Goal: Contribute content: Contribute content

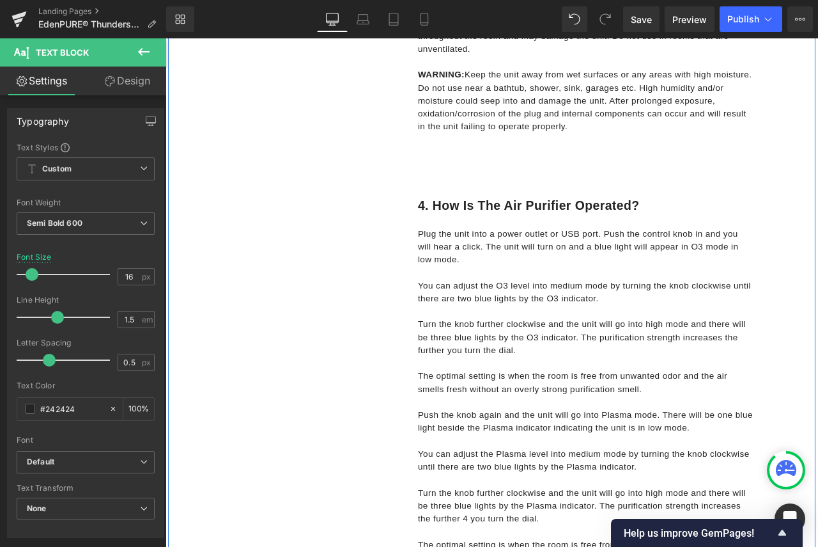
scroll to position [1023, 0]
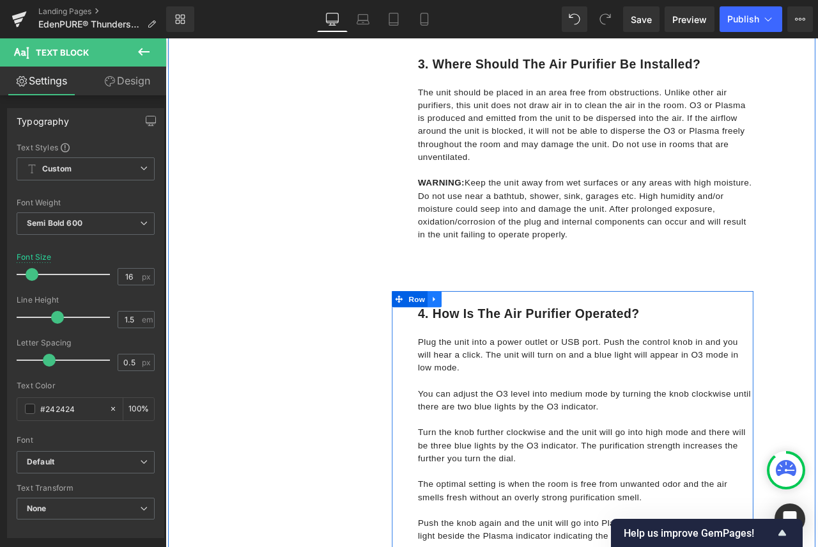
click at [483, 347] on icon at bounding box center [484, 348] width 3 height 6
click at [497, 350] on icon at bounding box center [501, 347] width 9 height 10
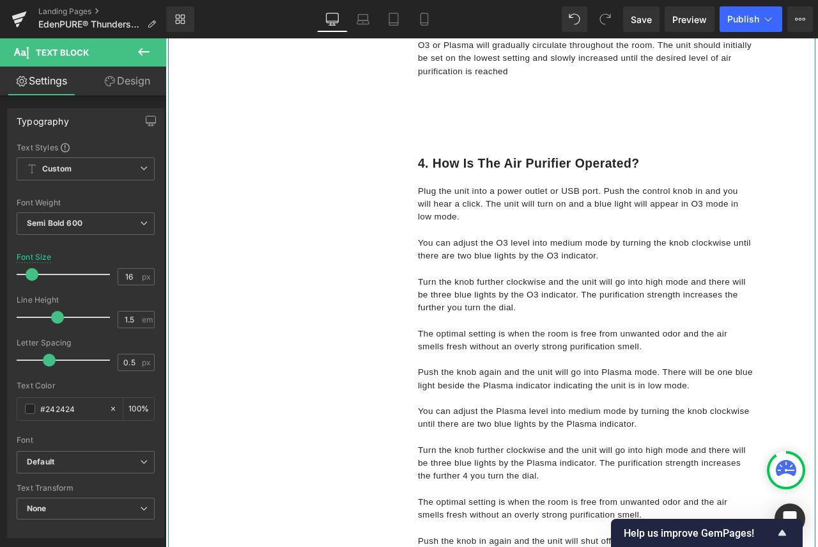
scroll to position [1903, 0]
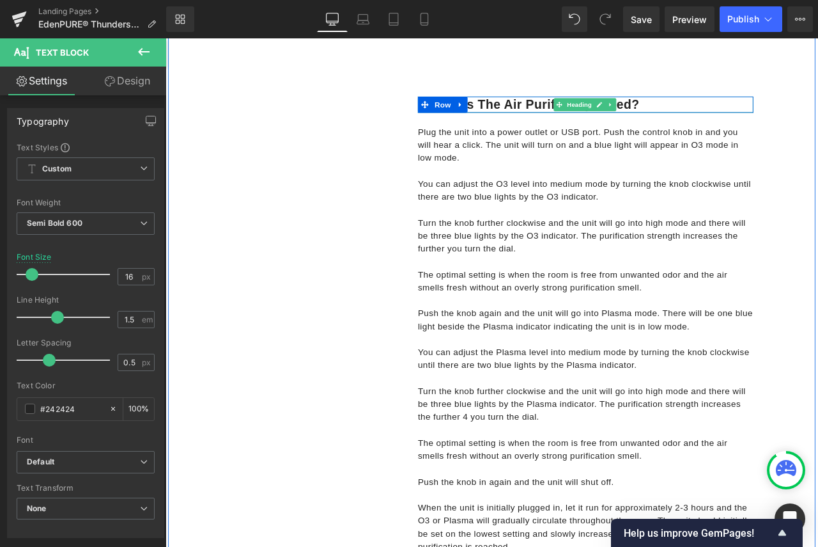
drag, startPoint x: 705, startPoint y: 114, endPoint x: 733, endPoint y: 111, distance: 28.3
click at [705, 114] on h1 "4. How is the air purifier operated?" at bounding box center [664, 116] width 398 height 19
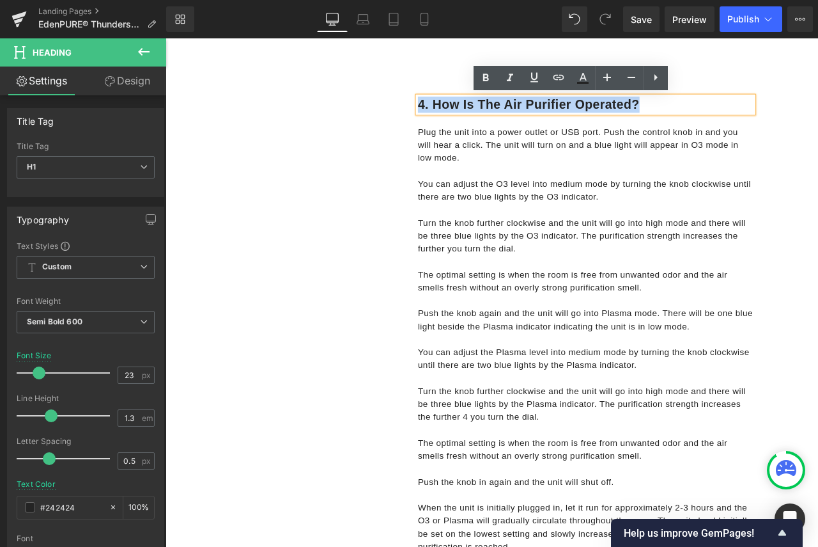
drag, startPoint x: 727, startPoint y: 115, endPoint x: 446, endPoint y: 115, distance: 280.6
click at [446, 115] on div "4. How is the air purifier operated? Heading Row Plug the unit into a power out…" at bounding box center [648, 405] width 428 height 633
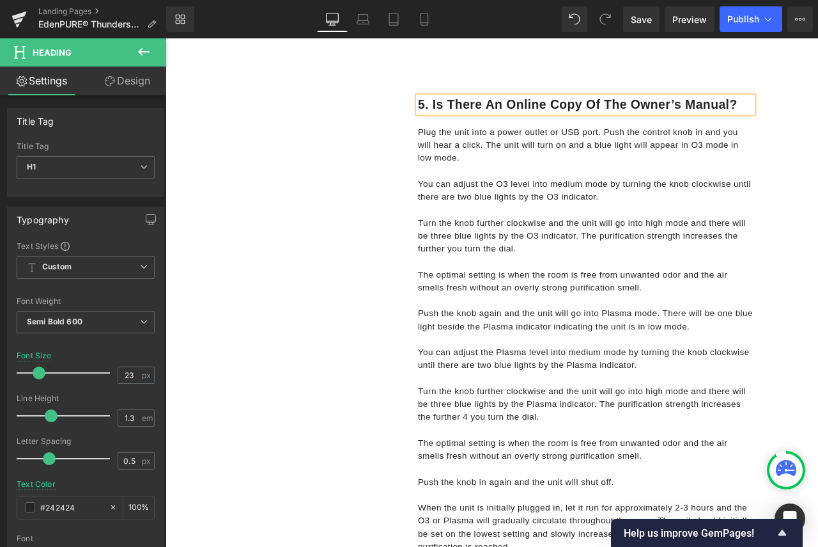
click at [572, 212] on p "You can adjust the O3 level into medium mode by turning the knob clockwise unti…" at bounding box center [664, 218] width 398 height 31
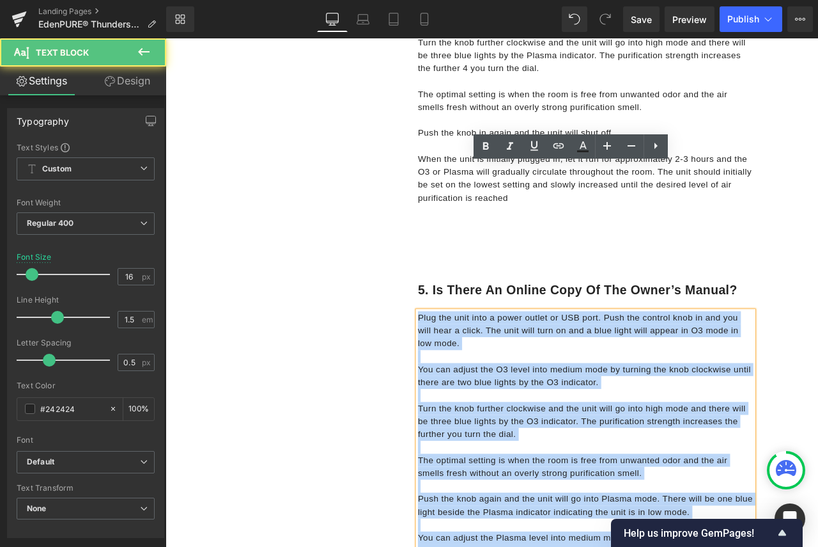
scroll to position [1648, 0]
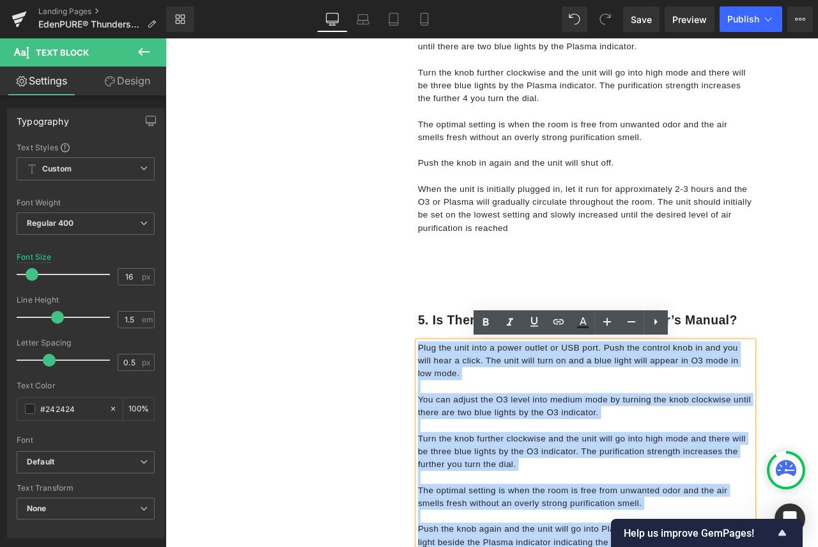
drag, startPoint x: 574, startPoint y: 384, endPoint x: 461, endPoint y: 406, distance: 114.6
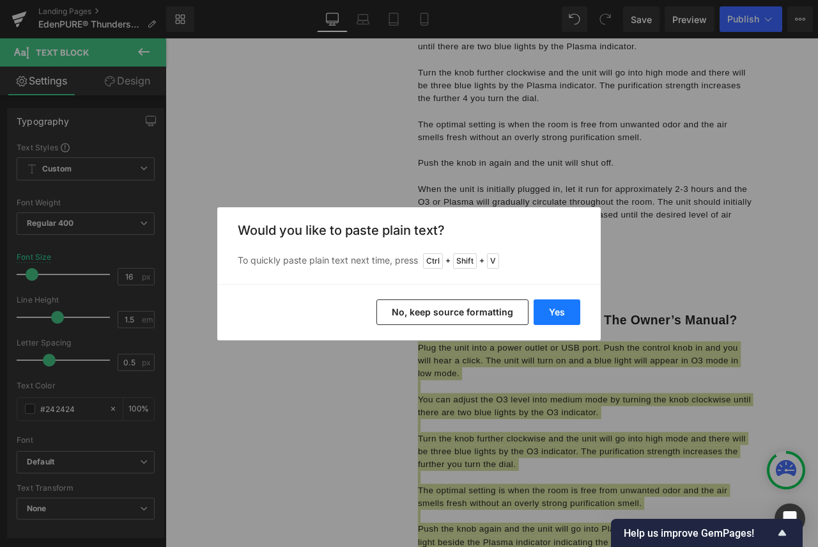
click at [545, 308] on button "Yes" at bounding box center [557, 312] width 47 height 26
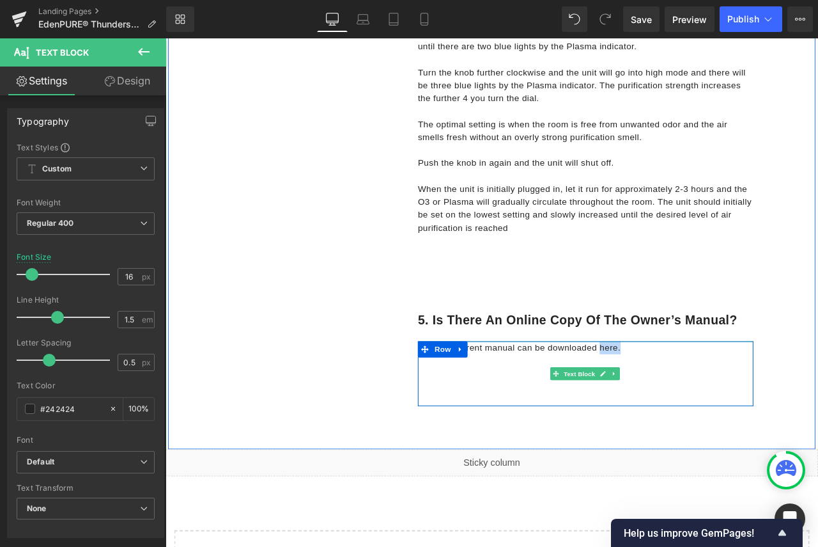
drag, startPoint x: 700, startPoint y: 406, endPoint x: 676, endPoint y: 405, distance: 24.3
click at [676, 405] on p "Yes, the current manual can be downloaded here." at bounding box center [664, 404] width 398 height 15
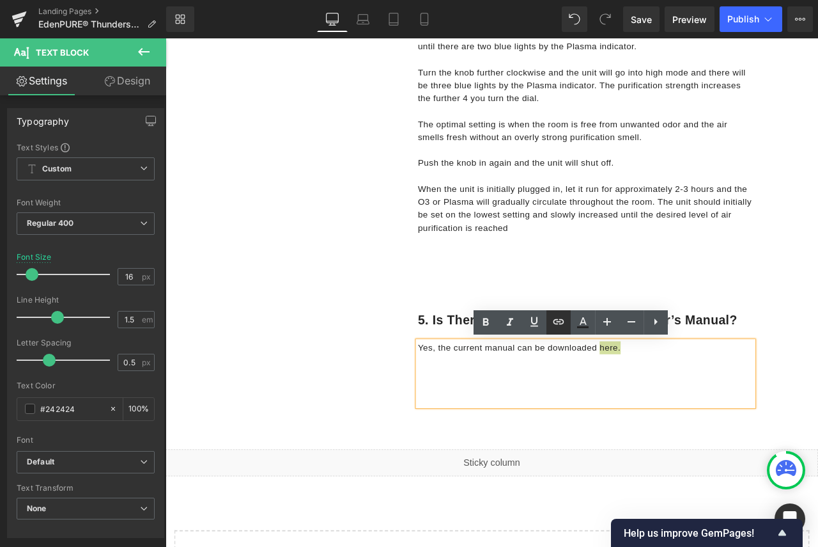
click at [561, 319] on icon at bounding box center [558, 321] width 11 height 5
click at [583, 370] on input "text" at bounding box center [625, 366] width 197 height 32
paste input "[URL][DOMAIN_NAME]"
type input "[URL][DOMAIN_NAME]"
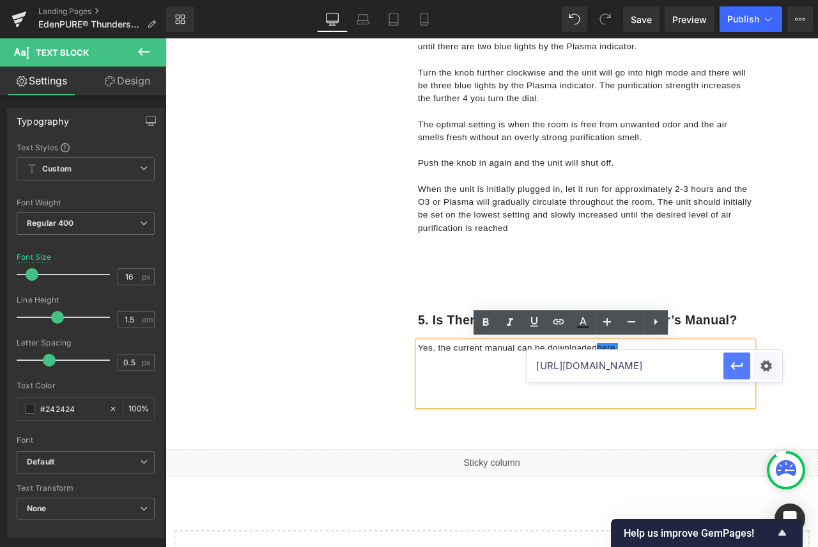
scroll to position [0, 0]
drag, startPoint x: 734, startPoint y: 370, endPoint x: 674, endPoint y: 393, distance: 64.9
click at [734, 370] on icon "button" at bounding box center [736, 365] width 15 height 15
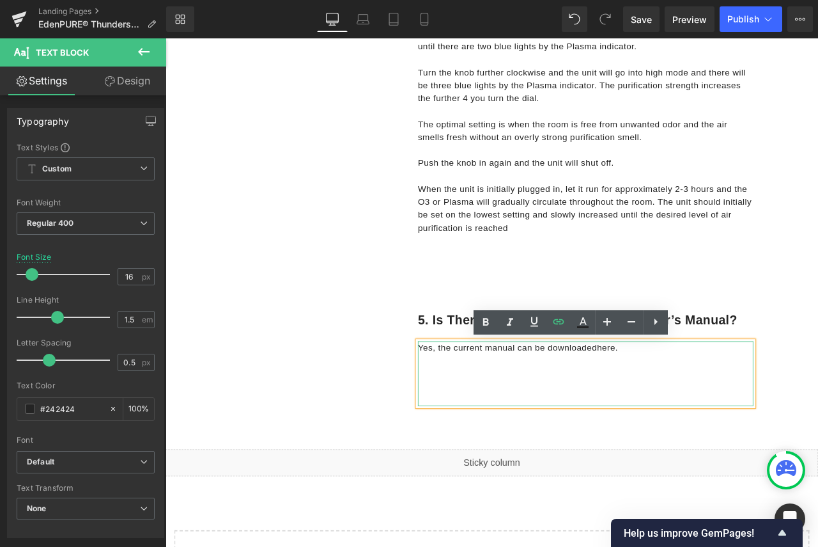
click at [752, 437] on p at bounding box center [664, 435] width 398 height 15
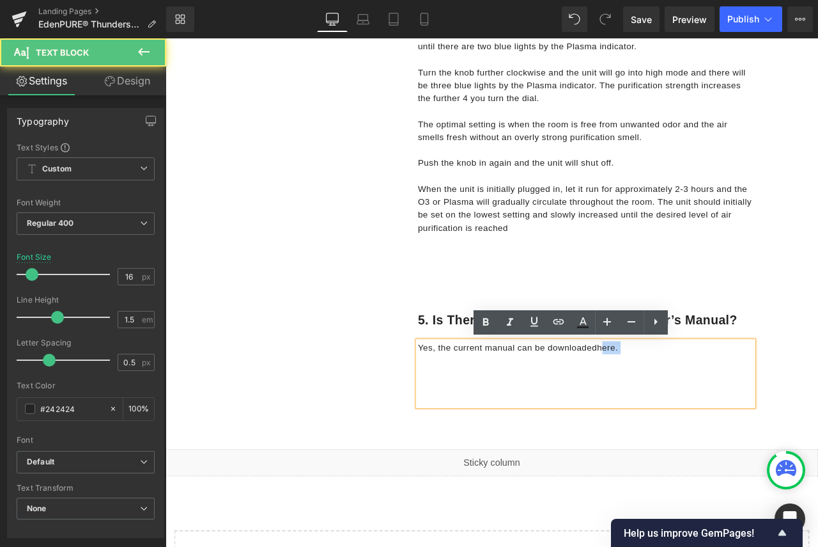
drag, startPoint x: 711, startPoint y: 405, endPoint x: 716, endPoint y: 418, distance: 14.1
click at [682, 405] on p "Yes, the current manual can be downloaded here." at bounding box center [664, 404] width 398 height 15
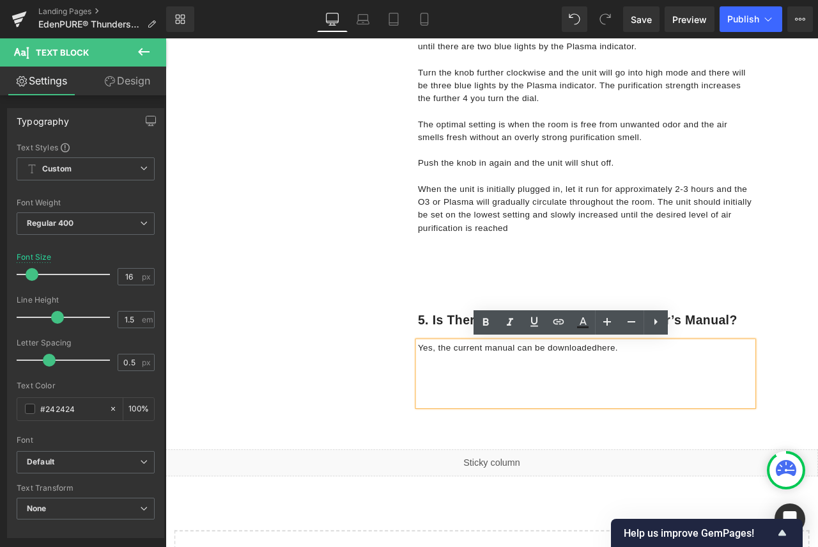
click at [744, 434] on p at bounding box center [664, 435] width 398 height 15
click at [490, 320] on icon at bounding box center [485, 321] width 15 height 15
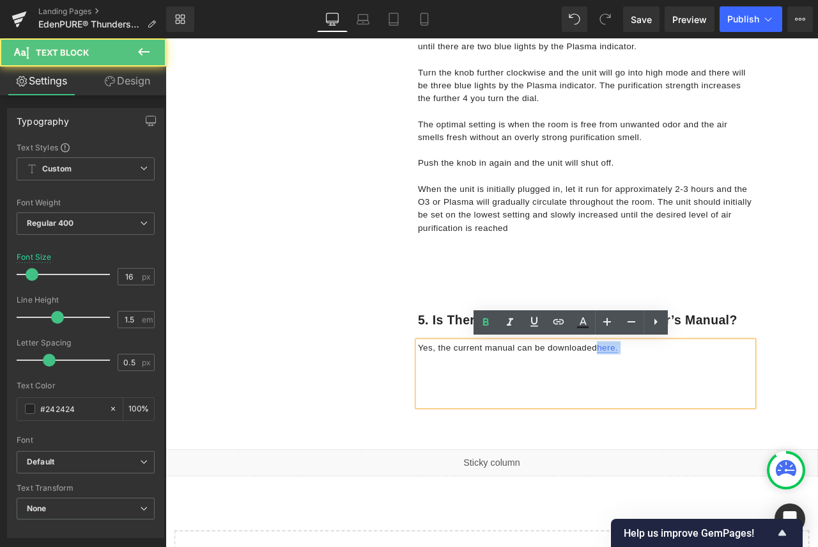
drag, startPoint x: 718, startPoint y: 403, endPoint x: 676, endPoint y: 403, distance: 42.8
click at [676, 403] on p "Yes, the current manual can be downloaded here." at bounding box center [664, 404] width 398 height 15
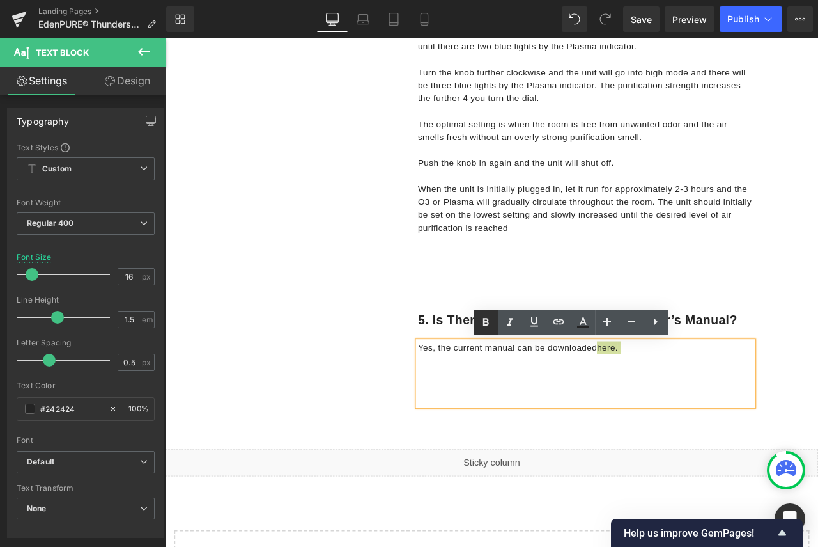
click at [490, 322] on icon at bounding box center [485, 321] width 15 height 15
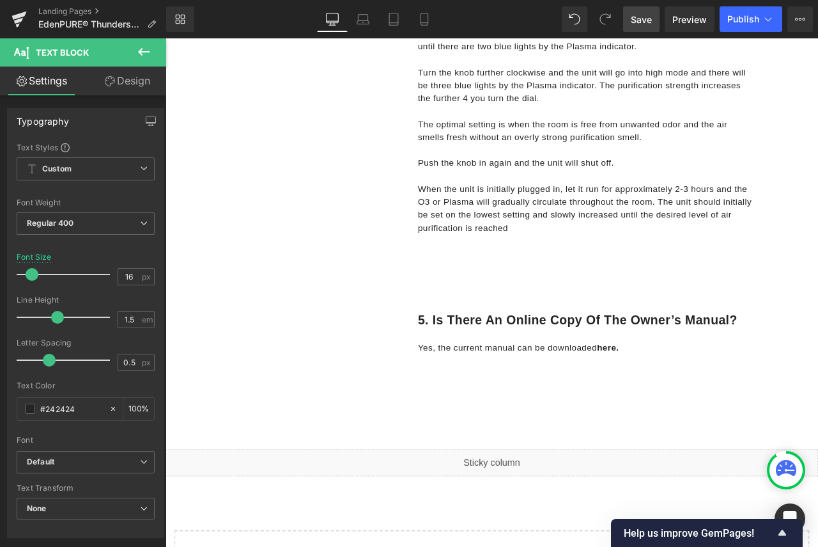
click at [645, 19] on span "Save" at bounding box center [641, 19] width 21 height 13
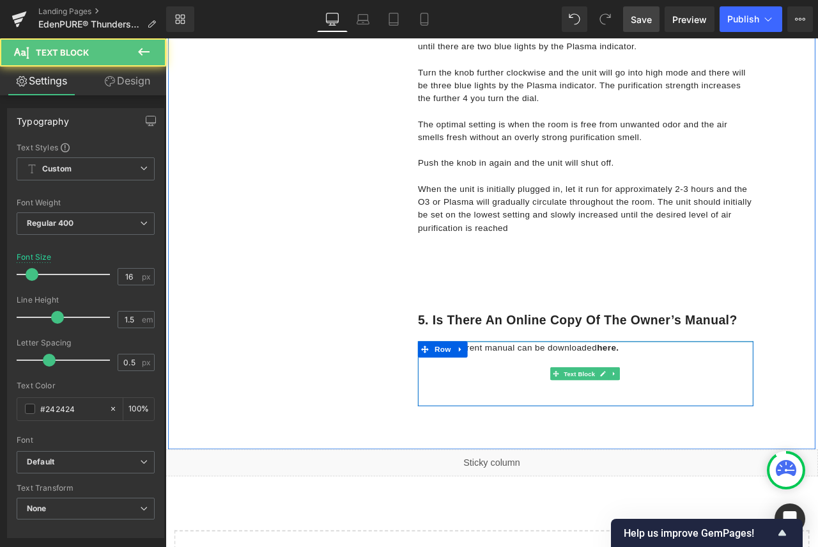
click at [798, 434] on p at bounding box center [664, 435] width 398 height 15
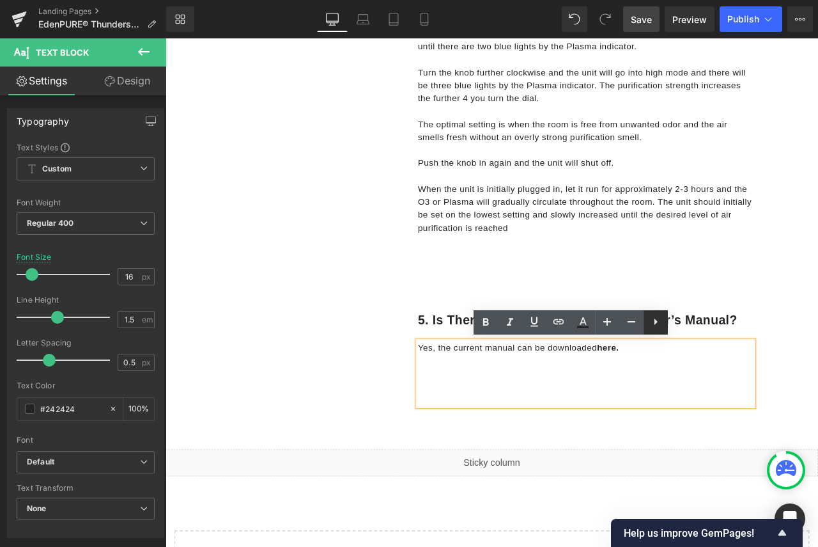
click at [655, 322] on icon at bounding box center [655, 321] width 15 height 15
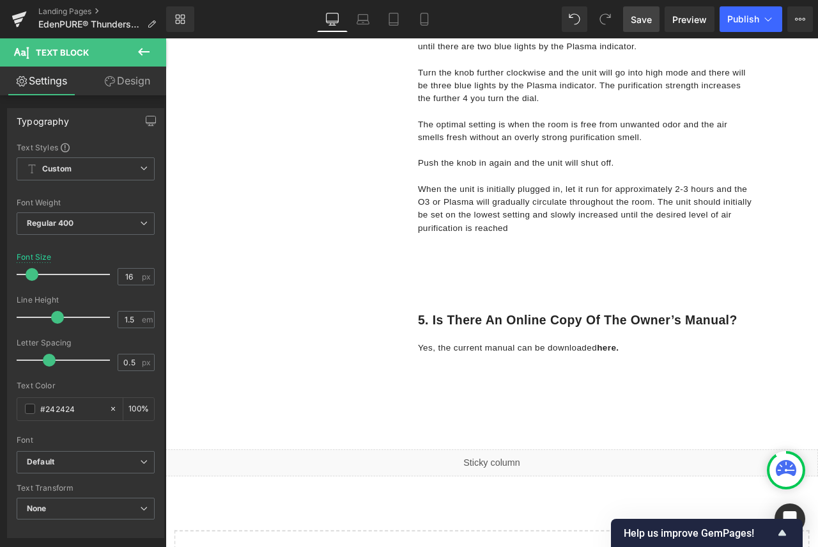
click at [142, 52] on icon at bounding box center [144, 52] width 12 height 8
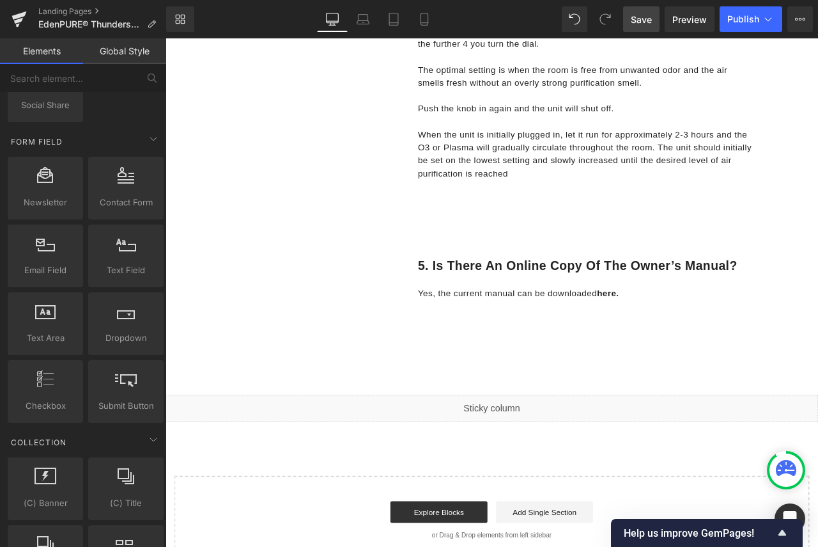
scroll to position [1790, 0]
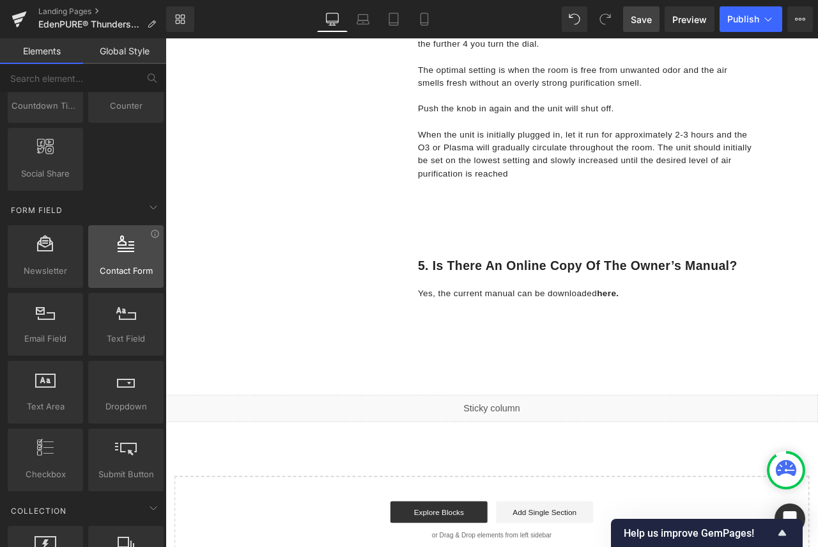
click at [147, 271] on span "Contact Form" at bounding box center [126, 270] width 68 height 13
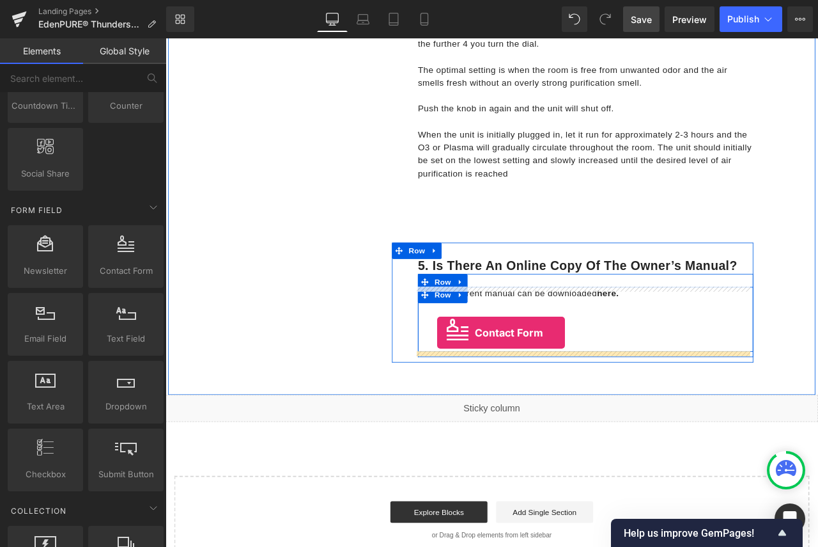
drag, startPoint x: 297, startPoint y: 291, endPoint x: 488, endPoint y: 387, distance: 213.0
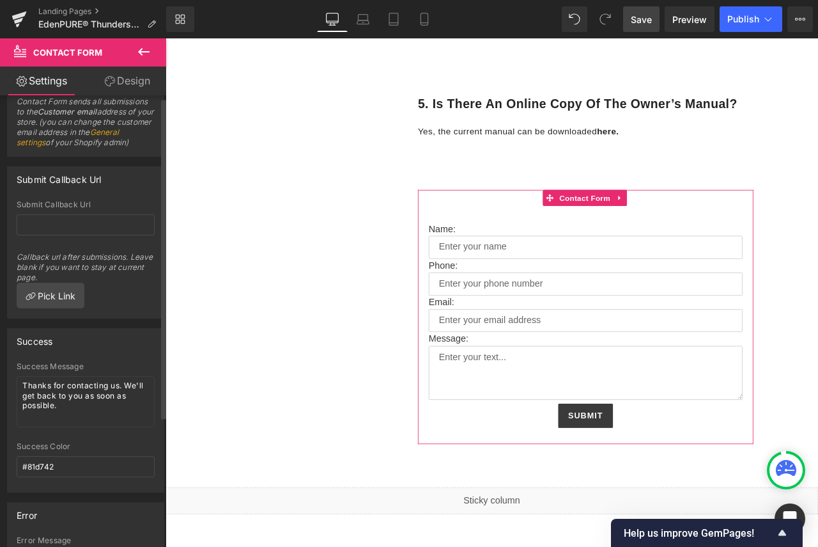
scroll to position [0, 0]
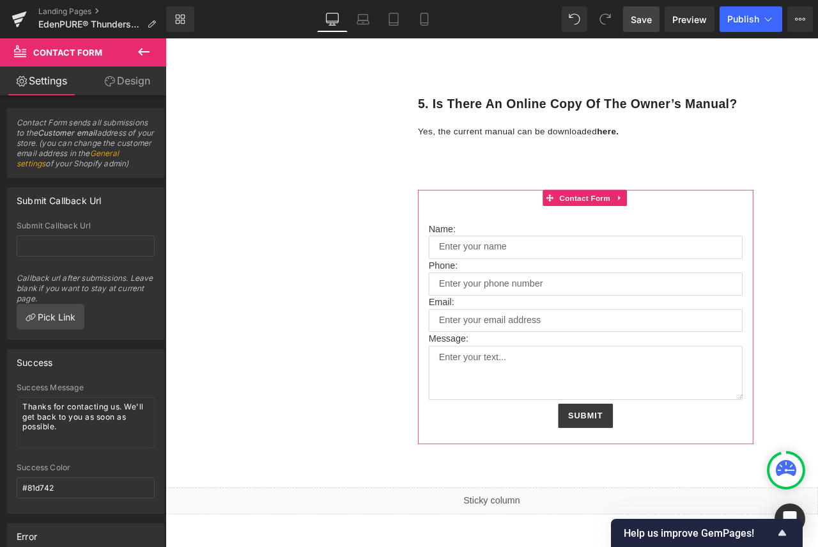
click at [136, 85] on link "Design" at bounding box center [127, 80] width 83 height 29
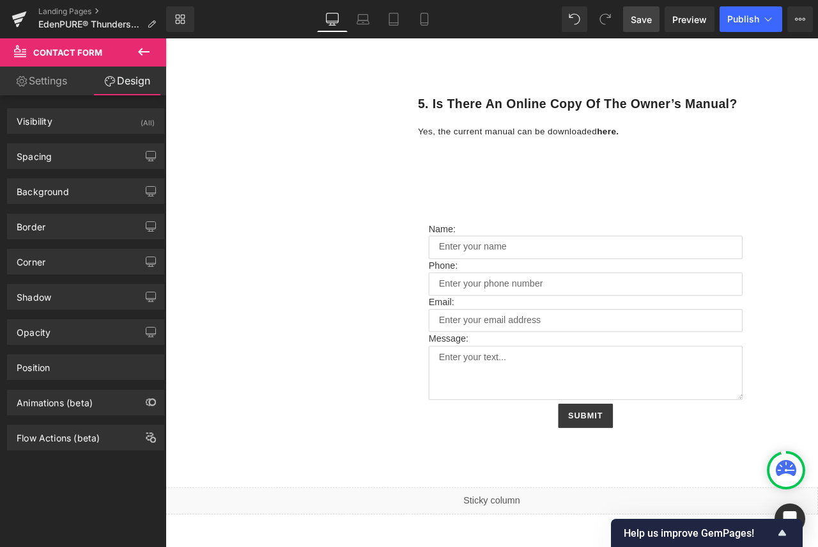
click at [146, 55] on icon at bounding box center [143, 51] width 15 height 15
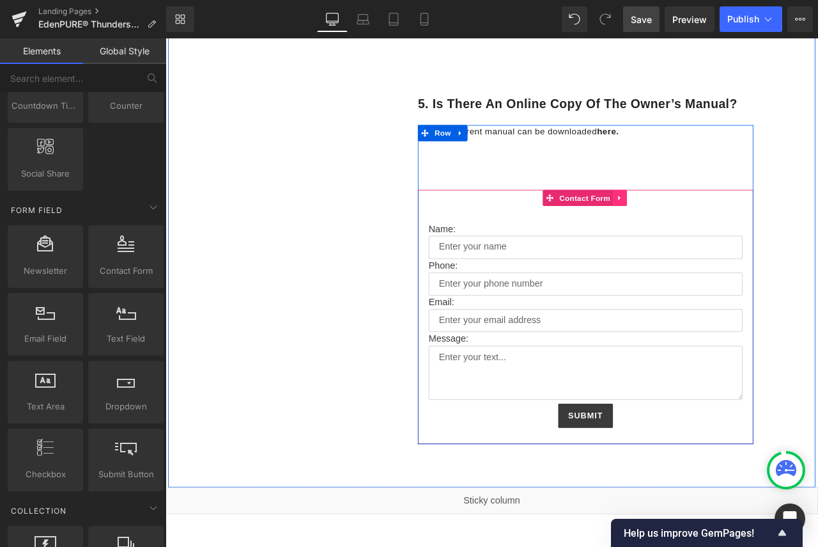
click at [700, 228] on icon at bounding box center [704, 227] width 9 height 10
click at [708, 229] on icon at bounding box center [712, 227] width 9 height 10
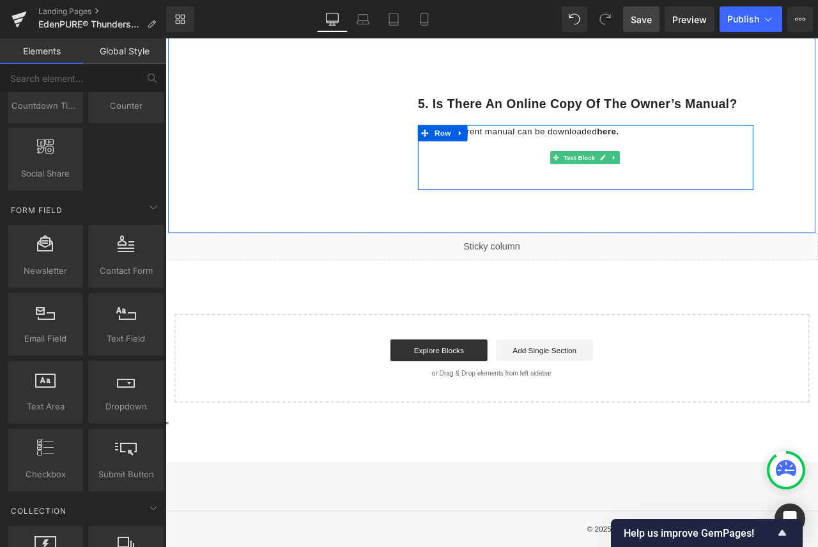
click at [735, 151] on p "Yes, the current manual can be downloaded here." at bounding box center [664, 148] width 398 height 15
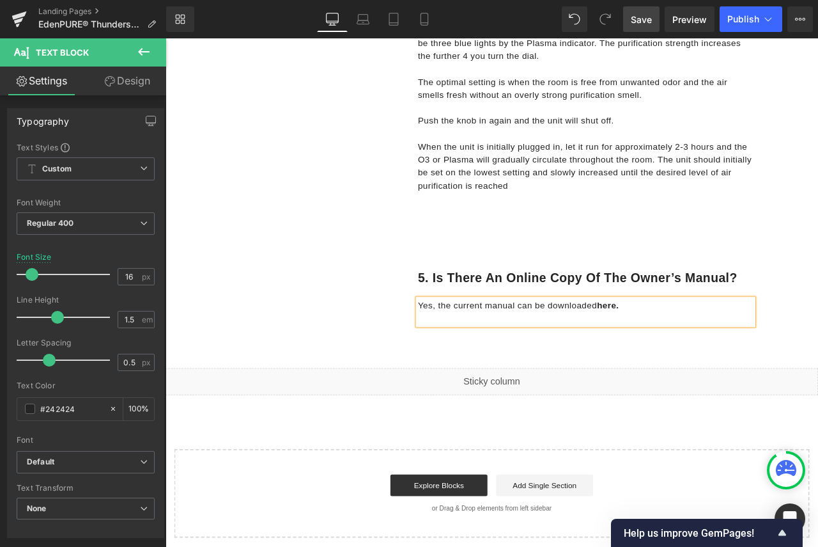
scroll to position [1634, 0]
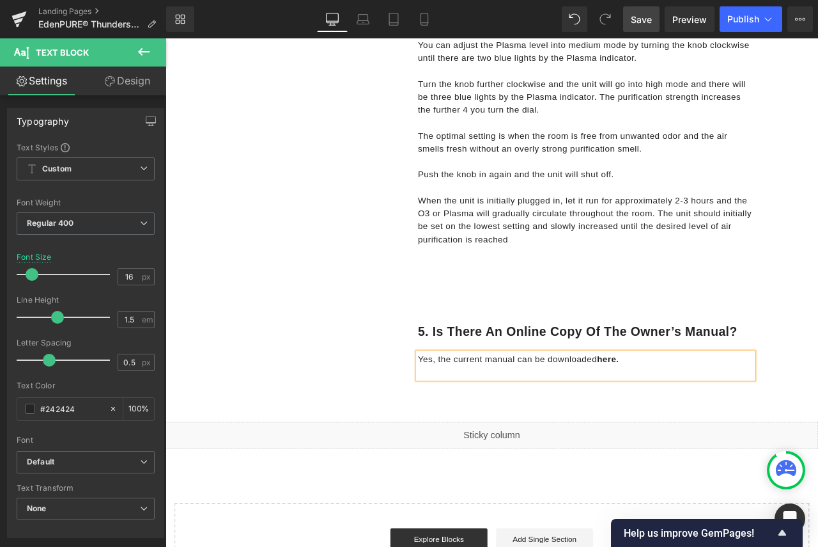
click at [753, 267] on p "When the unit is initially plugged in, let it run for approximately 2-3 hours a…" at bounding box center [664, 253] width 398 height 61
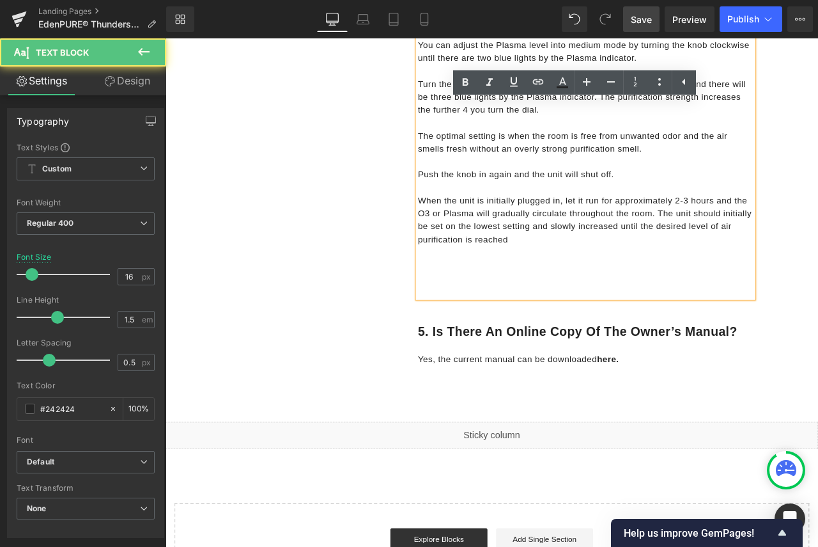
click at [605, 278] on p "When the unit is initially plugged in, let it run for approximately 2-3 hours a…" at bounding box center [664, 253] width 398 height 61
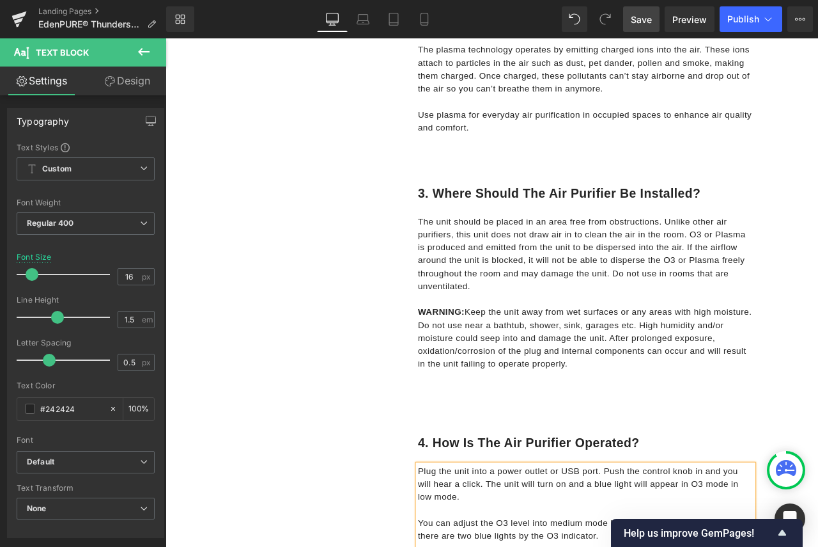
scroll to position [867, 0]
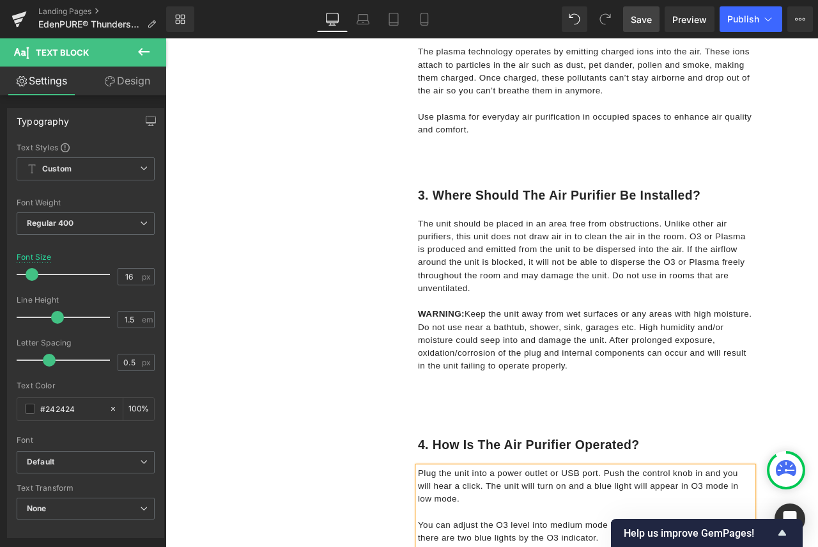
click at [675, 441] on p at bounding box center [664, 441] width 398 height 15
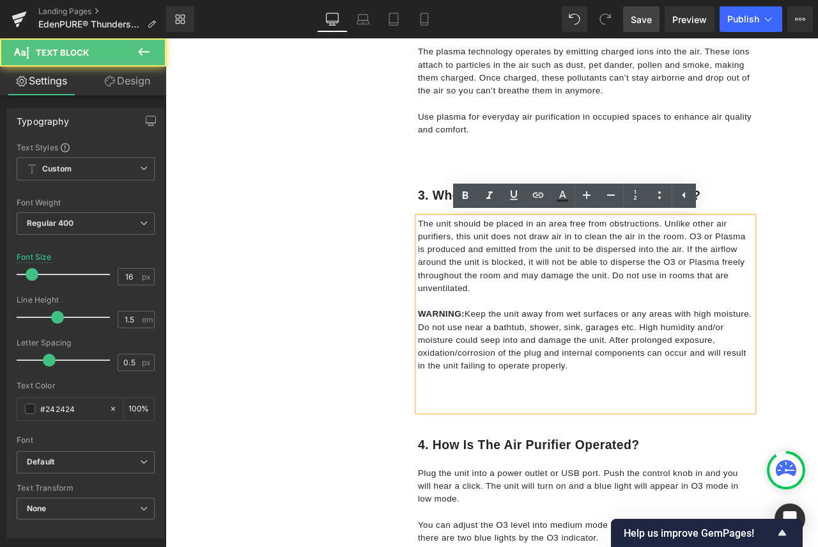
click at [666, 428] on p "WARNING: Keep the unit away from wet surfaces or any areas with high moisture. …" at bounding box center [664, 395] width 398 height 77
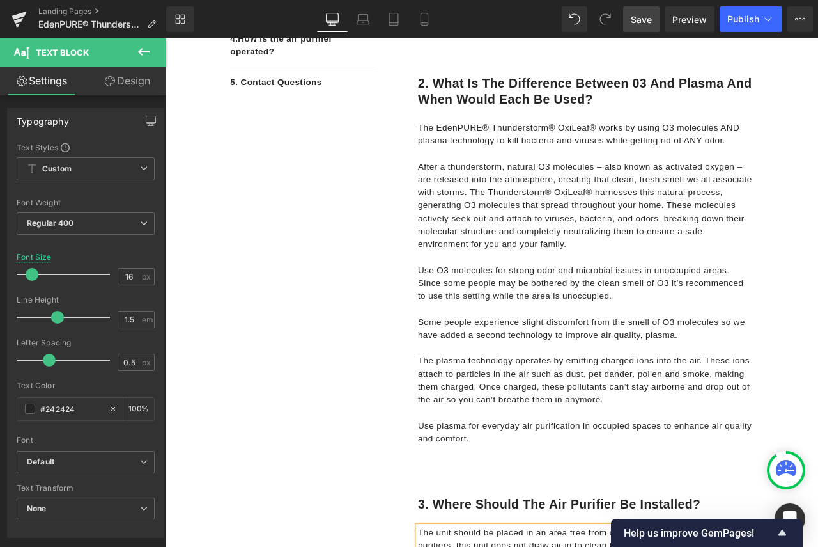
scroll to position [484, 0]
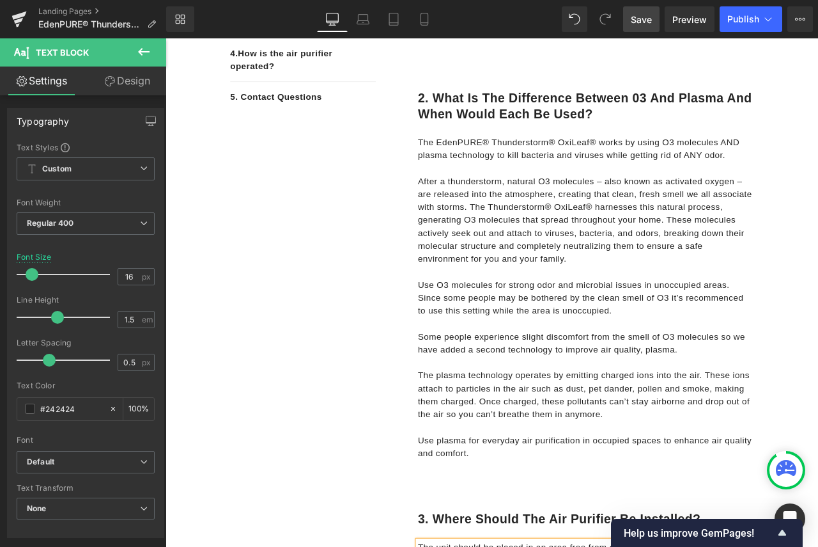
click at [679, 425] on p at bounding box center [664, 422] width 398 height 15
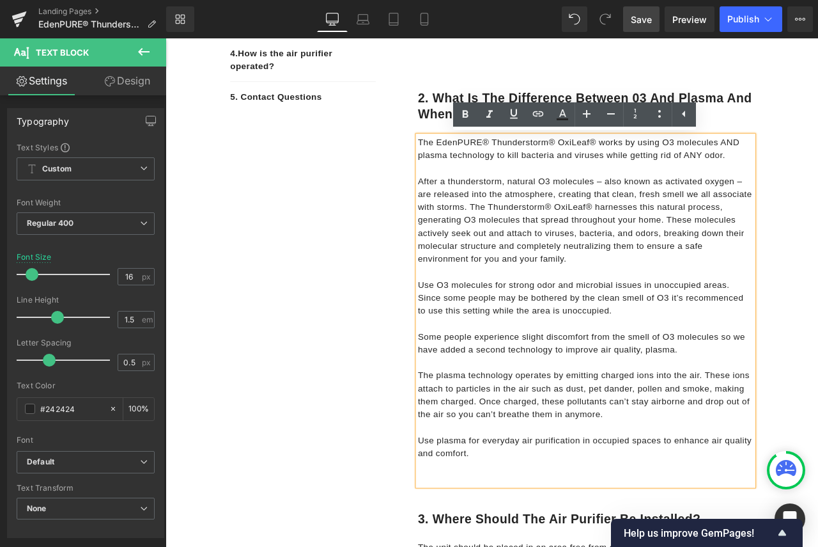
click at [570, 536] on p "Use plasma for everyday air purification in occupied spaces to enhance air qual…" at bounding box center [664, 522] width 398 height 31
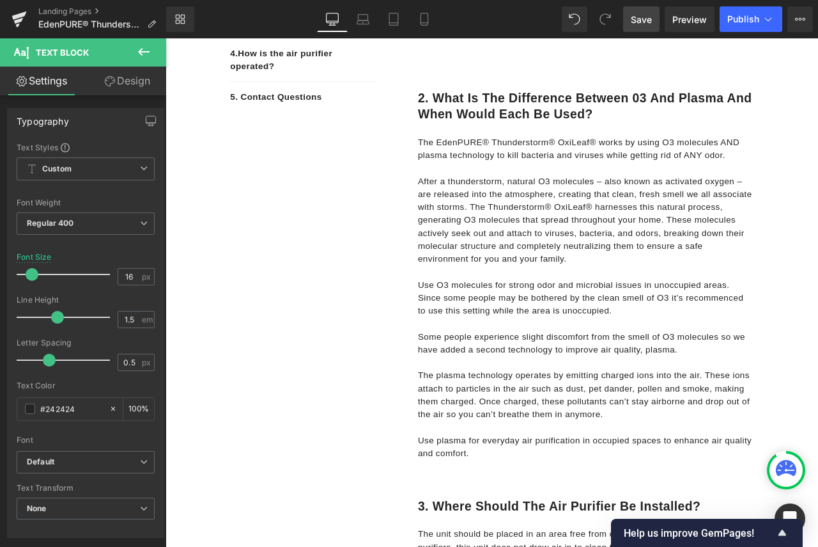
click at [642, 20] on span "Save" at bounding box center [641, 19] width 21 height 13
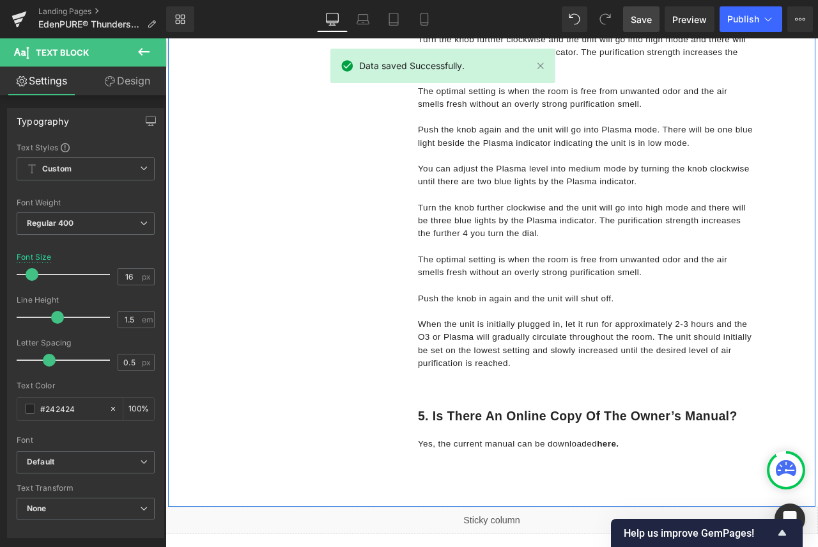
scroll to position [1570, 0]
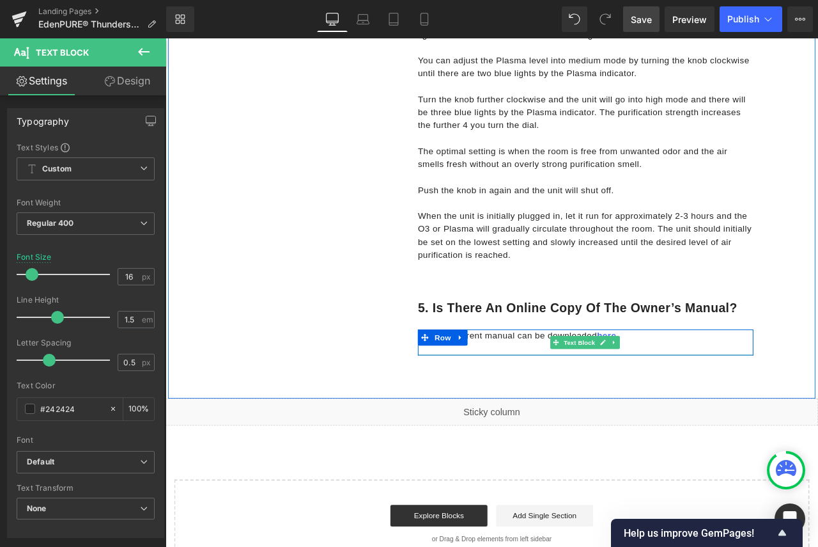
click at [699, 389] on link "here." at bounding box center [690, 390] width 26 height 11
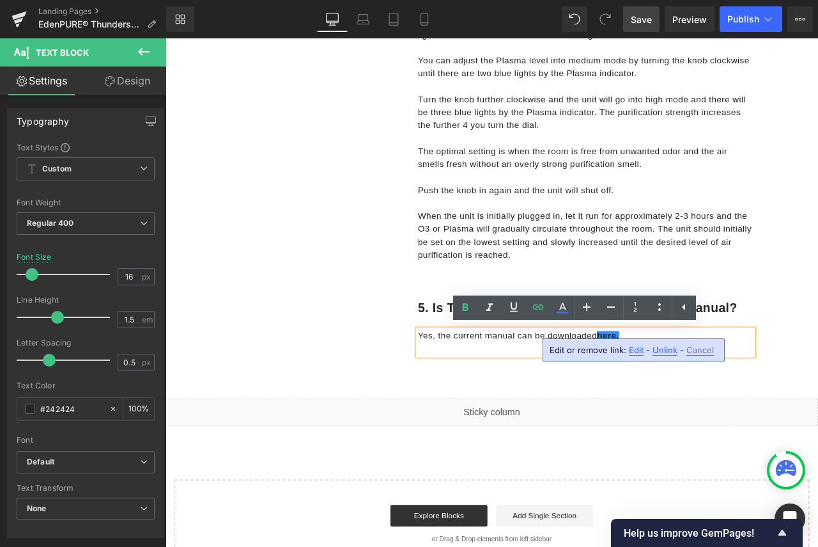
click at [579, 385] on p "Yes, the current manual can be downloaded here." at bounding box center [664, 390] width 398 height 15
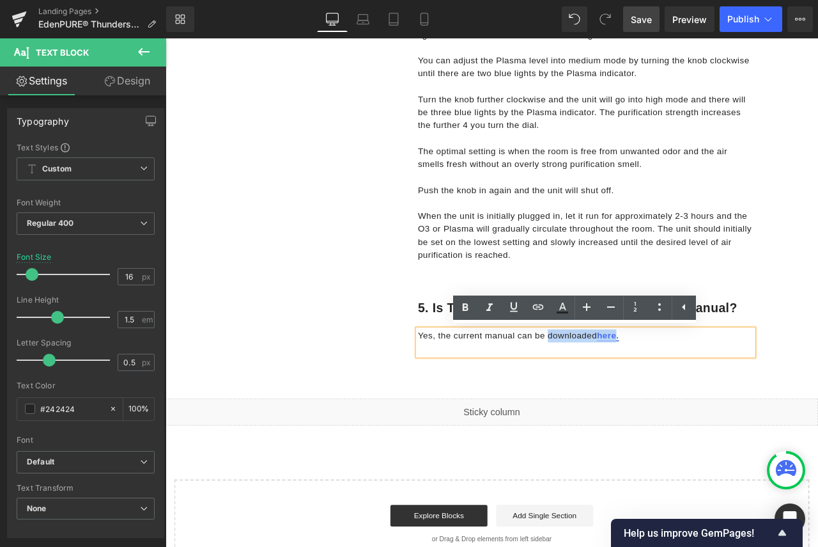
drag, startPoint x: 614, startPoint y: 389, endPoint x: 697, endPoint y: 389, distance: 82.5
click at [697, 389] on p "Yes, the current manual can be downloaded here." at bounding box center [664, 390] width 398 height 15
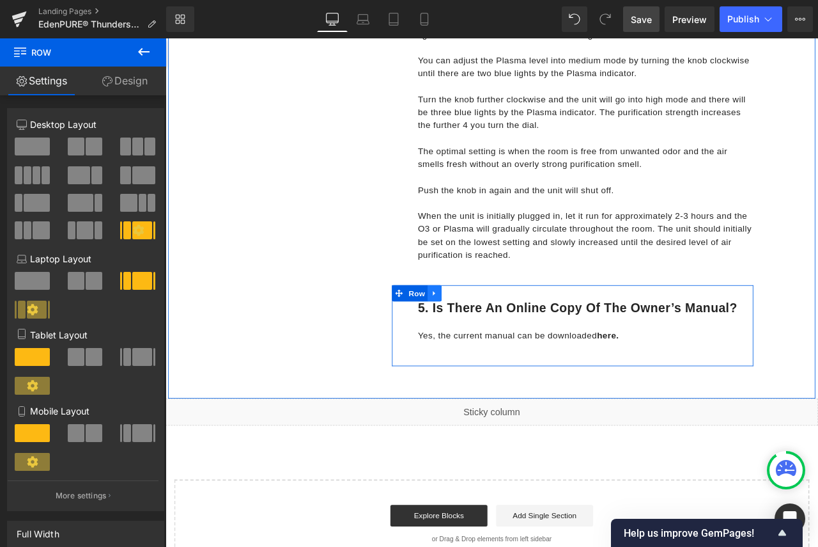
click at [484, 339] on icon at bounding box center [484, 340] width 9 height 10
click at [499, 339] on icon at bounding box center [501, 340] width 9 height 9
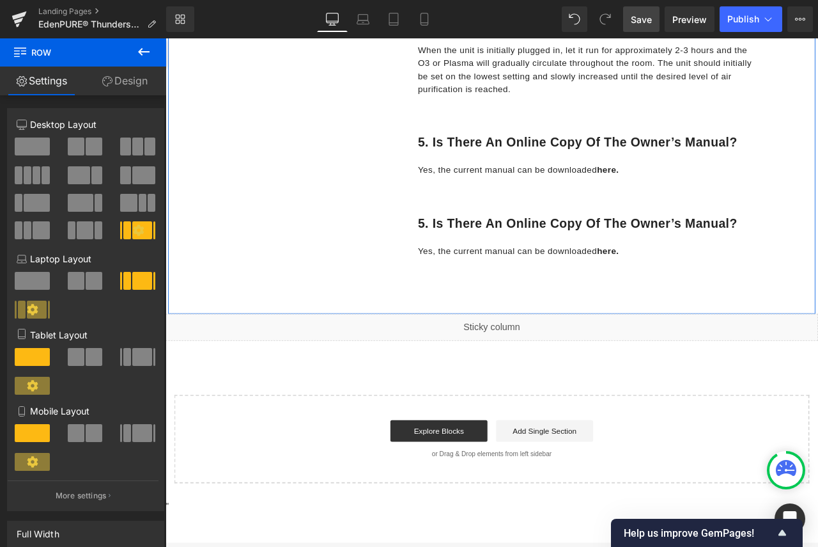
scroll to position [1766, 0]
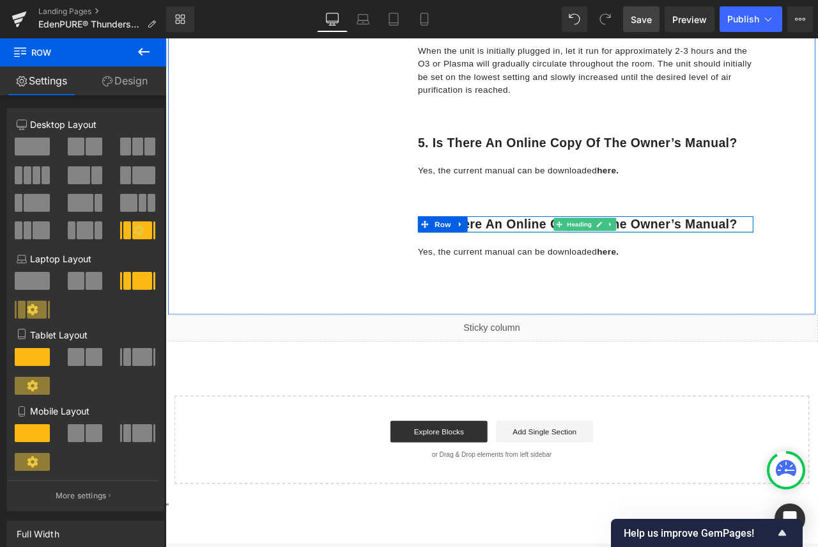
drag, startPoint x: 831, startPoint y: 261, endPoint x: 837, endPoint y: 258, distance: 6.9
click at [818, 261] on h1 "5. Is there an online copy of the owner’s manual?" at bounding box center [664, 258] width 398 height 19
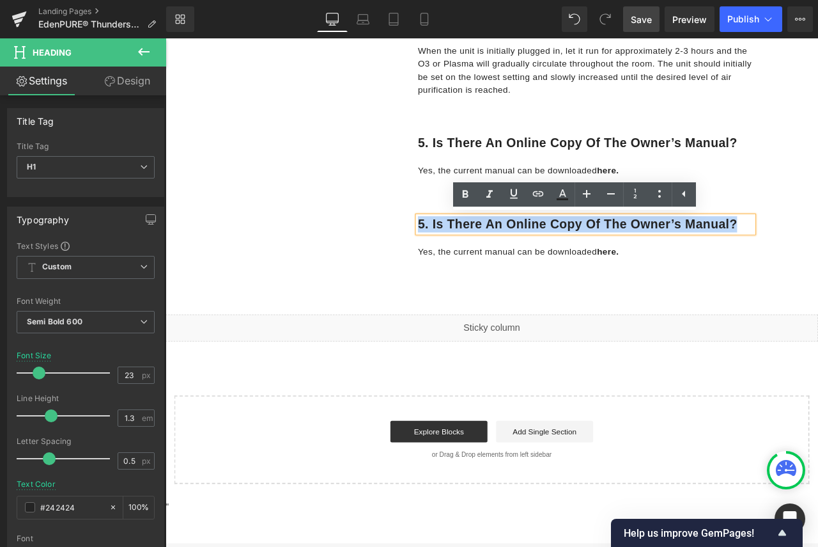
drag, startPoint x: 837, startPoint y: 258, endPoint x: 461, endPoint y: 253, distance: 375.9
click at [465, 253] on h1 "5. Is there an online copy of the owner’s manual?" at bounding box center [664, 258] width 398 height 19
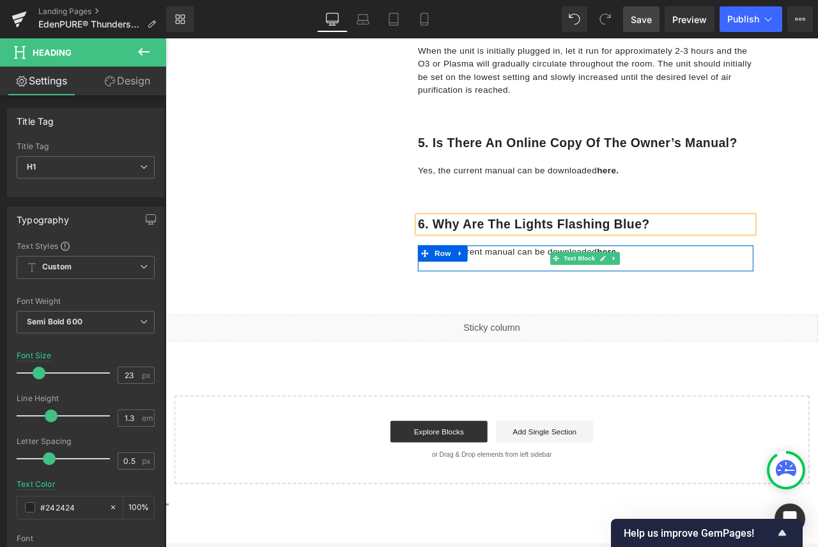
click at [715, 295] on p "Yes, the current manual can be downloaded here." at bounding box center [664, 290] width 398 height 15
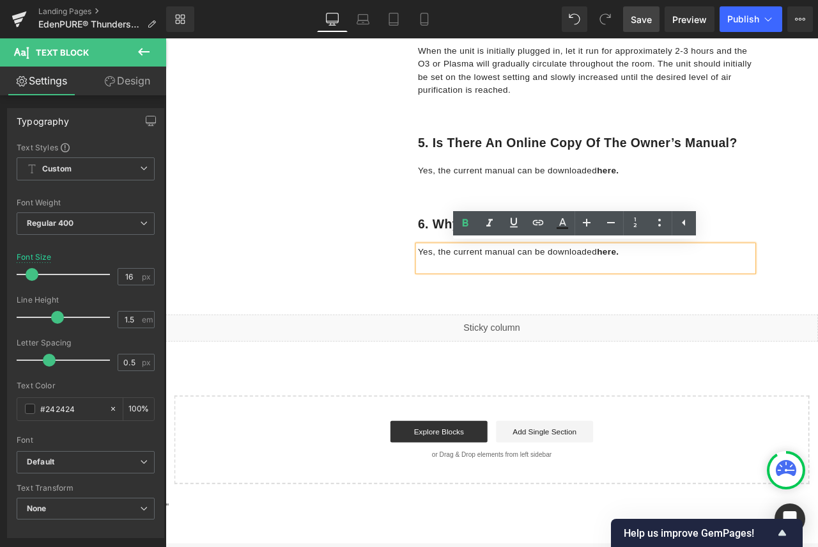
click at [732, 285] on p "Yes, the current manual can be downloaded here." at bounding box center [664, 290] width 398 height 15
drag, startPoint x: 577, startPoint y: 289, endPoint x: 447, endPoint y: 290, distance: 130.4
click at [447, 290] on div "6. Why are the lights flashing blue? Heading Row Yes, the current manual can be…" at bounding box center [648, 279] width 428 height 96
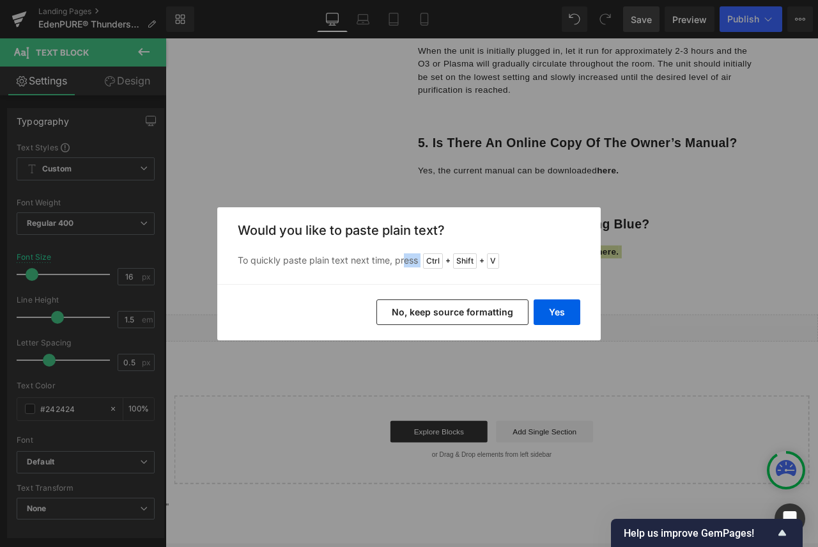
drag, startPoint x: 281, startPoint y: 251, endPoint x: 435, endPoint y: 251, distance: 153.4
click at [435, 251] on div "Would you like to paste plain text? To quickly paste plain text next time, pres…" at bounding box center [409, 245] width 384 height 77
click at [553, 313] on button "Yes" at bounding box center [557, 312] width 47 height 26
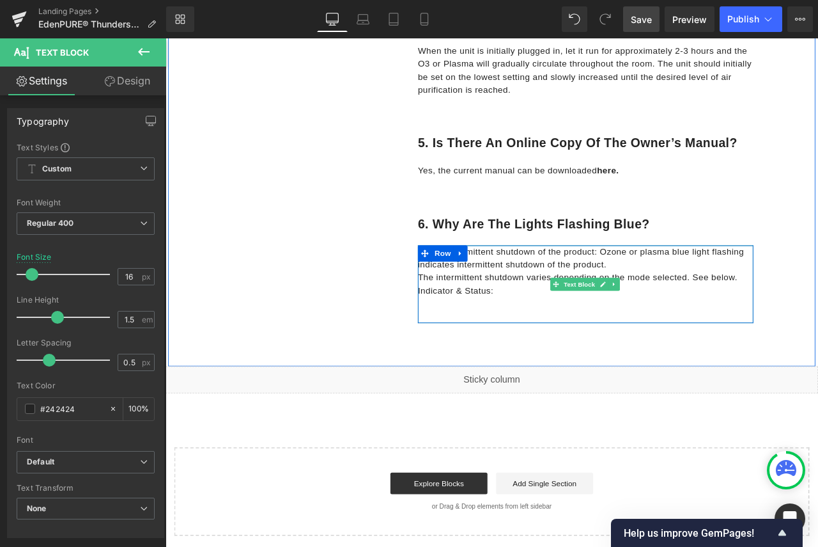
click at [695, 301] on p "During intermittent shutdown of the product: Ozone or plasma blue light flashin…" at bounding box center [664, 298] width 398 height 31
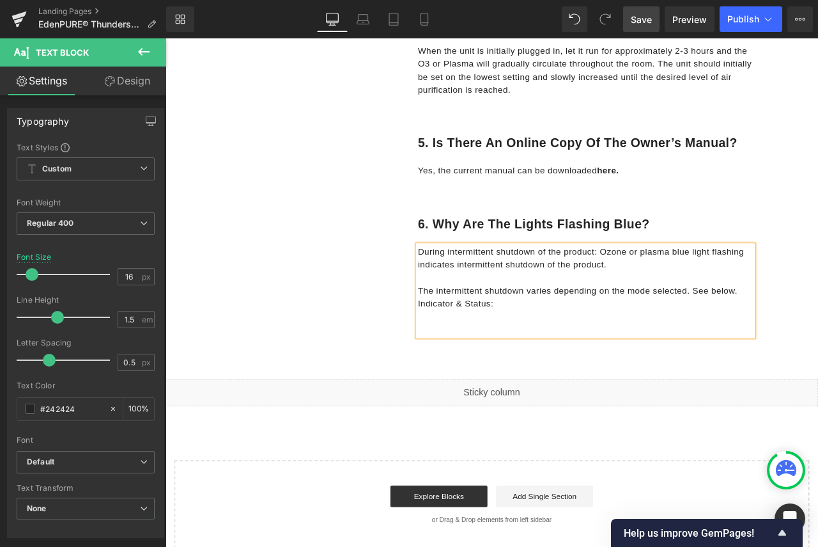
click at [818, 338] on p "The intermittent shutdown varies depending on the mode selected. See below." at bounding box center [664, 336] width 398 height 15
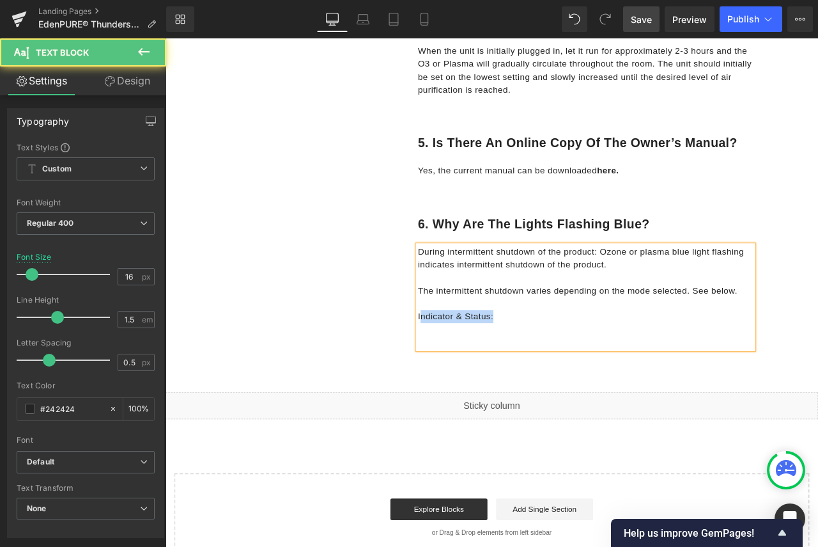
drag, startPoint x: 551, startPoint y: 365, endPoint x: 462, endPoint y: 365, distance: 88.8
click at [465, 365] on p "Indicator & Status:" at bounding box center [664, 367] width 398 height 15
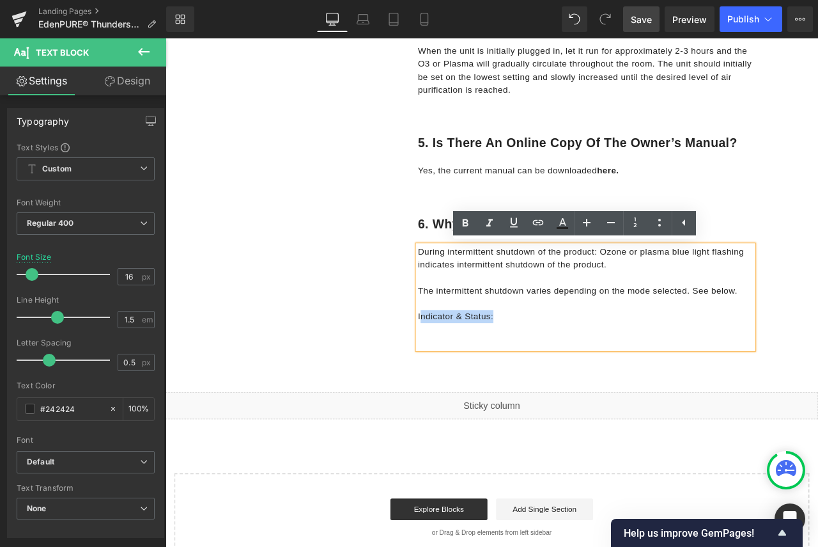
click at [561, 366] on p "Indicator & Status:" at bounding box center [664, 367] width 398 height 15
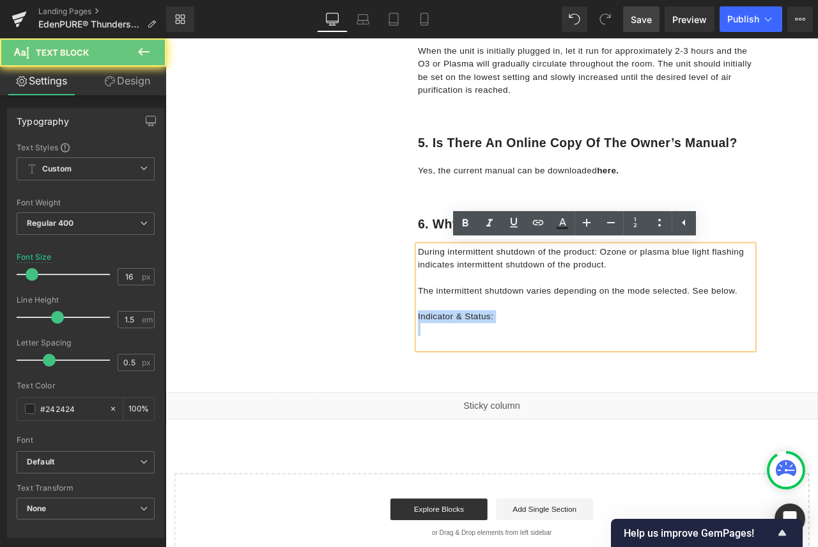
drag, startPoint x: 561, startPoint y: 365, endPoint x: 471, endPoint y: 365, distance: 89.5
click at [471, 365] on p "Indicator & Status:" at bounding box center [664, 367] width 398 height 15
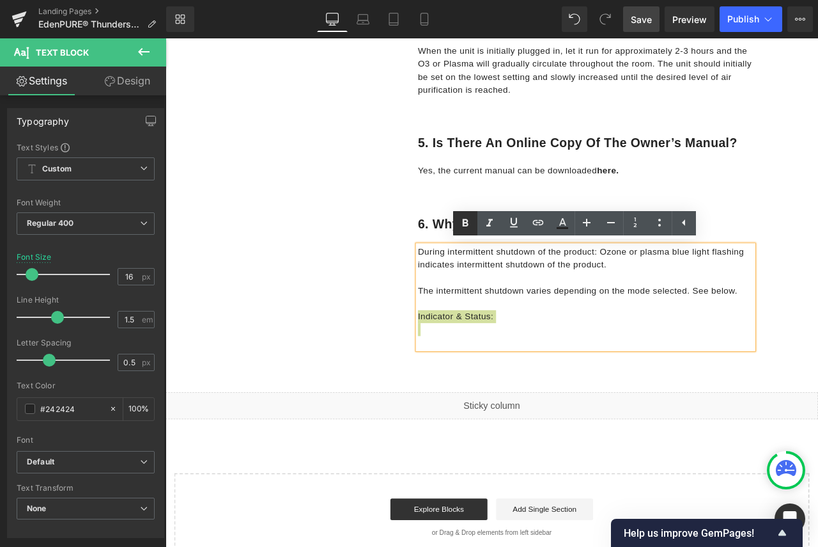
click at [461, 222] on icon at bounding box center [465, 222] width 15 height 15
click at [552, 388] on p at bounding box center [664, 382] width 398 height 15
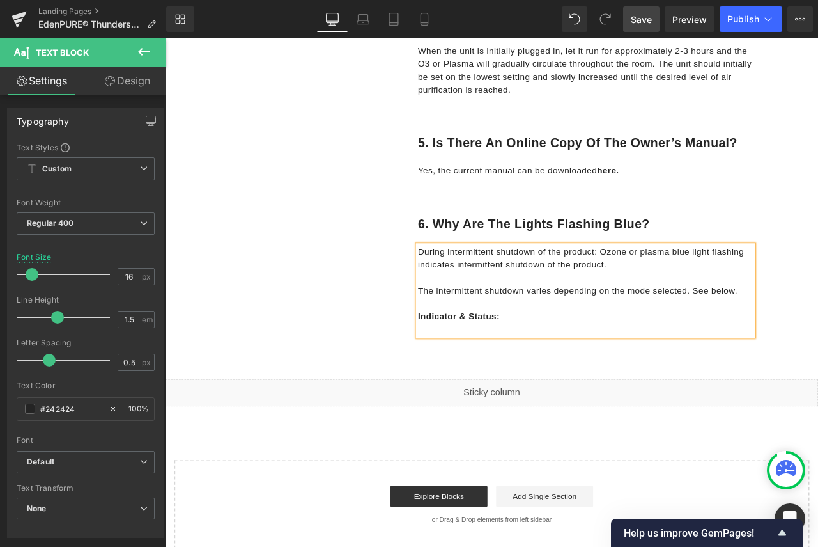
click at [621, 362] on p "Indicator & Status:" at bounding box center [664, 367] width 398 height 15
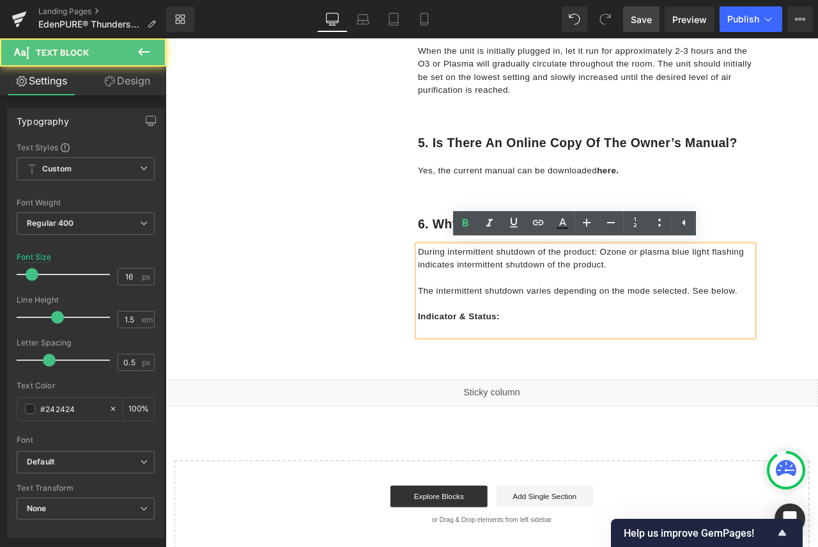
click at [818, 370] on p "Indicator & Status:" at bounding box center [664, 367] width 398 height 15
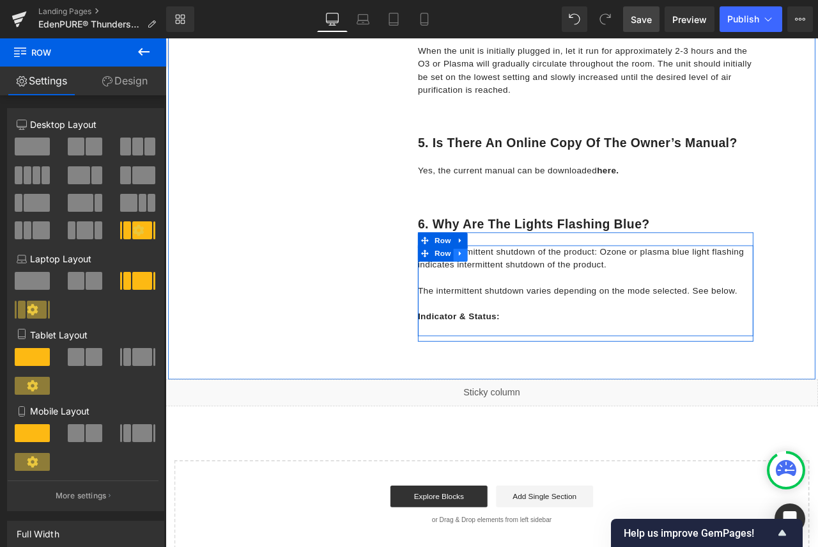
click at [511, 295] on icon at bounding box center [515, 293] width 9 height 10
click at [527, 295] on icon at bounding box center [531, 293] width 9 height 10
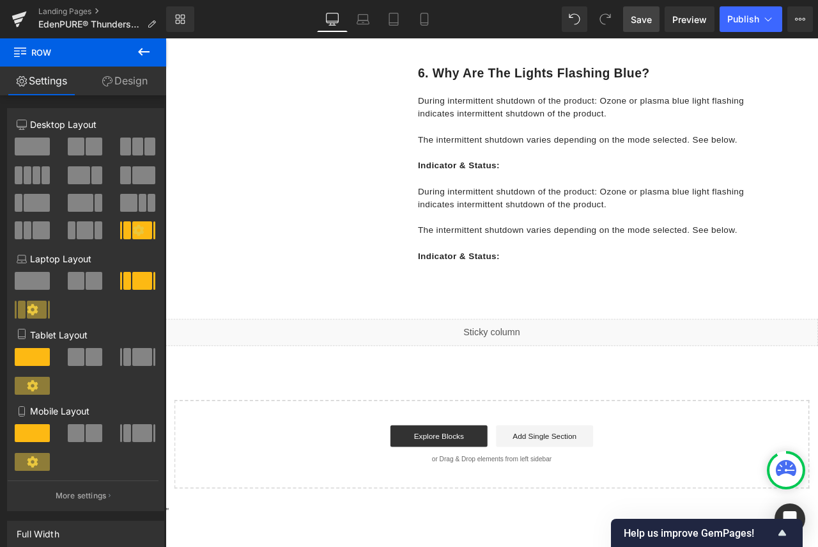
scroll to position [1939, 0]
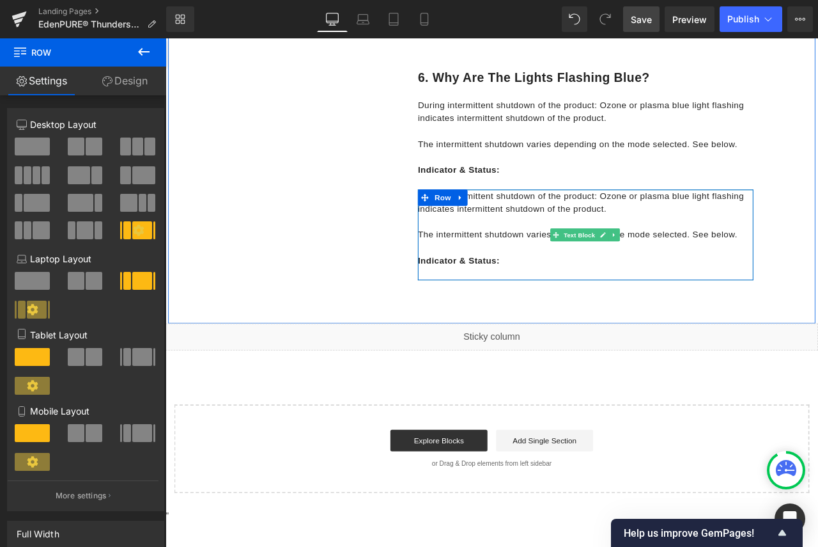
click at [606, 236] on p "During intermittent shutdown of the product: Ozone or plasma blue light flashin…" at bounding box center [664, 232] width 398 height 31
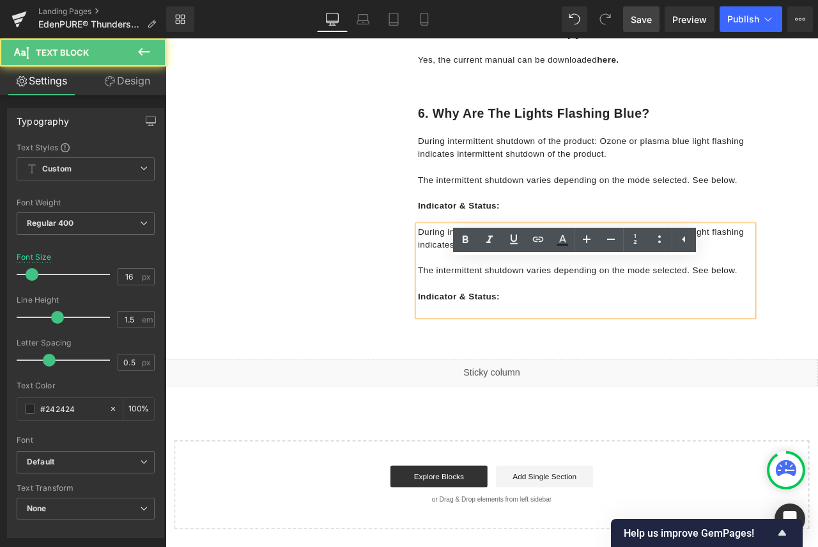
scroll to position [1811, 0]
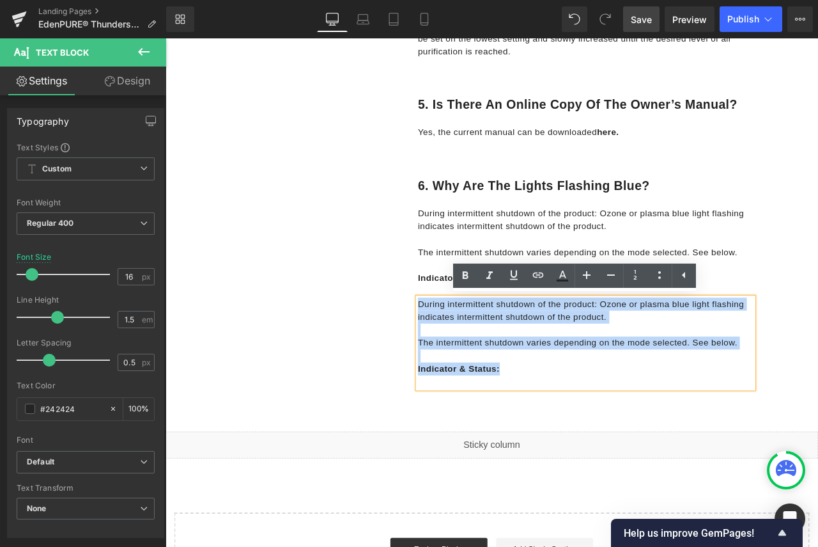
drag, startPoint x: 569, startPoint y: 431, endPoint x: 461, endPoint y: 350, distance: 134.6
click at [465, 350] on div "During intermittent shutdown of the product: Ozone or plasma blue light flashin…" at bounding box center [664, 398] width 398 height 107
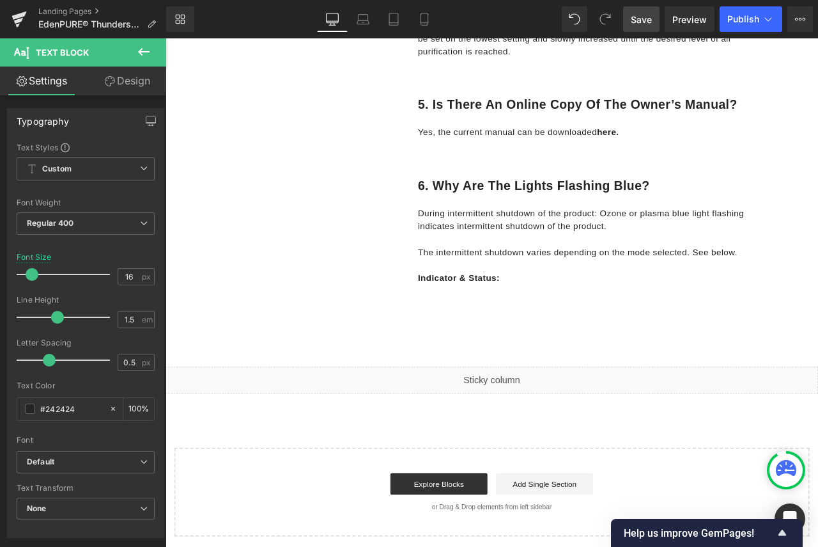
click at [115, 87] on link "Design" at bounding box center [127, 80] width 83 height 29
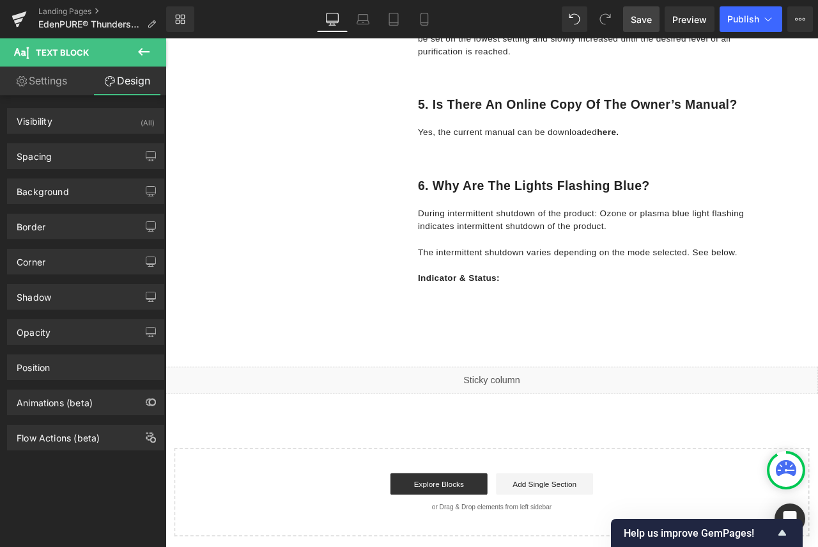
click at [34, 82] on link "Settings" at bounding box center [41, 80] width 83 height 29
type input "100"
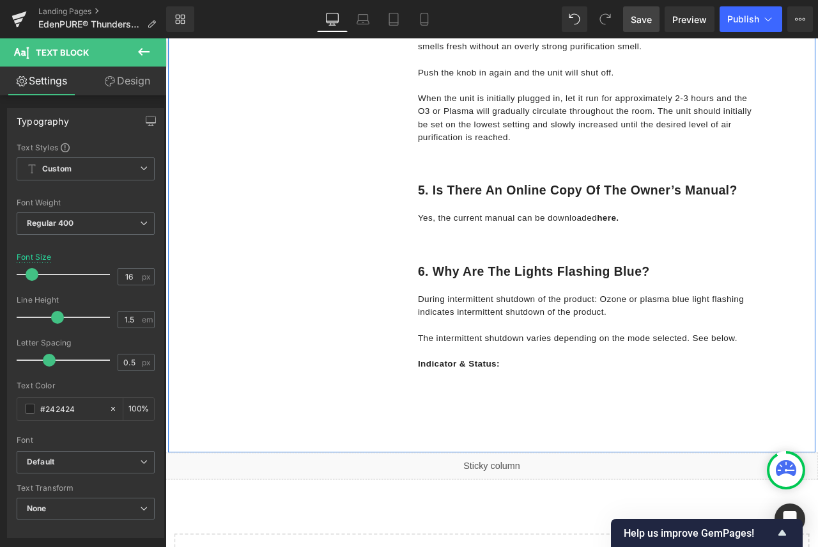
scroll to position [1875, 0]
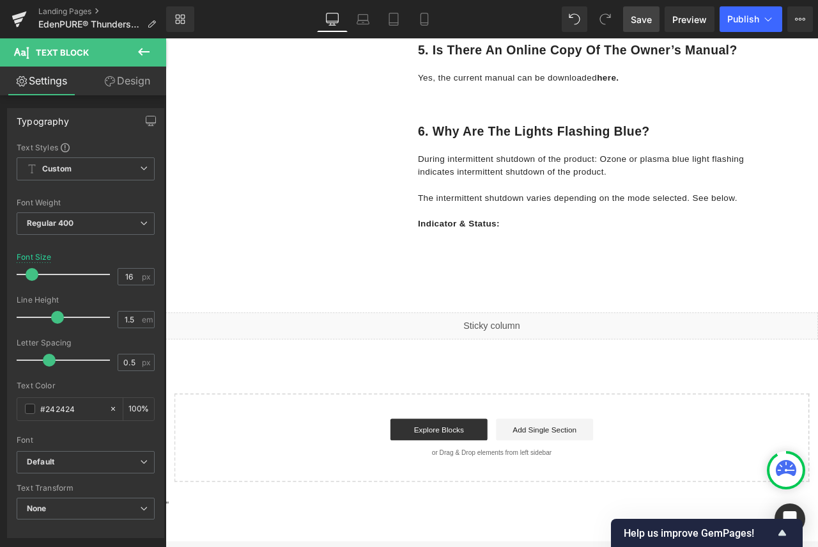
click at [143, 47] on icon at bounding box center [143, 51] width 15 height 15
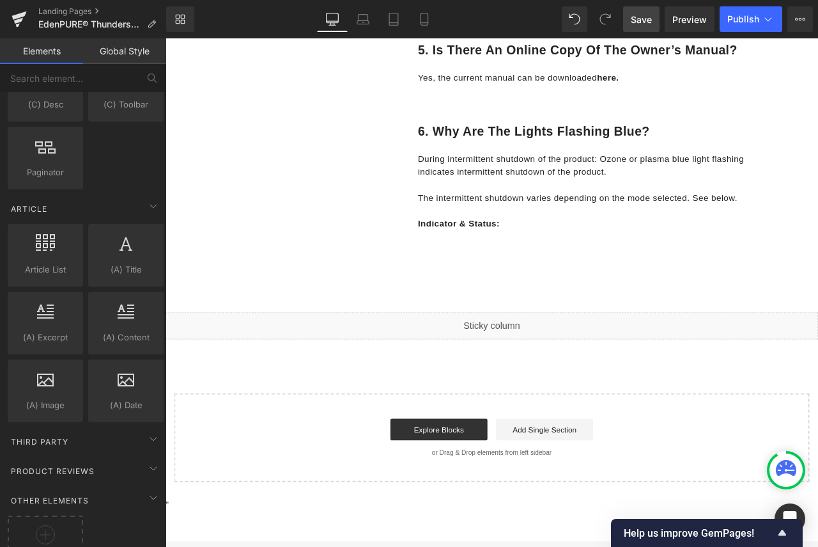
scroll to position [2365, 0]
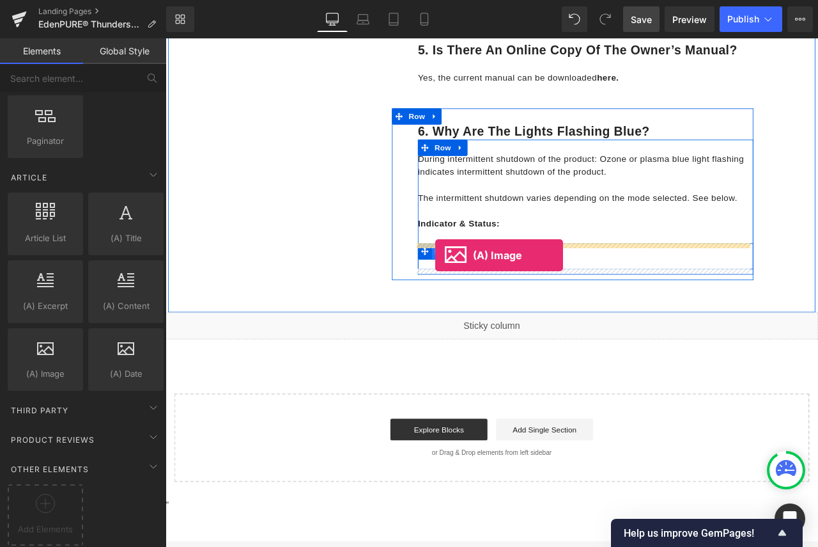
drag, startPoint x: 220, startPoint y: 383, endPoint x: 485, endPoint y: 295, distance: 279.3
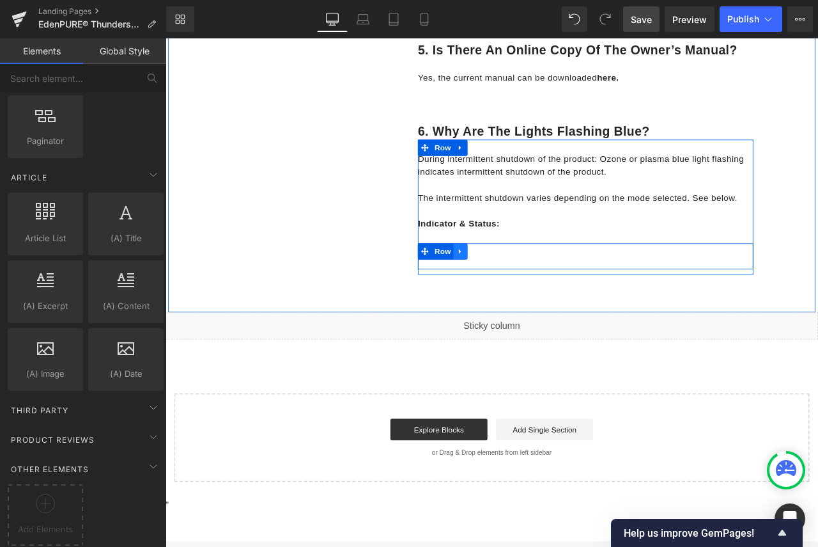
click at [511, 294] on icon at bounding box center [515, 291] width 9 height 10
click at [545, 294] on icon at bounding box center [548, 290] width 9 height 9
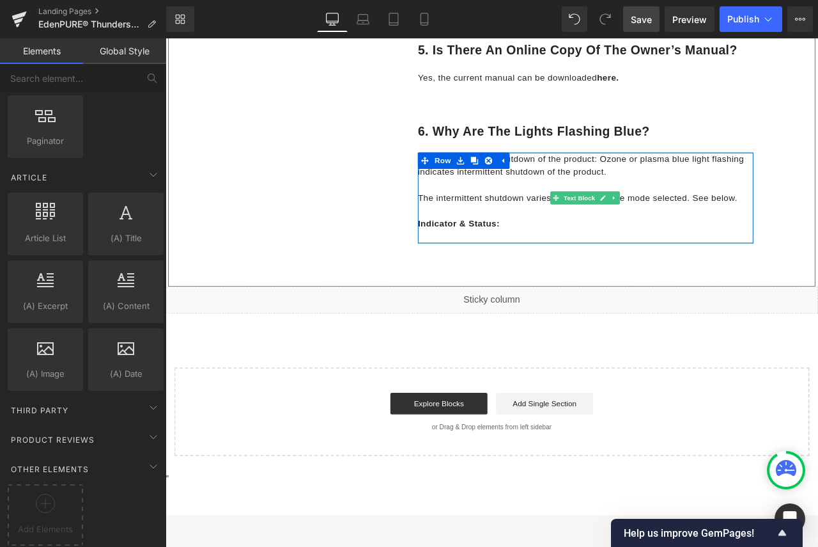
click at [572, 258] on p "Indicator & Status:" at bounding box center [664, 258] width 398 height 15
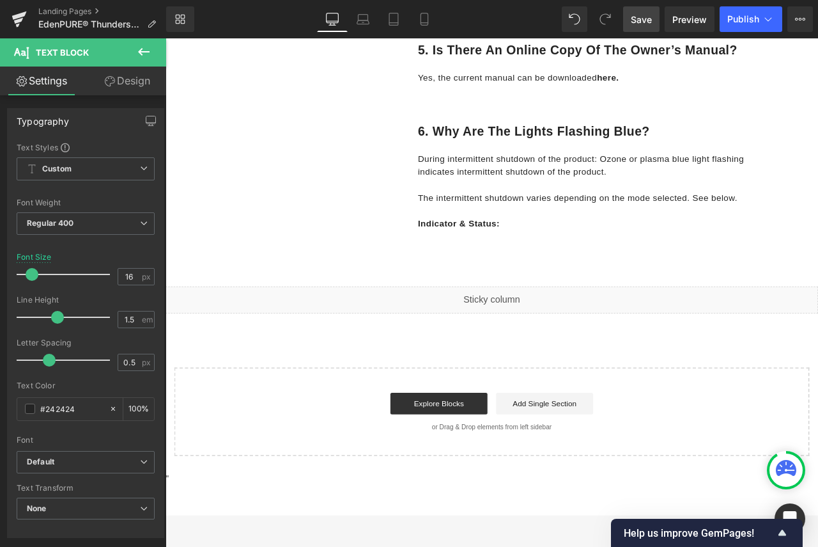
click at [140, 40] on button at bounding box center [143, 52] width 45 height 28
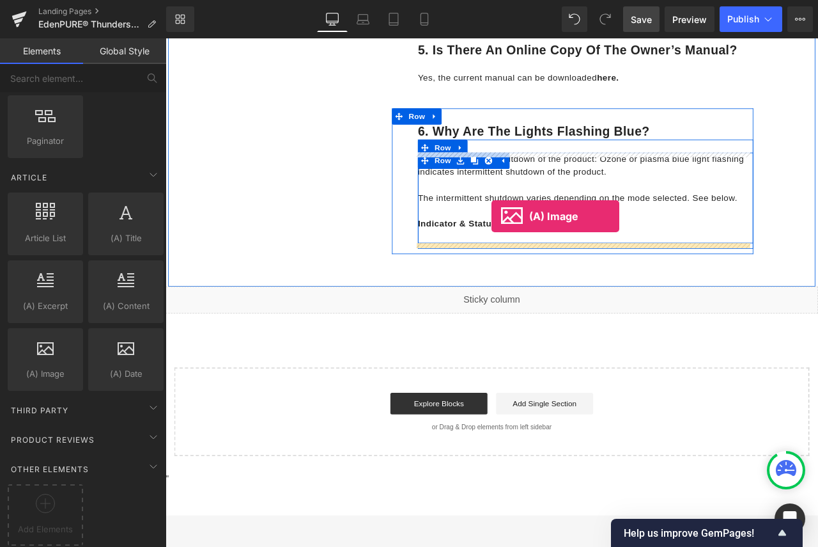
drag, startPoint x: 222, startPoint y: 391, endPoint x: 552, endPoint y: 249, distance: 359.3
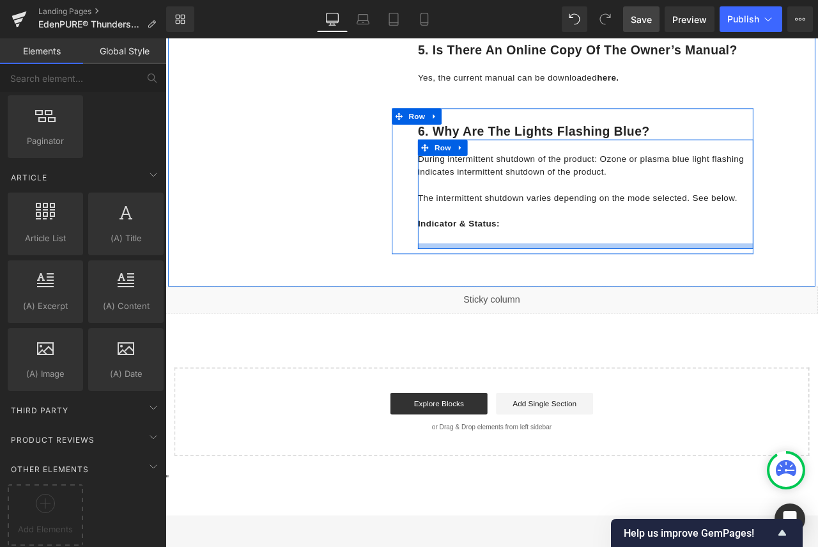
click at [527, 286] on div at bounding box center [664, 284] width 398 height 6
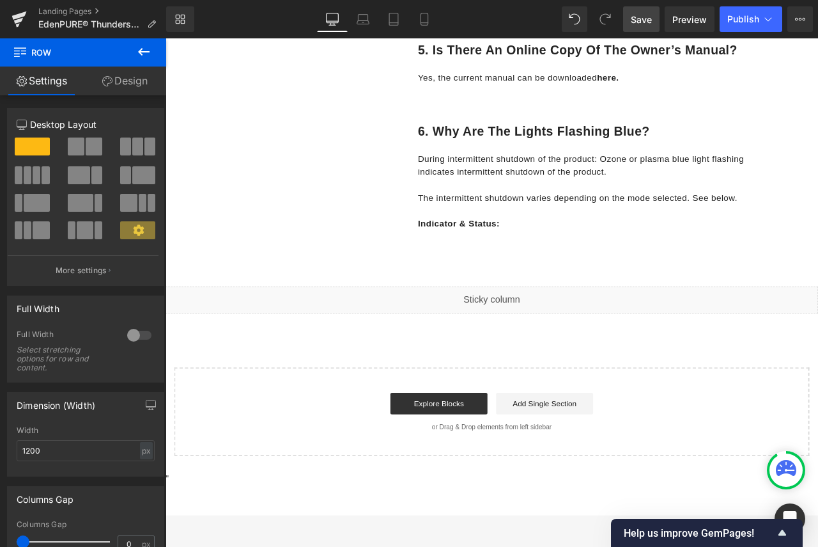
click at [144, 55] on icon at bounding box center [143, 51] width 15 height 15
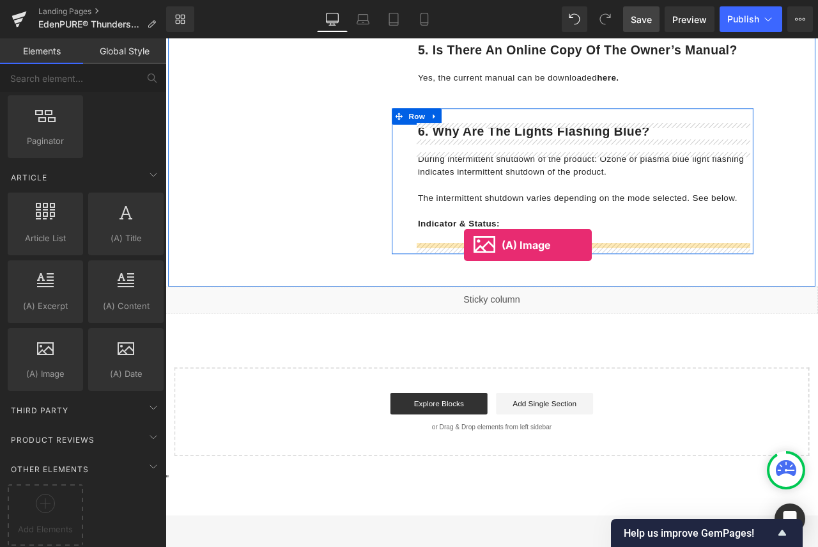
drag, startPoint x: 217, startPoint y: 382, endPoint x: 520, endPoint y: 283, distance: 318.0
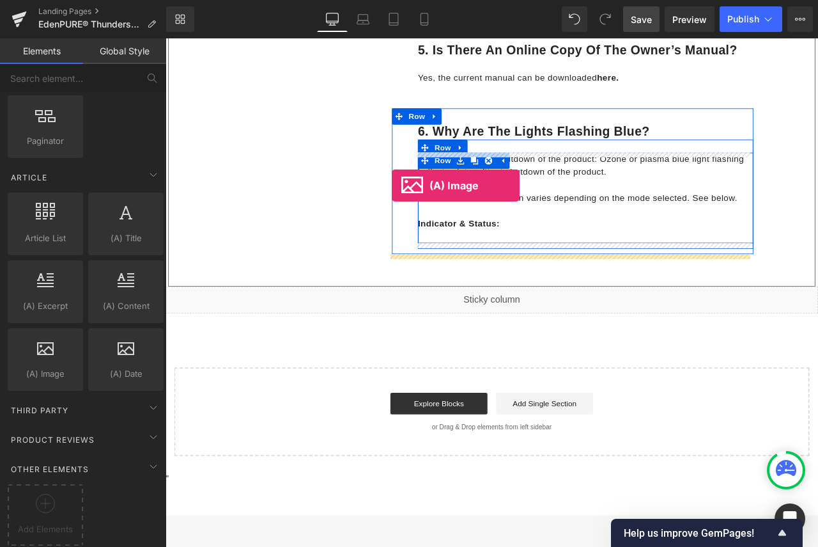
drag, startPoint x: 211, startPoint y: 393, endPoint x: 433, endPoint y: 212, distance: 286.7
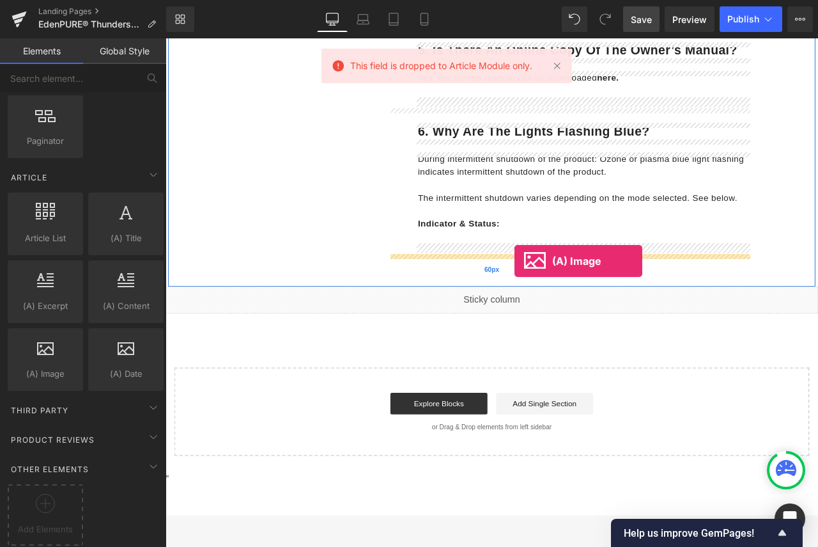
drag, startPoint x: 219, startPoint y: 398, endPoint x: 579, endPoint y: 302, distance: 373.0
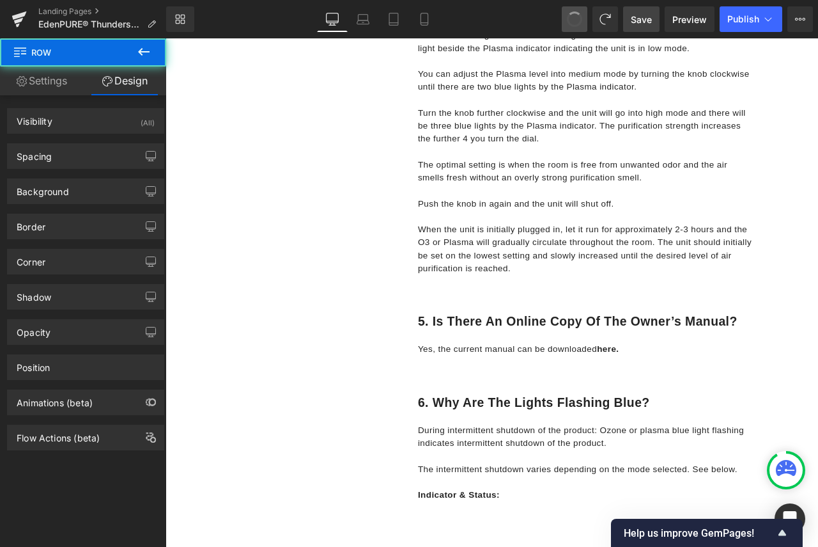
scroll to position [1824, 0]
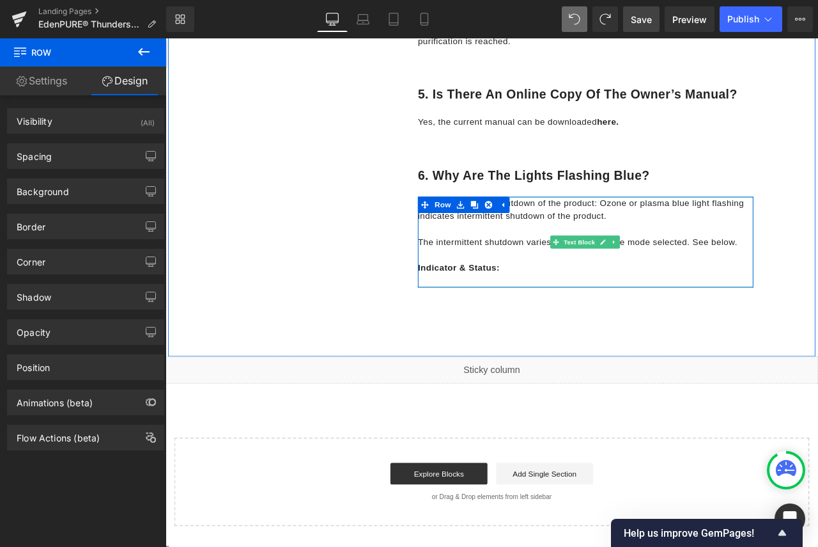
click at [571, 321] on div "During intermittent shutdown of the product: Ozone or plasma blue light flashin…" at bounding box center [664, 279] width 398 height 107
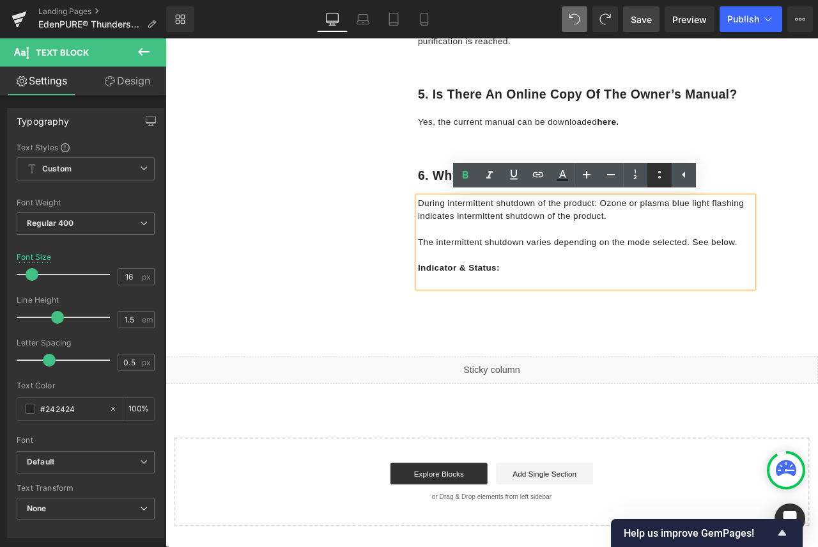
click at [666, 178] on icon at bounding box center [659, 174] width 15 height 15
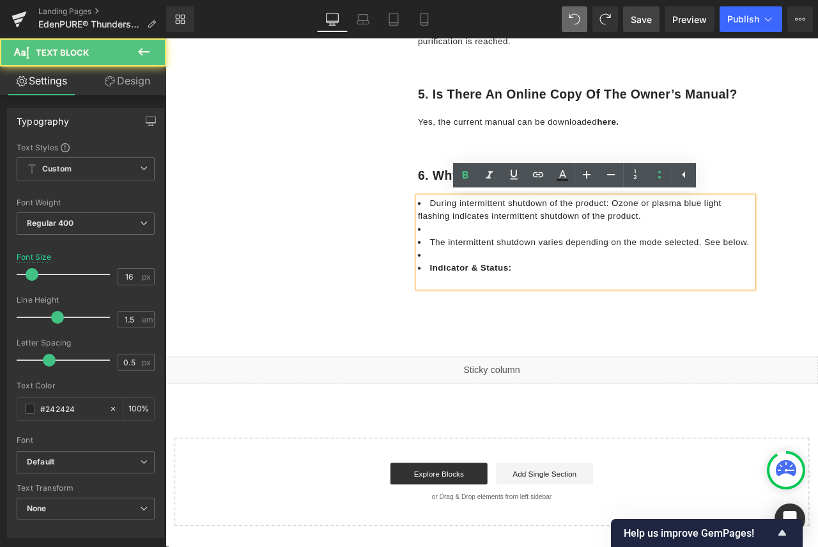
click at [737, 297] on li at bounding box center [664, 294] width 398 height 15
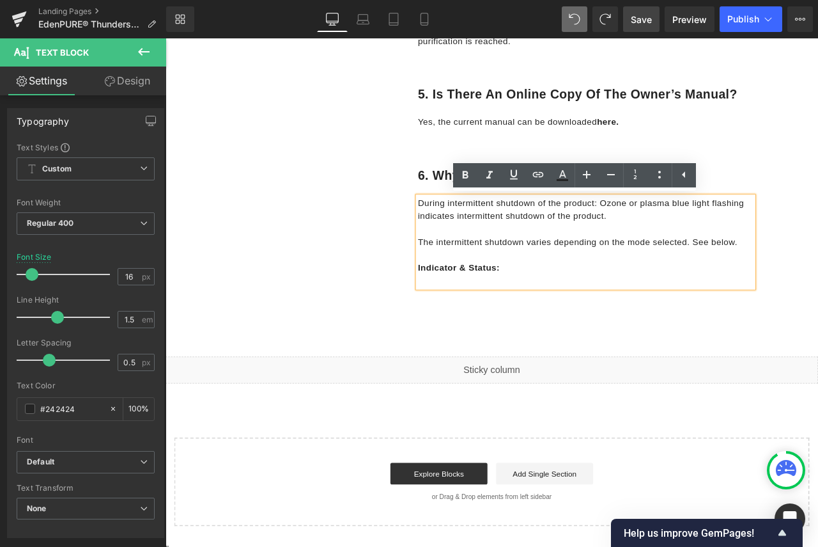
click at [627, 284] on p "The intermittent shutdown varies depending on the mode selected. See below." at bounding box center [664, 279] width 398 height 15
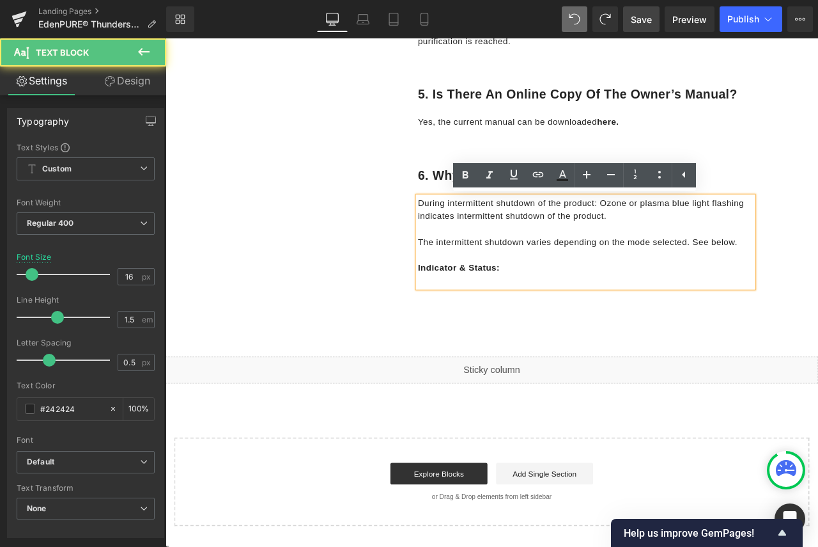
click at [818, 143] on p "Yes, the current manual can be downloaded here." at bounding box center [664, 137] width 398 height 15
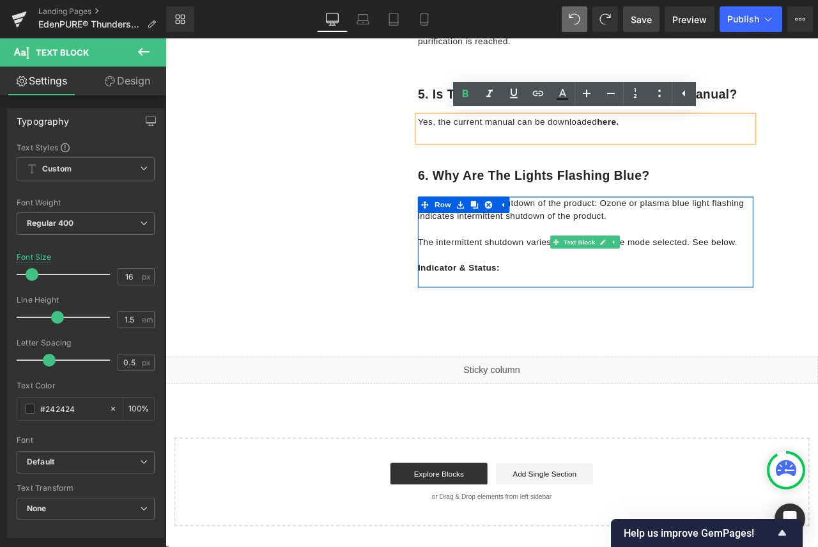
click at [482, 321] on div "During intermittent shutdown of the product: Ozone or plasma blue light flashin…" at bounding box center [664, 279] width 398 height 107
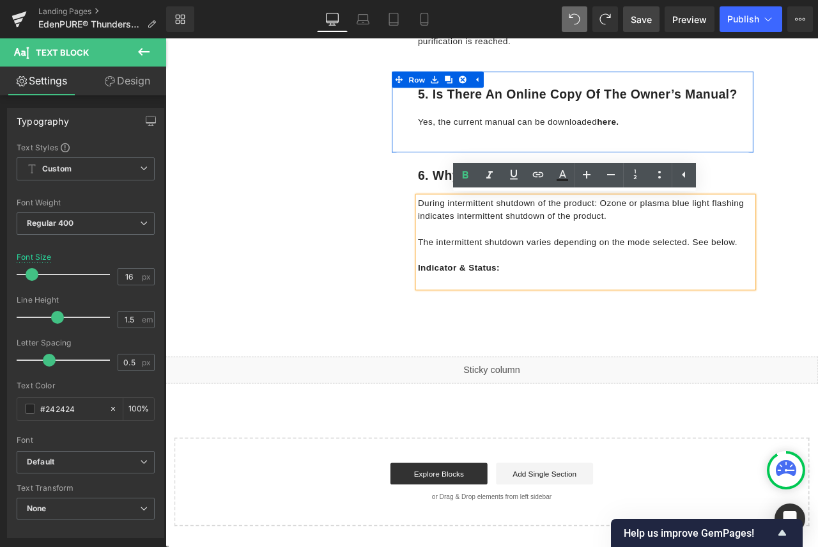
click at [818, 155] on div "Yes, the current manual can be downloaded here." at bounding box center [664, 145] width 398 height 31
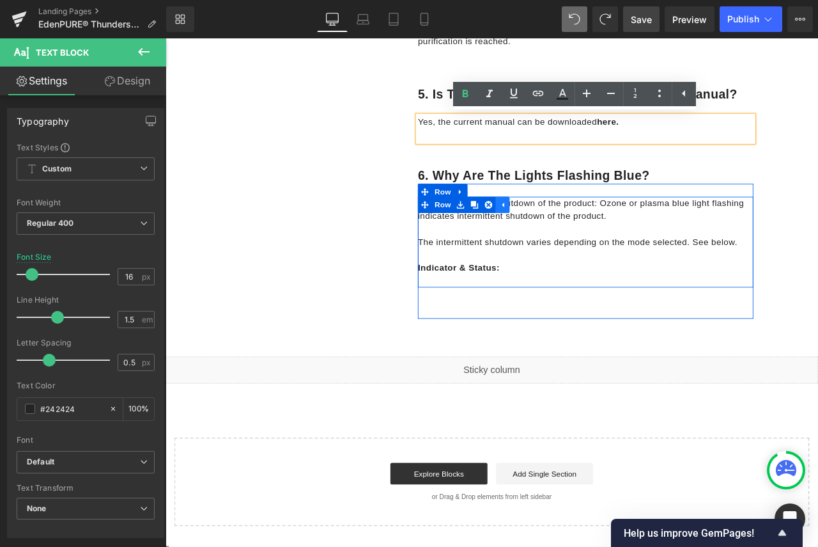
click at [561, 236] on icon at bounding box center [565, 235] width 9 height 10
click at [507, 233] on link at bounding box center [515, 235] width 17 height 19
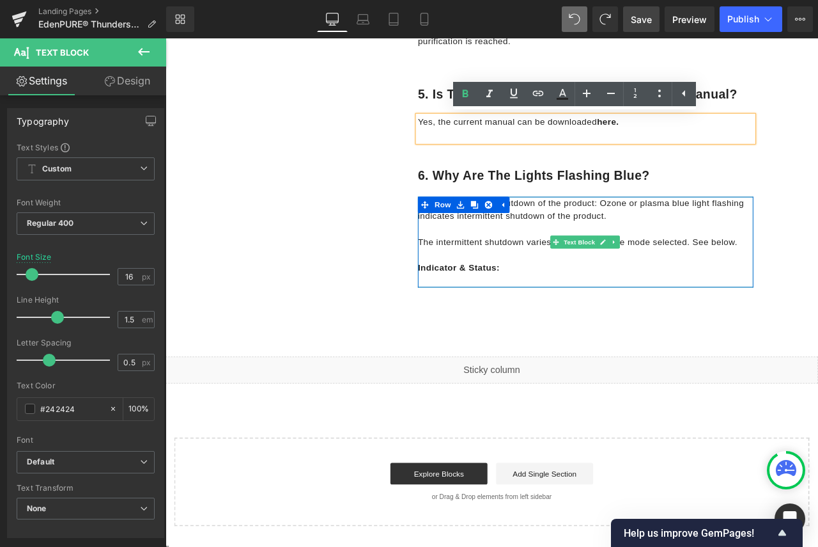
click at [495, 319] on div "During intermittent shutdown of the product: Ozone or plasma blue light flashin…" at bounding box center [664, 279] width 398 height 107
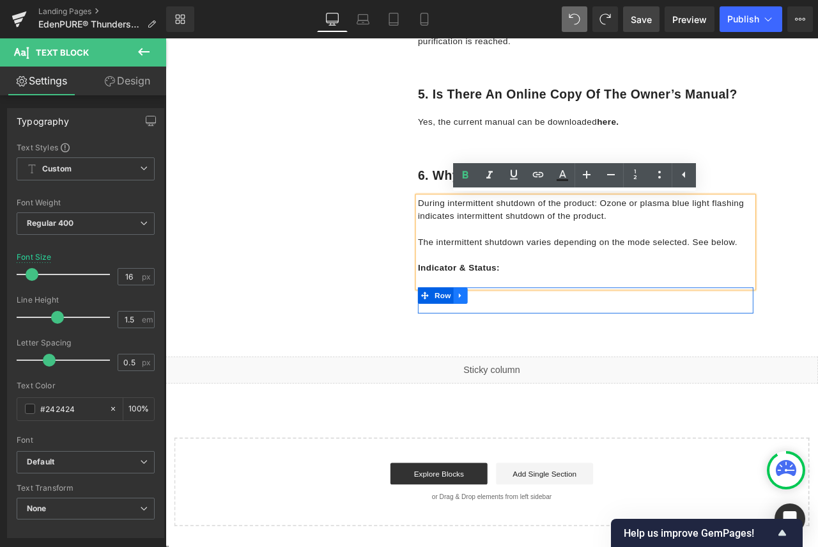
click at [513, 343] on icon at bounding box center [514, 342] width 3 height 6
click at [585, 353] on div at bounding box center [664, 348] width 398 height 31
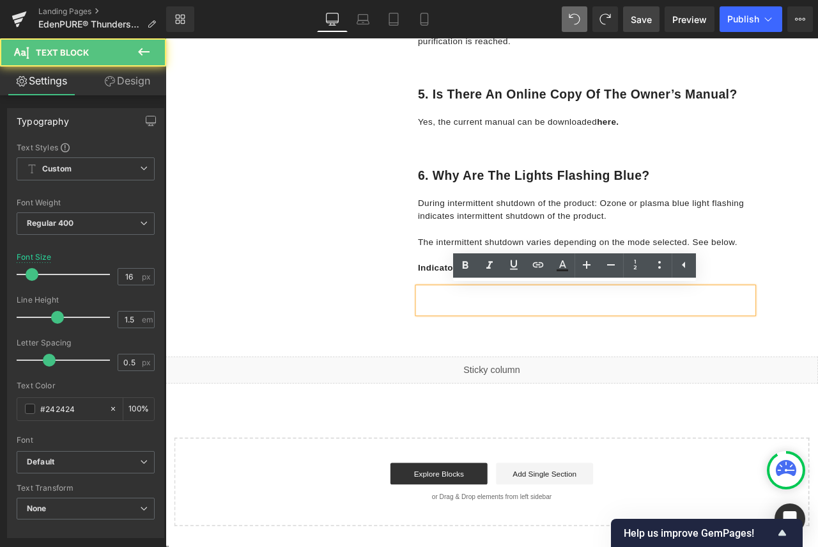
click at [608, 352] on div at bounding box center [664, 348] width 398 height 31
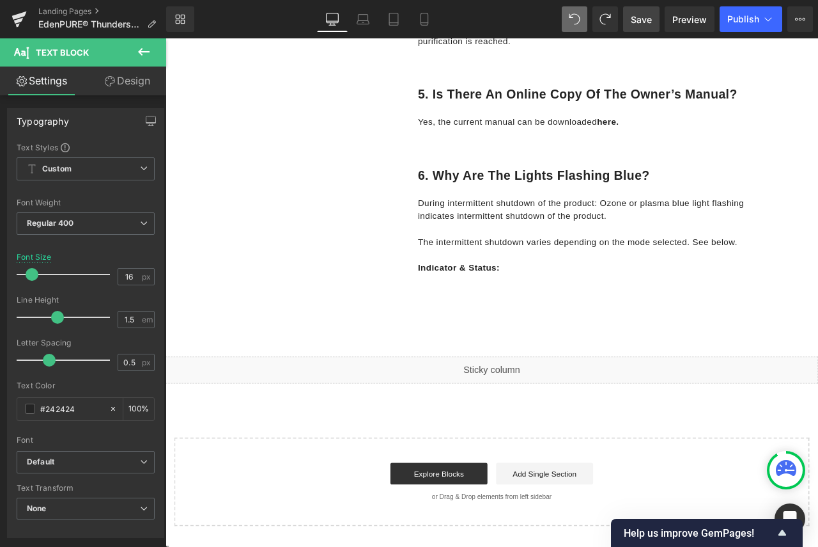
click at [140, 49] on icon at bounding box center [143, 51] width 15 height 15
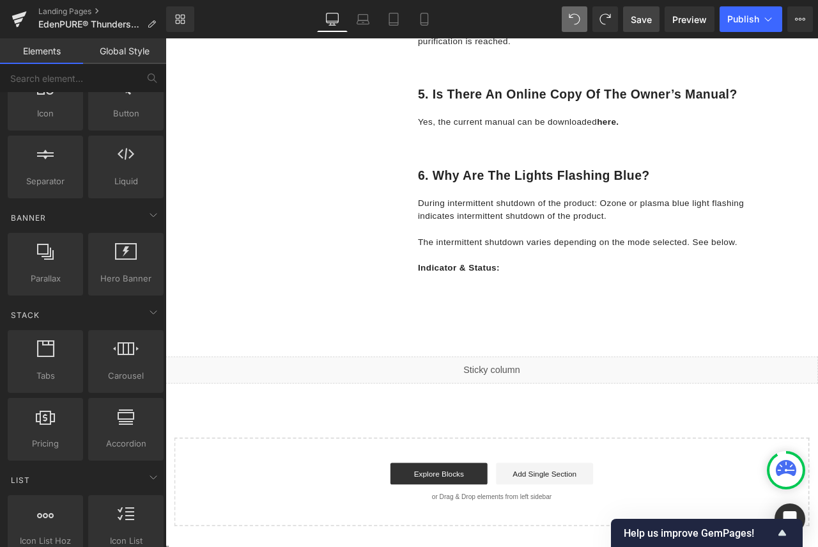
scroll to position [0, 0]
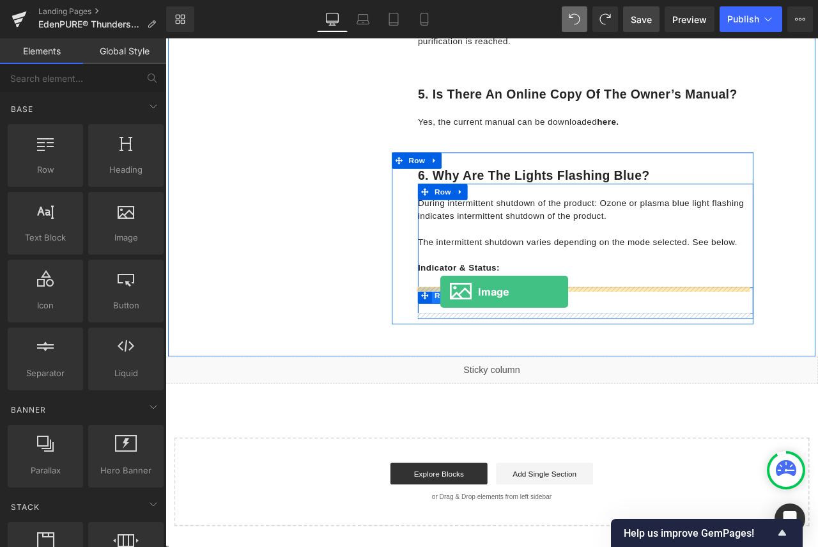
drag, startPoint x: 295, startPoint y: 270, endPoint x: 492, endPoint y: 338, distance: 208.2
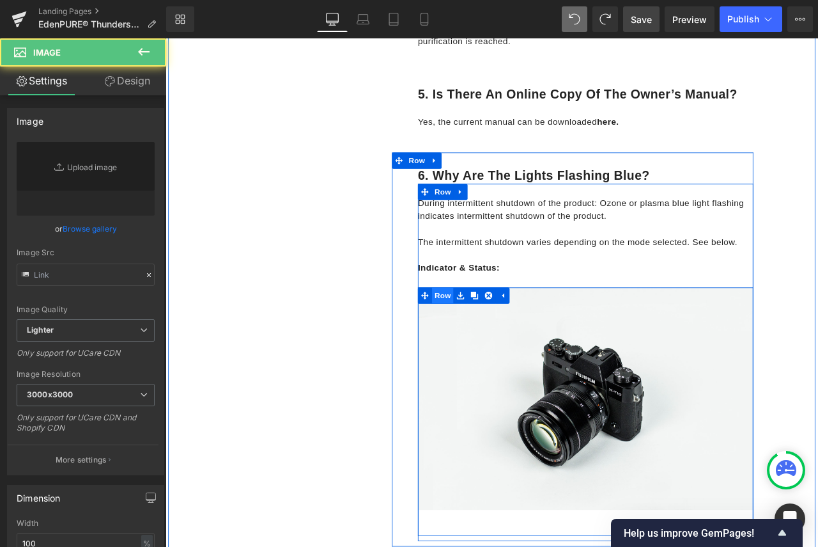
type input "//d1um8515vdn9kb.cloudfront.net/images/parallax.jpg"
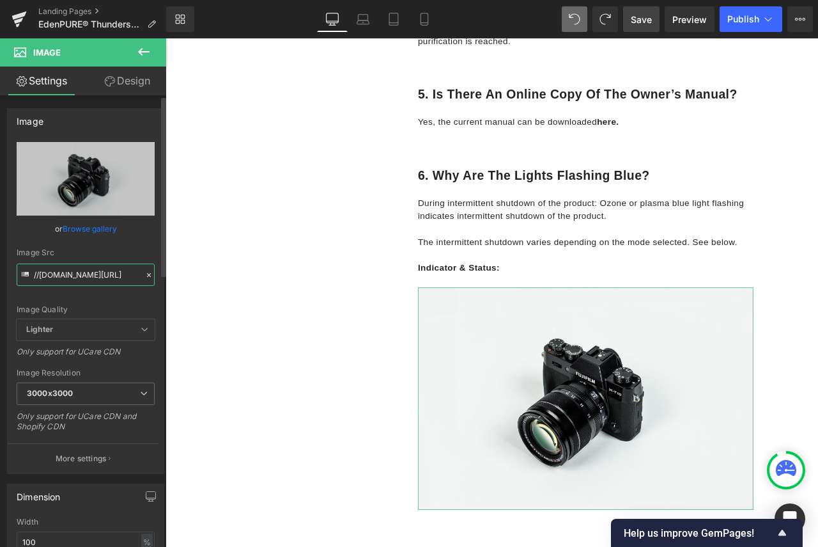
click at [115, 276] on input "//d1um8515vdn9kb.cloudfront.net/images/parallax.jpg" at bounding box center [86, 274] width 138 height 22
click at [148, 275] on icon at bounding box center [148, 274] width 9 height 9
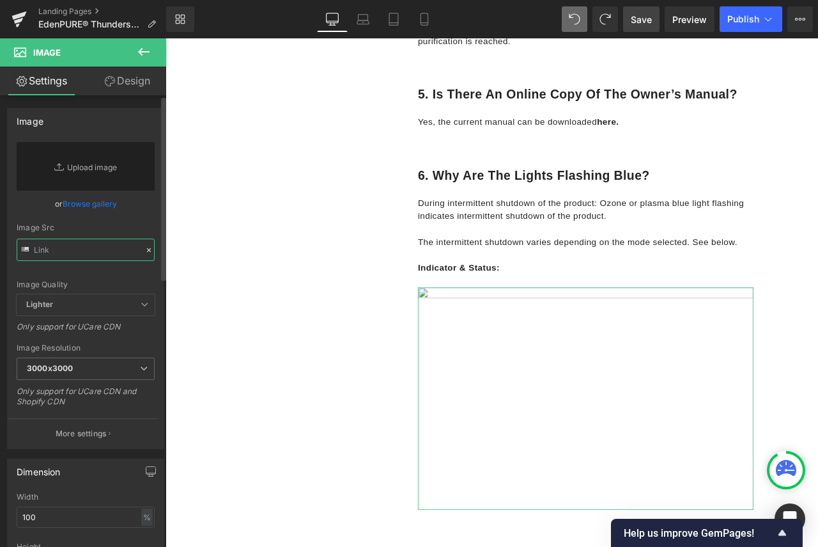
click at [101, 254] on input "text" at bounding box center [86, 249] width 138 height 22
click at [103, 168] on link "Replace Image" at bounding box center [86, 166] width 138 height 49
type input "C:\fakepath\Screenshot 2025-09-17 151214.png"
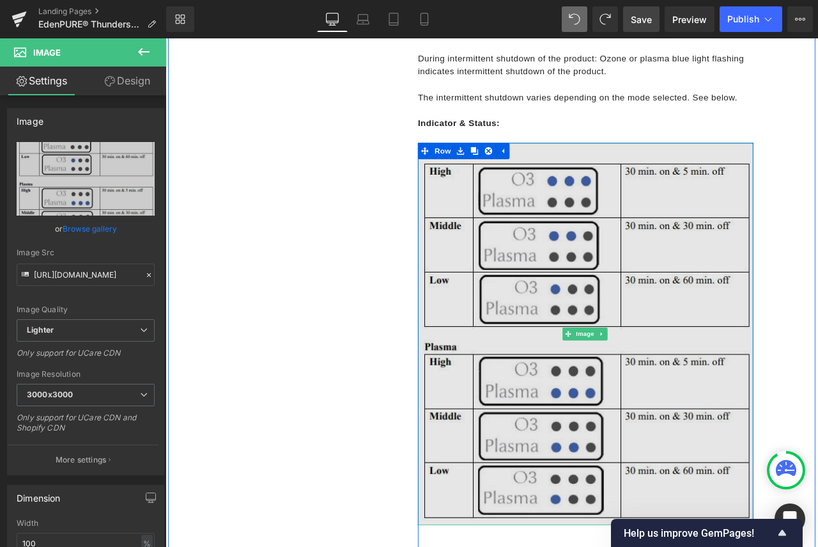
scroll to position [2143, 0]
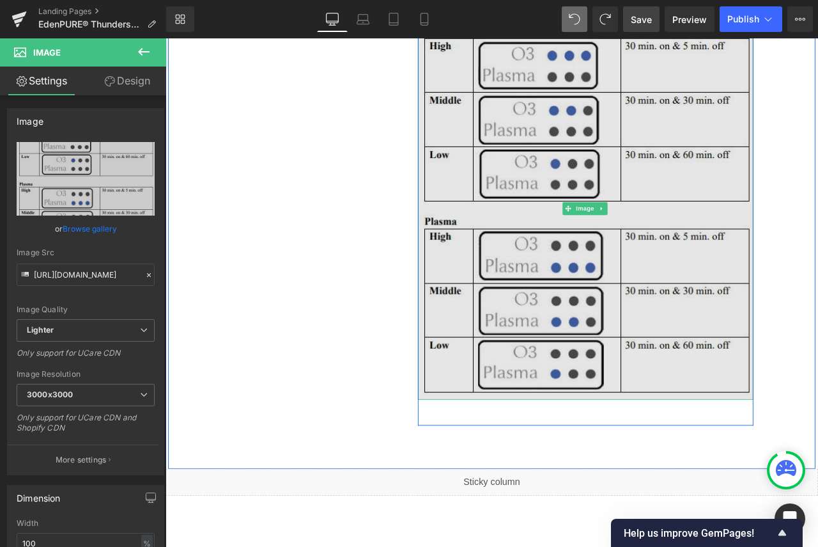
click at [678, 368] on img at bounding box center [664, 239] width 398 height 453
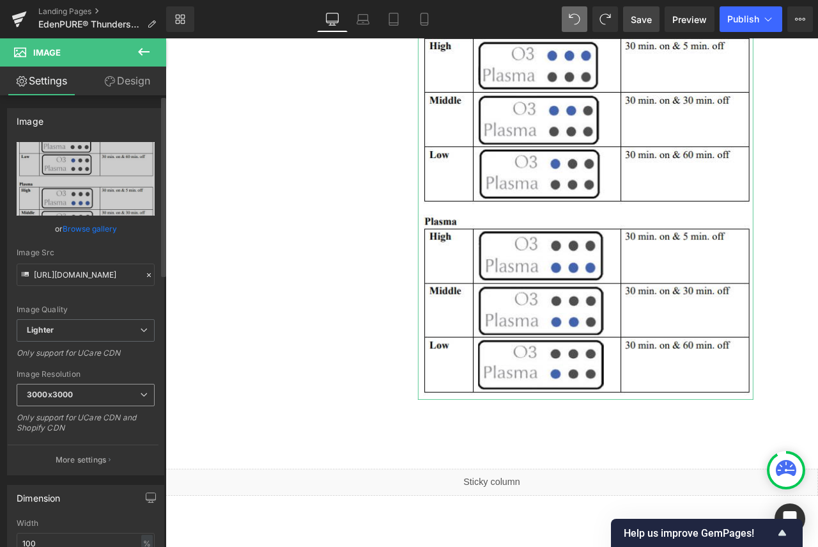
click at [140, 397] on icon at bounding box center [144, 395] width 8 height 8
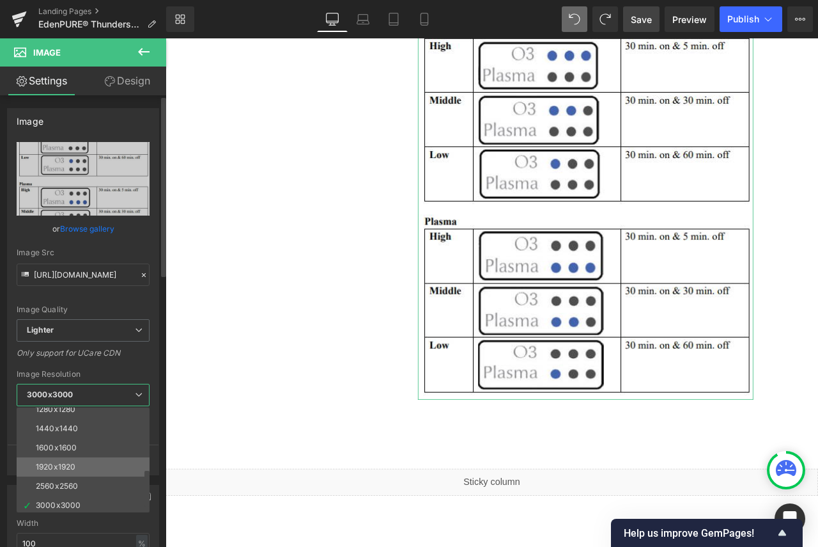
scroll to position [183, 0]
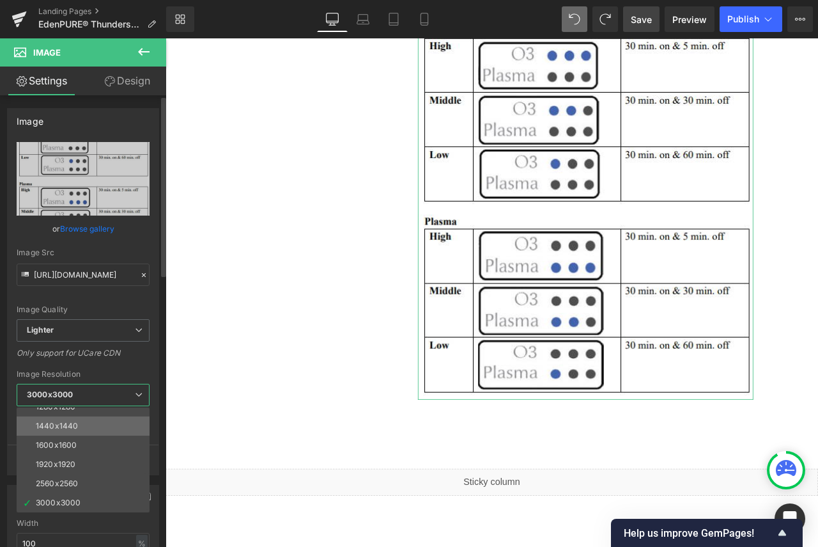
click at [98, 423] on li "1440x1440" at bounding box center [86, 425] width 139 height 19
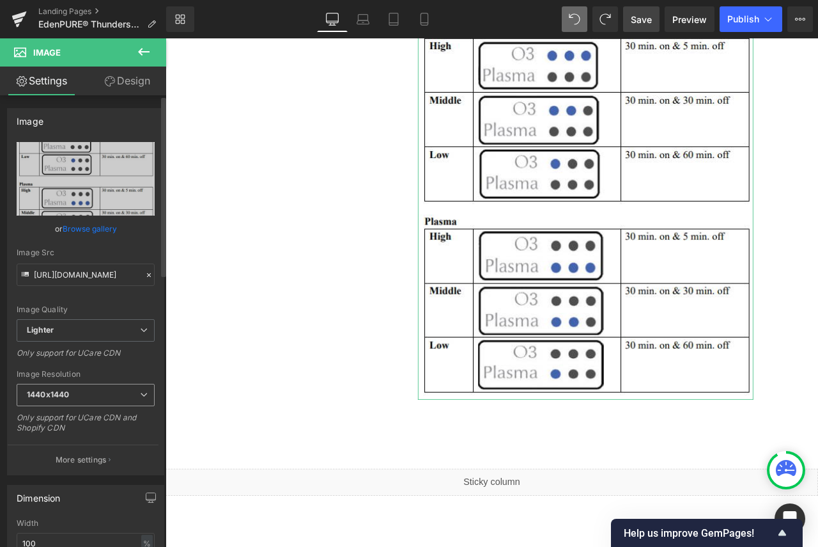
type input "https://ucarecdn.com/31f3b9f6-2566-4246-b4fc-1c36b9801bd0/-/format/auto/-/previ…"
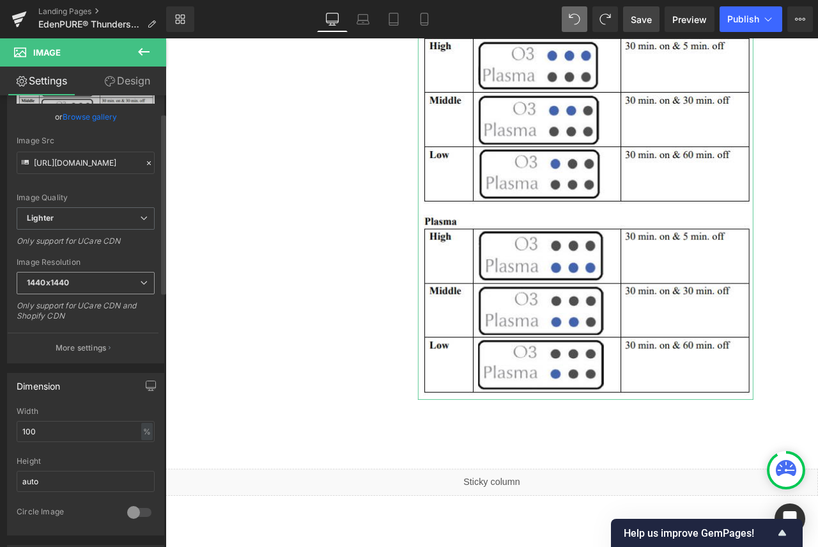
scroll to position [128, 0]
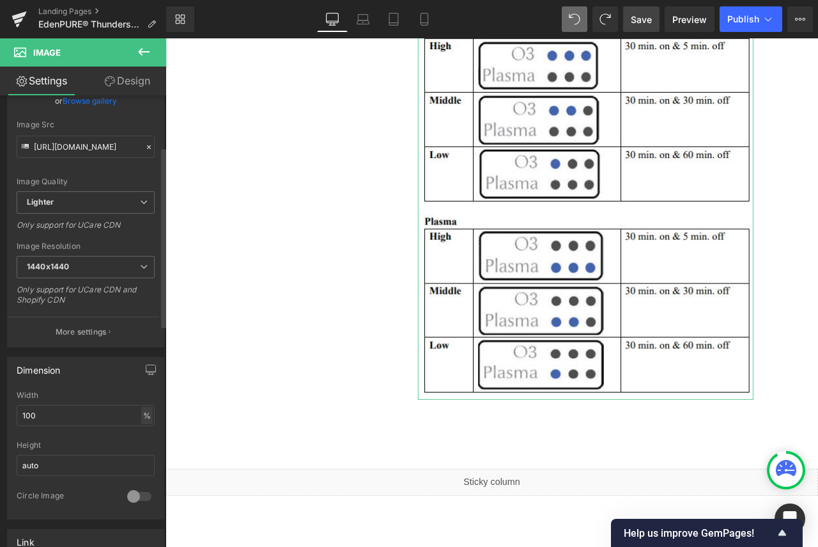
click at [143, 417] on div "%" at bounding box center [147, 415] width 12 height 17
click at [66, 416] on input "100" at bounding box center [86, 415] width 138 height 21
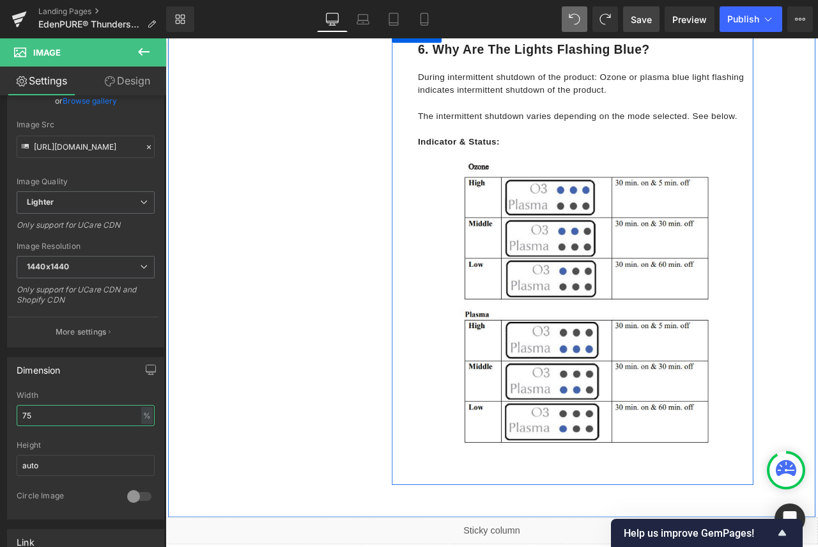
scroll to position [1988, 0]
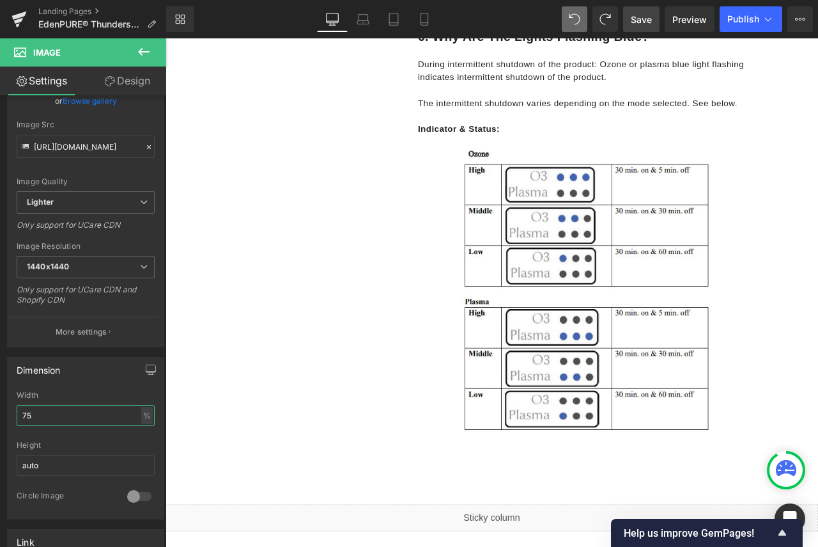
type input "75"
click at [647, 17] on span "Save" at bounding box center [641, 19] width 21 height 13
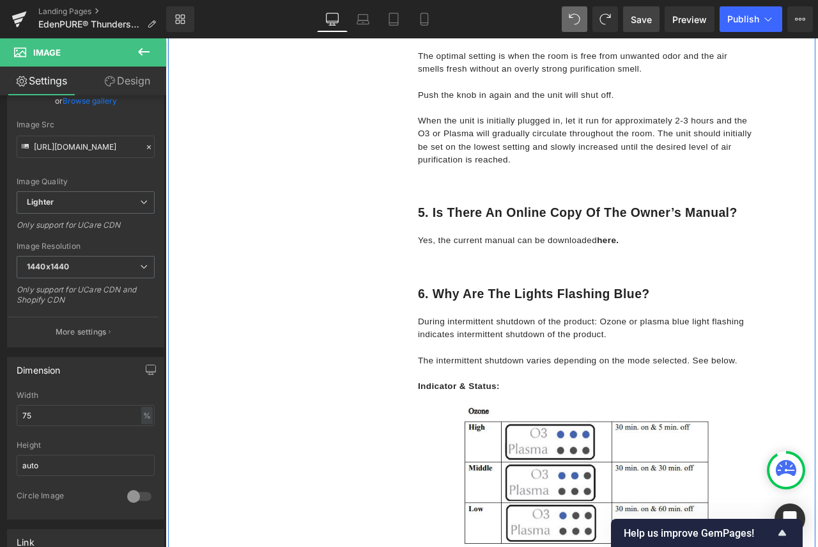
scroll to position [1668, 0]
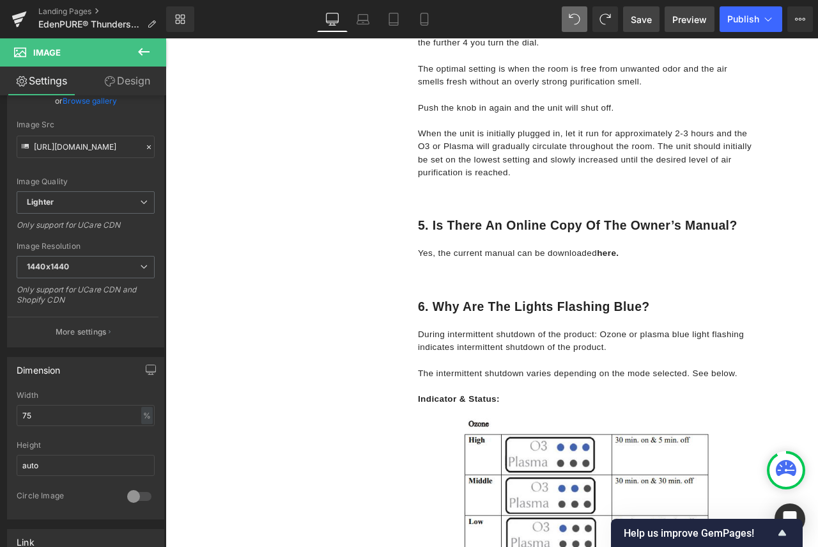
click at [686, 12] on link "Preview" at bounding box center [690, 19] width 50 height 26
click at [694, 18] on span "Preview" at bounding box center [689, 19] width 35 height 13
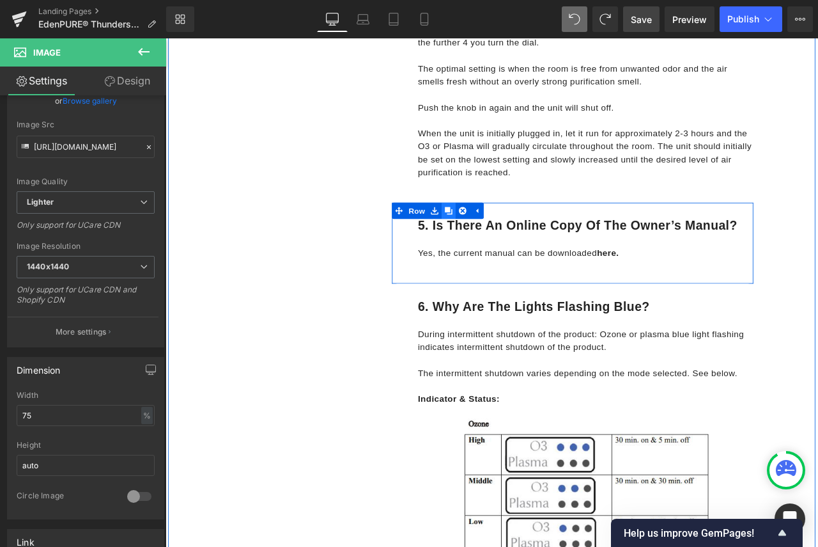
click at [500, 242] on icon at bounding box center [501, 242] width 9 height 9
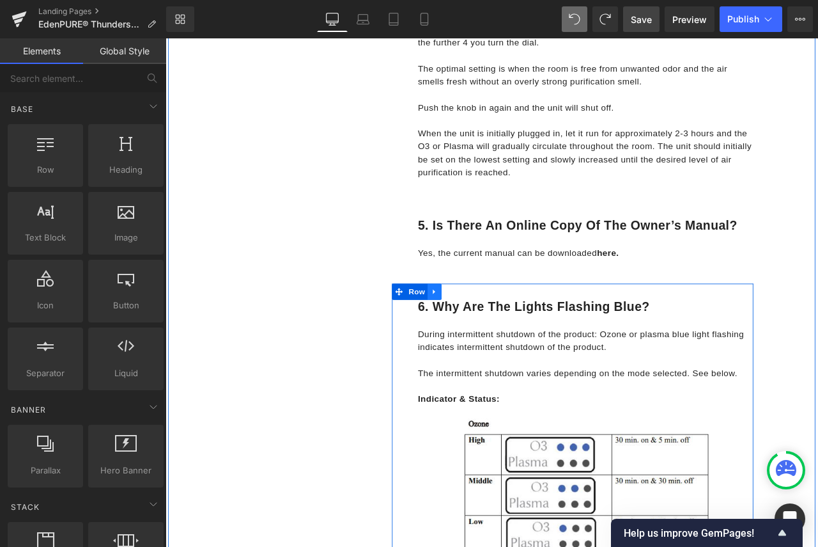
click at [483, 338] on icon at bounding box center [484, 338] width 3 height 6
click at [500, 339] on icon at bounding box center [501, 338] width 9 height 9
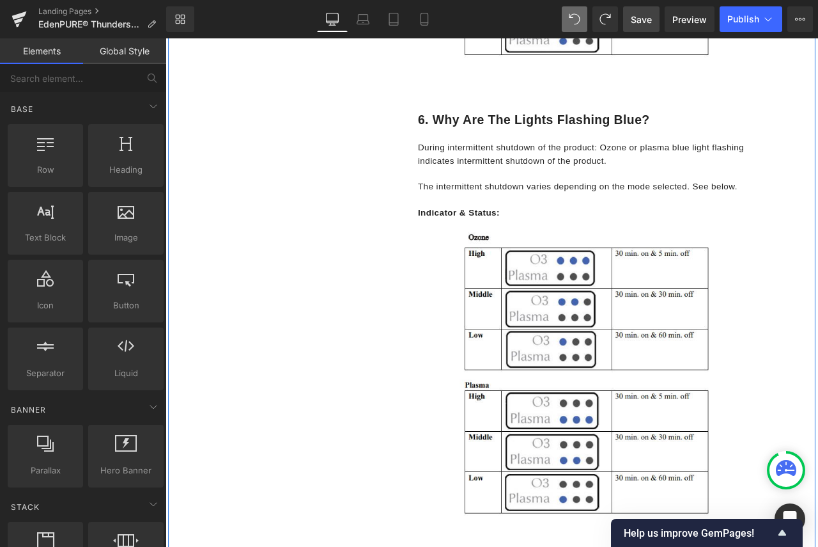
scroll to position [2448, 0]
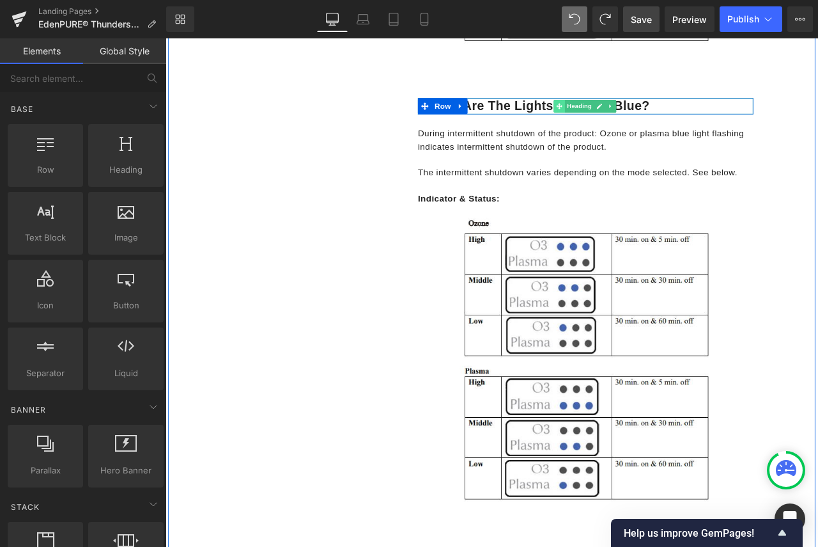
click at [625, 122] on span at bounding box center [631, 118] width 13 height 15
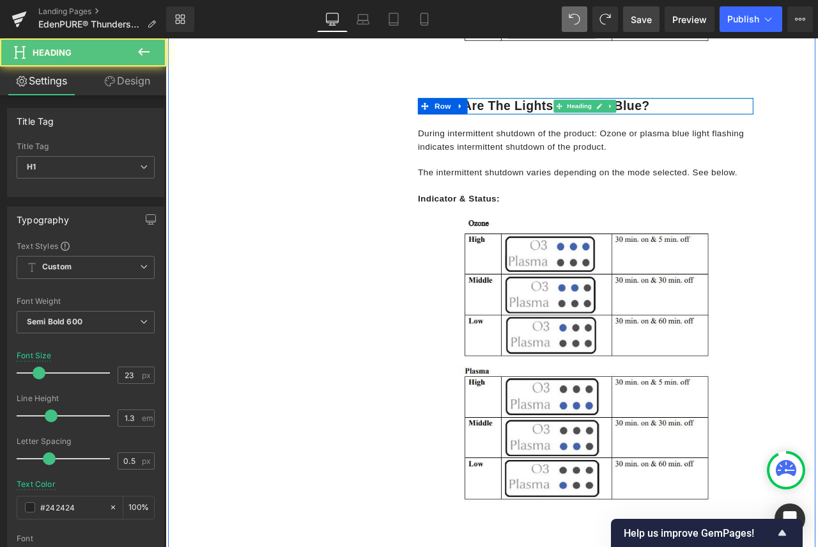
click at [745, 115] on h1 "6. Why are the lights flashing blue?" at bounding box center [664, 118] width 398 height 19
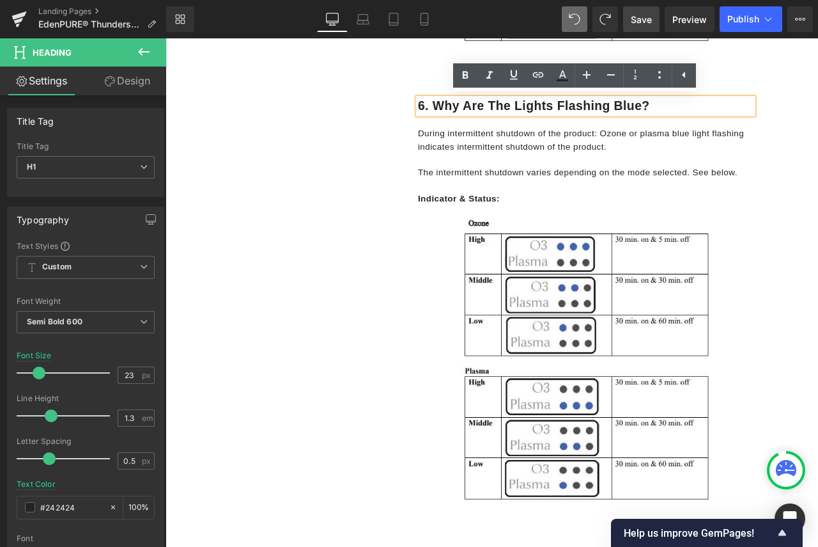
drag, startPoint x: 748, startPoint y: 113, endPoint x: 461, endPoint y: 113, distance: 287.6
click at [465, 113] on h1 "6. Why are the lights flashing blue?" at bounding box center [664, 118] width 398 height 19
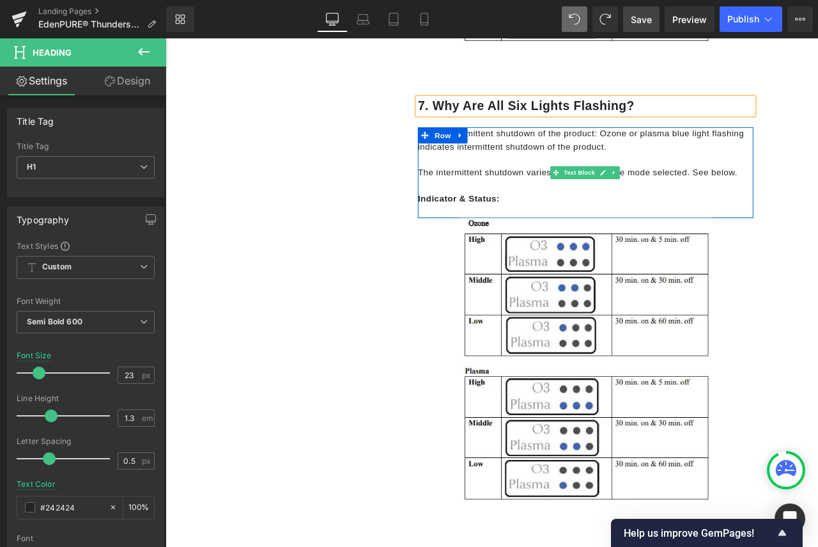
click at [646, 174] on p at bounding box center [664, 181] width 398 height 15
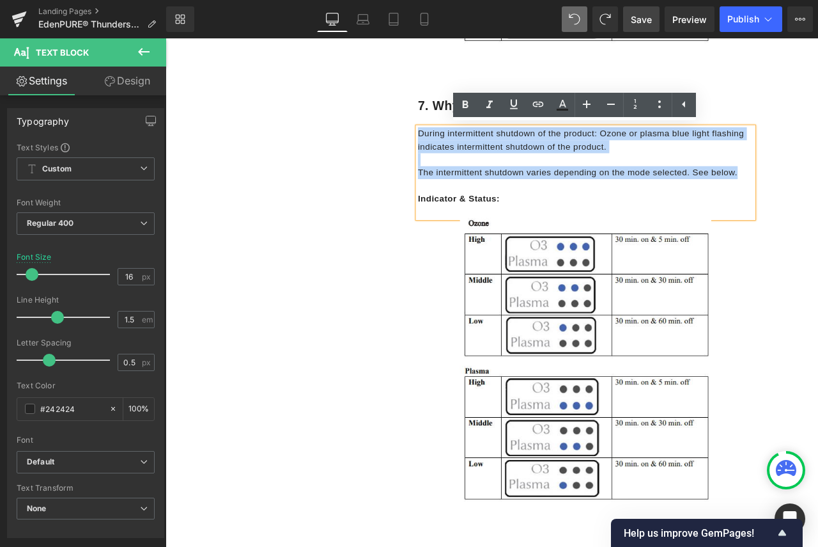
drag, startPoint x: 844, startPoint y: 199, endPoint x: 458, endPoint y: 137, distance: 390.4
click at [458, 137] on div "7. Why are all six lights flashing? Heading Row During intermittent shutdown of…" at bounding box center [648, 362] width 428 height 543
drag, startPoint x: 567, startPoint y: 227, endPoint x: 460, endPoint y: 147, distance: 133.3
click at [465, 147] on div "During intermittent shutdown of the product: Ozone or plasma blue light flashin…" at bounding box center [664, 197] width 398 height 107
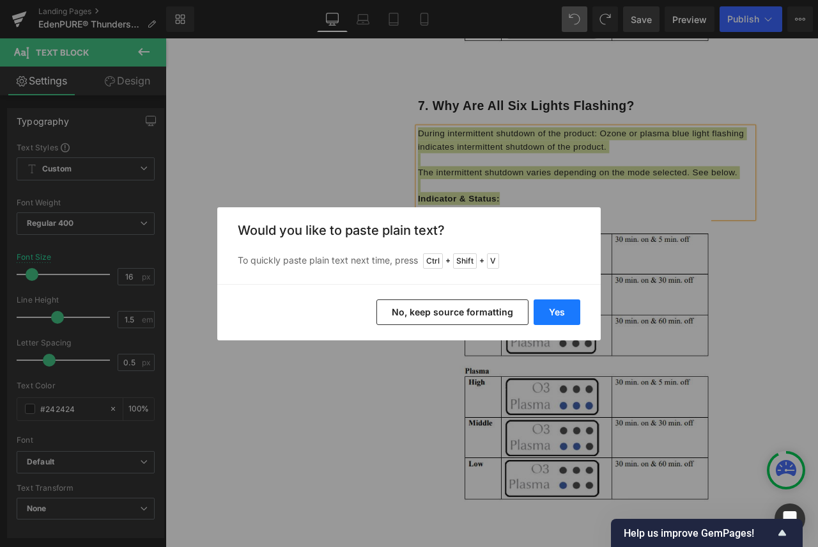
click at [557, 310] on button "Yes" at bounding box center [557, 312] width 47 height 26
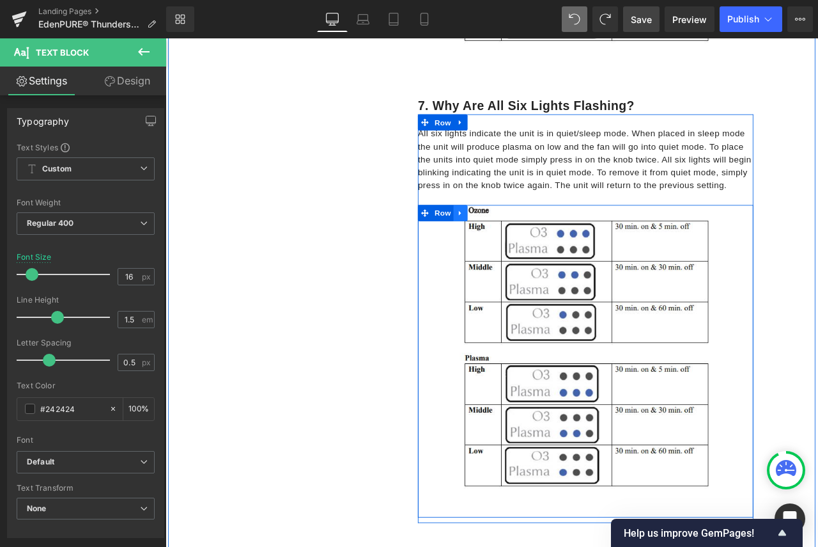
click at [513, 242] on icon at bounding box center [515, 245] width 9 height 10
click at [548, 244] on icon at bounding box center [548, 245] width 9 height 9
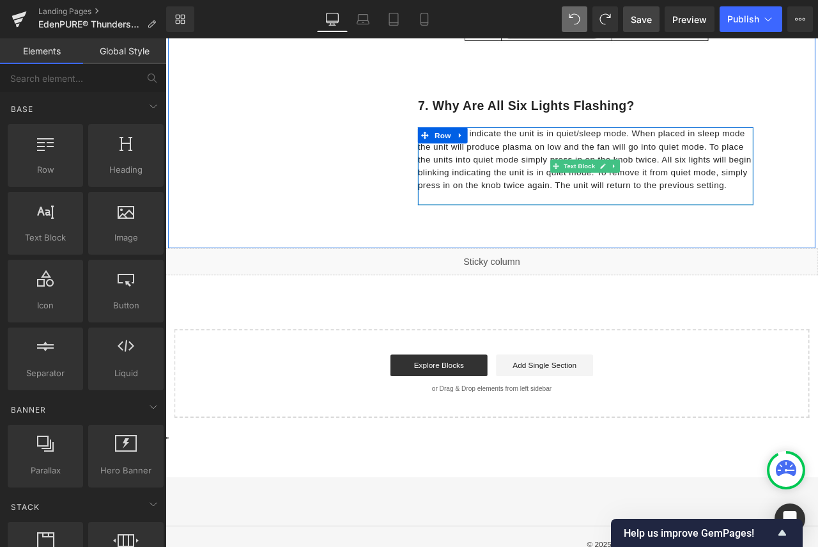
click at [818, 215] on p "All six lights indicate the unit is in quiet/sleep mode. When placed in sleep m…" at bounding box center [664, 182] width 398 height 77
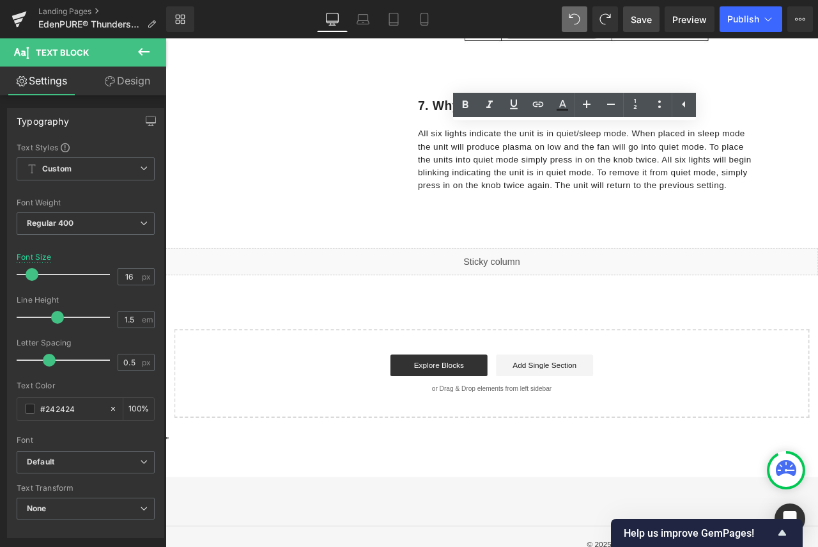
click at [644, 16] on span "Save" at bounding box center [641, 19] width 21 height 13
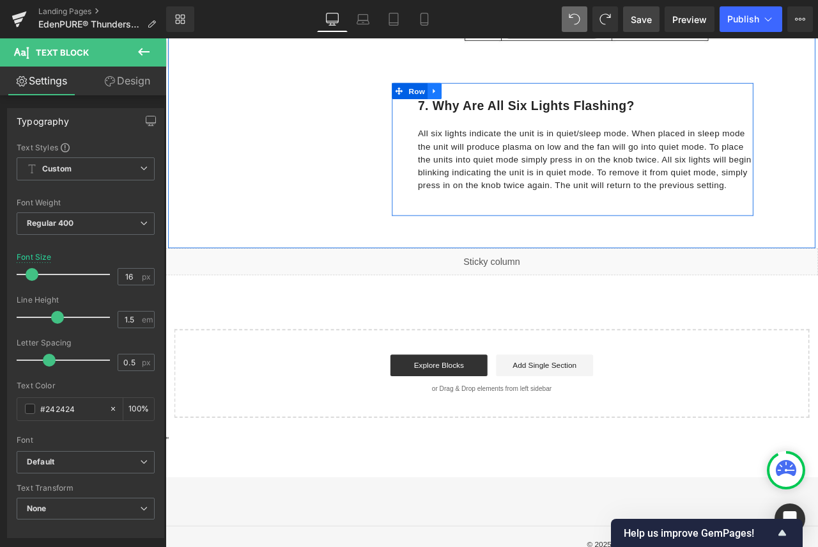
click at [483, 99] on icon at bounding box center [484, 101] width 3 height 6
click at [500, 99] on icon at bounding box center [501, 101] width 9 height 9
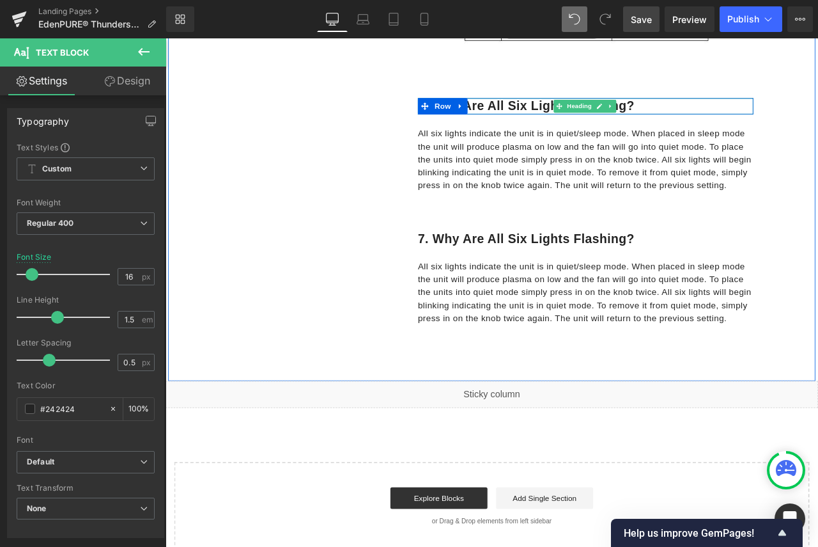
click at [725, 117] on h1 "7. Why are all six lights flashing?" at bounding box center [664, 118] width 398 height 19
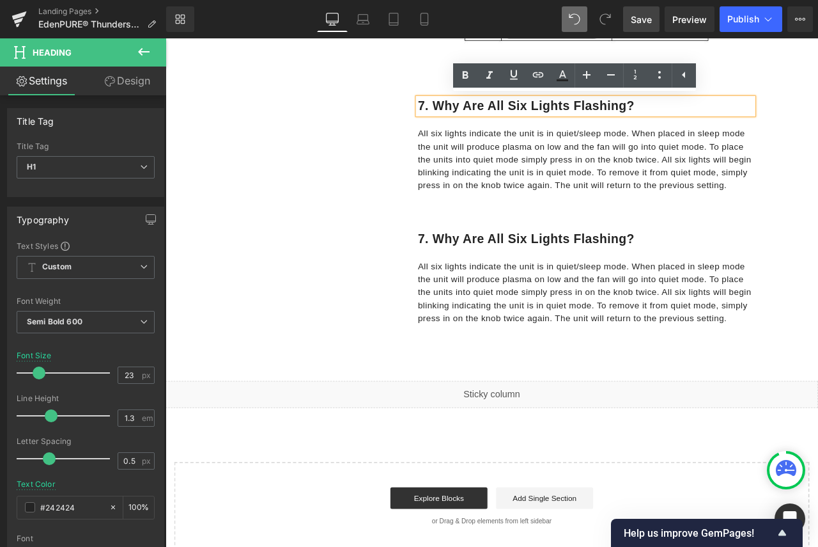
drag, startPoint x: 725, startPoint y: 115, endPoint x: 470, endPoint y: 114, distance: 254.4
click at [470, 114] on h1 "7. Why are all six lights flashing?" at bounding box center [664, 118] width 398 height 19
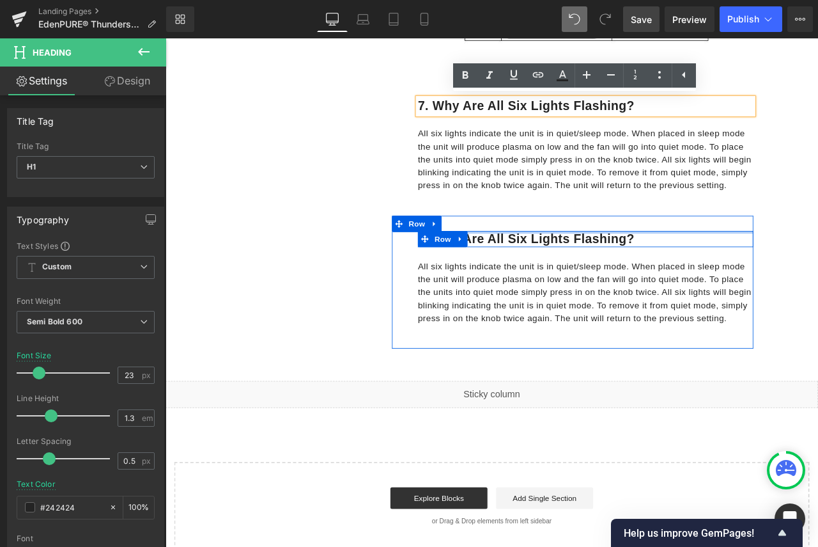
click at [639, 270] on span "Heading" at bounding box center [656, 275] width 35 height 15
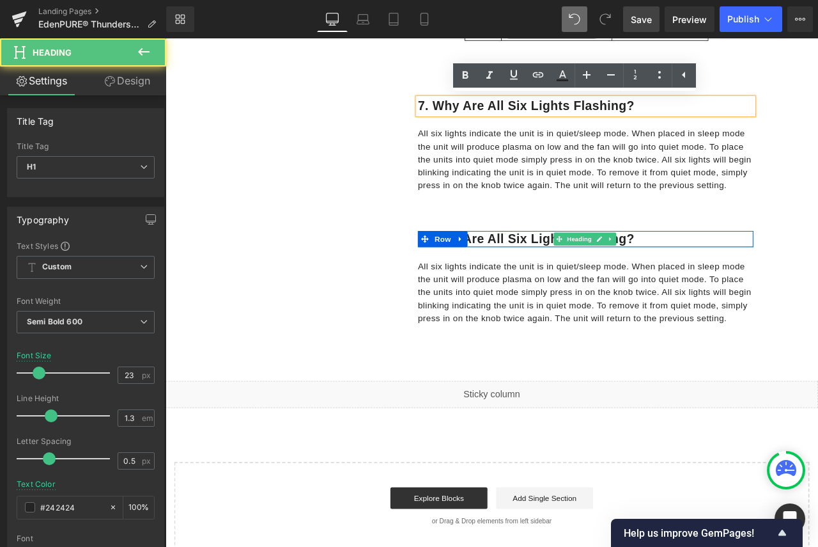
click at [749, 270] on h1 "7. Why are all six lights flashing?" at bounding box center [664, 276] width 398 height 19
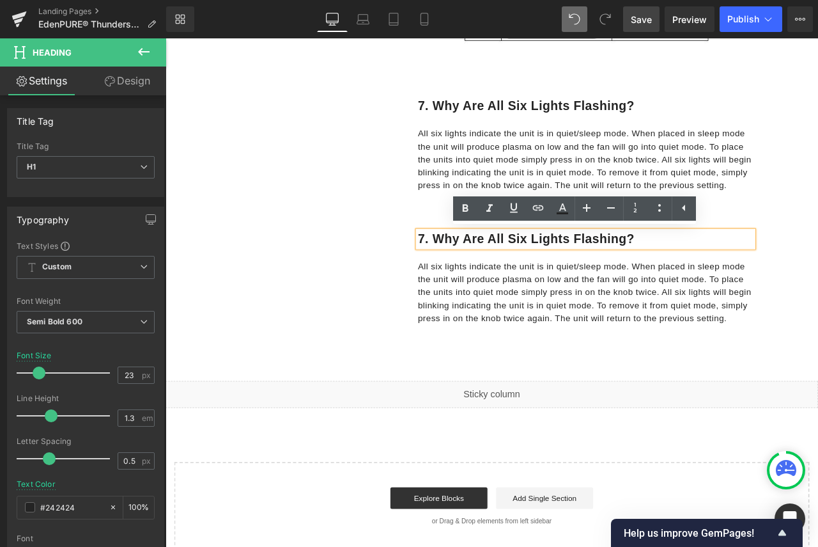
drag, startPoint x: 728, startPoint y: 274, endPoint x: 449, endPoint y: 260, distance: 279.6
click at [449, 260] on div "7. Why are all six lights flashing? Heading Row All six lights indicate the uni…" at bounding box center [648, 327] width 428 height 157
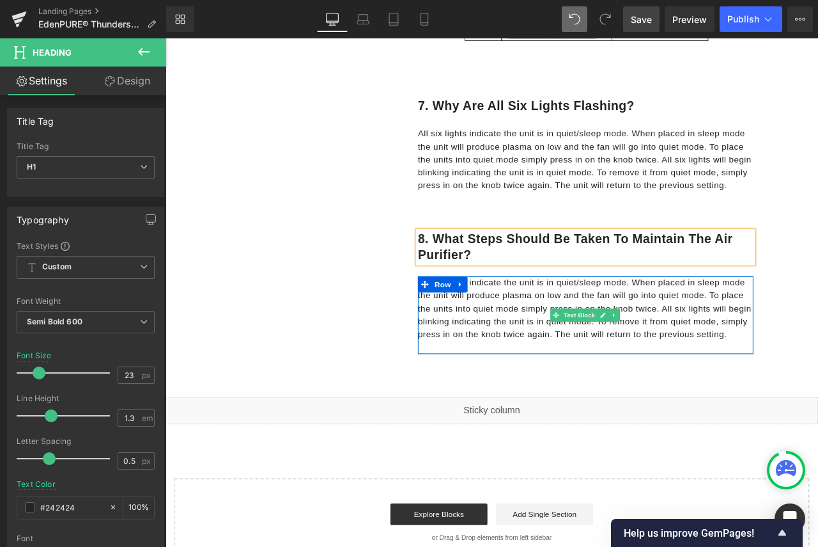
drag, startPoint x: 777, startPoint y: 388, endPoint x: 807, endPoint y: 387, distance: 29.4
click at [777, 388] on p "All six lights indicate the unit is in quiet/sleep mode. When placed in sleep m…" at bounding box center [664, 358] width 398 height 77
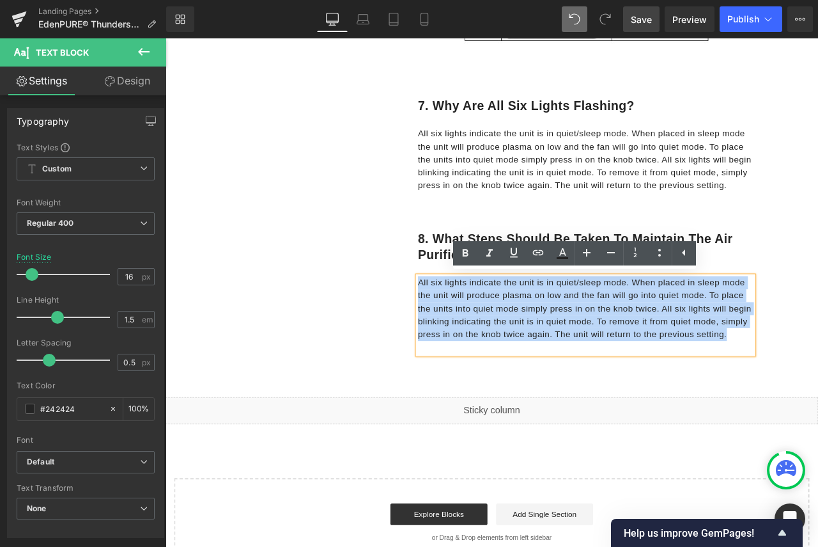
drag, startPoint x: 826, startPoint y: 389, endPoint x: 436, endPoint y: 326, distance: 395.6
click at [436, 326] on div "8. What steps should be taken to maintain the air purifier? Heading Row All six…" at bounding box center [648, 337] width 428 height 176
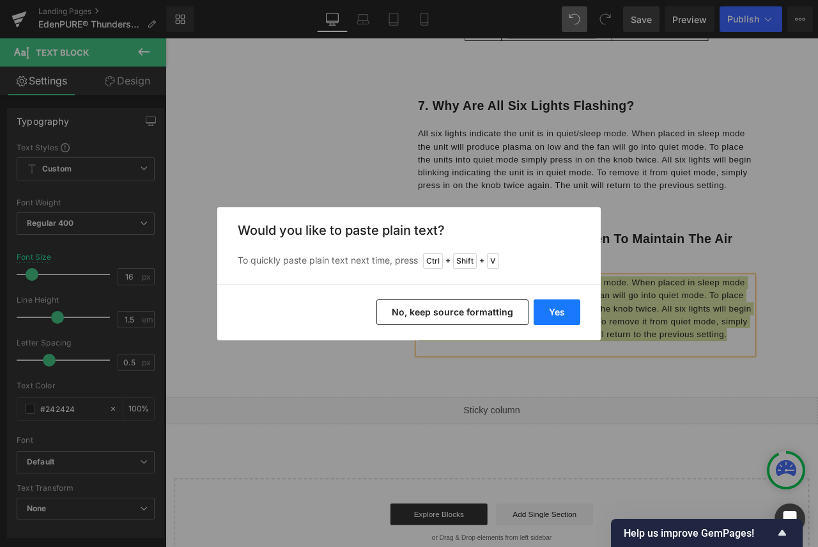
click at [570, 311] on button "Yes" at bounding box center [557, 312] width 47 height 26
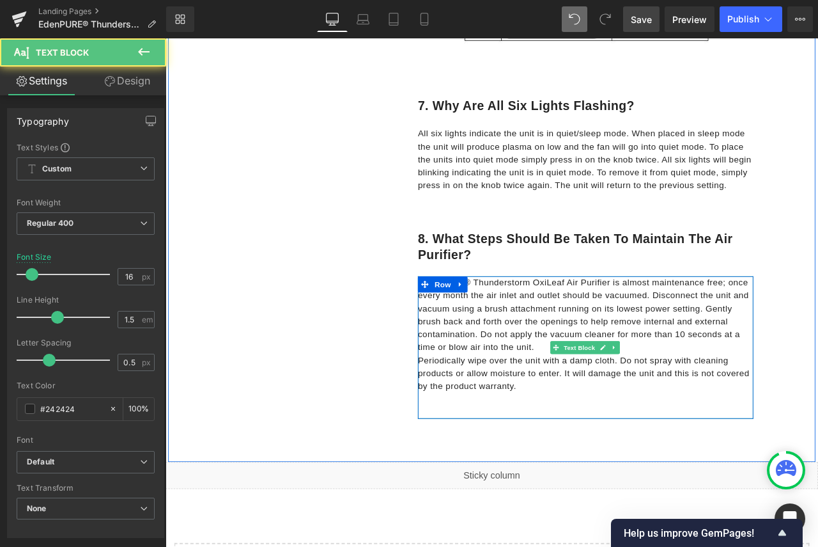
click at [601, 408] on p "EdenPURE® Thunderstorm OxiLeaf Air Purifier is almost maintenance free; once ev…" at bounding box center [664, 366] width 398 height 92
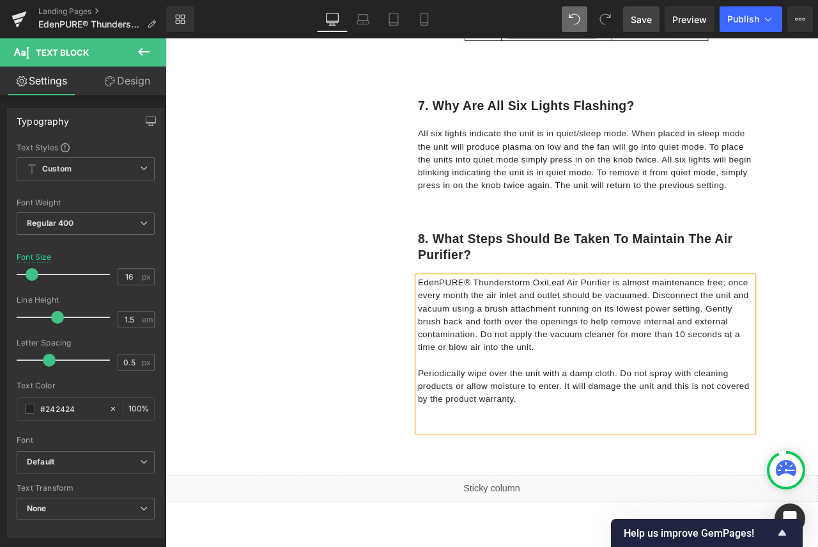
click at [640, 22] on span "Save" at bounding box center [641, 19] width 21 height 13
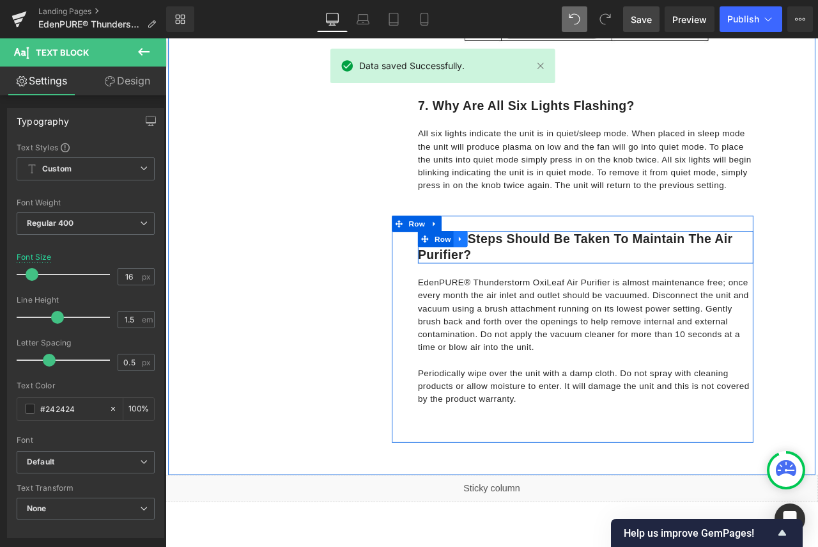
click at [511, 277] on icon at bounding box center [515, 276] width 9 height 10
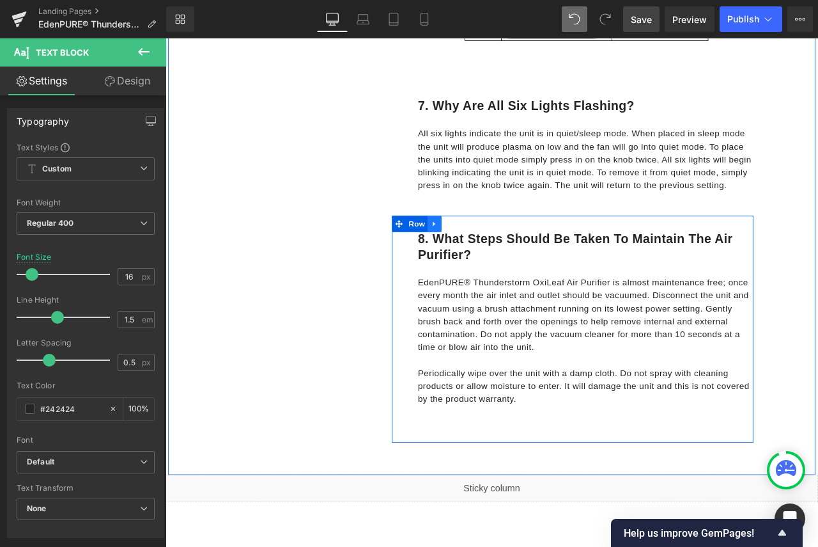
click at [483, 258] on icon at bounding box center [484, 258] width 9 height 10
click at [500, 260] on icon at bounding box center [501, 258] width 9 height 9
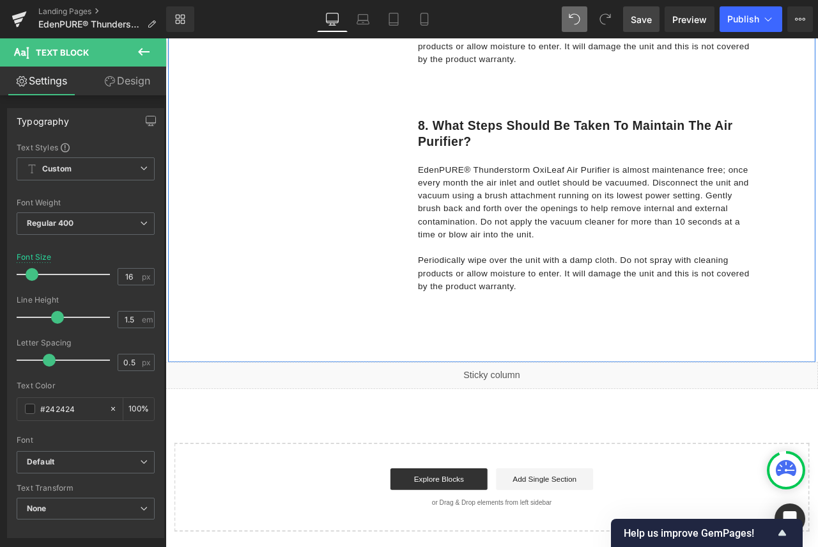
scroll to position [2874, 0]
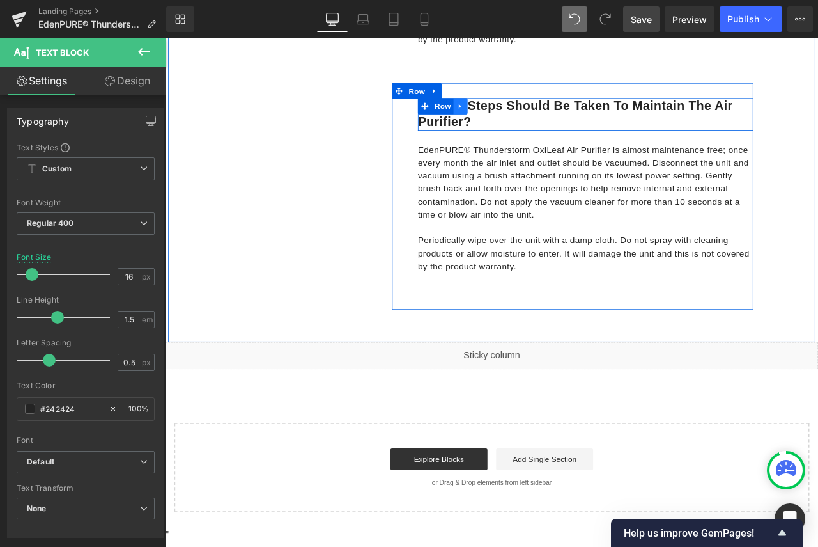
click at [511, 119] on icon at bounding box center [515, 119] width 9 height 10
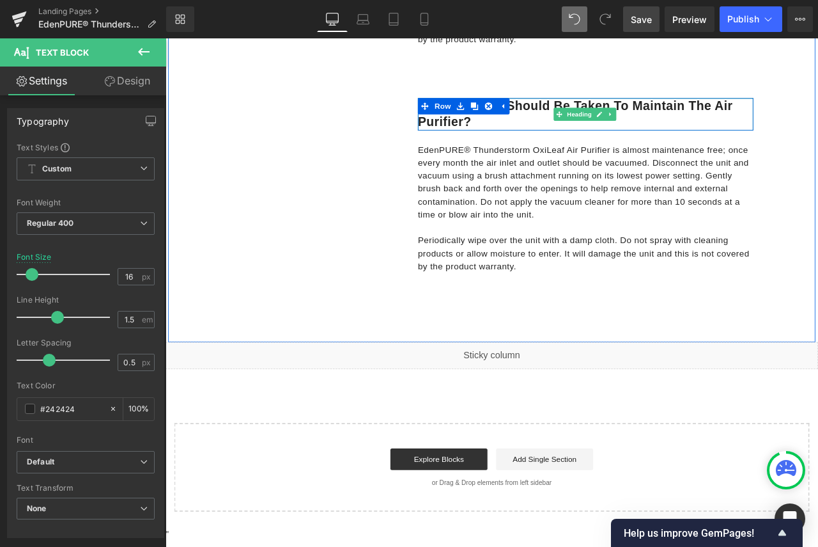
click at [573, 134] on h1 "8. What steps should be taken to maintain the air purifier?" at bounding box center [664, 128] width 398 height 38
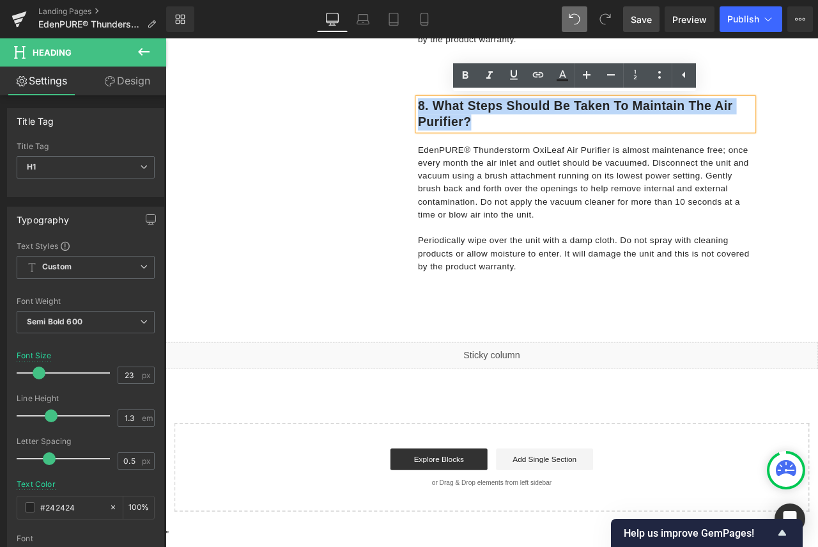
drag, startPoint x: 545, startPoint y: 133, endPoint x: 460, endPoint y: 114, distance: 87.0
click at [465, 114] on h1 "8. What steps should be taken to maintain the air purifier?" at bounding box center [664, 128] width 398 height 38
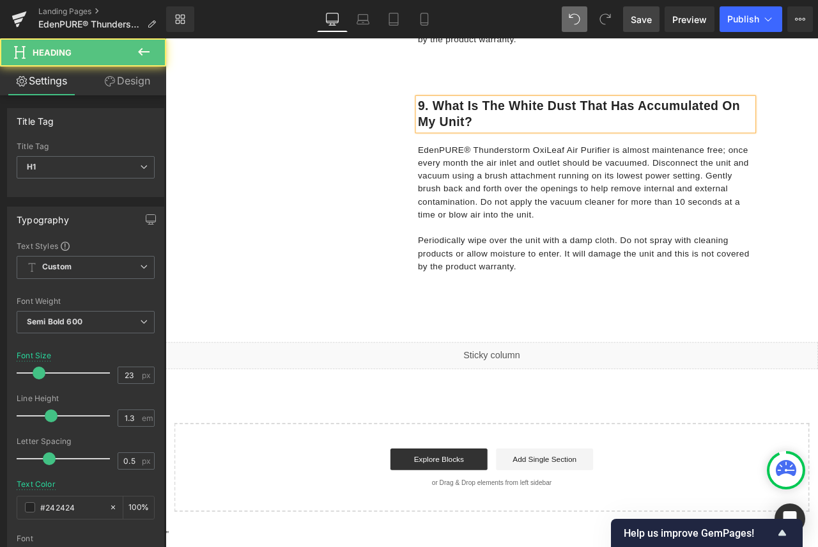
click at [475, 114] on h1 "9. What is the white dust that has accumulated on my unit?" at bounding box center [664, 128] width 398 height 38
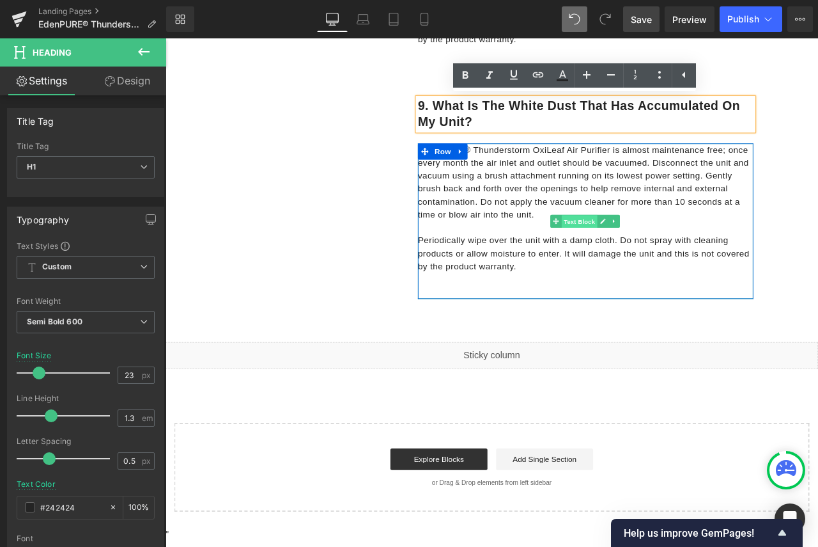
click at [658, 254] on span "Text Block" at bounding box center [656, 254] width 42 height 15
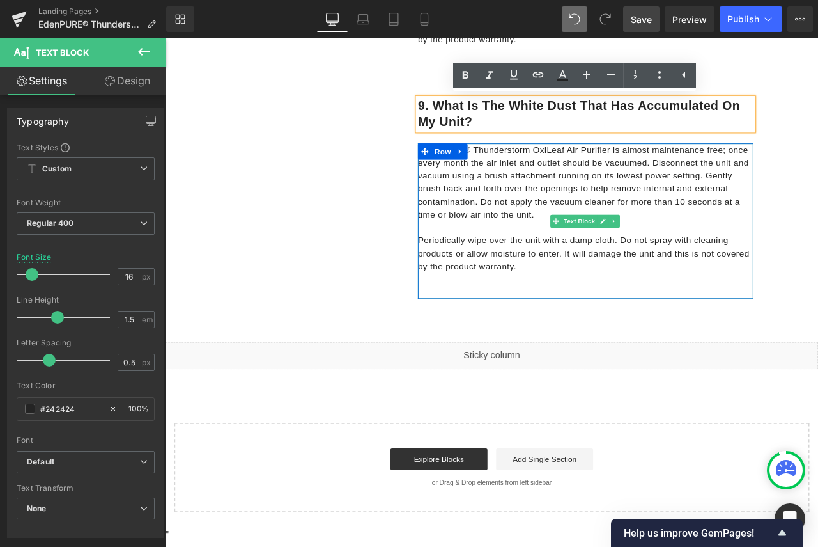
click at [580, 304] on p "Periodically wipe over the unit with a damp cloth. Do not spray with cleaning p…" at bounding box center [664, 293] width 398 height 46
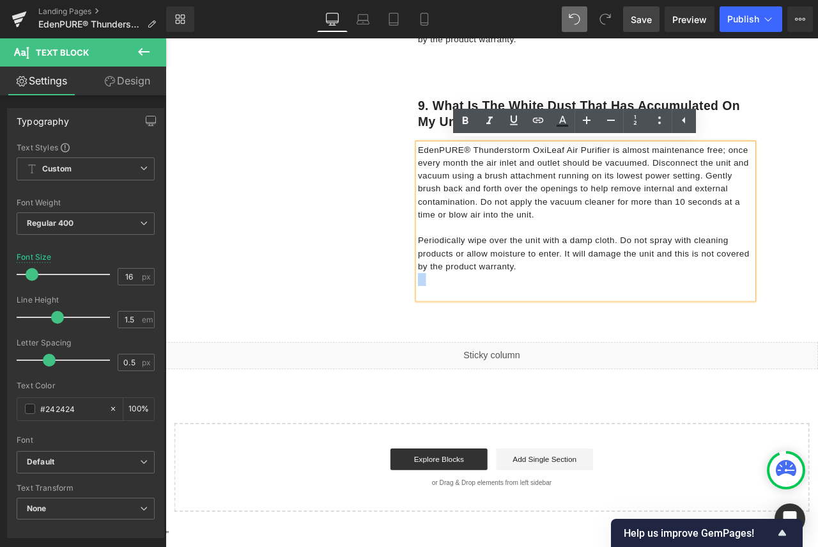
drag, startPoint x: 589, startPoint y: 309, endPoint x: 458, endPoint y: 163, distance: 195.6
click at [465, 163] on div "EdenPURE® Thunderstorm OxiLeaf Air Purifier is almost maintenance free; once ev…" at bounding box center [664, 255] width 398 height 184
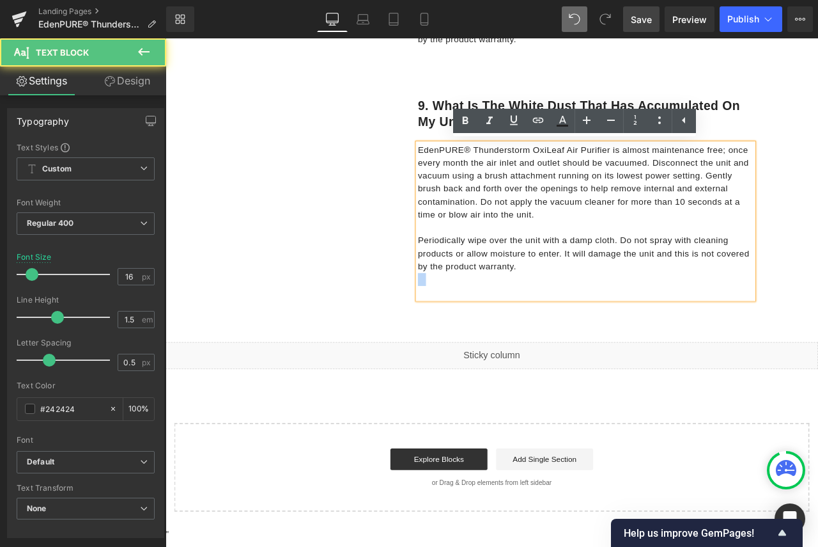
click at [579, 311] on p "Periodically wipe over the unit with a damp cloth. Do not spray with cleaning p…" at bounding box center [664, 293] width 398 height 46
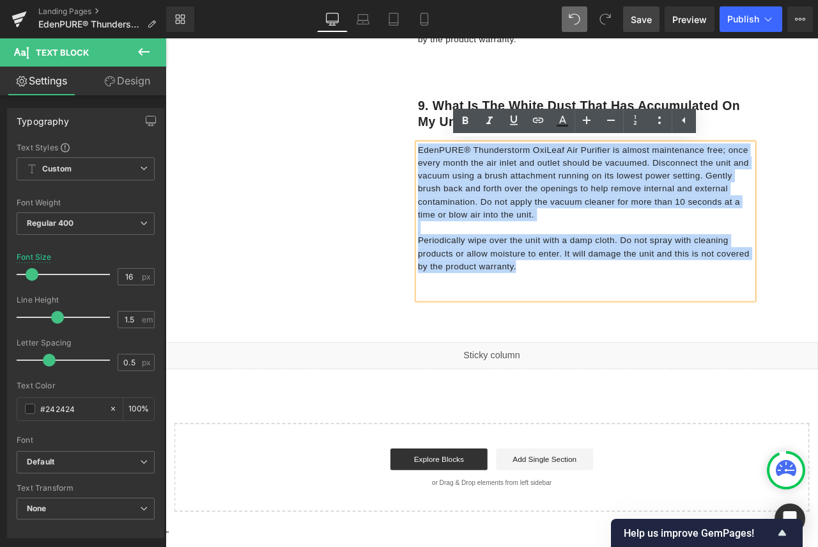
drag, startPoint x: 586, startPoint y: 306, endPoint x: 462, endPoint y: 166, distance: 187.5
click at [465, 166] on div "EdenPURE® Thunderstorm OxiLeaf Air Purifier is almost maintenance free; once ev…" at bounding box center [664, 255] width 398 height 184
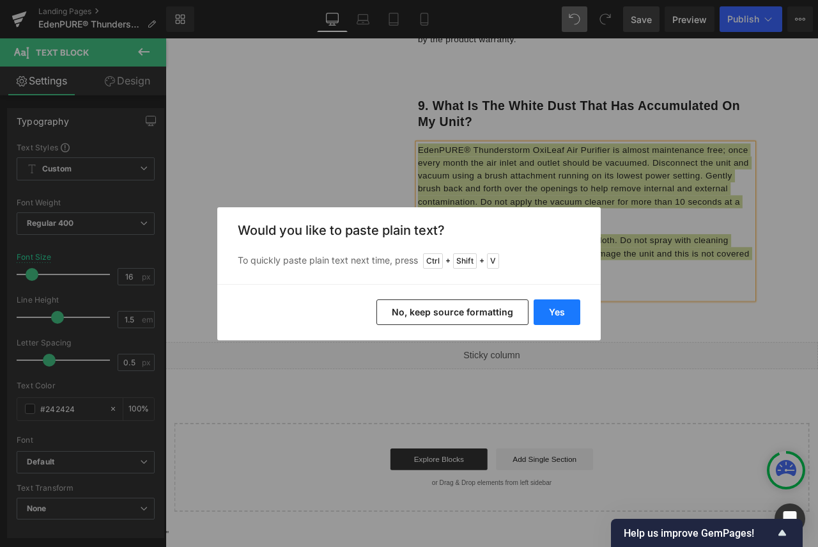
click at [556, 317] on button "Yes" at bounding box center [557, 312] width 47 height 26
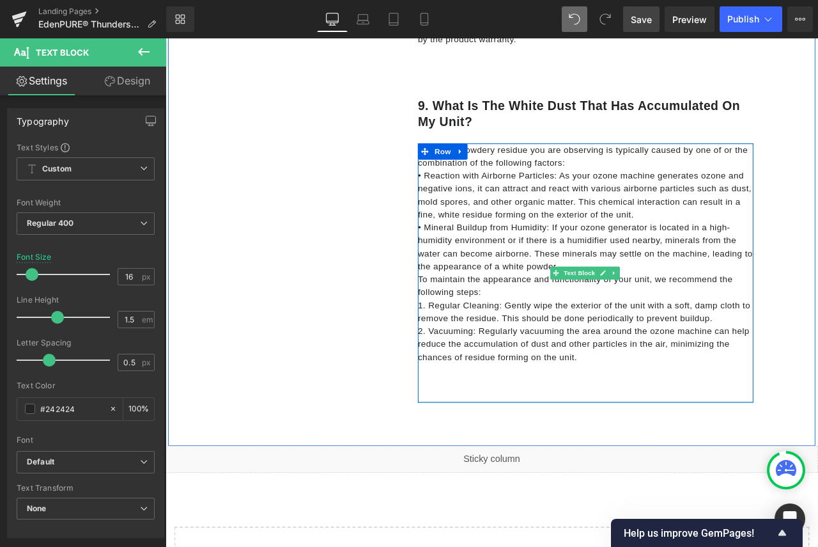
click at [675, 184] on p "The white powdery residue you are observing is typically caused by one of or th…" at bounding box center [664, 178] width 398 height 31
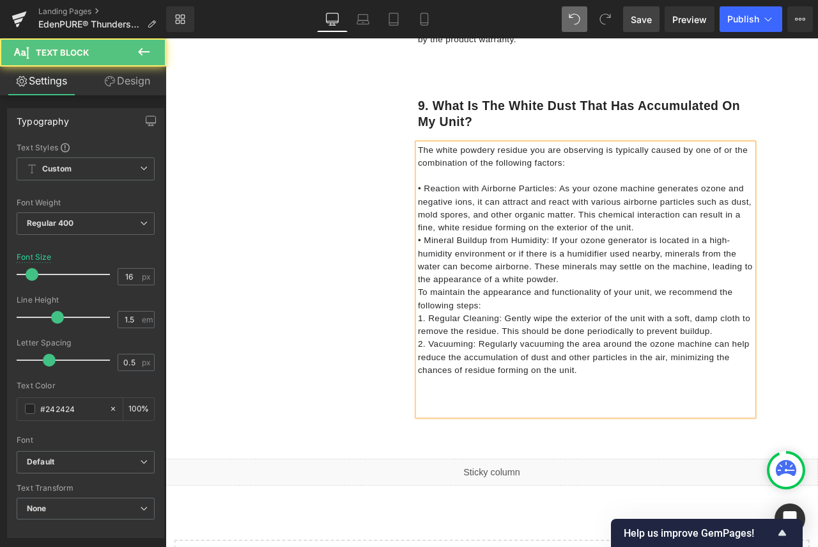
click at [465, 213] on div "The white powdery residue you are observing is typically caused by one of or th…" at bounding box center [664, 324] width 398 height 322
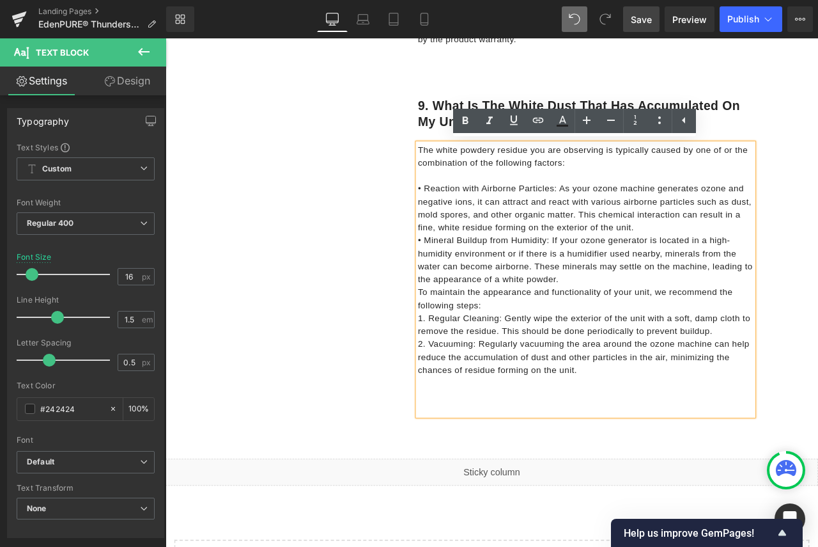
click at [465, 215] on div "The white powdery residue you are observing is typically caused by one of or th…" at bounding box center [664, 324] width 398 height 322
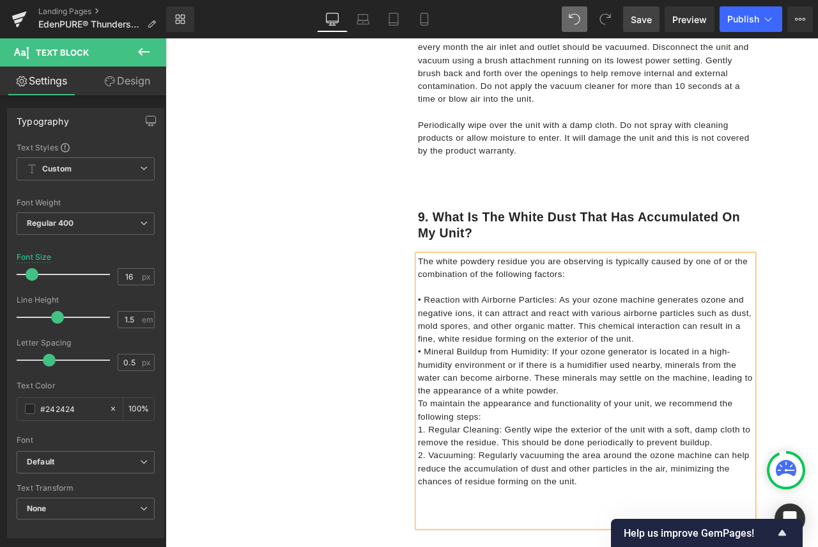
scroll to position [2852, 0]
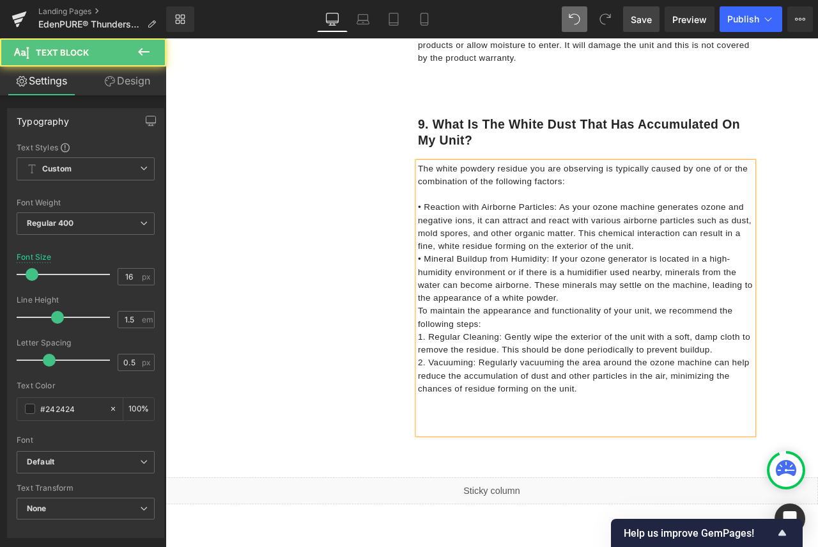
click at [620, 477] on p at bounding box center [664, 483] width 398 height 15
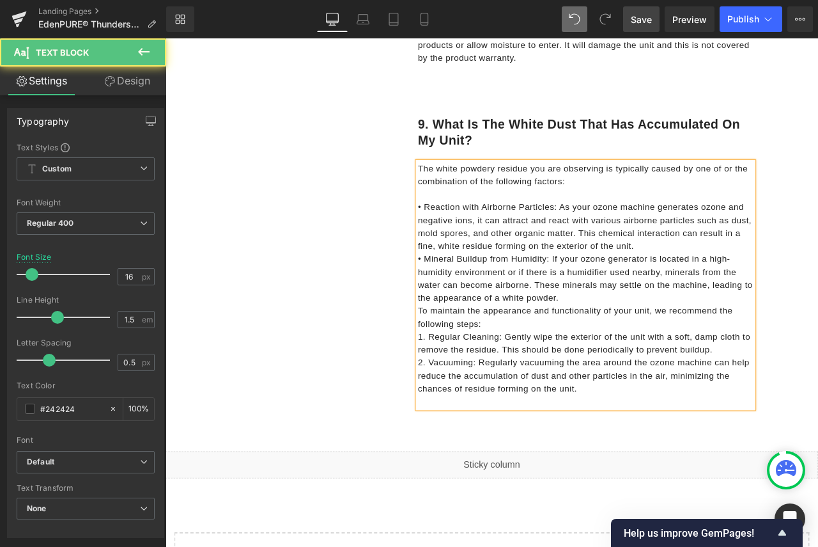
click at [748, 281] on p "• Reaction with Airborne Particles: As your ozone machine generates ozone and n…" at bounding box center [664, 261] width 398 height 61
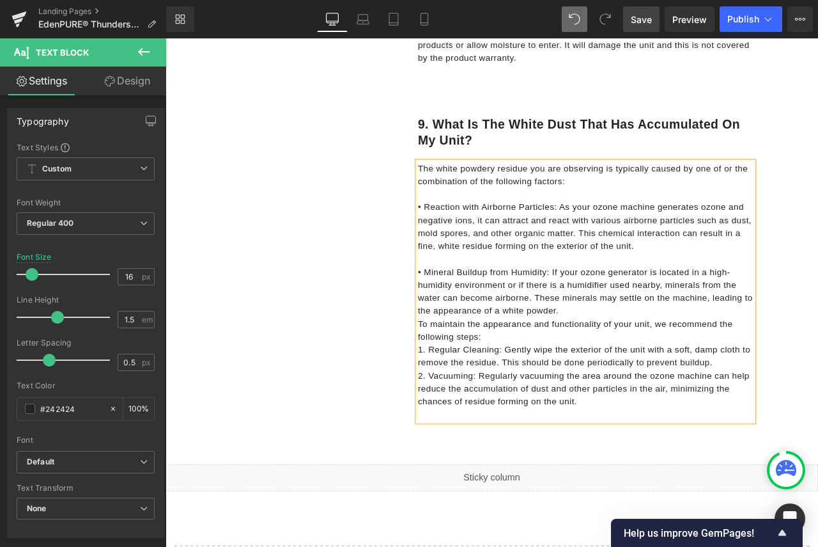
click at [665, 357] on p "• Mineral Buildup from Humidity: If your ozone generator is located in a high-h…" at bounding box center [664, 337] width 398 height 61
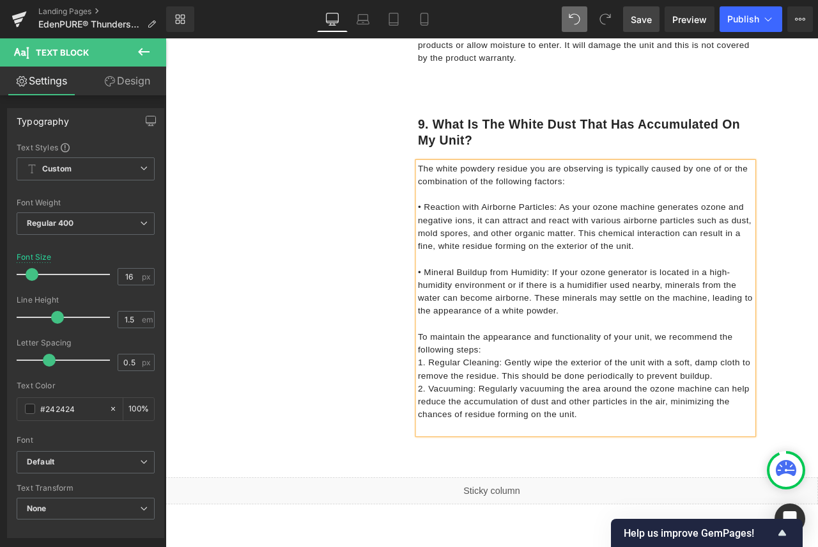
click at [557, 403] on p "To maintain the appearance and functionality of your unit, we recommend the fol…" at bounding box center [664, 399] width 398 height 31
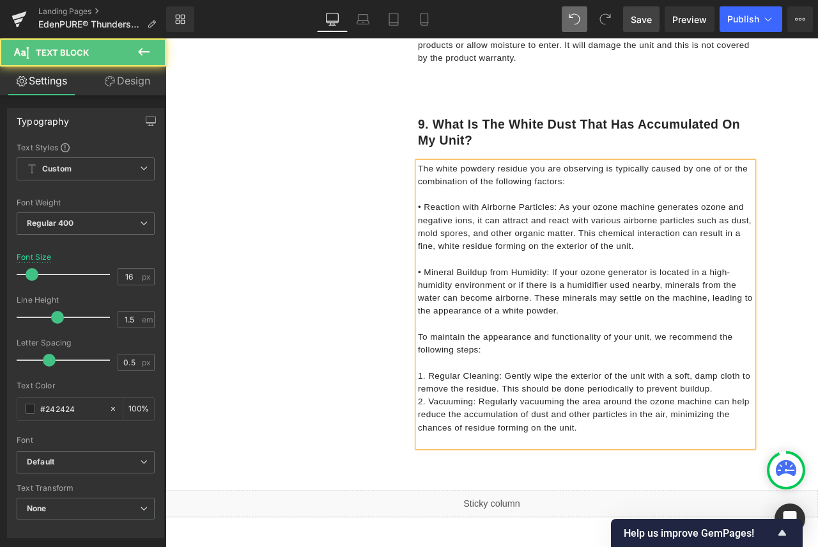
click at [817, 449] on p "1. Regular Cleaning: Gently wipe the exterior of the unit with a soft, damp clo…" at bounding box center [664, 445] width 398 height 31
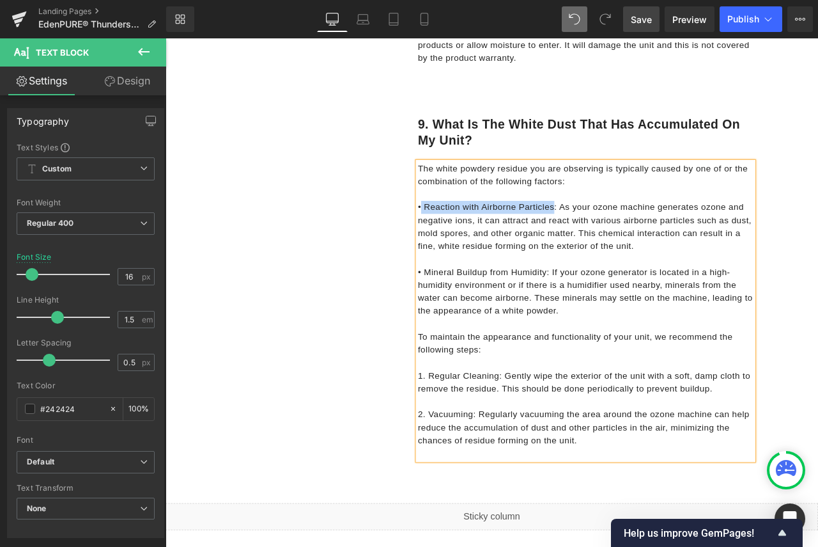
drag, startPoint x: 623, startPoint y: 234, endPoint x: 463, endPoint y: 232, distance: 159.2
click at [465, 232] on p "• Reaction with Airborne Particles: As your ozone machine generates ozone and n…" at bounding box center [664, 261] width 398 height 61
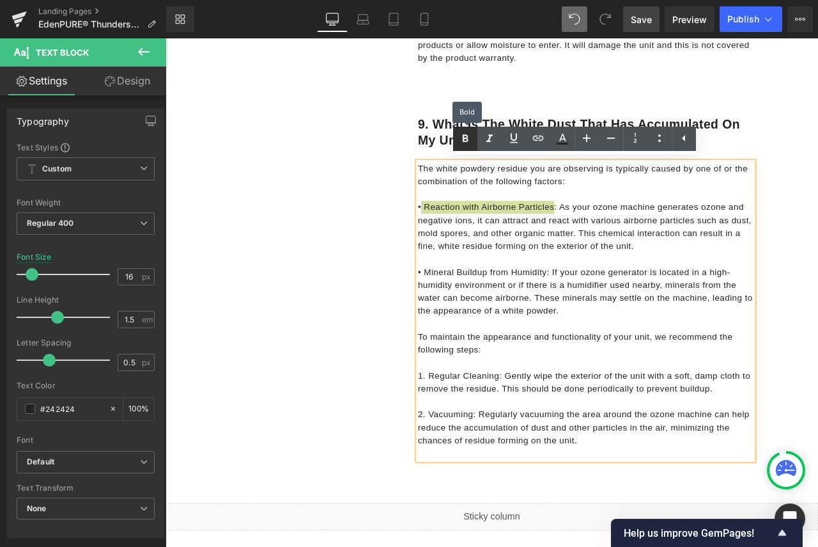
click at [469, 137] on icon at bounding box center [465, 138] width 15 height 15
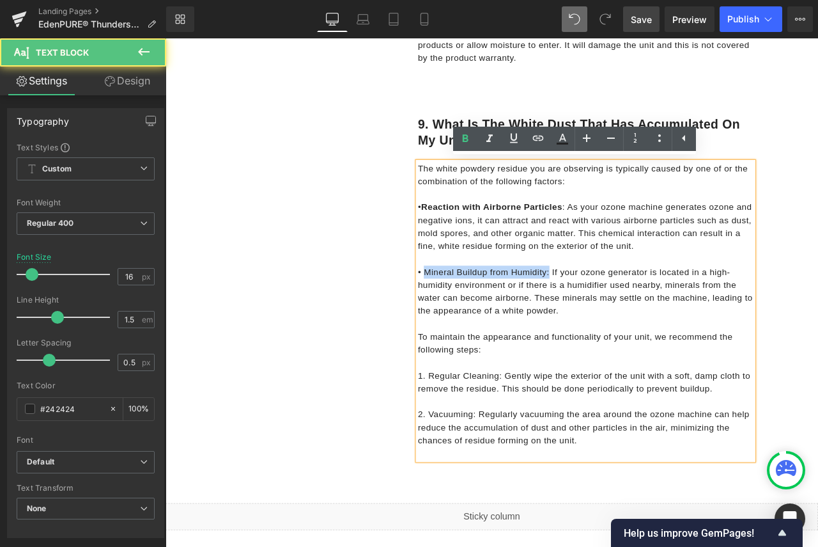
drag, startPoint x: 616, startPoint y: 313, endPoint x: 467, endPoint y: 313, distance: 148.9
click at [467, 313] on p "• Mineral Buildup from Humidity: If your ozone generator is located in a high-h…" at bounding box center [664, 337] width 398 height 61
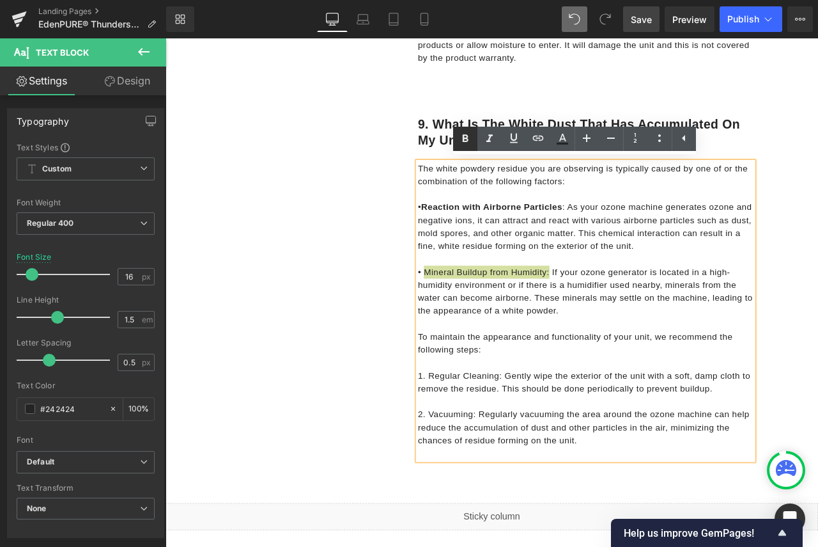
click at [467, 136] on icon at bounding box center [466, 139] width 6 height 8
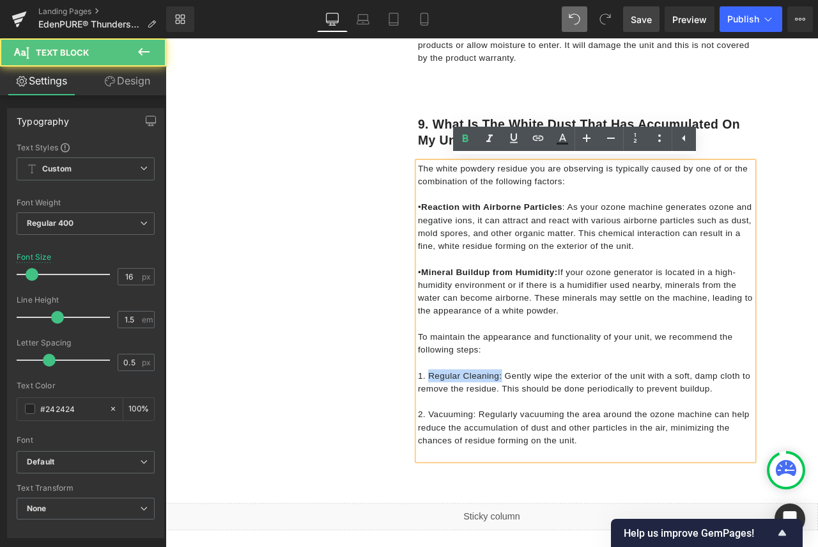
drag, startPoint x: 559, startPoint y: 436, endPoint x: 475, endPoint y: 435, distance: 83.7
click at [475, 435] on p "1. Regular Cleaning: Gently wipe the exterior of the unit with a soft, damp clo…" at bounding box center [664, 445] width 398 height 31
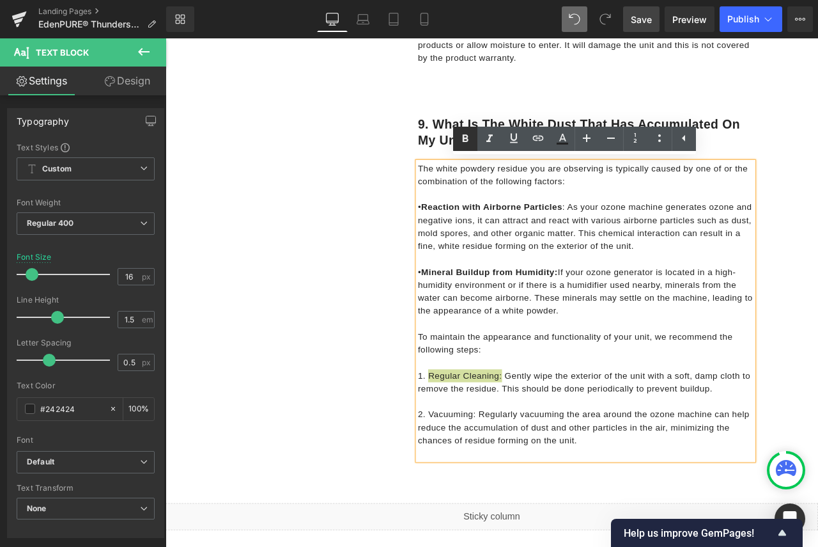
click at [465, 140] on icon at bounding box center [465, 138] width 15 height 15
drag, startPoint x: 527, startPoint y: 481, endPoint x: 474, endPoint y: 479, distance: 53.1
click at [474, 479] on p "2. Vacuuming: Regularly vacuuming the area around the ozone machine can help re…" at bounding box center [664, 499] width 398 height 46
click at [461, 138] on icon at bounding box center [465, 138] width 15 height 15
click at [640, 15] on span "Save" at bounding box center [641, 19] width 21 height 13
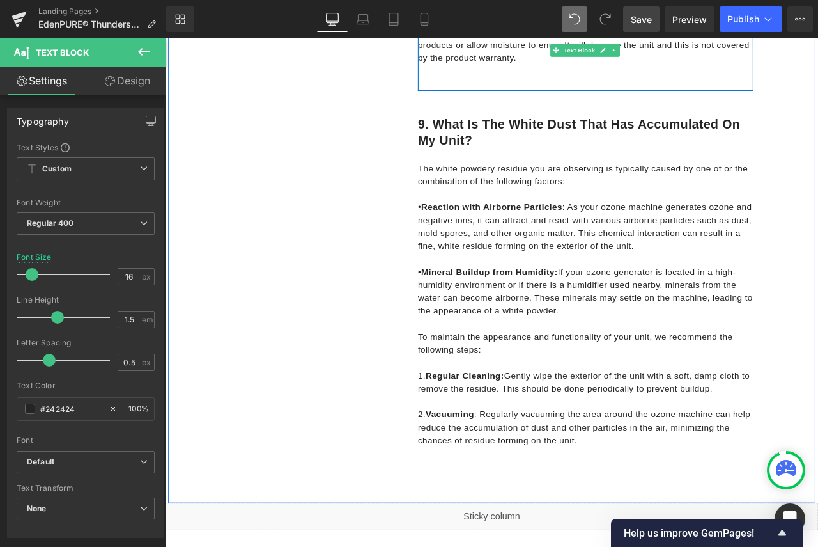
click at [594, 70] on p at bounding box center [664, 77] width 398 height 15
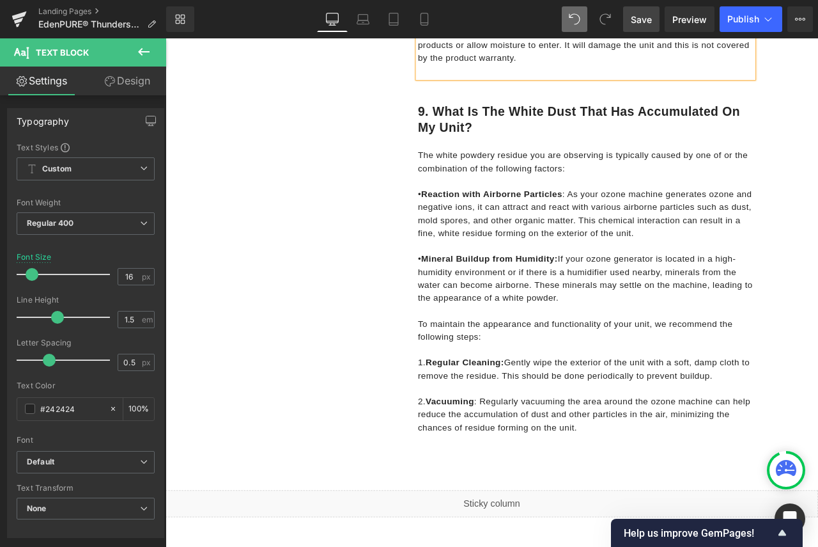
click at [641, 19] on span "Save" at bounding box center [641, 19] width 21 height 13
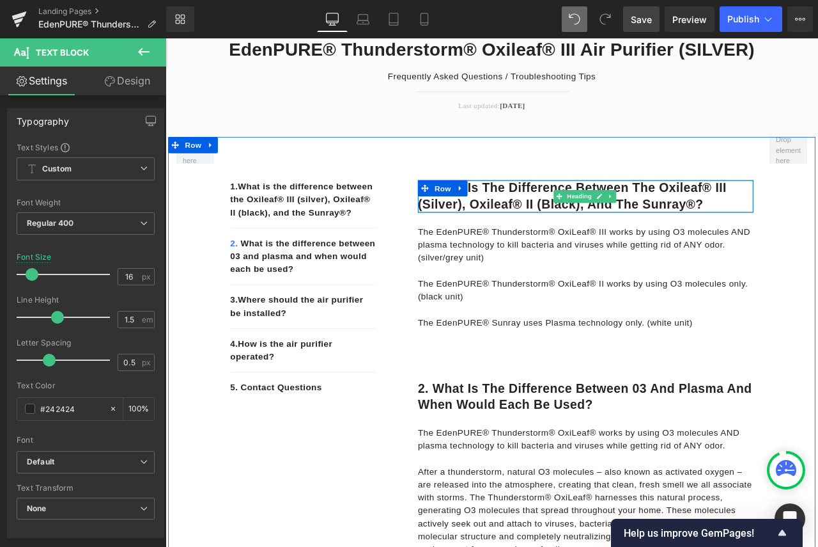
scroll to position [320, 0]
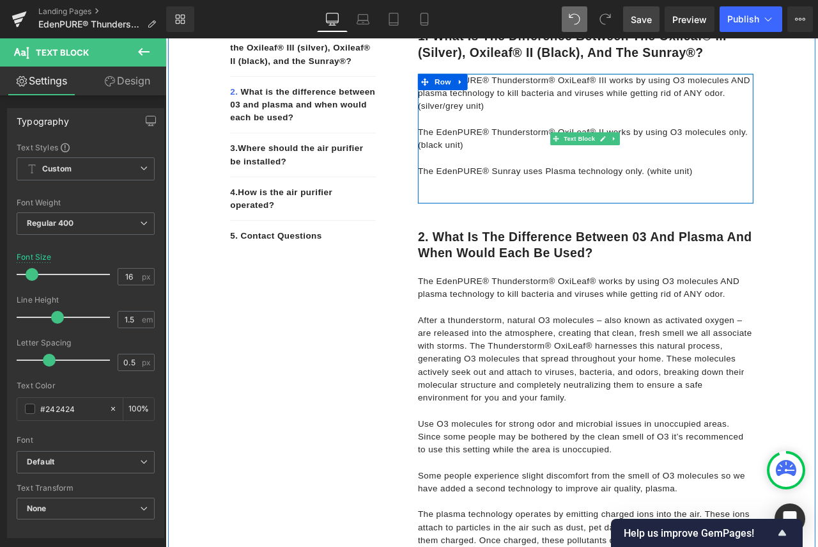
click at [596, 210] on p at bounding box center [664, 210] width 398 height 15
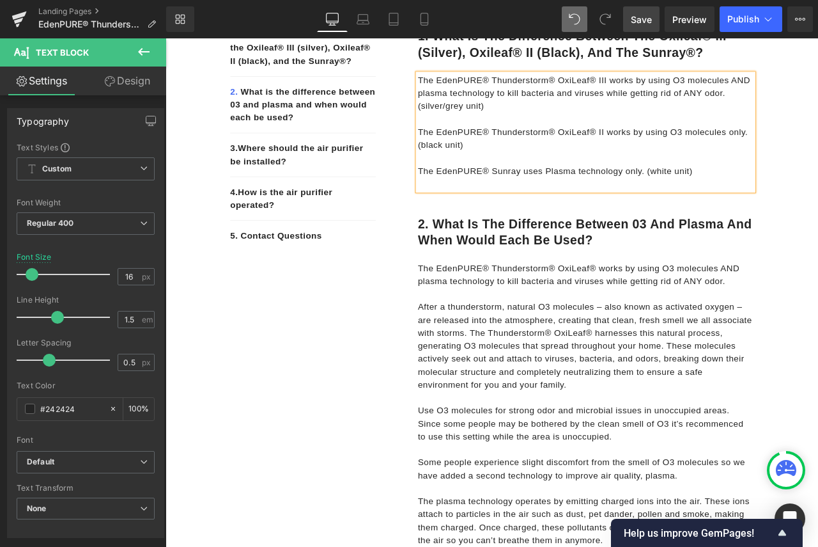
click at [641, 22] on span "Save" at bounding box center [641, 19] width 21 height 13
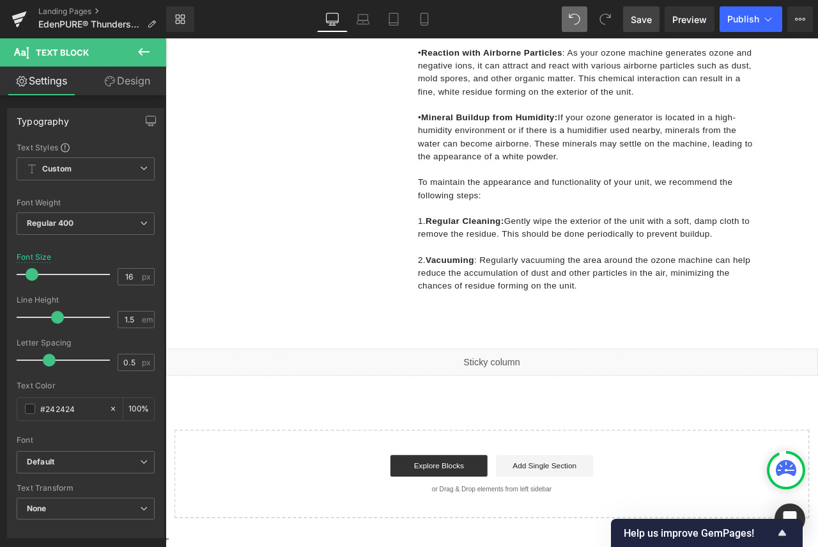
scroll to position [2685, 0]
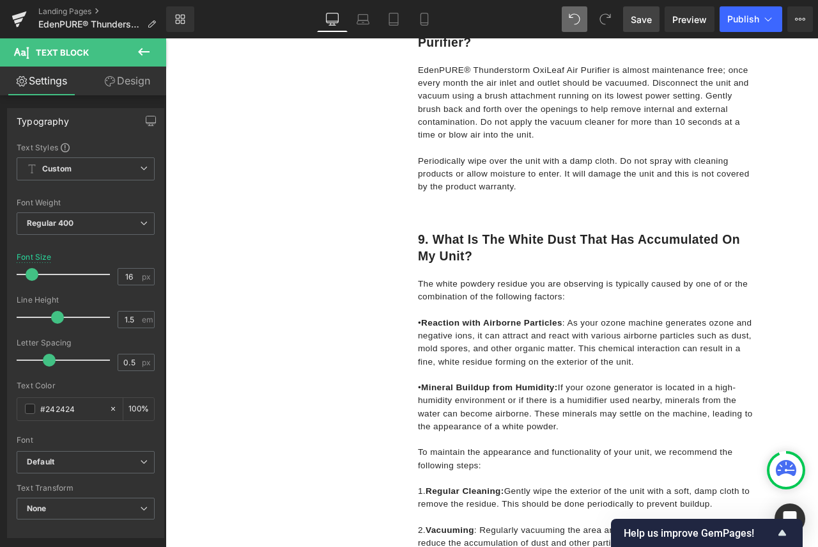
click at [637, 13] on span "Save" at bounding box center [641, 19] width 21 height 13
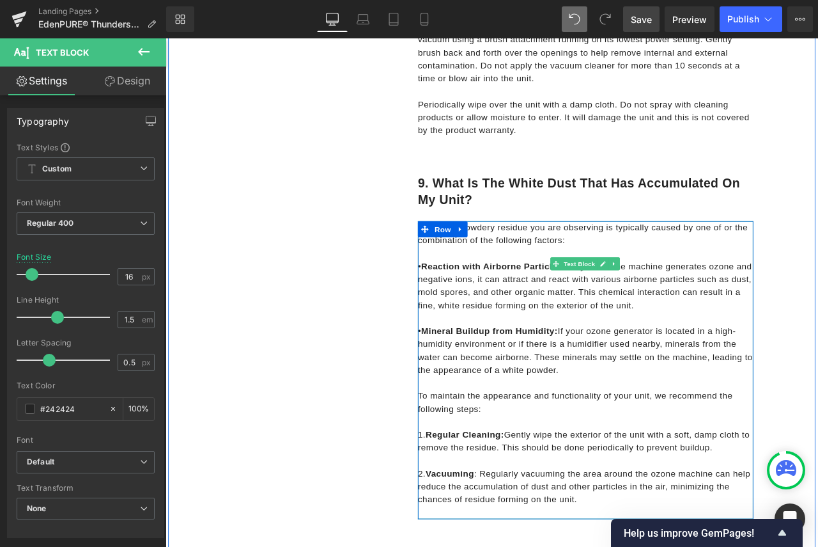
scroll to position [2748, 0]
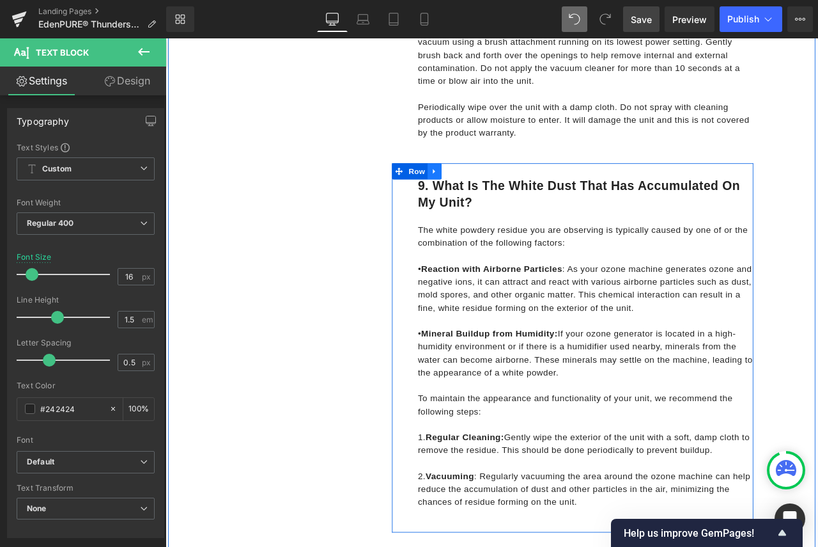
click at [484, 193] on icon at bounding box center [484, 195] width 9 height 10
click at [497, 197] on icon at bounding box center [501, 195] width 9 height 9
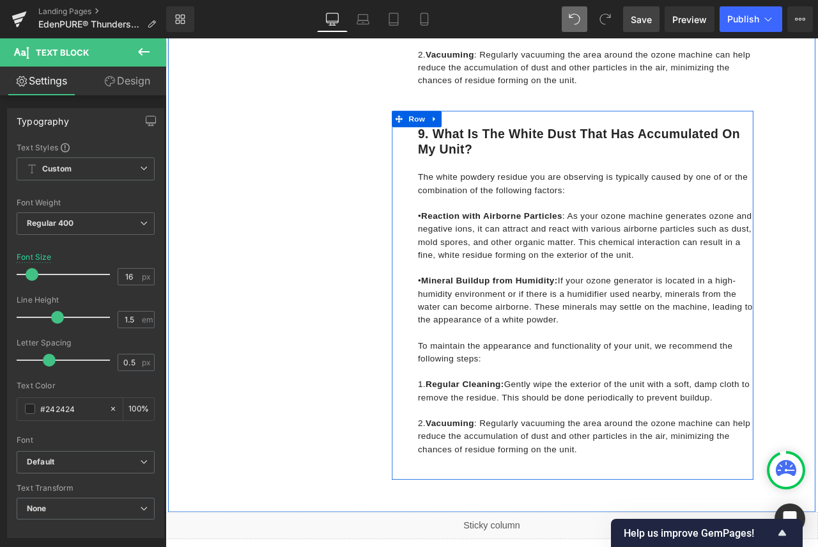
scroll to position [3216, 0]
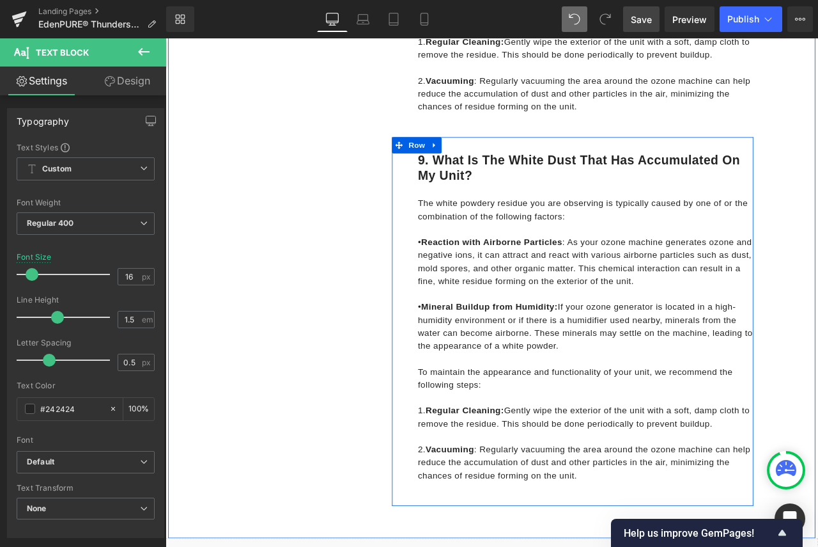
drag, startPoint x: 539, startPoint y: 211, endPoint x: 539, endPoint y: 201, distance: 9.6
click at [166, 38] on div at bounding box center [166, 38] width 0 height 0
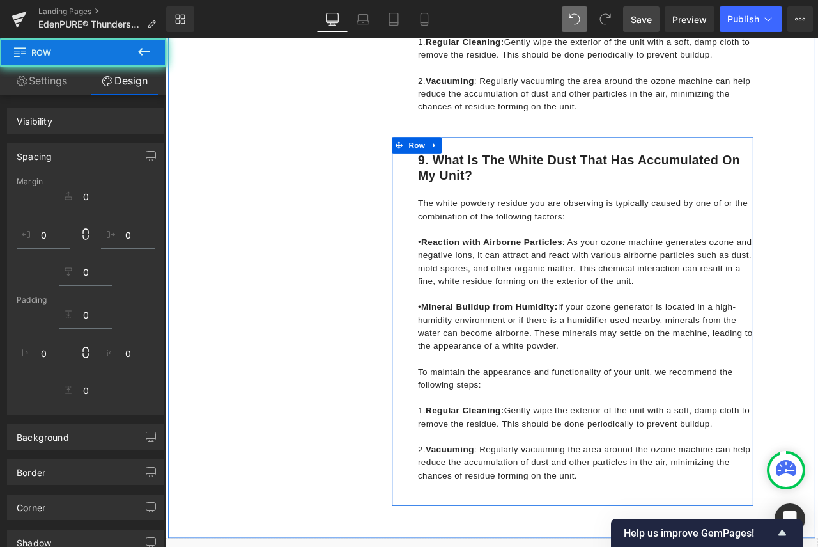
click at [540, 200] on h1 "9. What is the white dust that has accumulated on my unit?" at bounding box center [664, 192] width 398 height 38
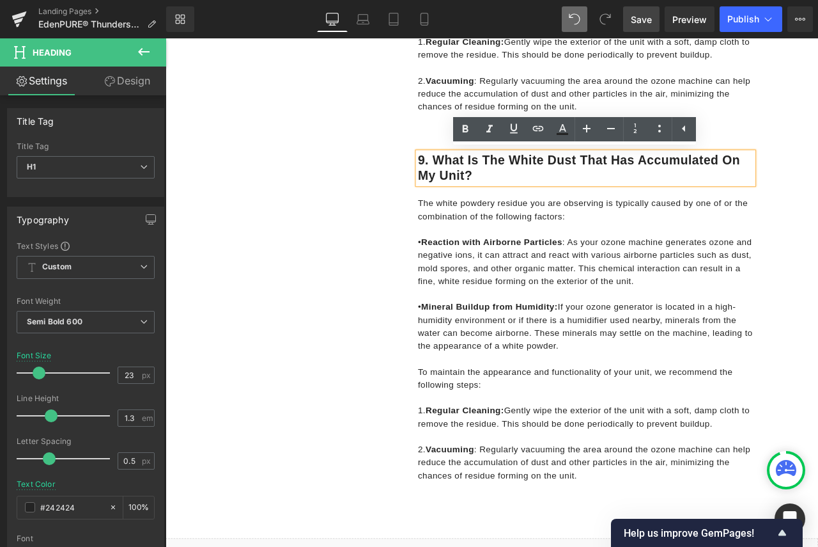
drag, startPoint x: 529, startPoint y: 199, endPoint x: 461, endPoint y: 183, distance: 69.6
click at [465, 183] on h1 "9. What is the white dust that has accumulated on my unit?" at bounding box center [664, 192] width 398 height 38
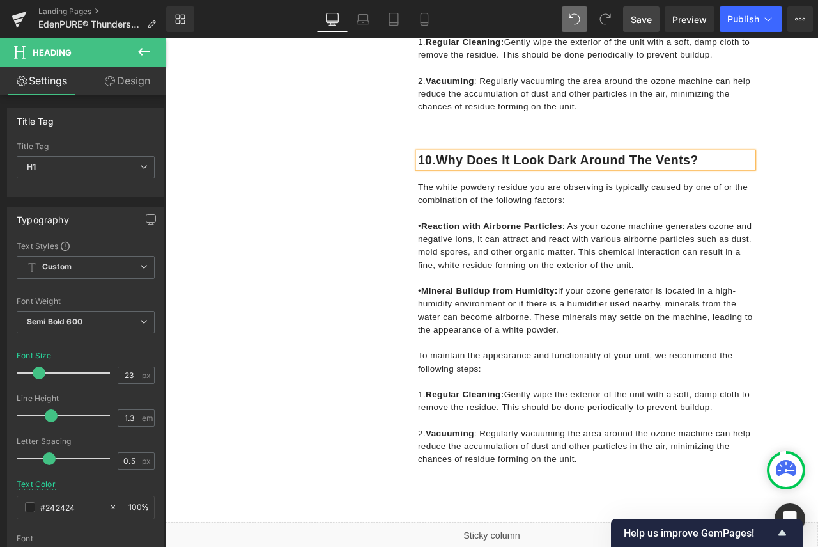
click at [568, 368] on p "• Mineral Buildup from Humidity: If your ozone generator is located in a high-h…" at bounding box center [664, 360] width 398 height 61
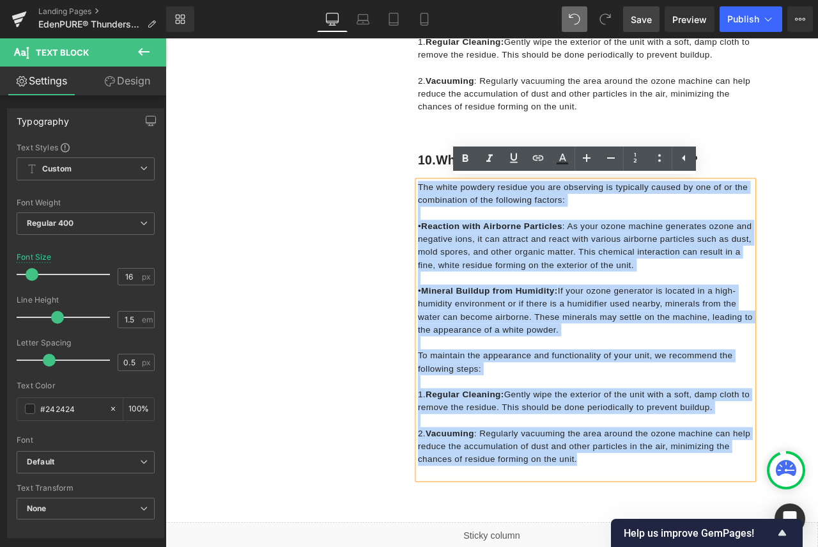
drag, startPoint x: 649, startPoint y: 534, endPoint x: 456, endPoint y: 208, distance: 378.5
click at [456, 208] on div "10.Why does it look dark around the vents? Heading Row The white powdery residu…" at bounding box center [648, 364] width 428 height 418
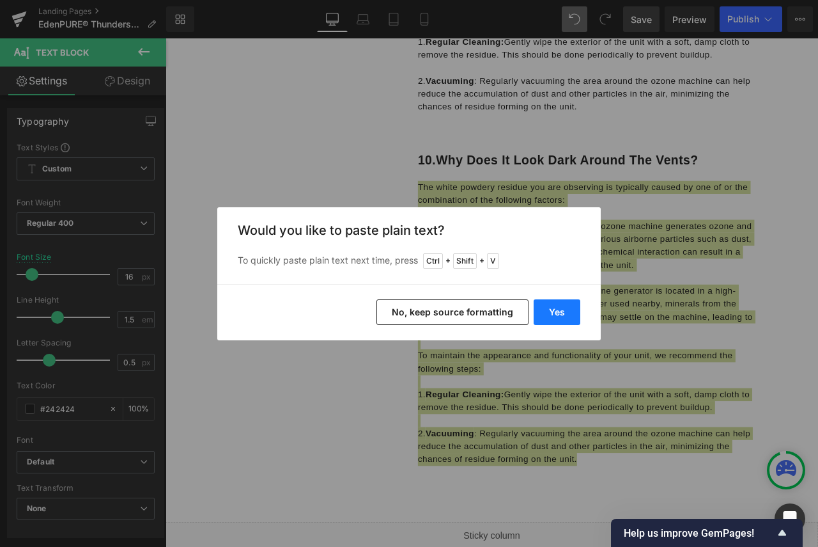
click at [552, 313] on button "Yes" at bounding box center [557, 312] width 47 height 26
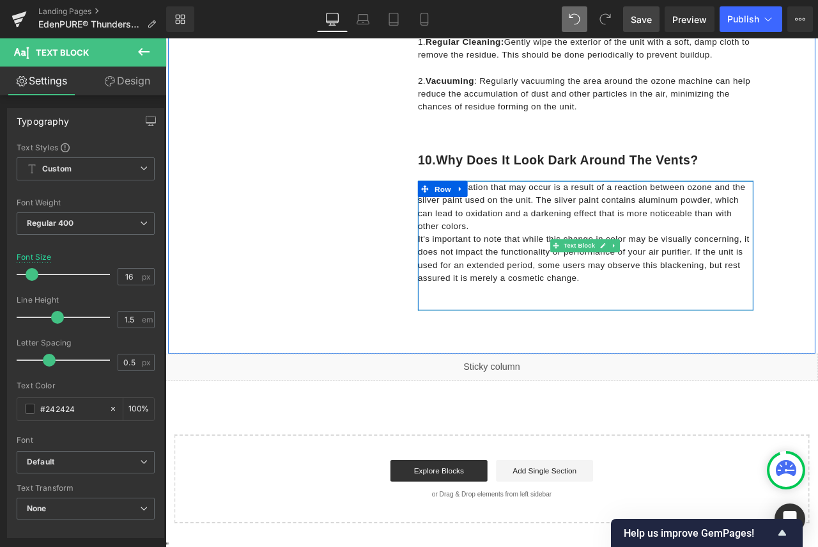
click at [552, 261] on p "Any discoloration that may occur is a result of a reaction between ozone and th…" at bounding box center [664, 237] width 398 height 61
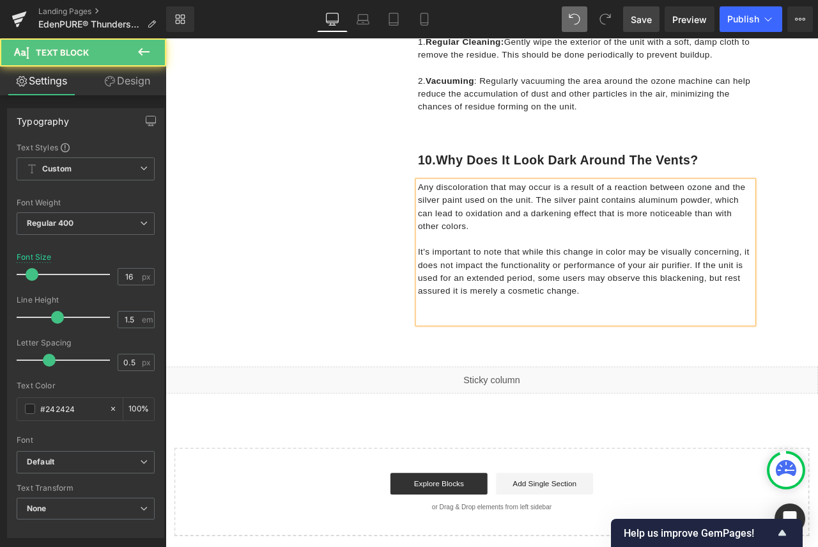
click at [545, 362] on div "Any discoloration that may occur is a result of a reaction between ozone and th…" at bounding box center [664, 291] width 398 height 169
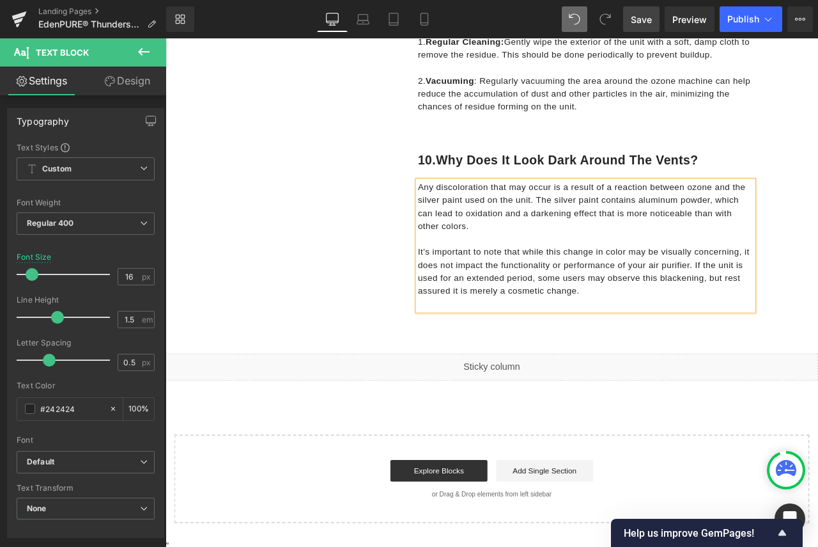
click at [637, 16] on span "Save" at bounding box center [641, 19] width 21 height 13
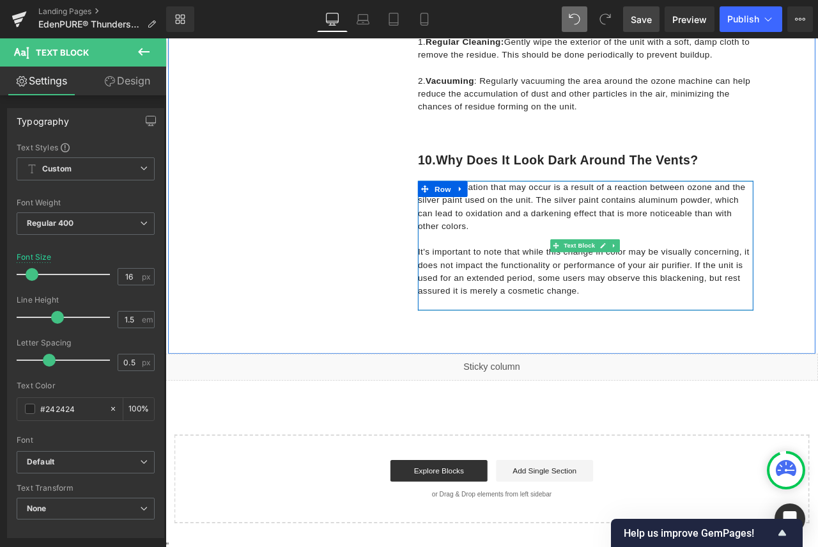
scroll to position [3089, 0]
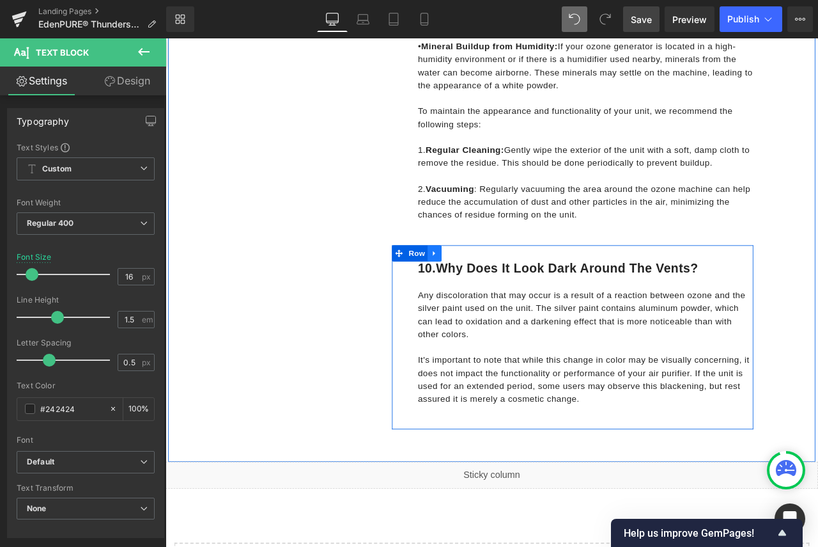
click at [485, 291] on link at bounding box center [484, 292] width 17 height 19
click at [500, 290] on icon at bounding box center [501, 292] width 9 height 9
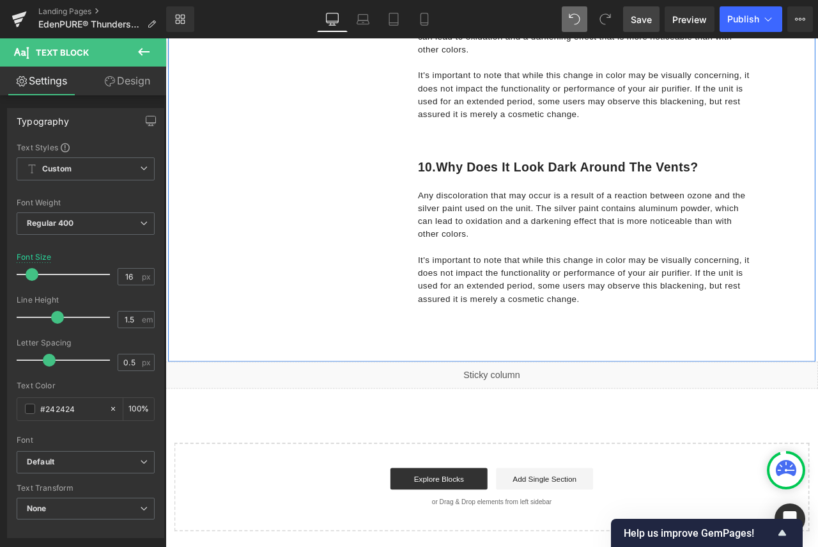
scroll to position [3499, 0]
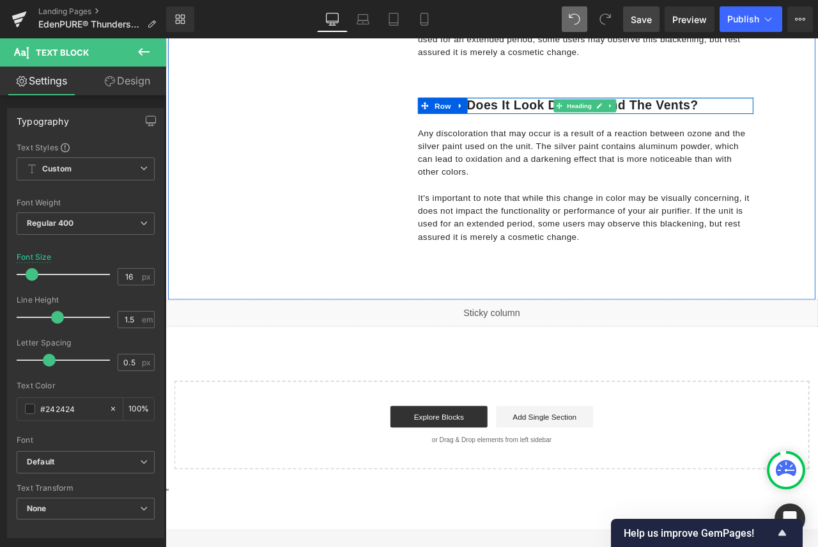
click at [562, 113] on h1 "10.Why does it look dark around the vents?" at bounding box center [664, 118] width 398 height 19
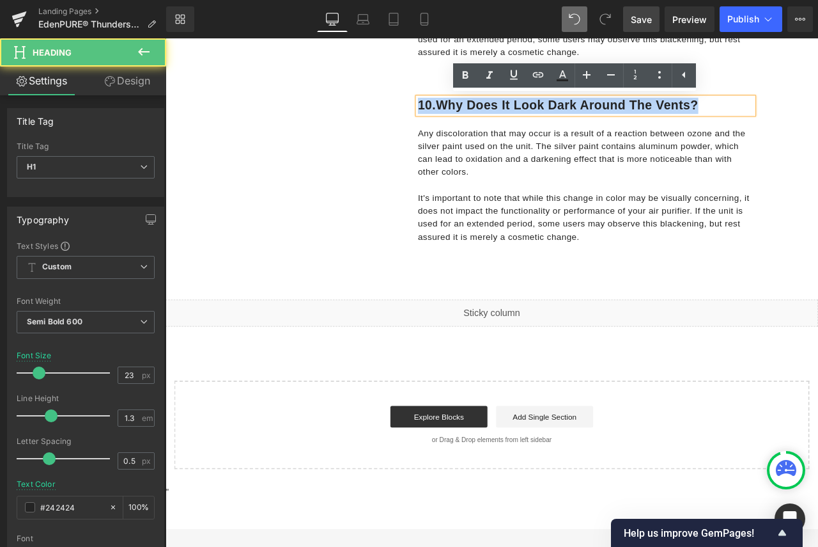
drag, startPoint x: 795, startPoint y: 118, endPoint x: 462, endPoint y: 125, distance: 332.5
click at [465, 125] on h1 "10.Why does it look dark around the vents?" at bounding box center [664, 118] width 398 height 19
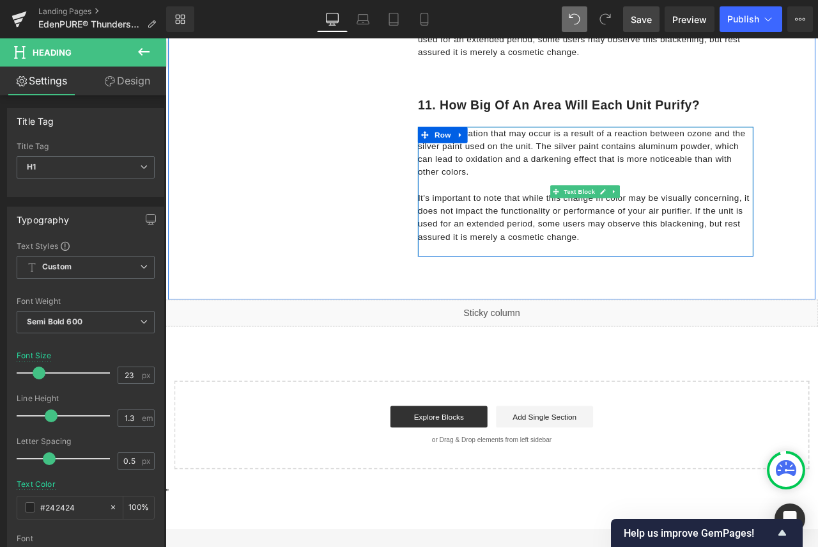
click at [538, 242] on p "It's important to note that while this change in color may be visually concerni…" at bounding box center [664, 250] width 398 height 61
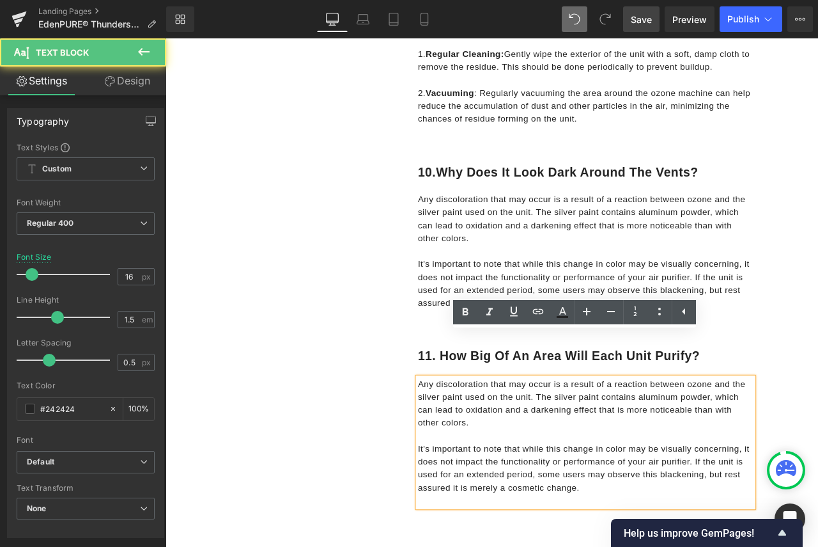
scroll to position [3179, 0]
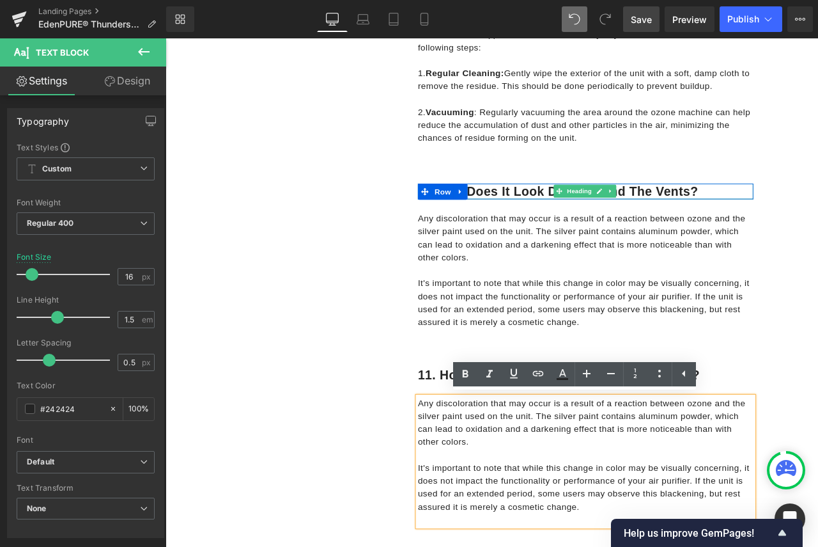
click at [601, 216] on h1 "10.Why does it look dark around the vents?" at bounding box center [664, 219] width 398 height 19
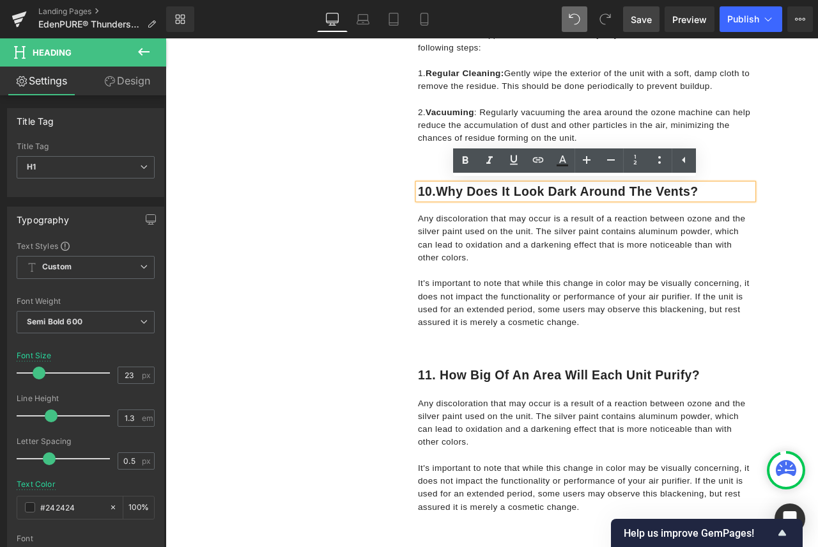
click at [483, 216] on h1 "10.Why does it look dark around the vents?" at bounding box center [664, 219] width 398 height 19
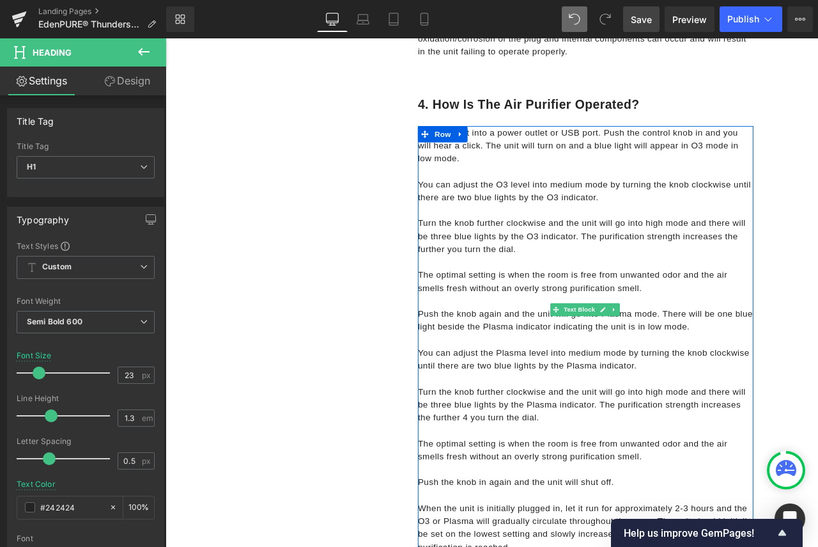
scroll to position [1198, 0]
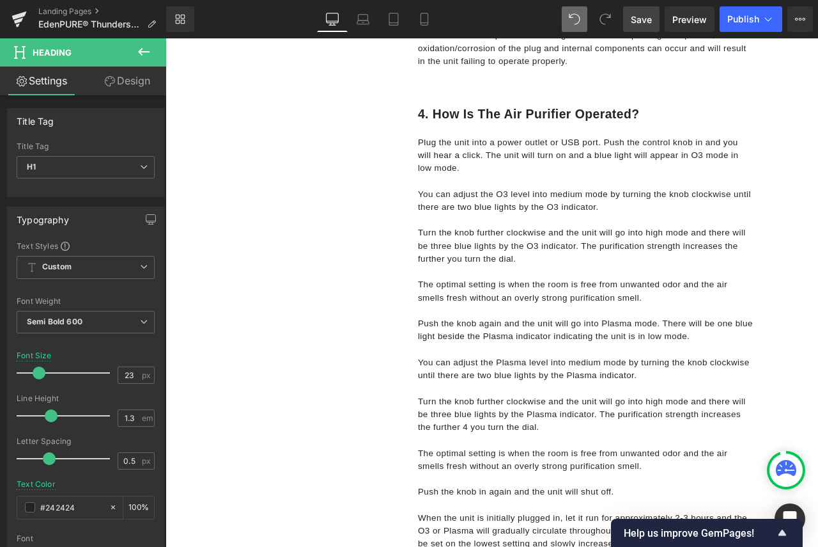
click at [641, 25] on span "Save" at bounding box center [641, 19] width 21 height 13
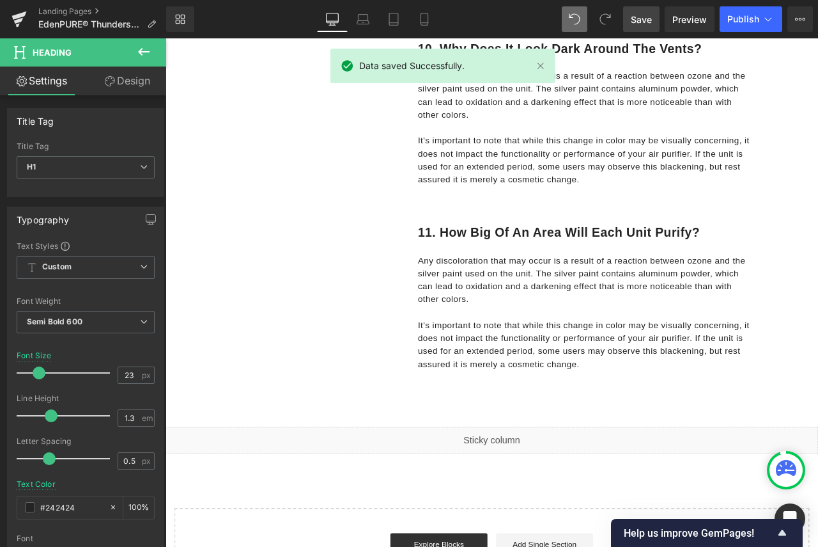
scroll to position [3371, 0]
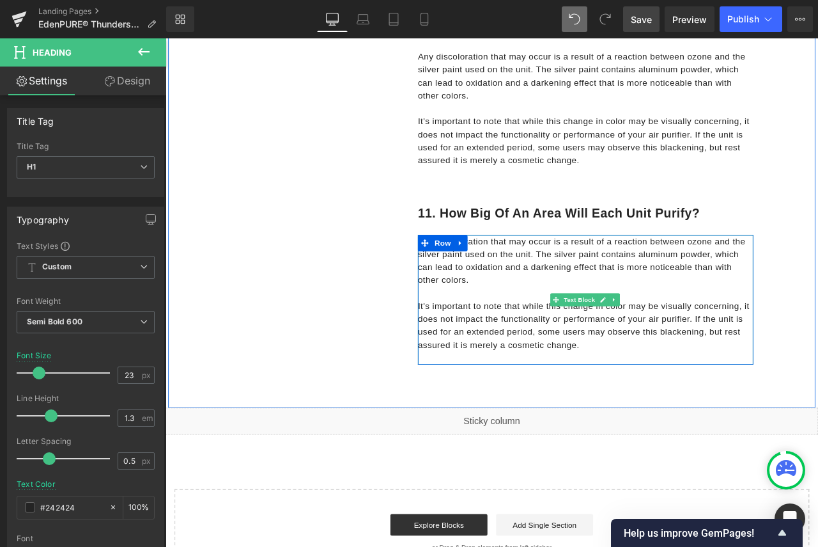
drag, startPoint x: 649, startPoint y: 375, endPoint x: 667, endPoint y: 399, distance: 30.0
click at [649, 375] on p "It's important to note that while this change in color may be visually concerni…" at bounding box center [664, 378] width 398 height 61
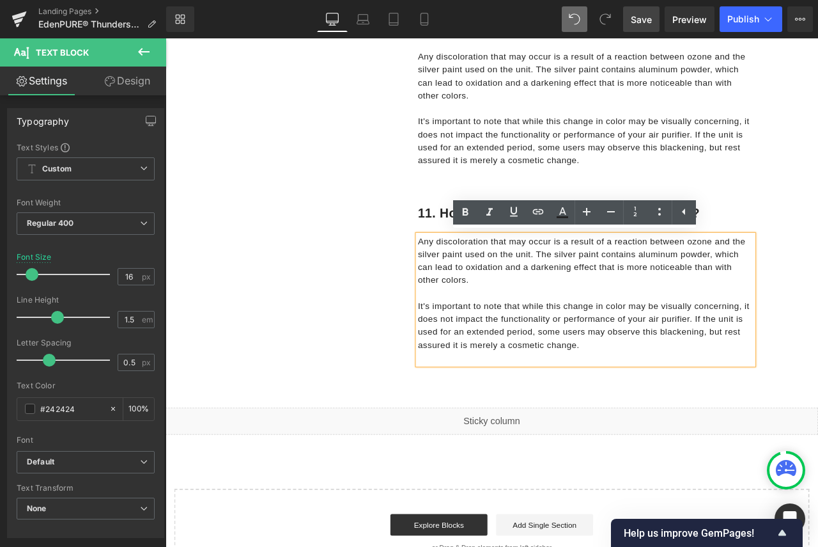
drag, startPoint x: 651, startPoint y: 401, endPoint x: 459, endPoint y: 274, distance: 230.1
click at [465, 274] on div "Any discoloration that may occur is a result of a reaction between ozone and th…" at bounding box center [664, 347] width 398 height 153
click at [661, 399] on p "It's important to note that while this change in color may be visually concerni…" at bounding box center [664, 378] width 398 height 61
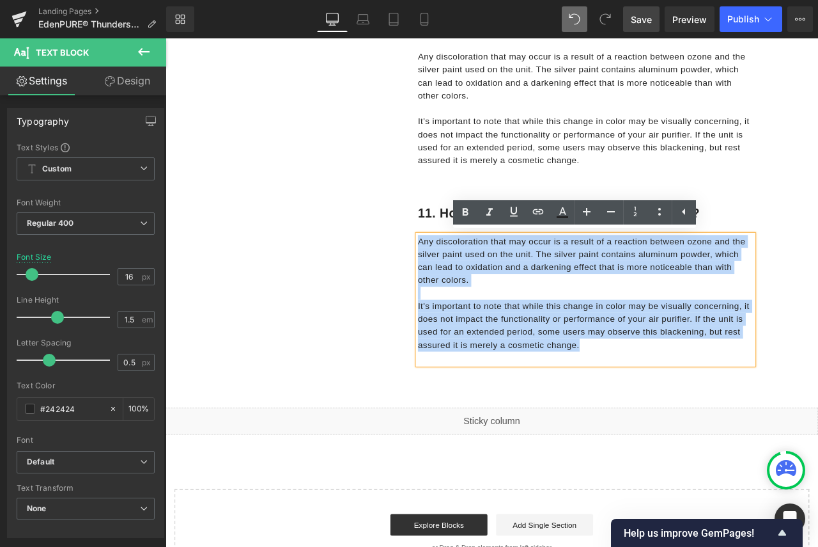
drag, startPoint x: 683, startPoint y: 400, endPoint x: 460, endPoint y: 279, distance: 254.0
click at [465, 279] on div "Any discoloration that may occur is a result of a reaction between ozone and th…" at bounding box center [664, 347] width 398 height 153
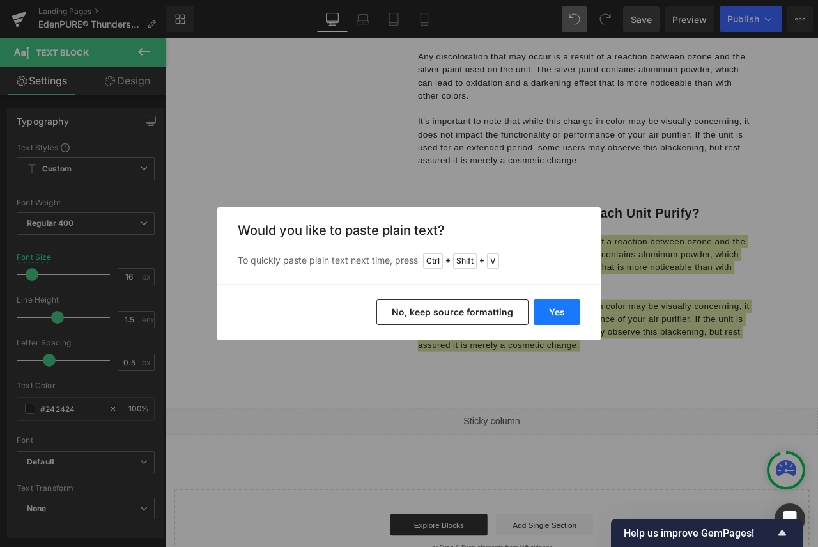
click at [552, 307] on button "Yes" at bounding box center [557, 312] width 47 height 26
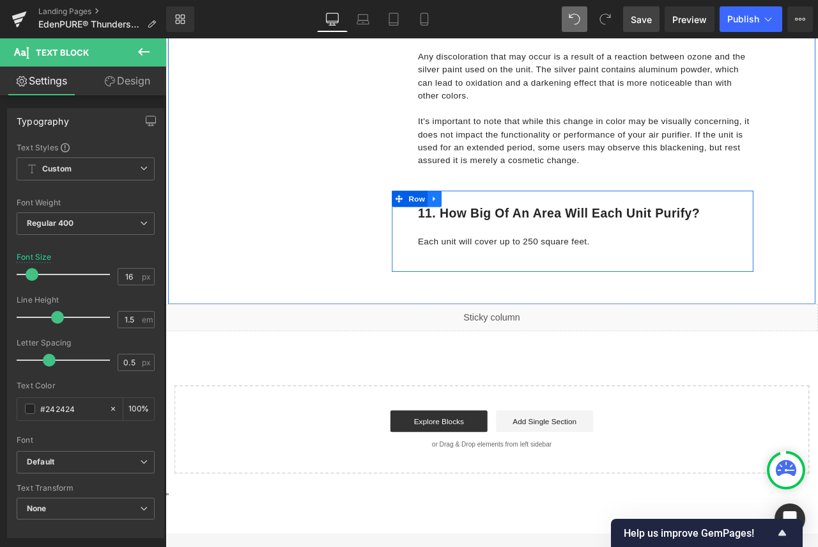
click at [483, 226] on icon at bounding box center [484, 229] width 3 height 6
click at [497, 229] on icon at bounding box center [501, 229] width 9 height 10
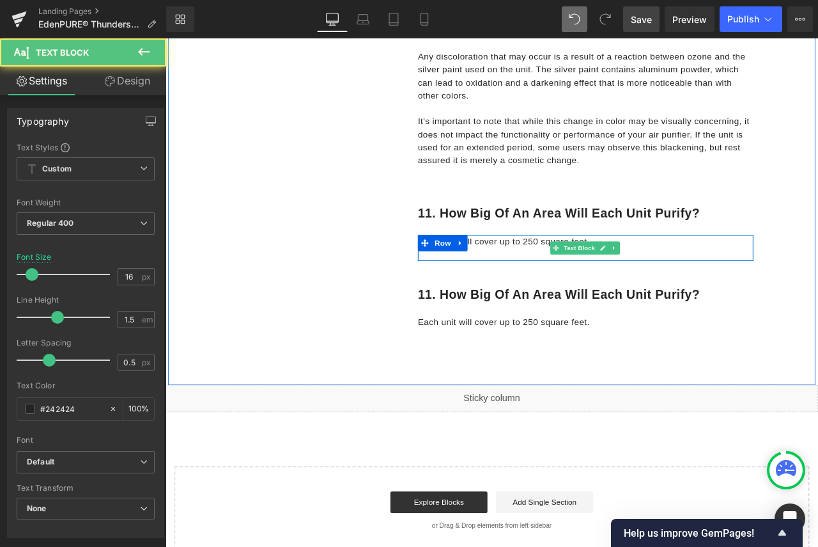
click at [720, 281] on p "Each unit will cover up to 250 square feet." at bounding box center [664, 278] width 398 height 15
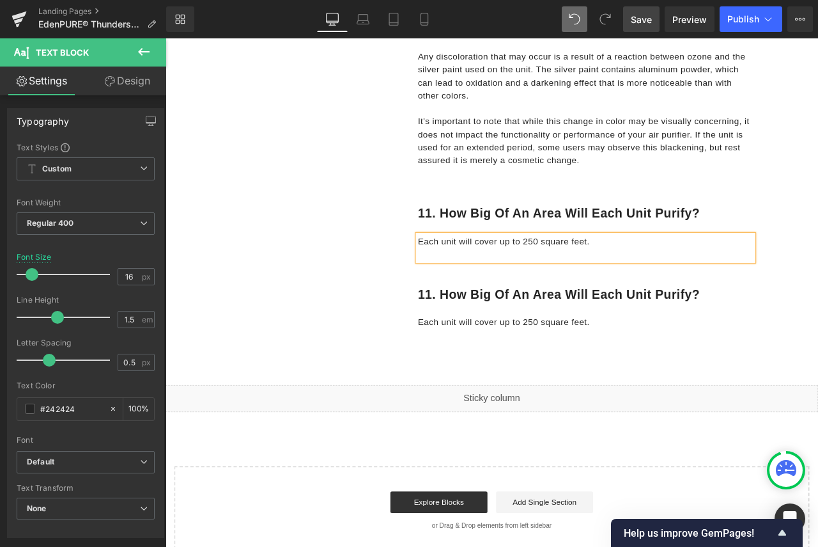
click at [637, 289] on div "Each unit will cover up to 250 square feet." at bounding box center [664, 286] width 398 height 31
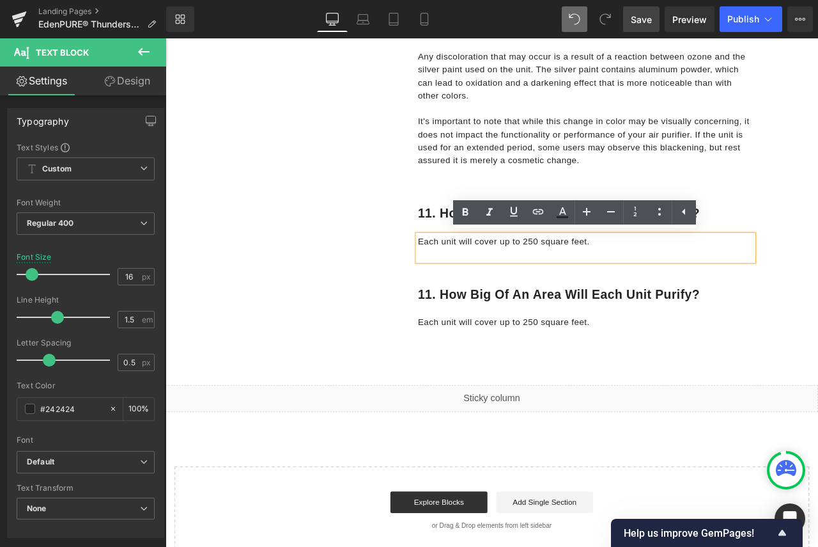
click at [578, 348] on div "11. How big of an area will each unit purify? Heading Row" at bounding box center [664, 341] width 398 height 19
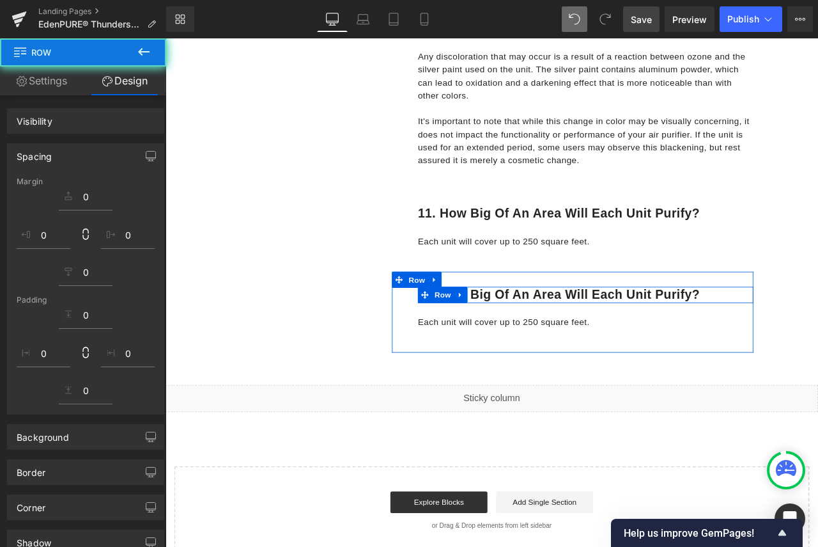
click at [798, 337] on h1 "11. How big of an area will each unit purify?" at bounding box center [664, 341] width 398 height 19
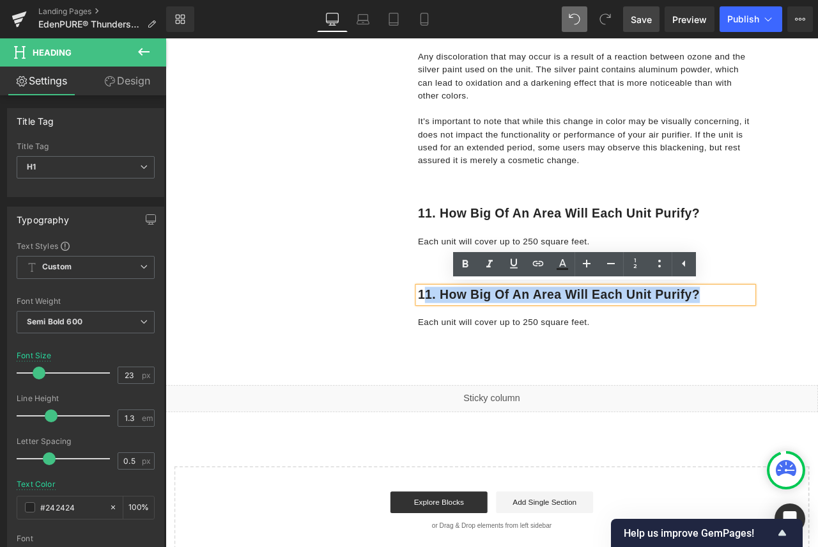
drag, startPoint x: 805, startPoint y: 341, endPoint x: 469, endPoint y: 342, distance: 335.6
click at [469, 342] on h1 "11. How big of an area will each unit purify?" at bounding box center [664, 341] width 398 height 19
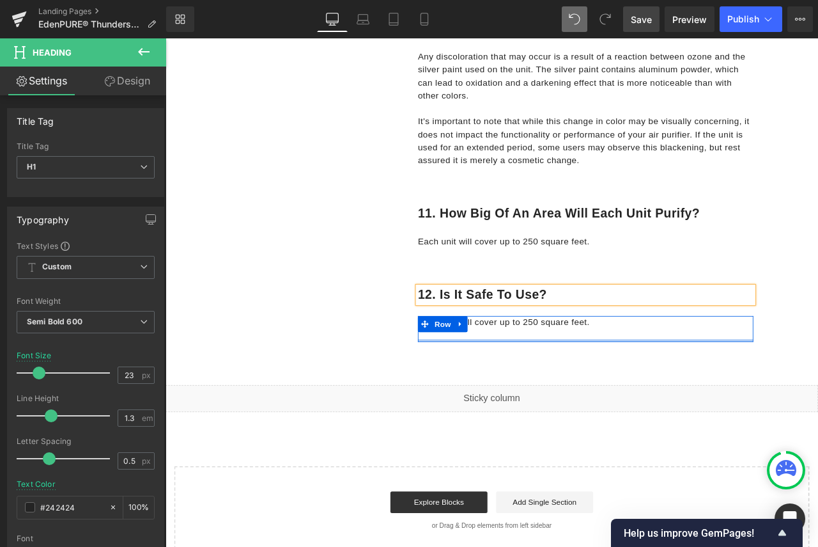
click at [671, 394] on div "Each unit will cover up to 250 square feet. Text Block Row" at bounding box center [664, 382] width 398 height 31
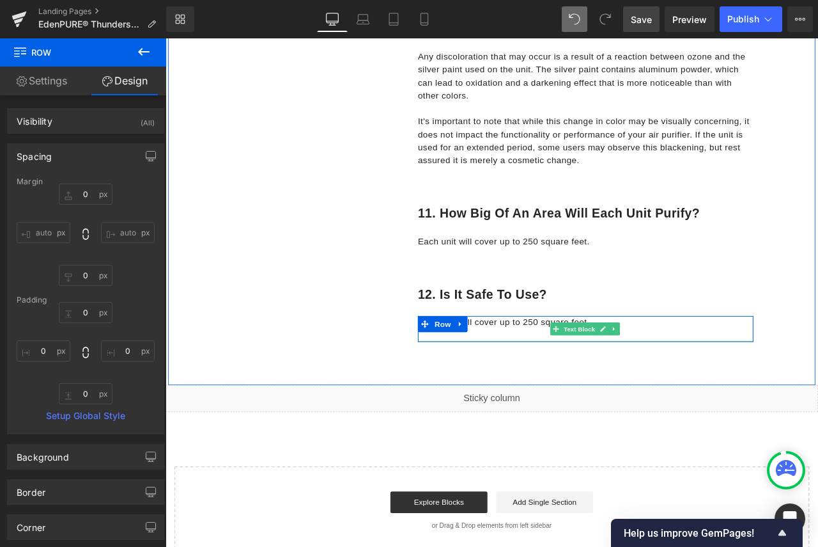
click at [608, 383] on div "Each unit will cover up to 250 square feet." at bounding box center [664, 382] width 398 height 31
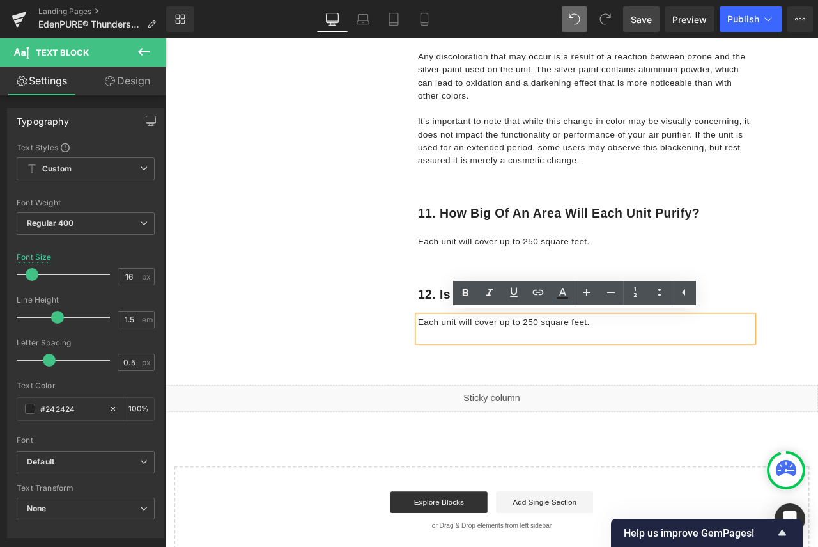
click at [694, 375] on p "Each unit will cover up to 250 square feet." at bounding box center [664, 374] width 398 height 15
click at [676, 375] on p "Each unit will cover up to 250 square feet." at bounding box center [664, 374] width 398 height 15
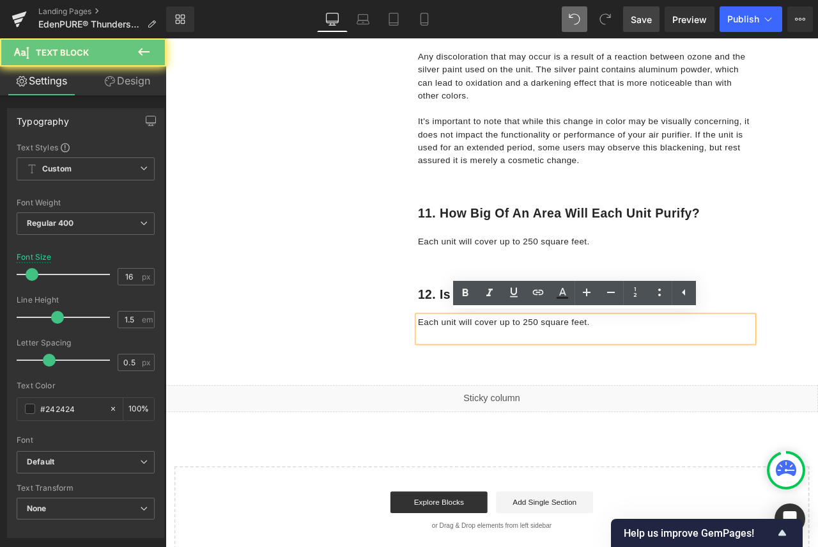
drag, startPoint x: 696, startPoint y: 373, endPoint x: 438, endPoint y: 367, distance: 257.7
click at [438, 367] on div "12. Is it safe to use? Heading Row Each unit will cover up to 250 square feet. …" at bounding box center [648, 362] width 428 height 96
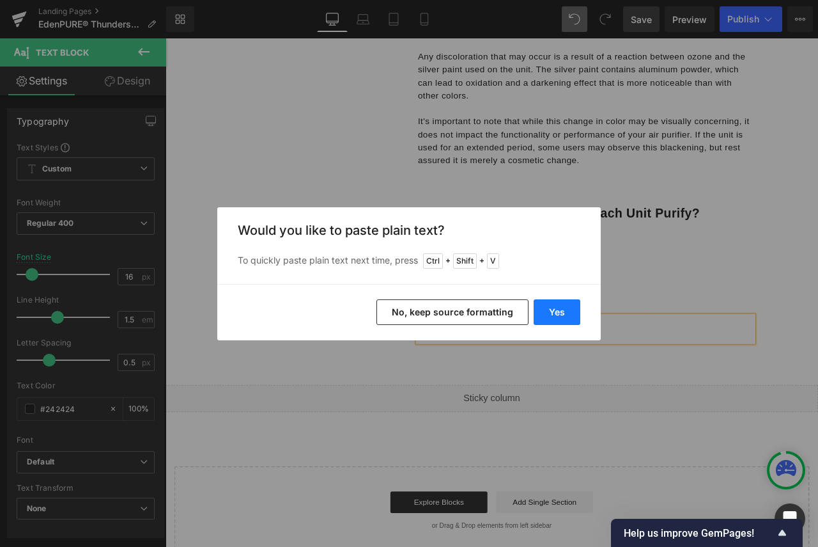
click at [541, 313] on button "Yes" at bounding box center [557, 312] width 47 height 26
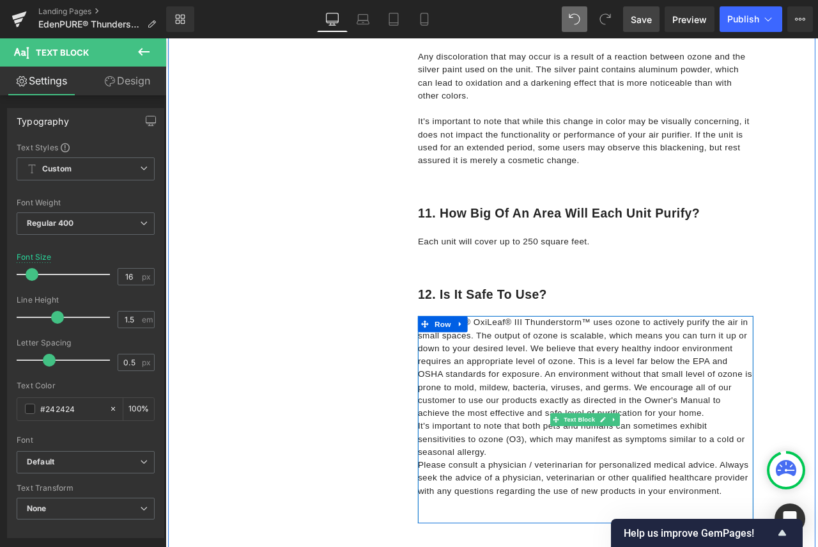
click at [810, 477] on p "EdenPURE® OxiLeaf® III Thunderstorm™ uses ozone to actively purify the air in s…" at bounding box center [664, 428] width 398 height 123
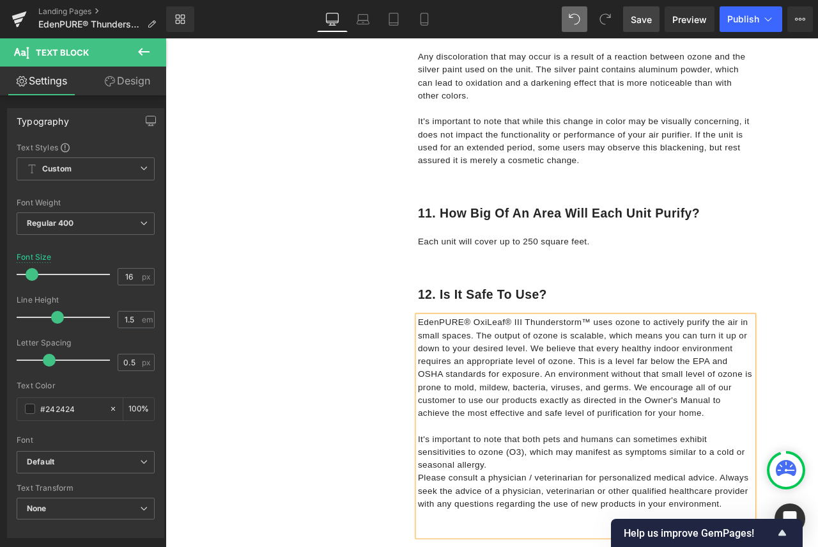
click at [584, 541] on p "It's important to note that both pets and humans can sometimes exhibit sensitiv…" at bounding box center [664, 528] width 398 height 46
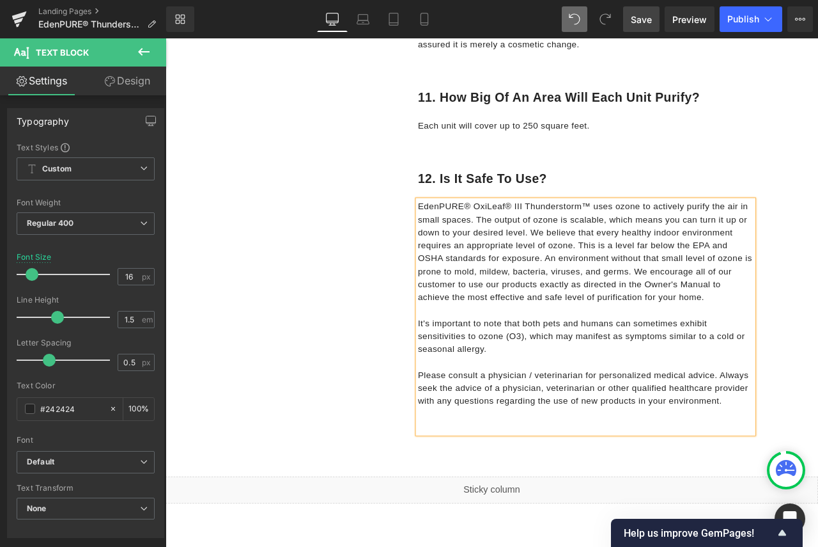
scroll to position [3563, 0]
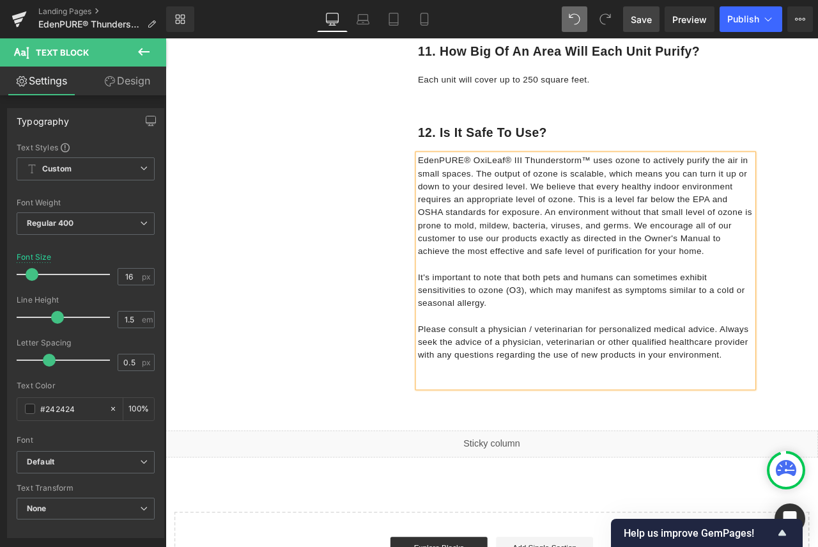
click at [759, 444] on div "EdenPURE® OxiLeaf® III Thunderstorm™ uses ozone to actively purify the air in s…" at bounding box center [664, 313] width 398 height 276
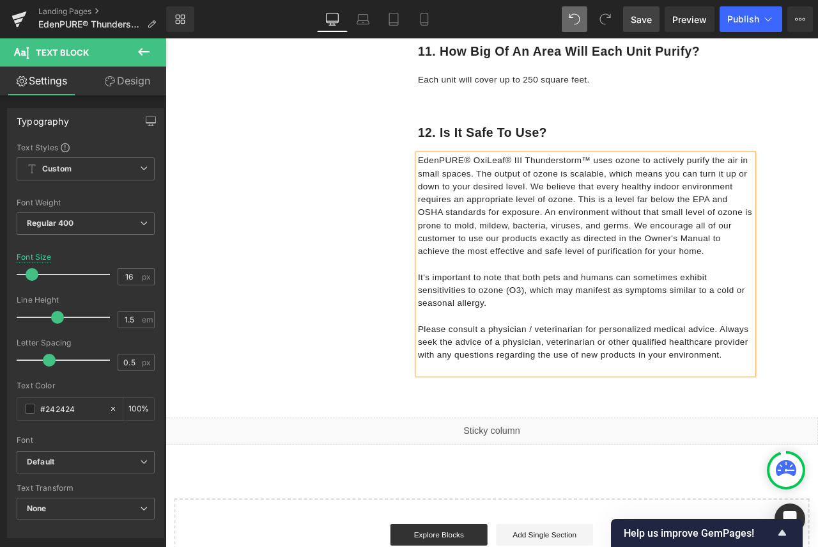
click at [635, 22] on span "Save" at bounding box center [641, 19] width 21 height 13
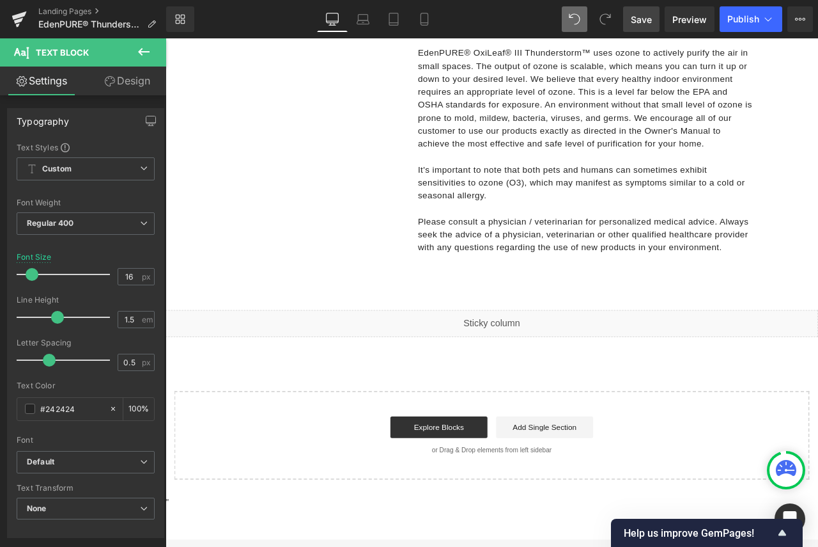
scroll to position [3492, 0]
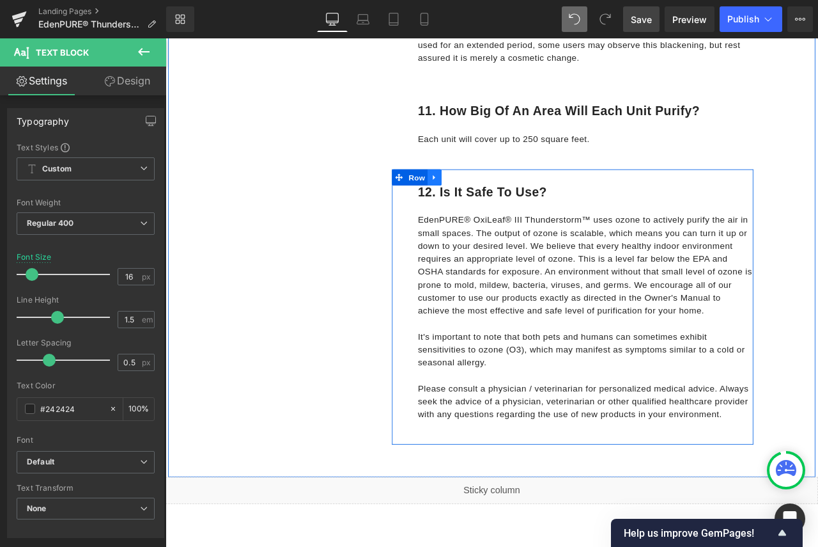
click at [489, 200] on div at bounding box center [648, 203] width 428 height 18
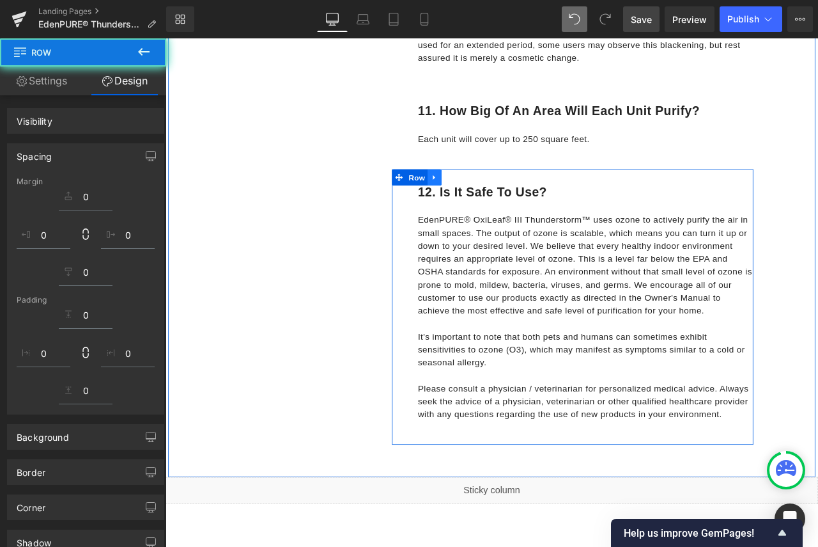
click at [482, 200] on icon at bounding box center [484, 204] width 9 height 10
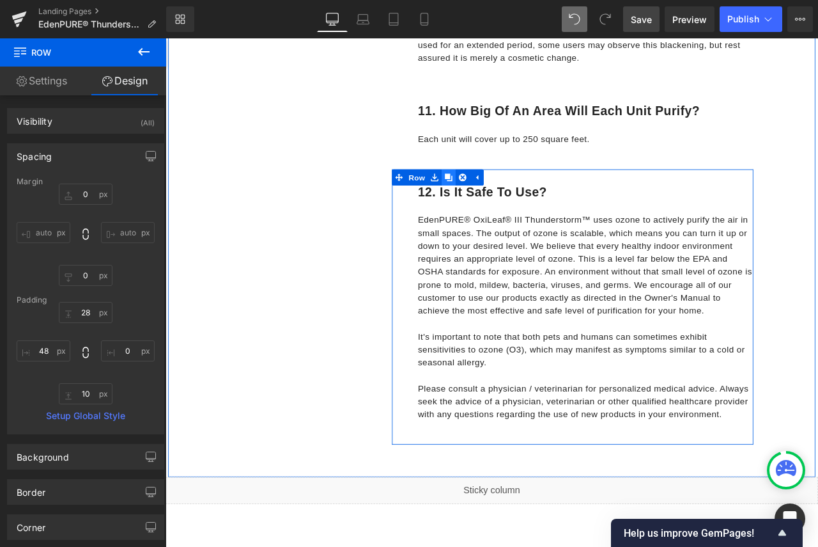
click at [497, 199] on icon at bounding box center [501, 203] width 9 height 9
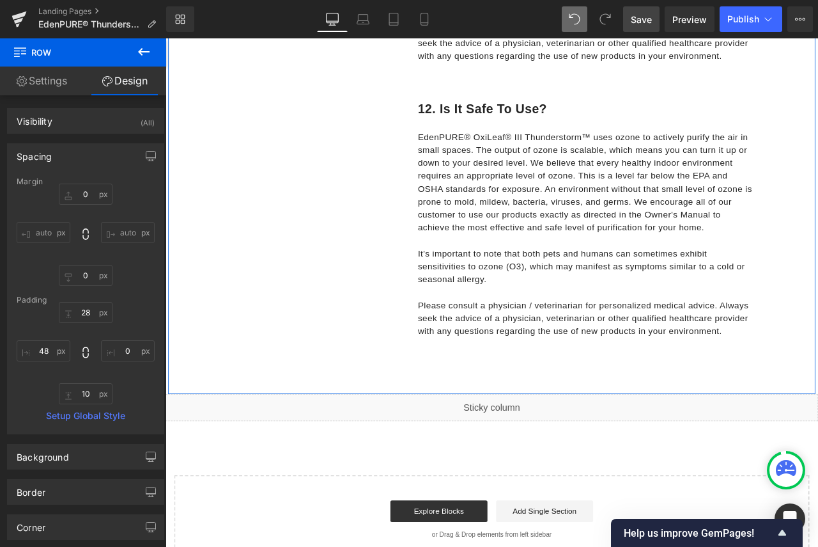
scroll to position [3921, 0]
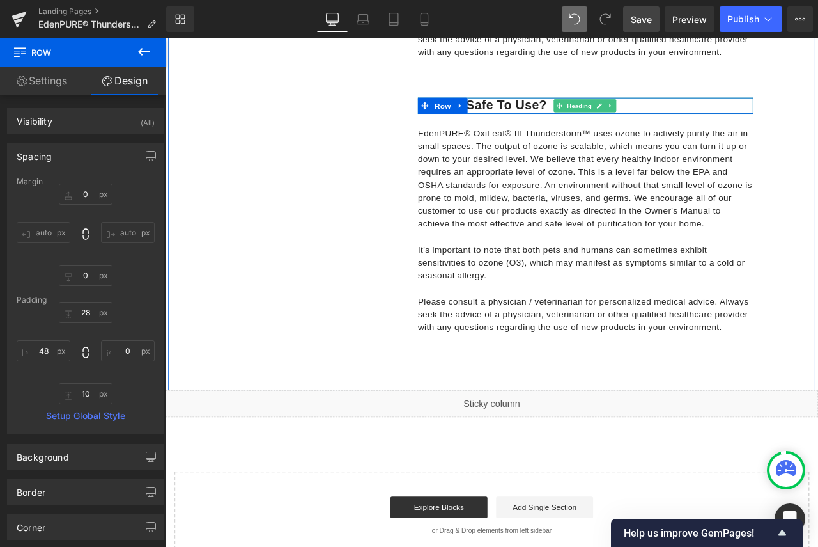
click at [536, 122] on h1 "12. Is it safe to use?" at bounding box center [664, 118] width 398 height 19
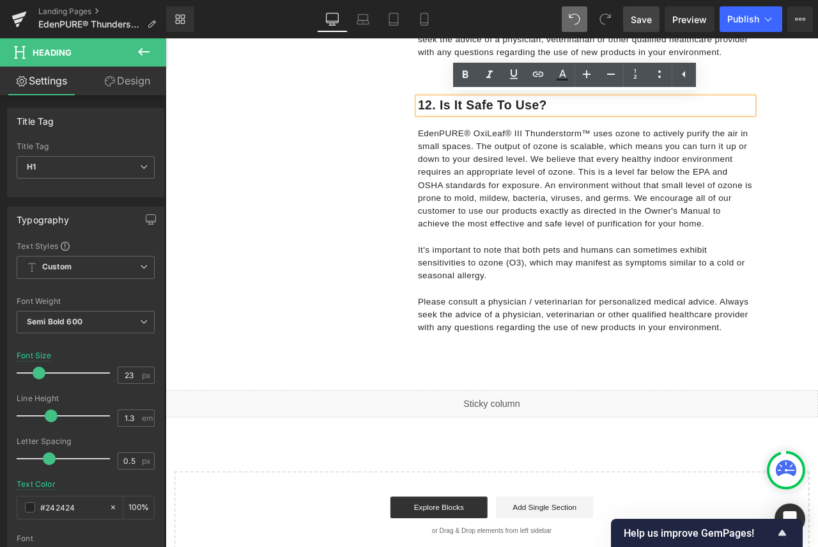
drag, startPoint x: 617, startPoint y: 118, endPoint x: 467, endPoint y: 123, distance: 150.3
click at [467, 123] on h1 "12. Is it safe to use?" at bounding box center [664, 118] width 398 height 19
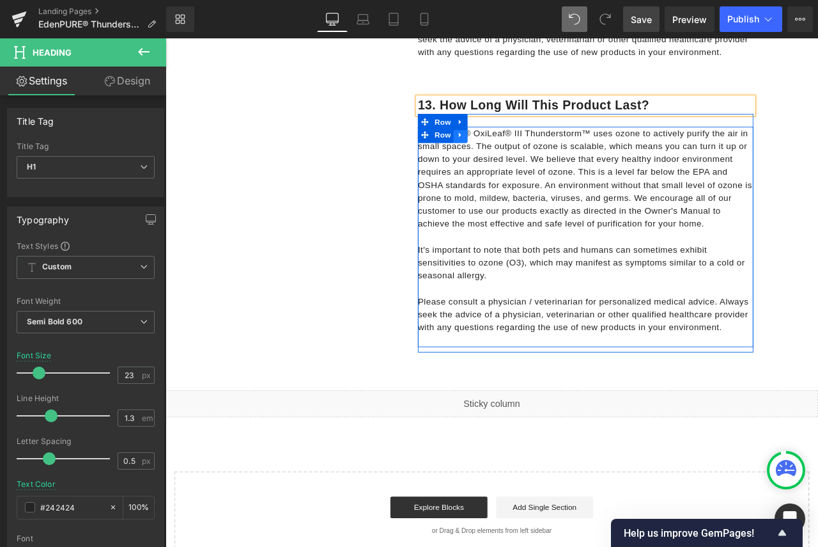
click at [511, 157] on link at bounding box center [515, 152] width 17 height 19
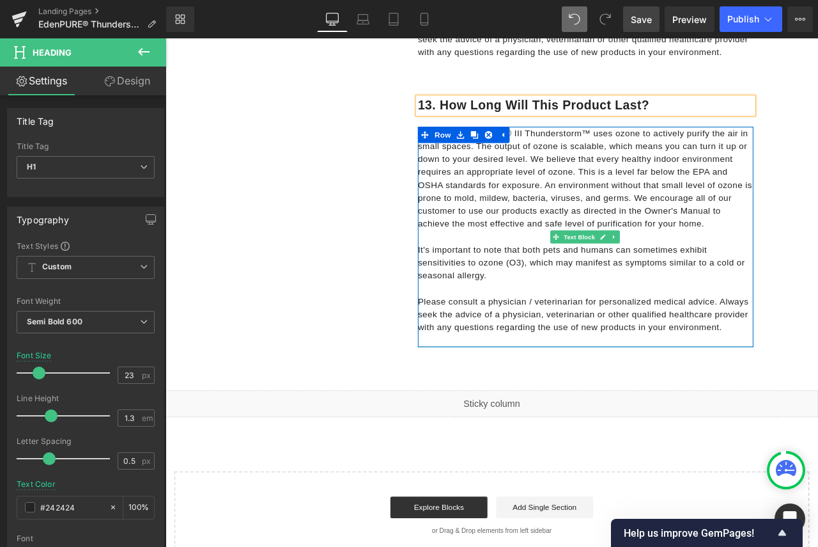
click at [818, 380] on p "Please consult a physician / veterinarian for personalized medical advice. Alwa…" at bounding box center [664, 366] width 398 height 46
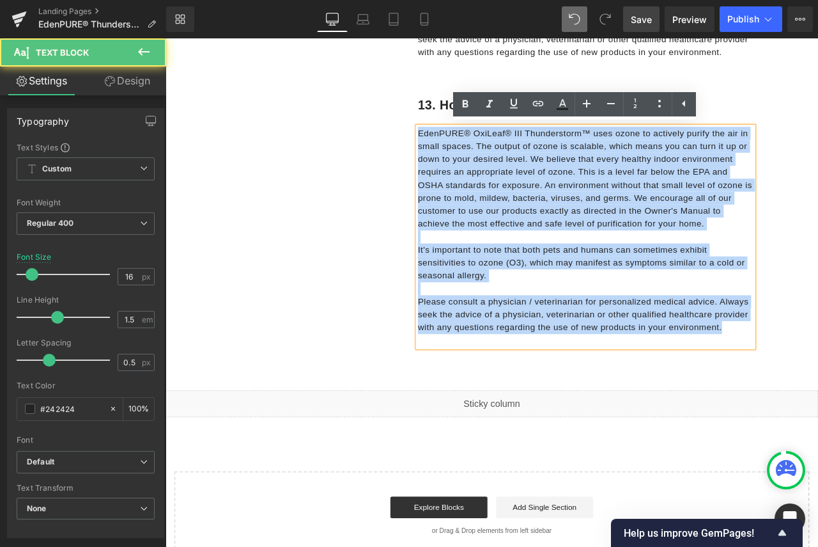
drag, startPoint x: 821, startPoint y: 375, endPoint x: 444, endPoint y: 141, distance: 443.2
click at [444, 141] on div "13. How long will this product last? Heading Row EdenPURE® OxiLeaf® III Thunder…" at bounding box center [648, 254] width 428 height 326
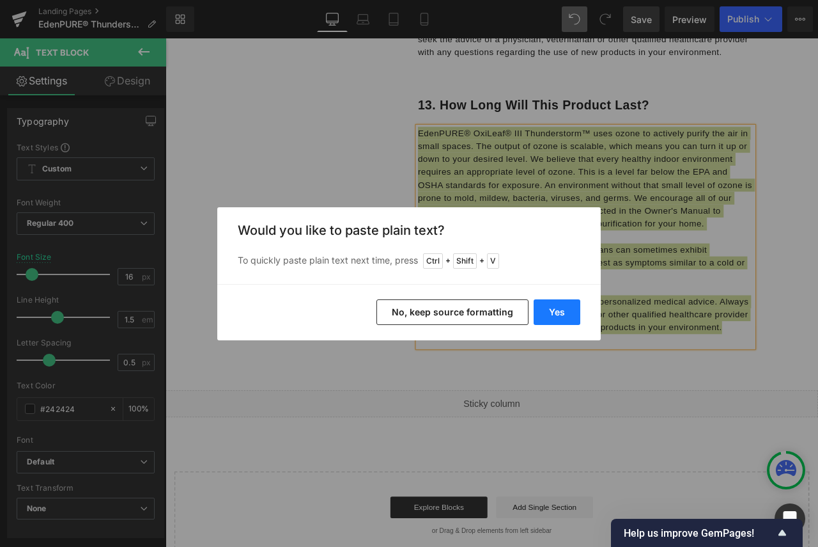
click at [557, 313] on button "Yes" at bounding box center [557, 312] width 47 height 26
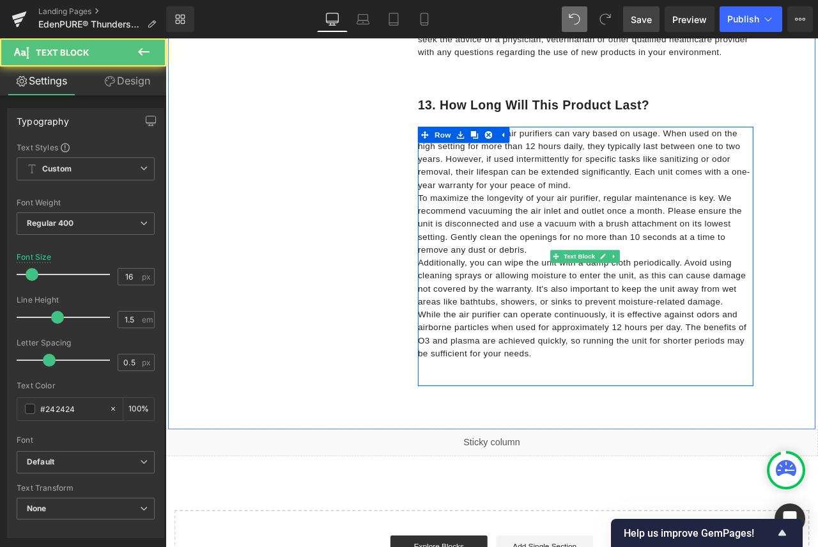
click at [678, 210] on p "The lifespan of these air purifiers can vary based on usage. When used on the h…" at bounding box center [664, 181] width 398 height 77
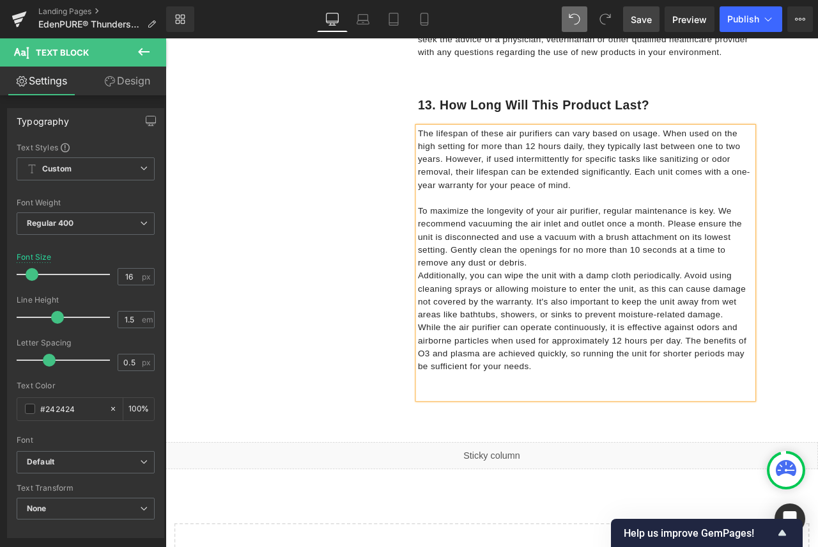
click at [642, 298] on p "To maximize the longevity of your air purifier, regular maintenance is key. We …" at bounding box center [664, 273] width 398 height 77
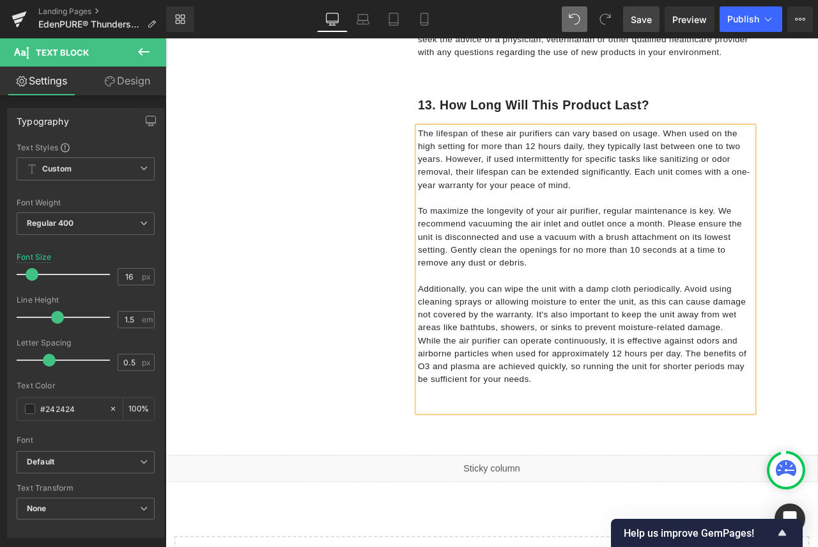
click at [818, 381] on p "Additionally, you can wipe the unit with a damp cloth periodically. Avoid using…" at bounding box center [664, 357] width 398 height 61
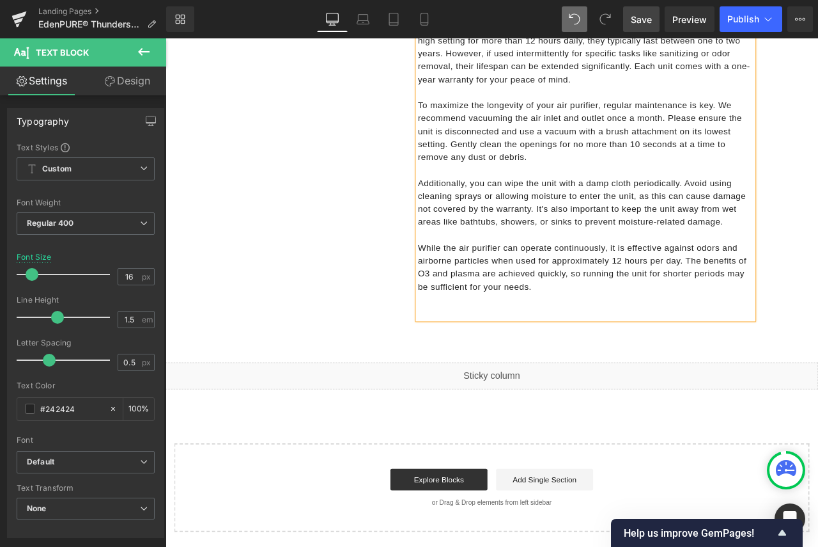
scroll to position [4049, 0]
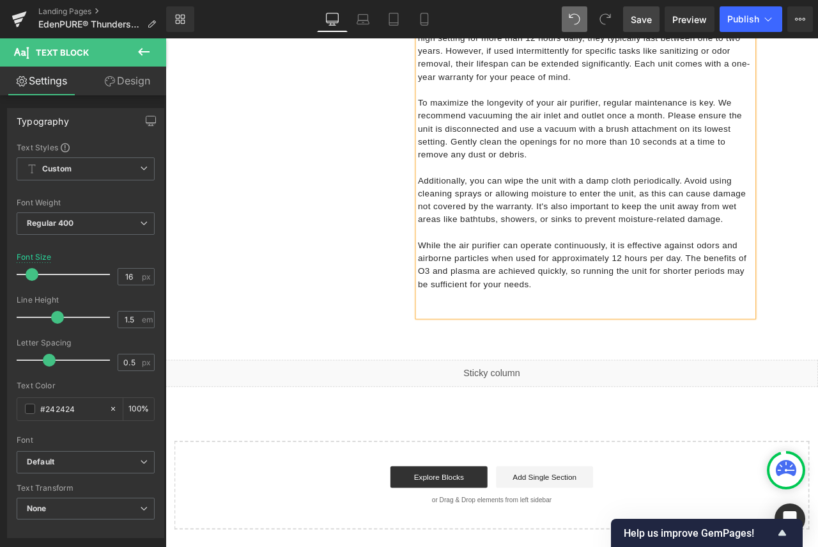
click at [612, 359] on div "The lifespan of these air purifiers can vary based on usage. When used on the h…" at bounding box center [664, 191] width 398 height 353
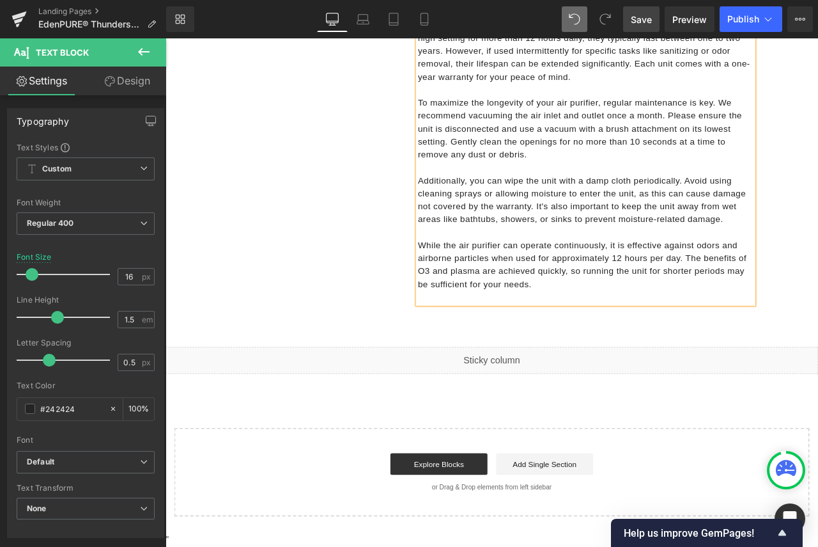
click at [646, 13] on span "Save" at bounding box center [641, 19] width 21 height 13
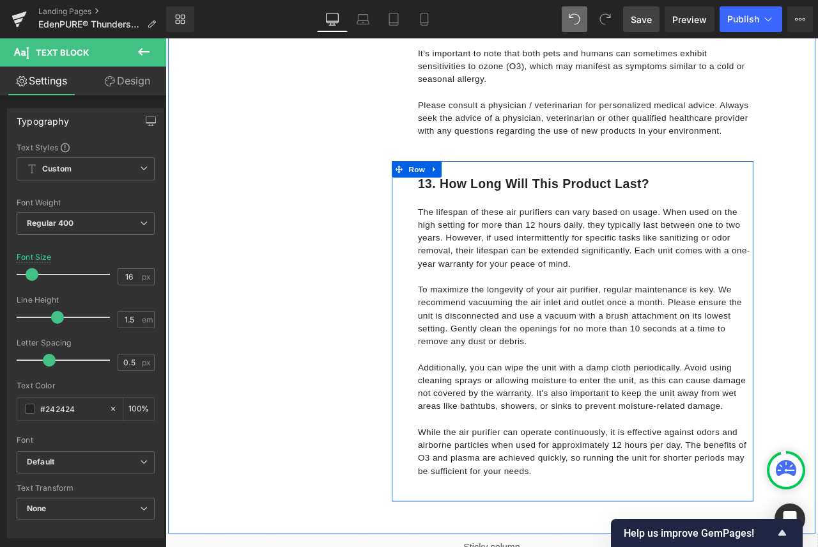
scroll to position [3729, 0]
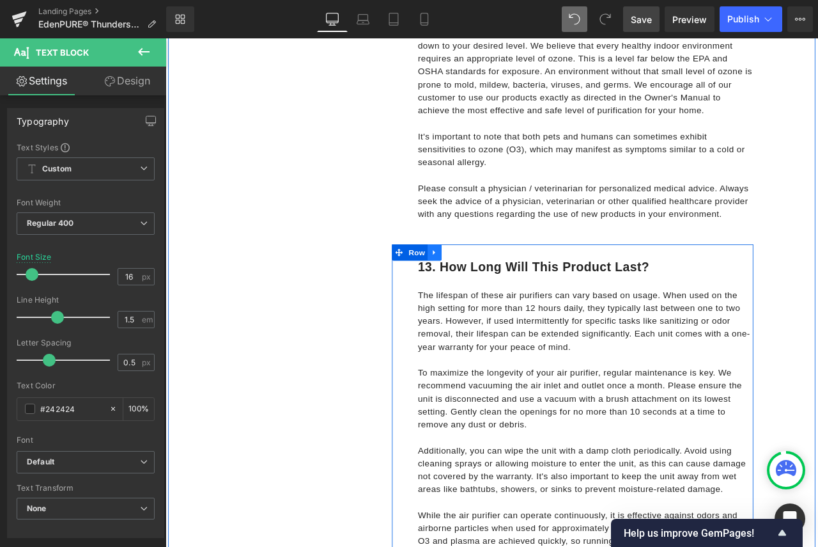
click at [480, 293] on icon at bounding box center [484, 293] width 9 height 10
click at [499, 294] on icon at bounding box center [501, 292] width 9 height 9
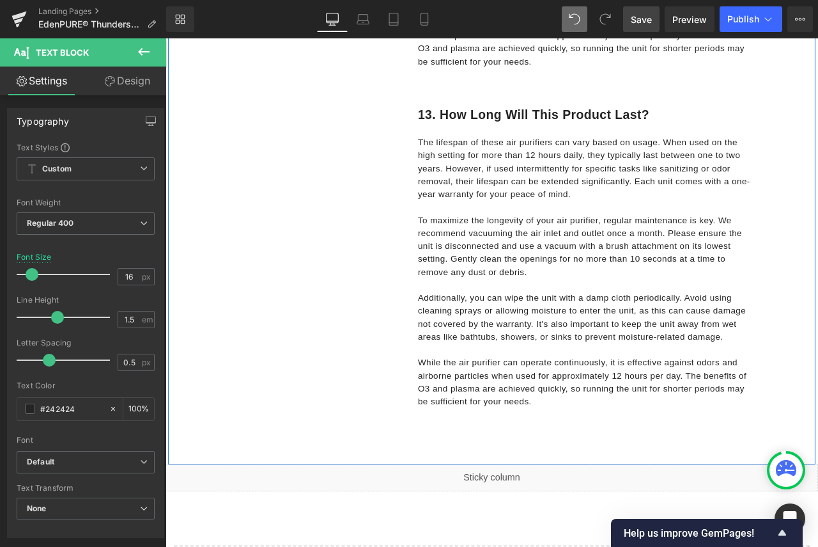
scroll to position [4323, 0]
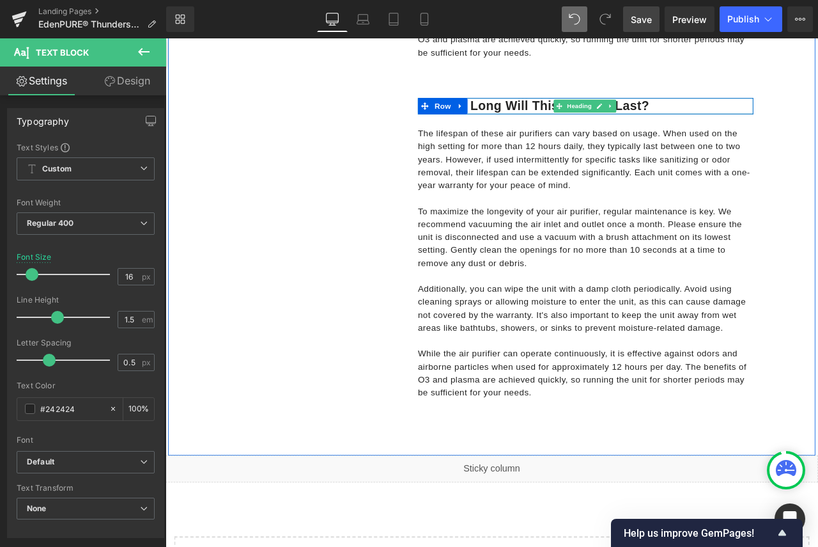
drag, startPoint x: 548, startPoint y: 112, endPoint x: 773, endPoint y: 115, distance: 225.0
click at [548, 112] on h1 "13. How long will this product last?" at bounding box center [664, 118] width 398 height 19
click at [773, 115] on h1 "13. How long will this product last?" at bounding box center [664, 118] width 398 height 19
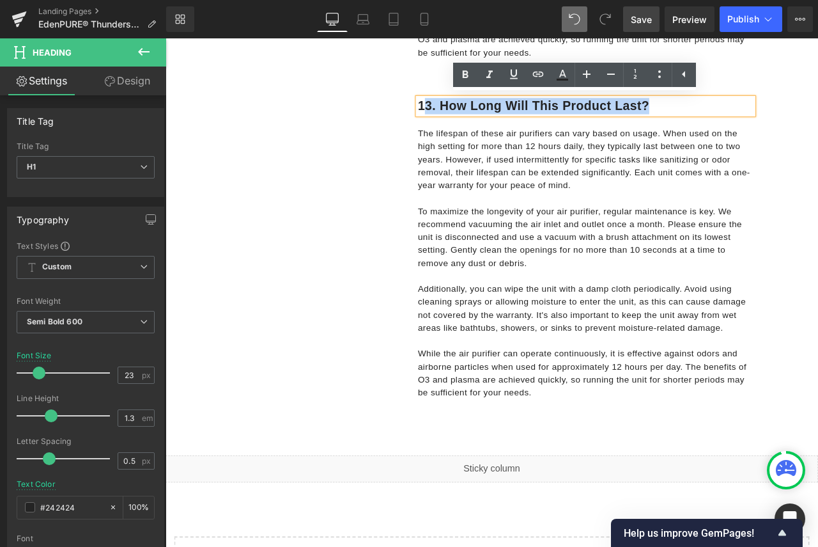
drag, startPoint x: 773, startPoint y: 115, endPoint x: 470, endPoint y: 115, distance: 303.6
click at [470, 115] on h1 "13. How long will this product last?" at bounding box center [664, 118] width 398 height 19
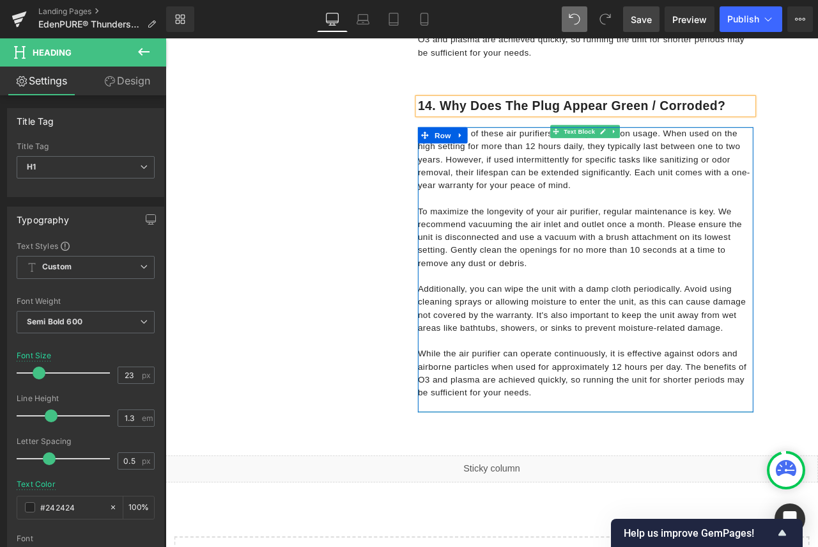
click at [572, 283] on p "To maximize the longevity of your air purifier, regular maintenance is key. We …" at bounding box center [664, 273] width 398 height 77
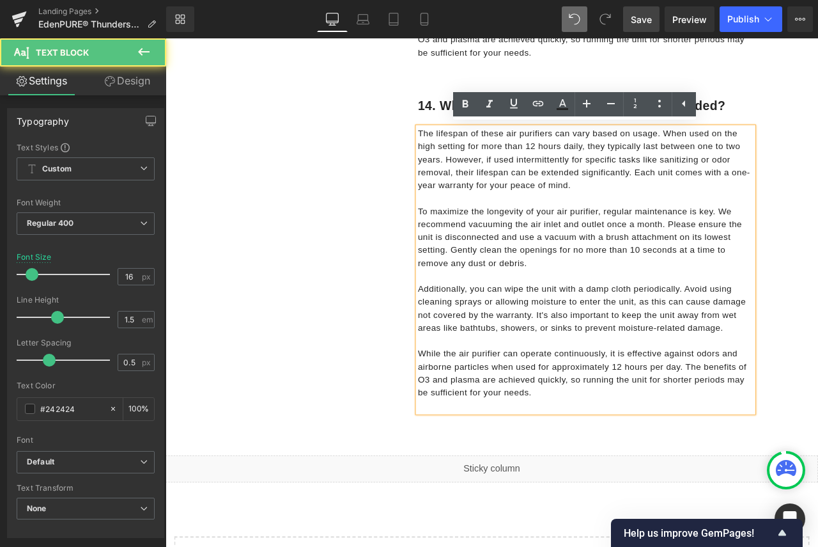
click at [601, 463] on p "While the air purifier can operate continuously, it is effective against odors …" at bounding box center [664, 434] width 398 height 61
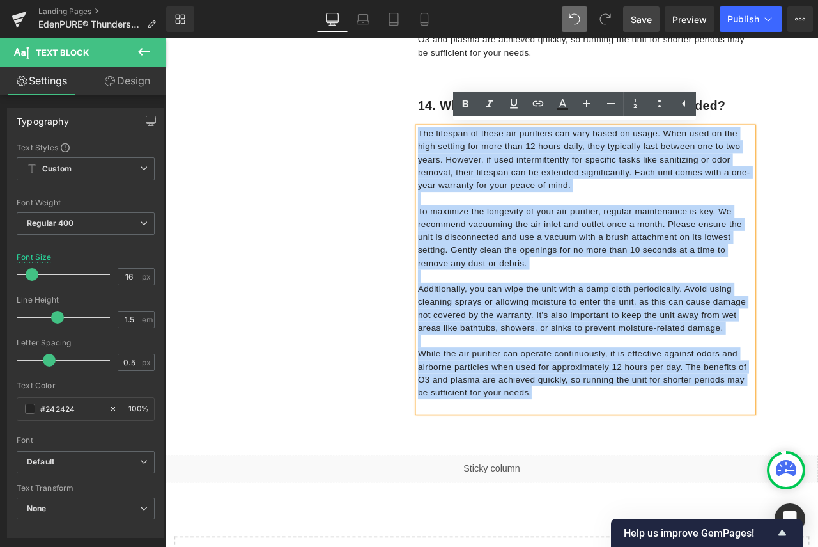
drag, startPoint x: 614, startPoint y: 454, endPoint x: 463, endPoint y: 155, distance: 335.3
click at [465, 155] on div "The lifespan of these air purifiers can vary based on usage. When used on the h…" at bounding box center [664, 311] width 398 height 337
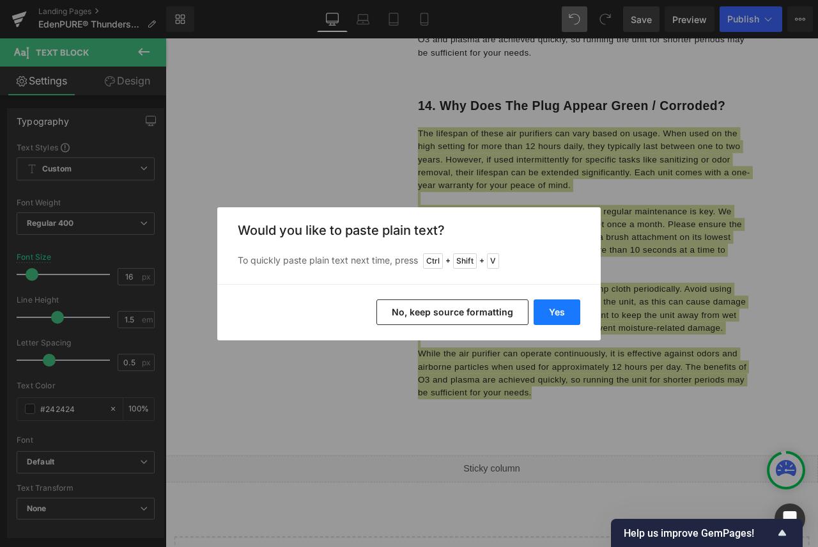
click at [558, 310] on button "Yes" at bounding box center [557, 312] width 47 height 26
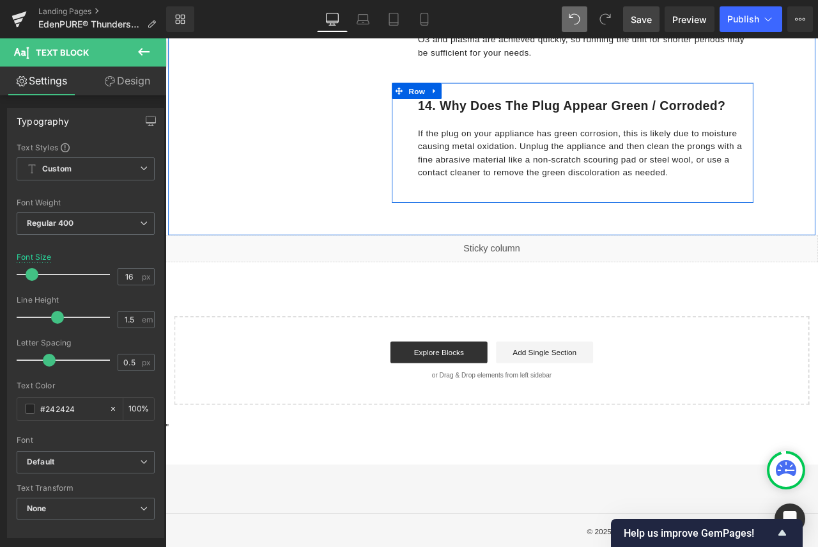
click at [486, 98] on link at bounding box center [484, 100] width 17 height 19
click at [497, 101] on icon at bounding box center [501, 101] width 9 height 10
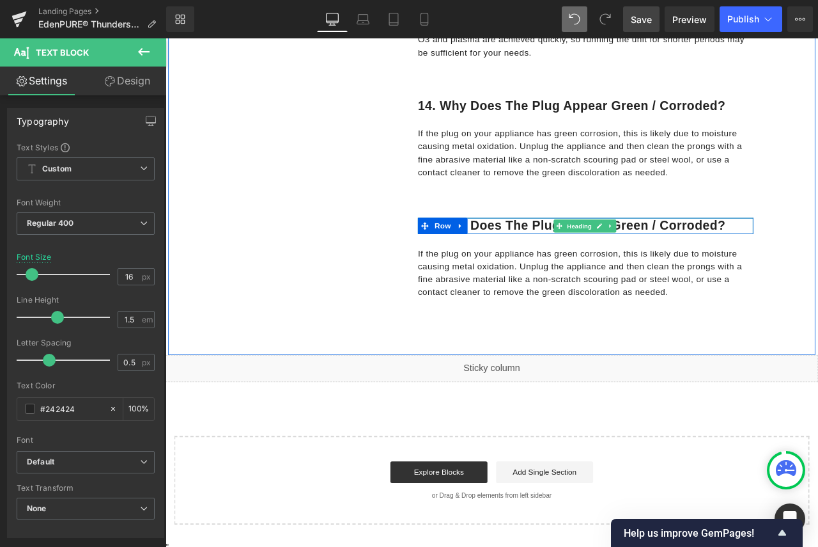
click at [818, 261] on h1 "14. Why does the plug appear green / corroded?" at bounding box center [664, 260] width 398 height 19
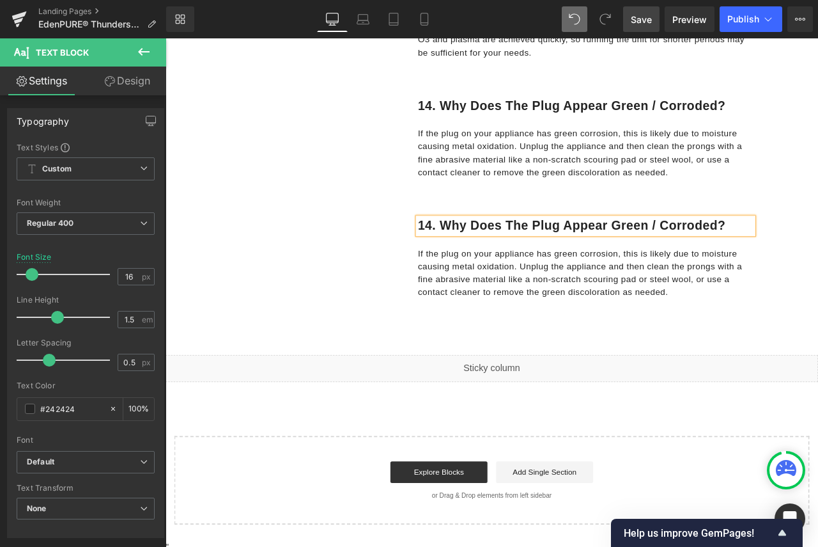
click at [818, 252] on h1 "14. Why does the plug appear green / corroded?" at bounding box center [664, 260] width 398 height 19
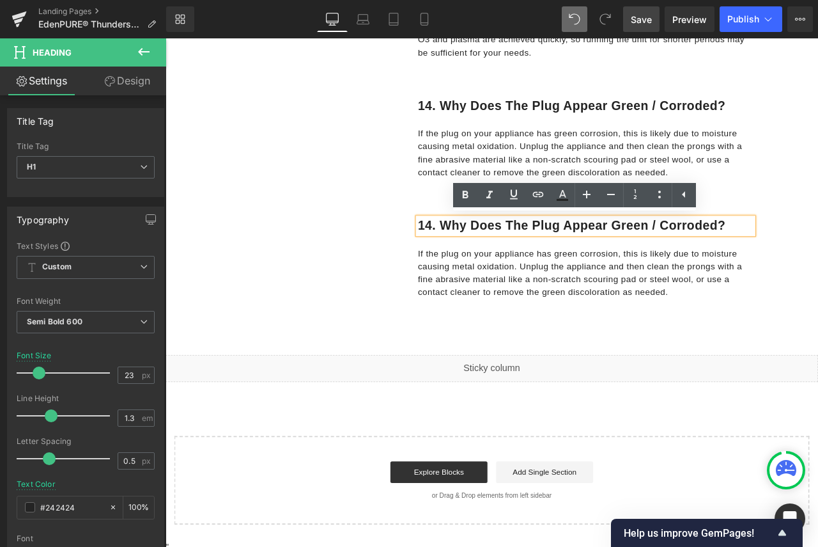
drag, startPoint x: 833, startPoint y: 256, endPoint x: 470, endPoint y: 260, distance: 363.1
click at [470, 260] on h1 "14. Why does the plug appear green / corroded?" at bounding box center [664, 260] width 398 height 19
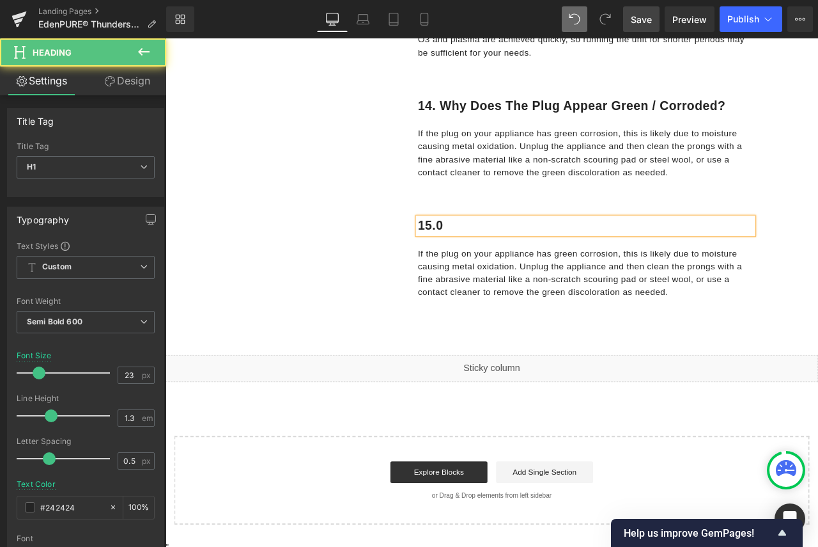
click at [470, 260] on h1 "15.0" at bounding box center [664, 260] width 398 height 19
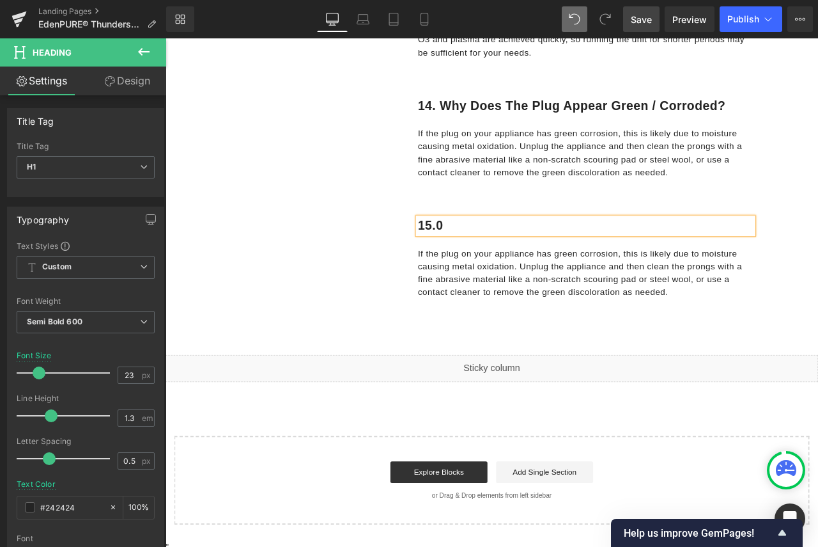
click at [499, 258] on h1 "15.0" at bounding box center [664, 260] width 398 height 19
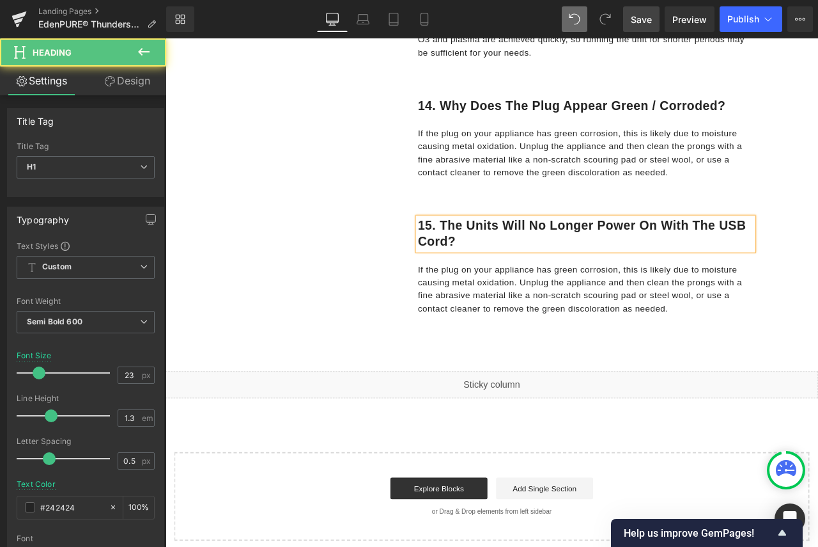
click at [499, 258] on h1 "15. The units will no longer power on with the USB cord?" at bounding box center [664, 270] width 398 height 38
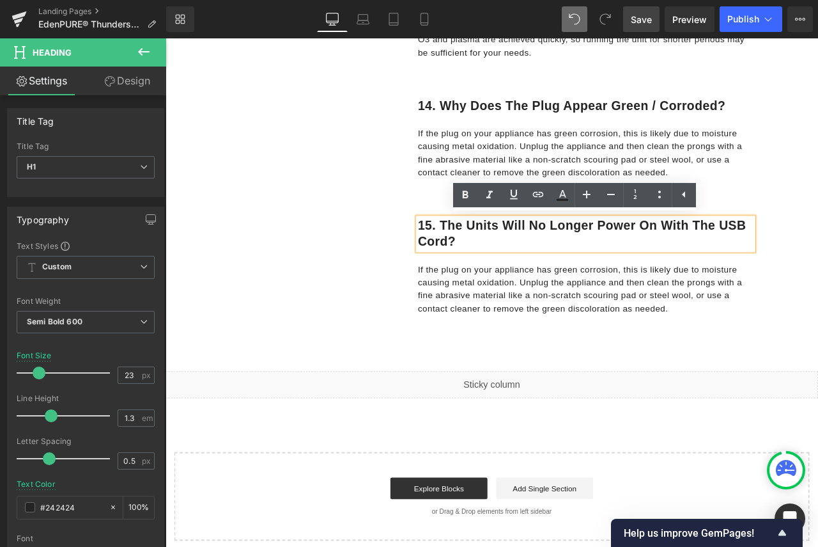
click at [745, 350] on p "If the plug on your appliance has green corrosion, this is likely due to moistu…" at bounding box center [664, 334] width 398 height 61
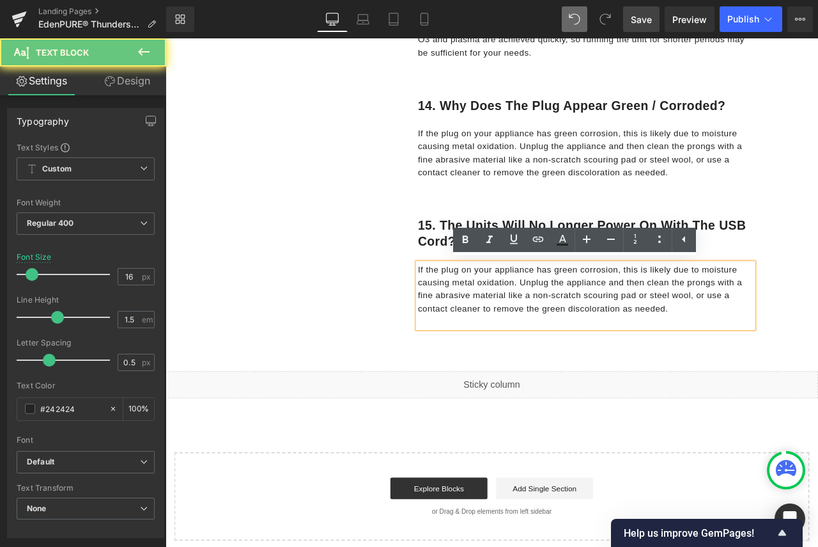
click at [768, 355] on p "If the plug on your appliance has green corrosion, this is likely due to moistu…" at bounding box center [664, 334] width 398 height 61
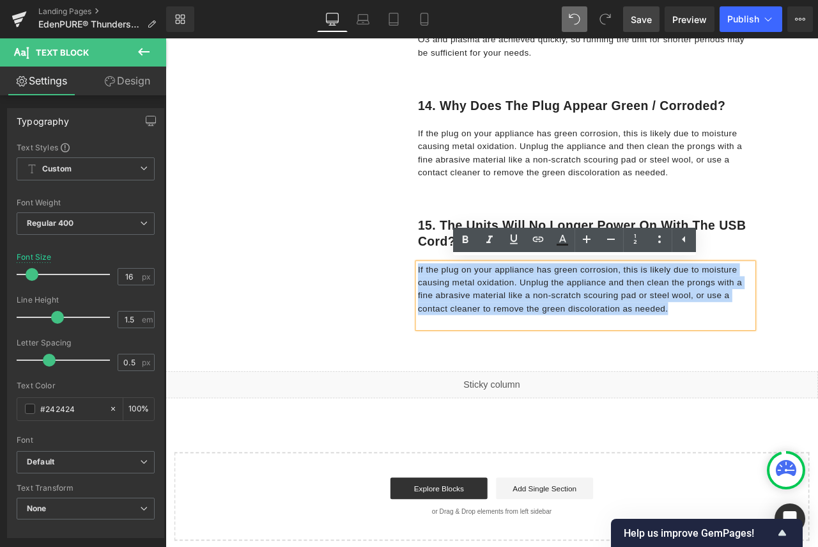
drag, startPoint x: 768, startPoint y: 357, endPoint x: 461, endPoint y: 306, distance: 311.0
click at [465, 306] on p "If the plug on your appliance has green corrosion, this is likely due to moistu…" at bounding box center [664, 334] width 398 height 61
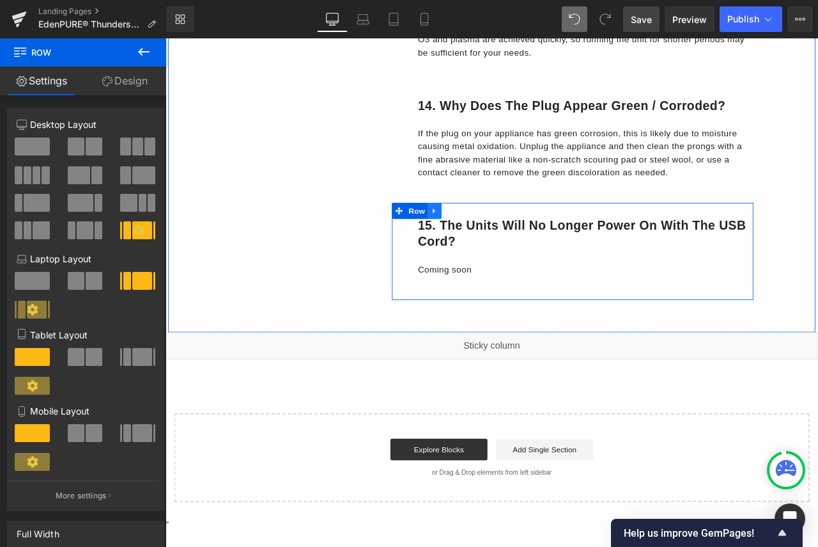
click at [483, 240] on icon at bounding box center [484, 243] width 3 height 6
click at [497, 240] on icon at bounding box center [501, 242] width 9 height 9
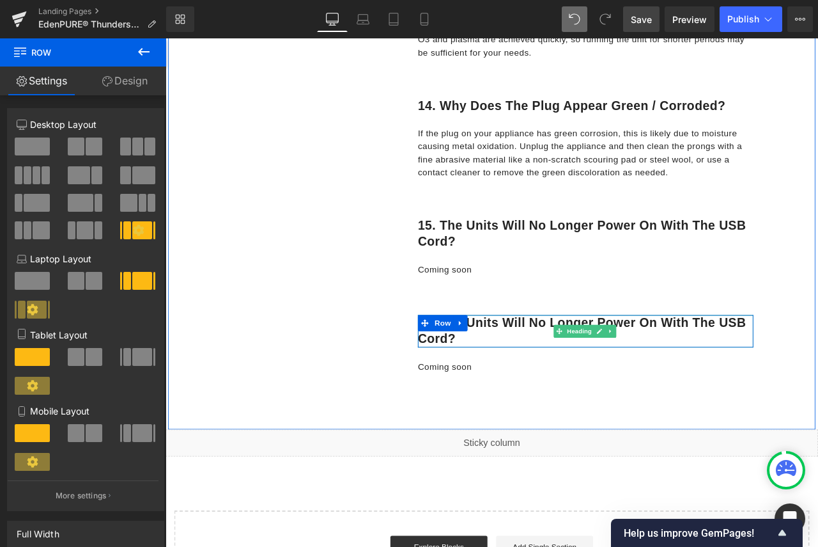
click at [589, 385] on h1 "15. The units will no longer power on with the USB cord?" at bounding box center [664, 385] width 398 height 38
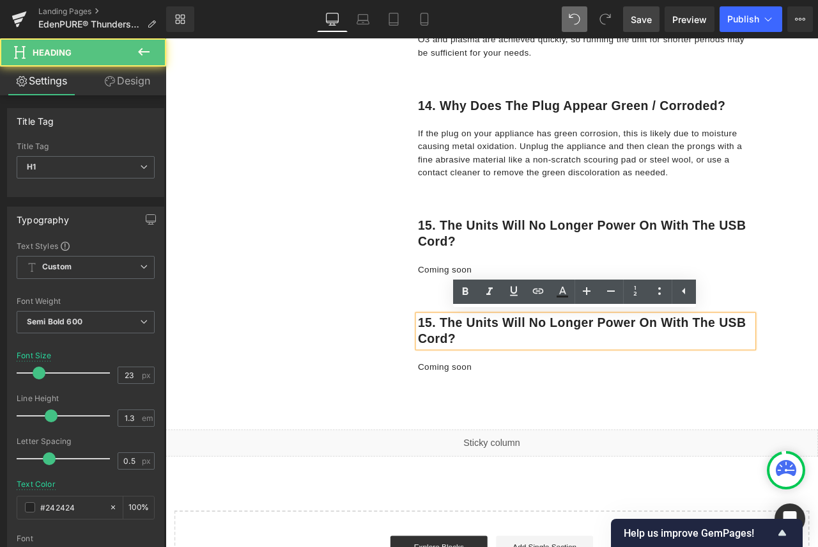
click at [534, 399] on h1 "15. The units will no longer power on with the USB cord?" at bounding box center [664, 385] width 398 height 38
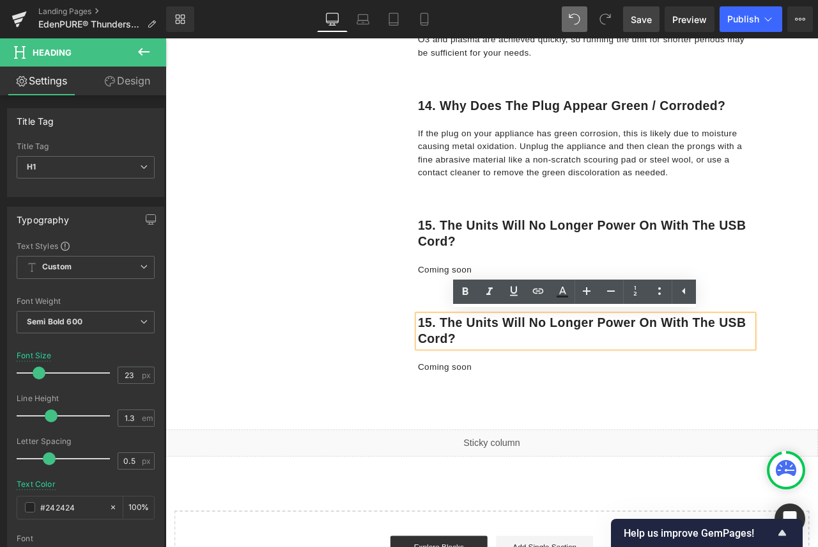
drag, startPoint x: 530, startPoint y: 396, endPoint x: 470, endPoint y: 374, distance: 64.1
click at [470, 374] on h1 "15. The units will no longer power on with the USB cord?" at bounding box center [664, 385] width 398 height 38
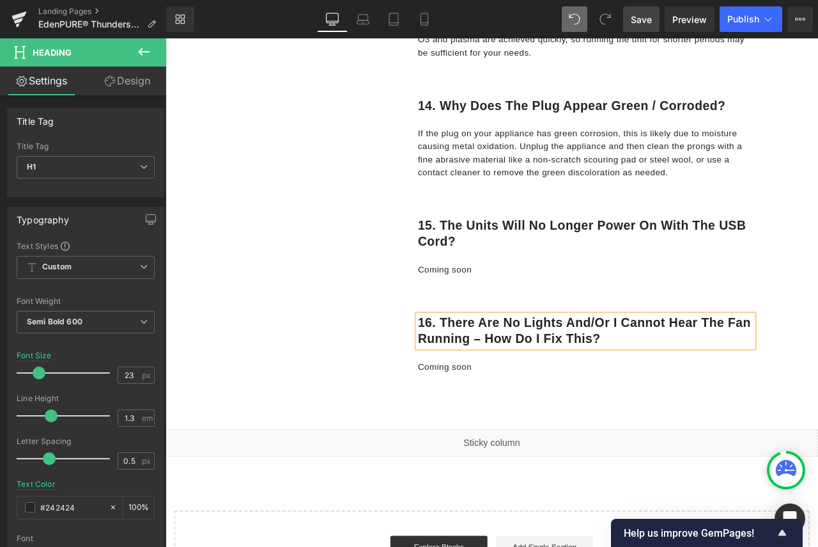
drag, startPoint x: 716, startPoint y: 389, endPoint x: 487, endPoint y: 372, distance: 229.4
click at [487, 372] on h1 "16. There are no lights and/or I cannot hear the fan running – how do I fix thi…" at bounding box center [664, 385] width 398 height 38
drag, startPoint x: 642, startPoint y: 14, endPoint x: 502, endPoint y: 329, distance: 344.2
click at [642, 14] on span "Save" at bounding box center [641, 19] width 21 height 13
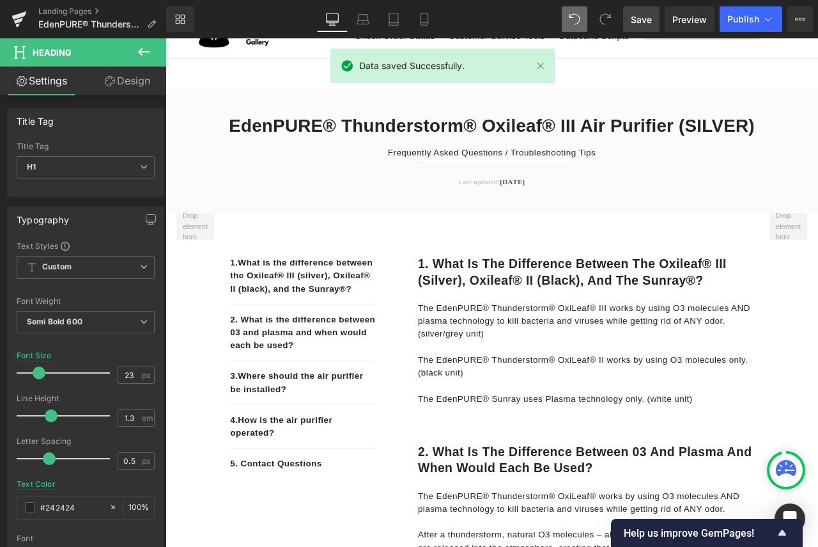
scroll to position [0, 0]
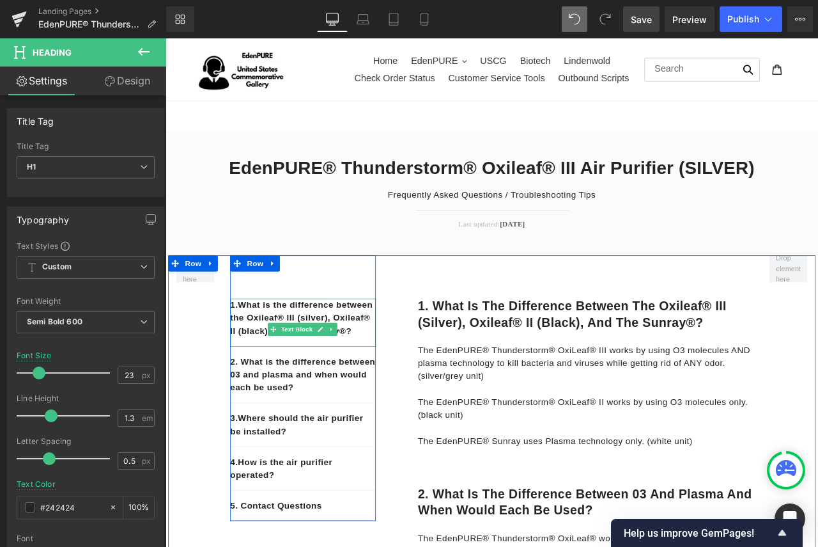
click at [384, 392] on p "1. What is the difference between the Oxileaf® III (silver), Oxileaf® II (black…" at bounding box center [328, 369] width 173 height 46
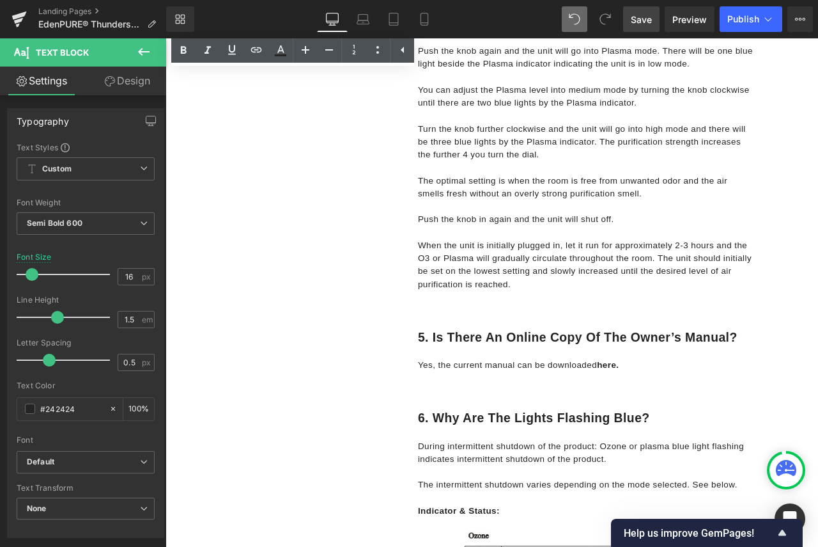
scroll to position [1534, 0]
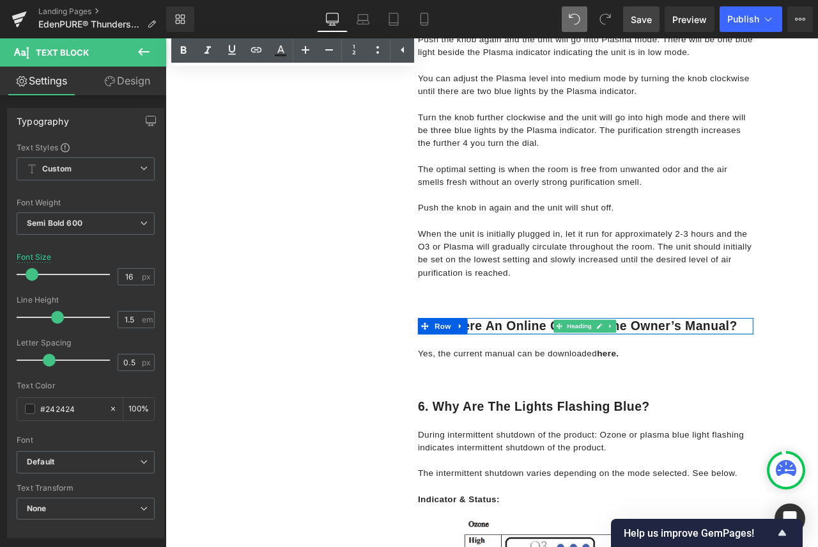
drag, startPoint x: 839, startPoint y: 378, endPoint x: 672, endPoint y: 385, distance: 167.6
click at [527, 376] on h1 "5. Is there an online copy of the owner’s manual?" at bounding box center [664, 378] width 398 height 19
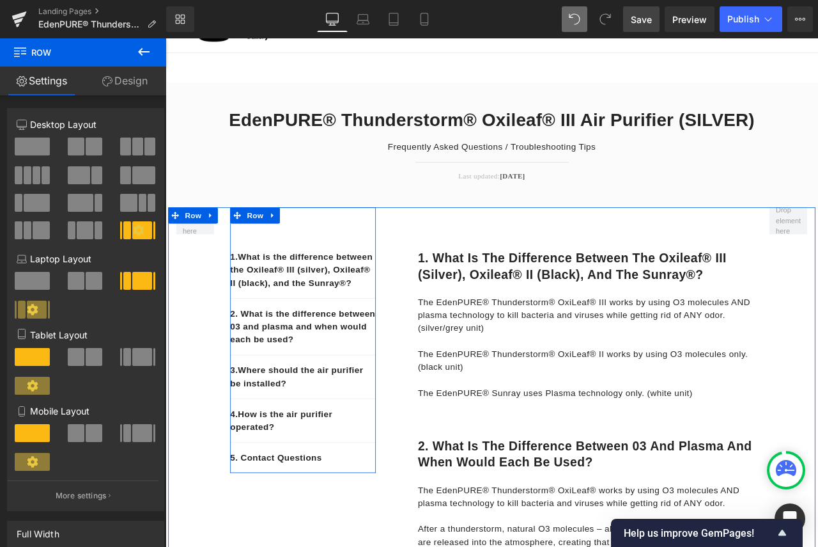
scroll to position [192, 0]
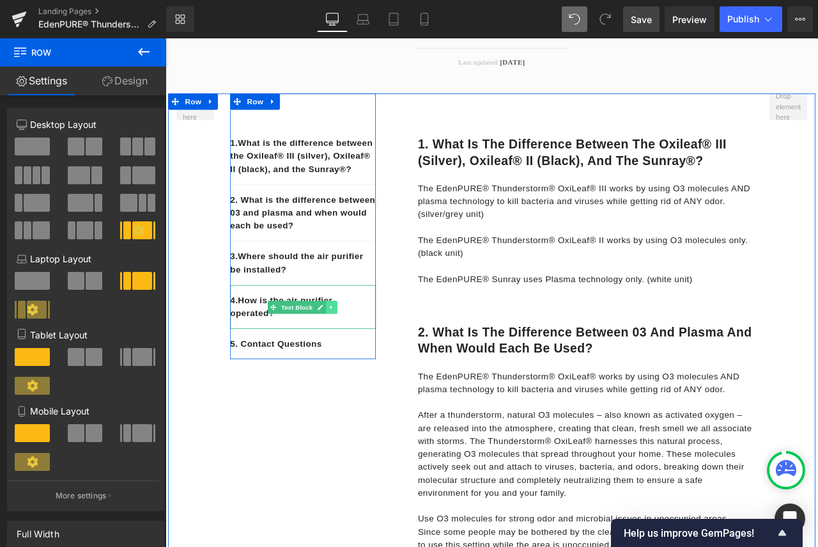
click at [361, 359] on icon at bounding box center [362, 356] width 2 height 4
click at [355, 361] on icon at bounding box center [355, 357] width 7 height 8
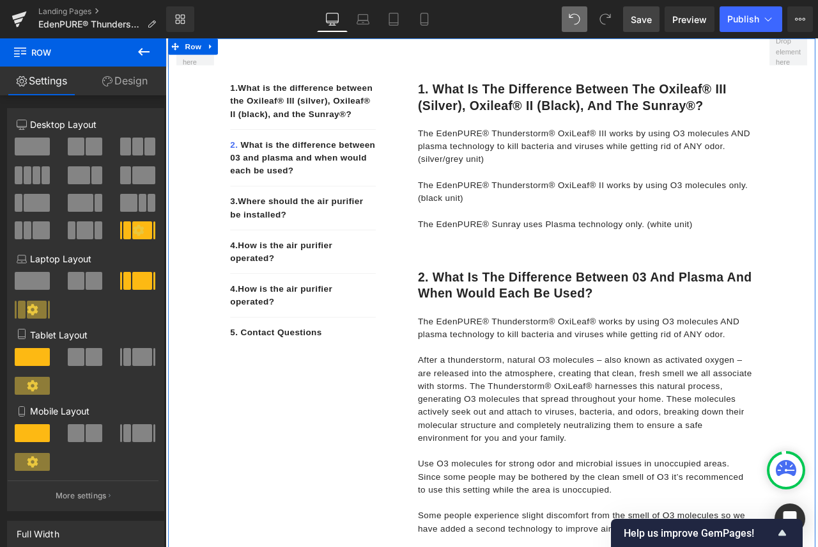
scroll to position [244, 0]
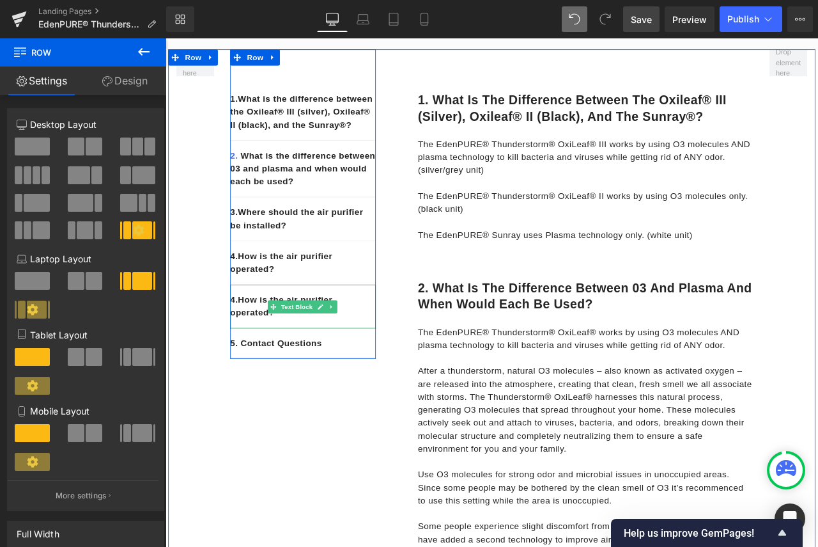
click at [394, 371] on p "4. How is the air purifier operated?" at bounding box center [328, 355] width 173 height 31
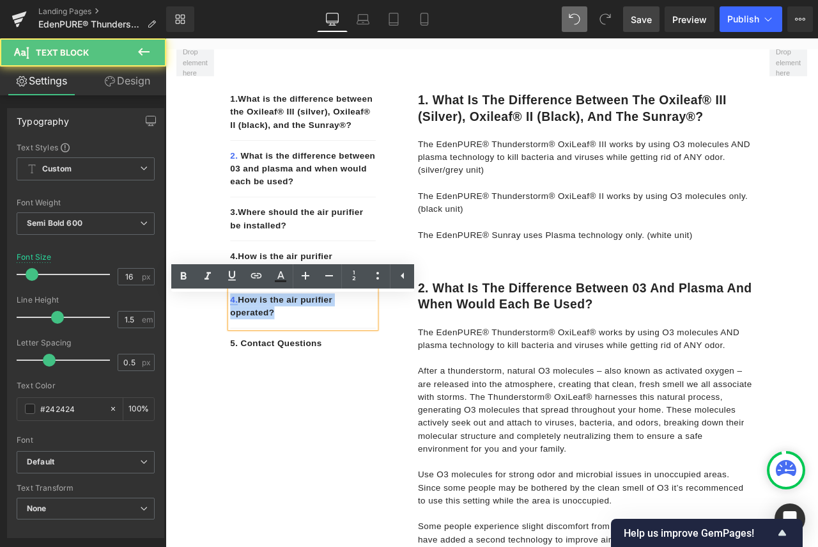
drag, startPoint x: 302, startPoint y: 376, endPoint x: 238, endPoint y: 364, distance: 65.2
click at [242, 364] on p "4. How is the air purifier operated?" at bounding box center [328, 355] width 173 height 31
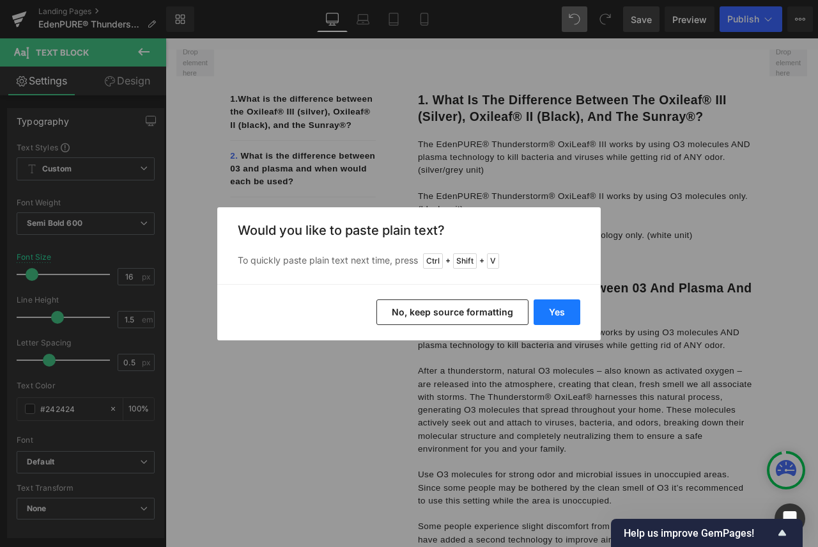
click at [567, 313] on button "Yes" at bounding box center [557, 312] width 47 height 26
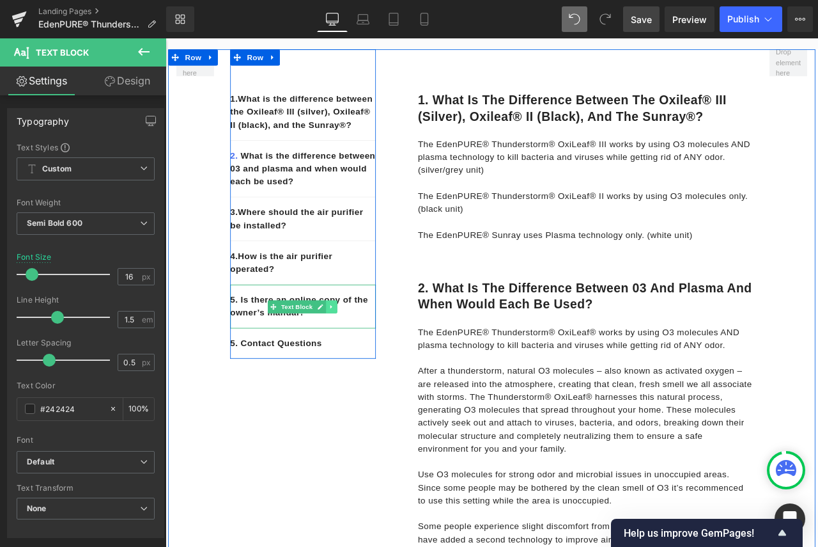
click at [359, 360] on icon at bounding box center [362, 356] width 7 height 8
click at [357, 364] on link at bounding box center [355, 355] width 13 height 15
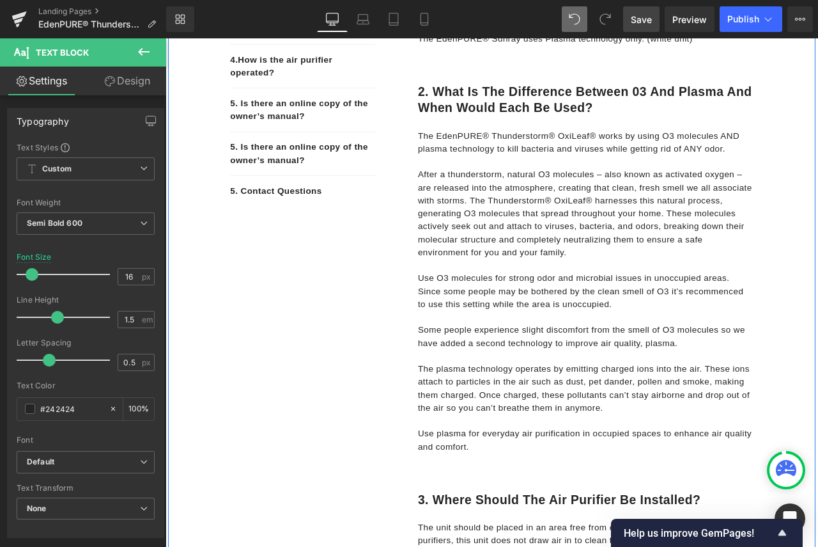
scroll to position [360, 0]
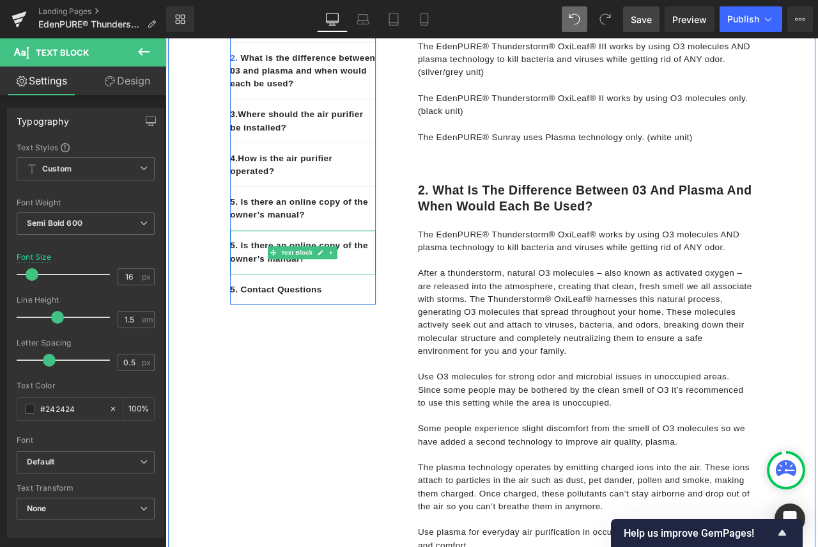
click at [337, 307] on p "5. Is there an online copy of the owner’s manual?" at bounding box center [328, 291] width 173 height 31
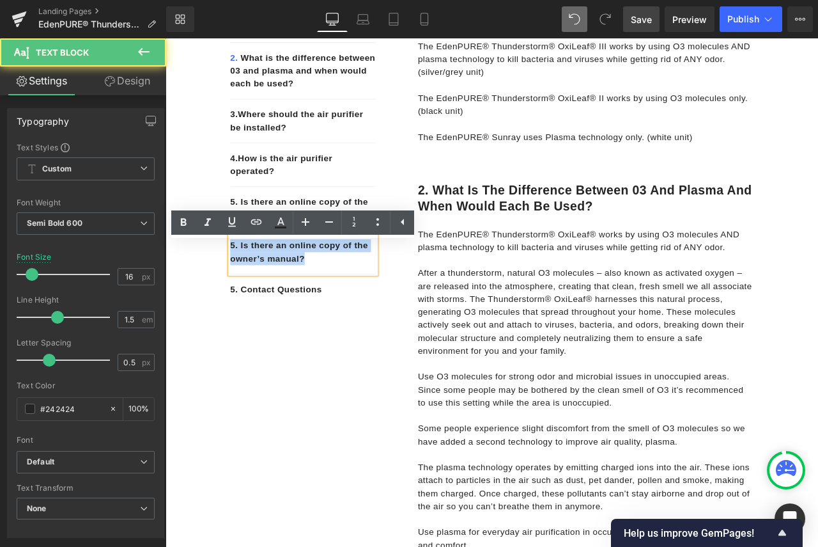
drag, startPoint x: 328, startPoint y: 318, endPoint x: 238, endPoint y: 300, distance: 91.9
click at [242, 300] on p "5. Is there an online copy of the owner’s manual?" at bounding box center [328, 291] width 173 height 31
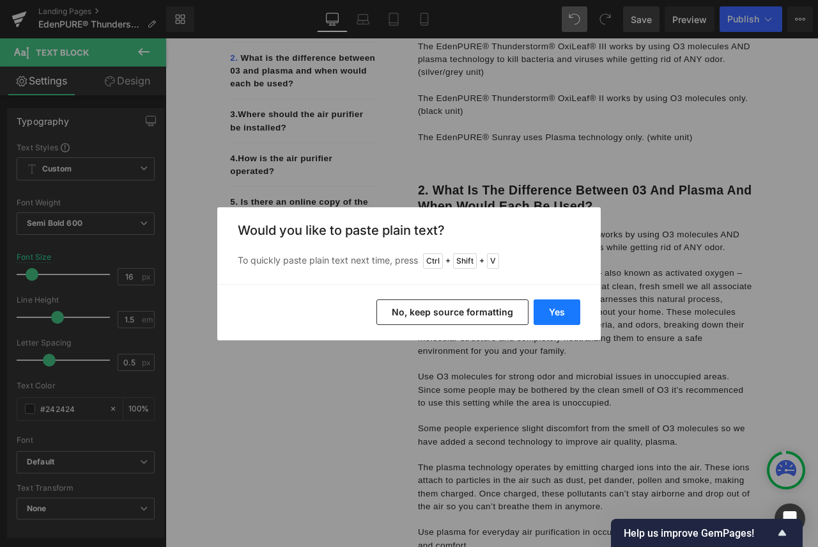
click at [562, 314] on button "Yes" at bounding box center [557, 312] width 47 height 26
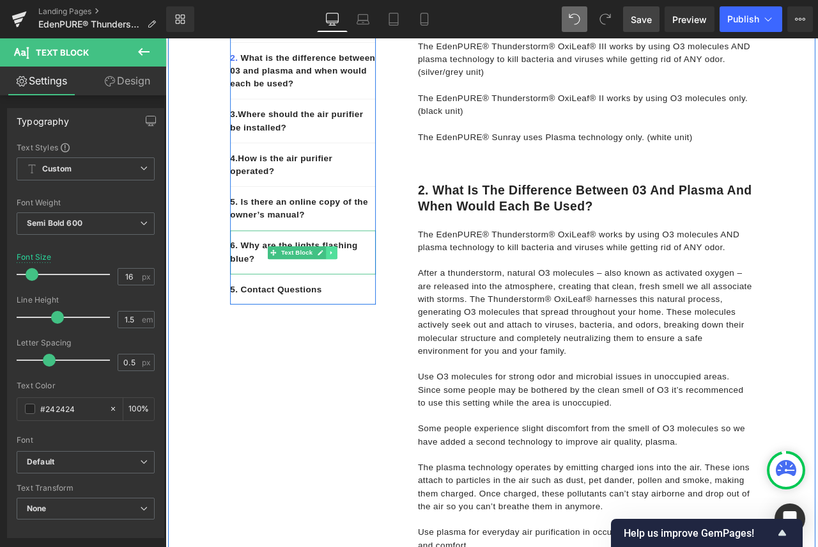
click at [359, 296] on icon at bounding box center [362, 292] width 7 height 8
click at [354, 295] on icon at bounding box center [355, 291] width 7 height 7
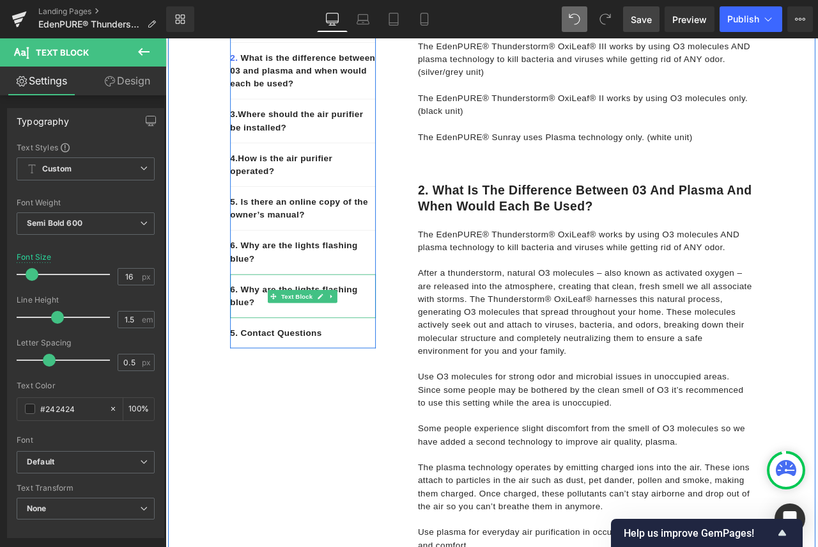
click at [336, 369] on div "6. Why are the lights flashing blue?" at bounding box center [328, 344] width 173 height 52
click at [285, 359] on p "6. Why are the lights flashing blue?" at bounding box center [328, 343] width 173 height 31
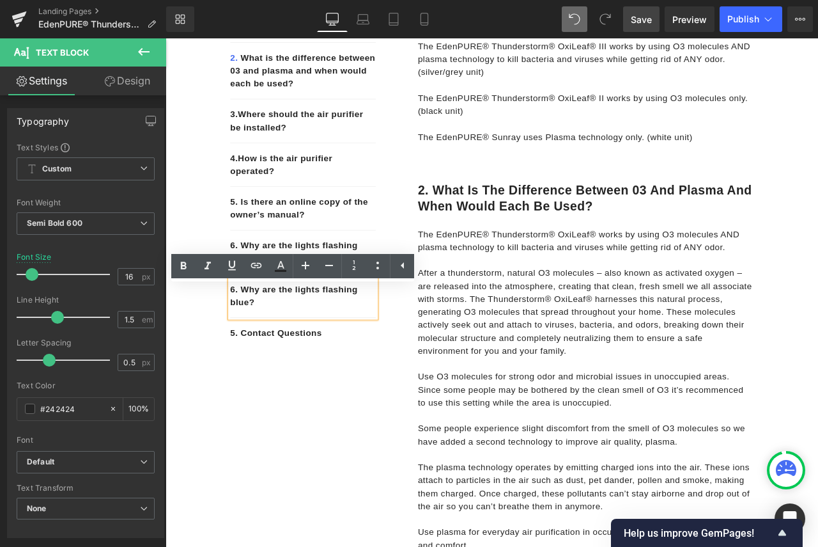
drag, startPoint x: 271, startPoint y: 367, endPoint x: 238, endPoint y: 352, distance: 36.6
click at [242, 352] on p "6. Why are the lights flashing blue?" at bounding box center [328, 343] width 173 height 31
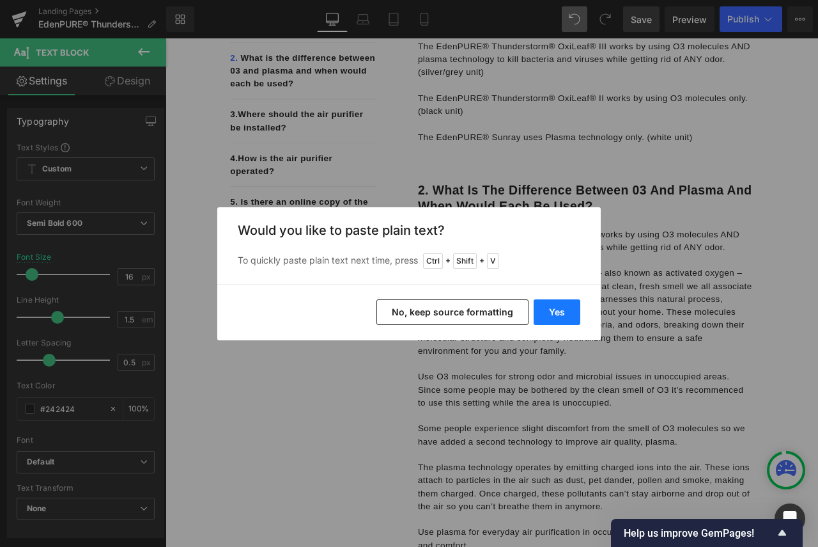
click at [560, 309] on button "Yes" at bounding box center [557, 312] width 47 height 26
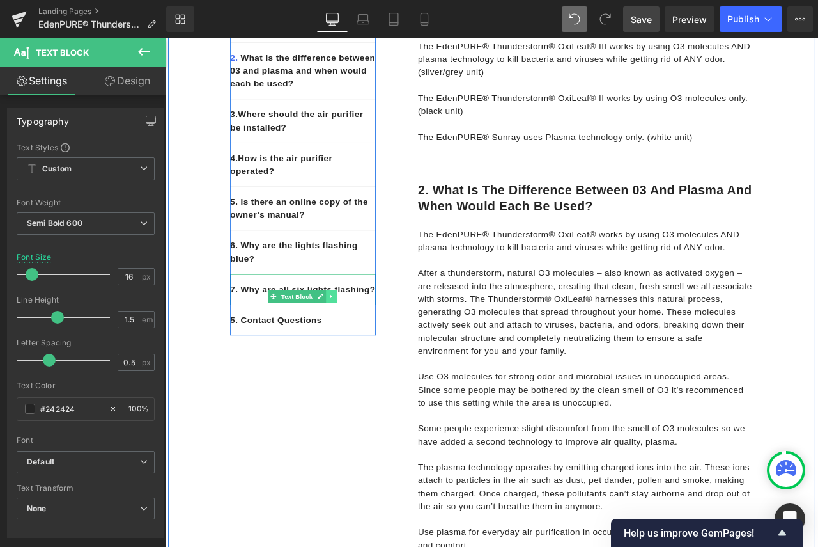
click at [359, 348] on icon at bounding box center [362, 344] width 7 height 8
click at [352, 348] on icon at bounding box center [355, 344] width 7 height 8
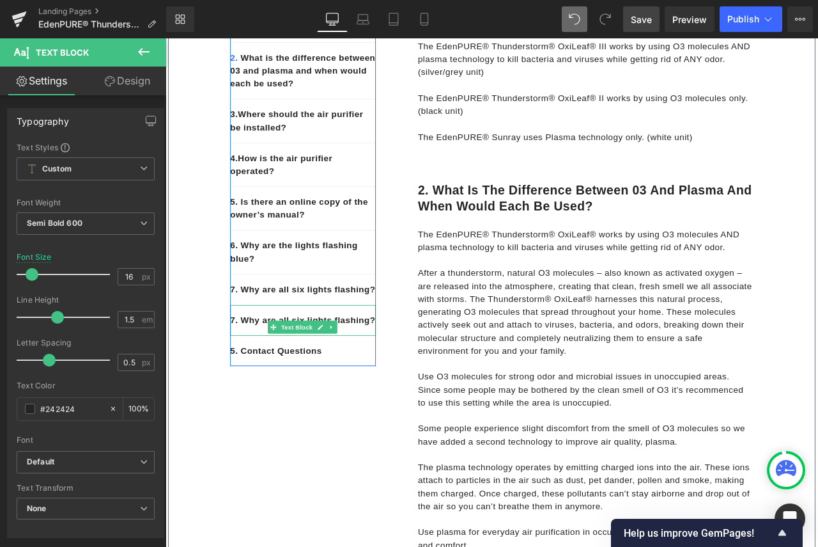
click at [290, 380] on p "7. Why are all six lights flashing?" at bounding box center [328, 371] width 173 height 15
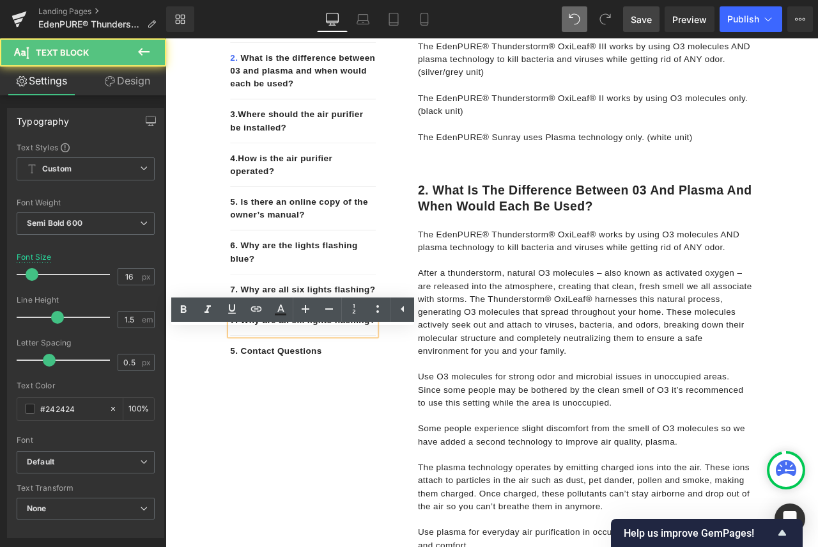
drag, startPoint x: 311, startPoint y: 419, endPoint x: 240, endPoint y: 405, distance: 73.1
click at [242, 380] on p "7. Why are all six lights flashing?" at bounding box center [328, 371] width 173 height 15
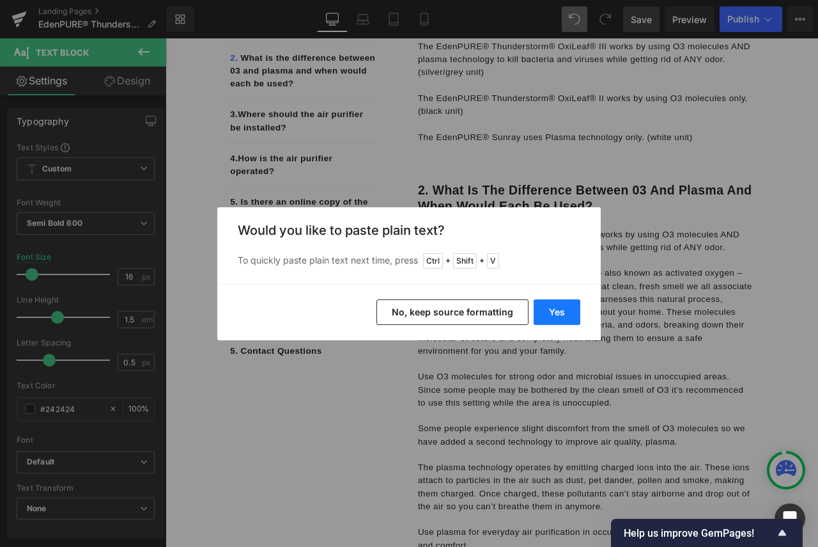
click at [566, 313] on button "Yes" at bounding box center [557, 312] width 47 height 26
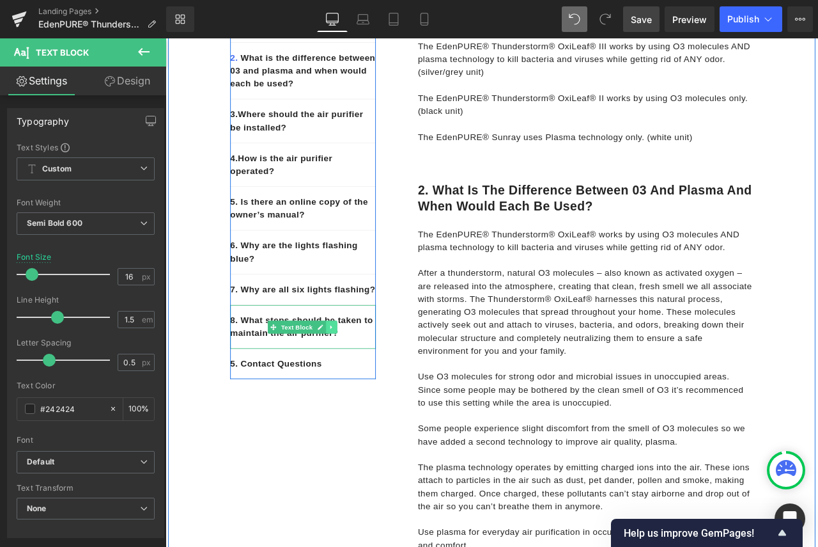
click at [356, 388] on link at bounding box center [362, 380] width 13 height 15
click at [352, 384] on icon at bounding box center [355, 379] width 7 height 7
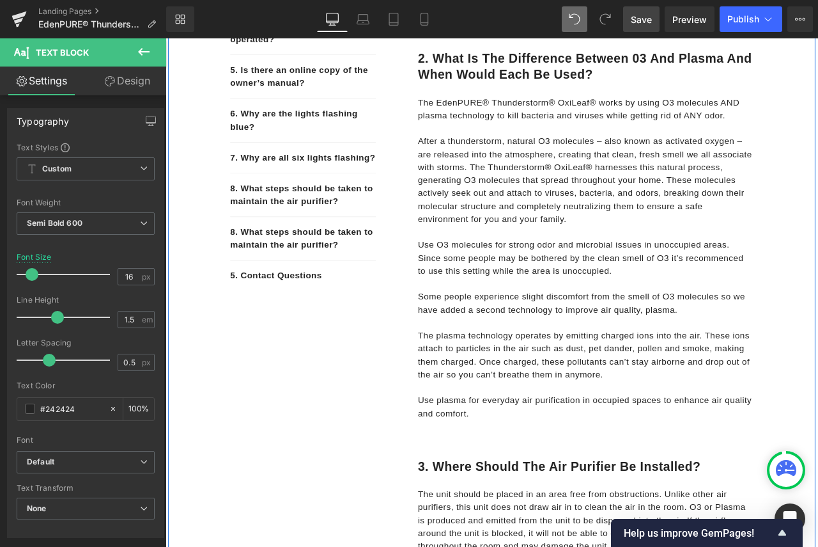
scroll to position [515, 0]
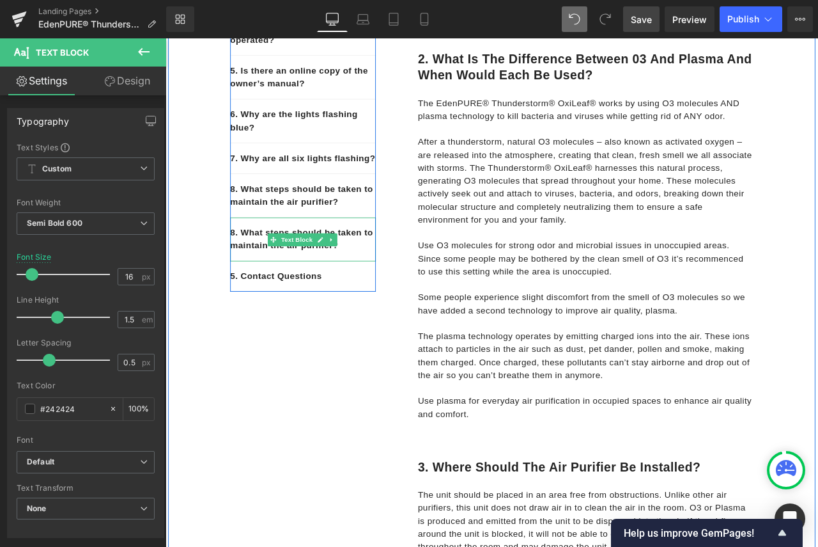
click at [376, 291] on p "8. What steps should be taken to maintain the air purifier?" at bounding box center [328, 276] width 173 height 31
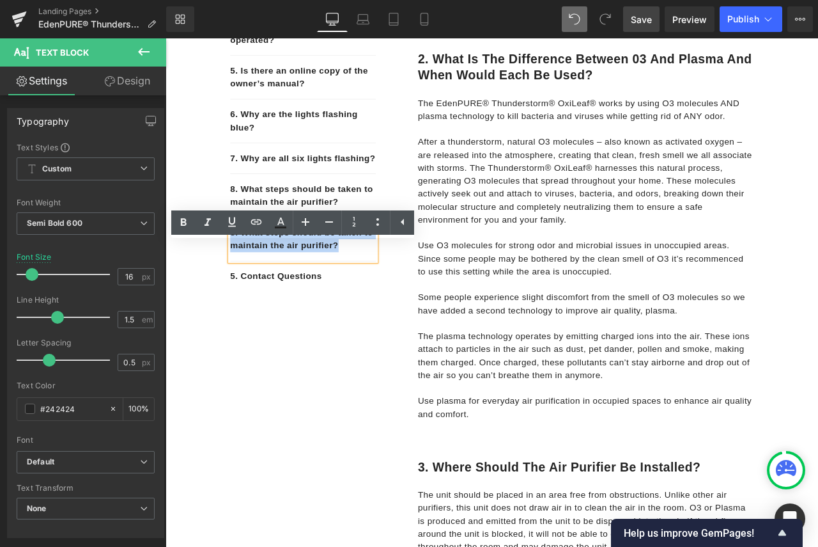
drag, startPoint x: 373, startPoint y: 313, endPoint x: 240, endPoint y: 301, distance: 132.8
click at [242, 291] on p "8. What steps should be taken to maintain the air purifier?" at bounding box center [328, 276] width 173 height 31
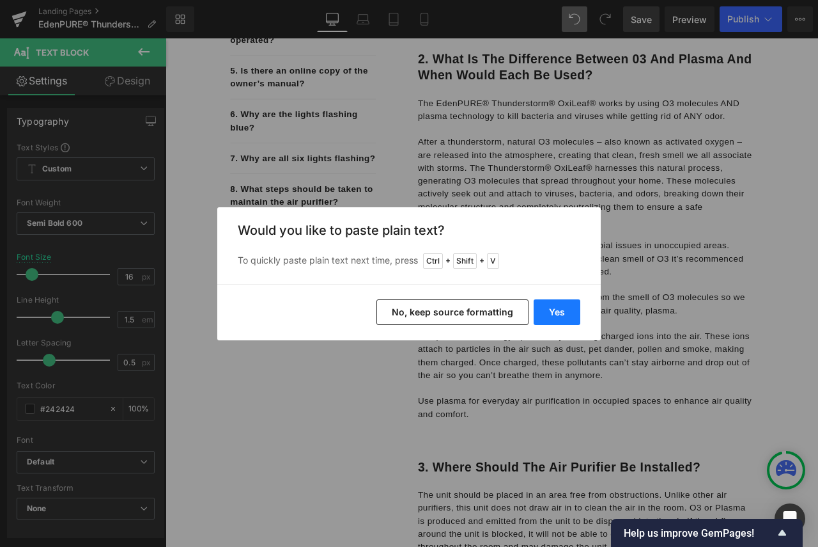
click at [566, 305] on button "Yes" at bounding box center [557, 312] width 47 height 26
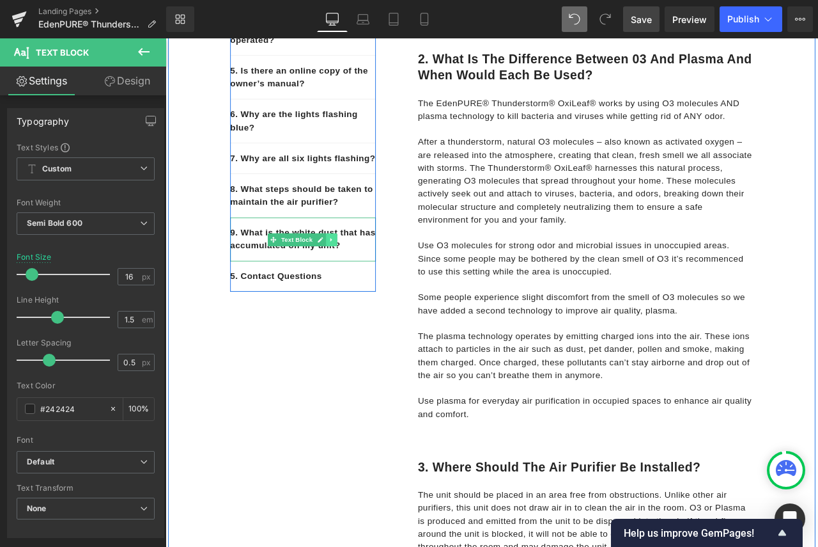
click at [365, 284] on link at bounding box center [362, 276] width 13 height 15
click at [353, 280] on icon at bounding box center [355, 276] width 7 height 7
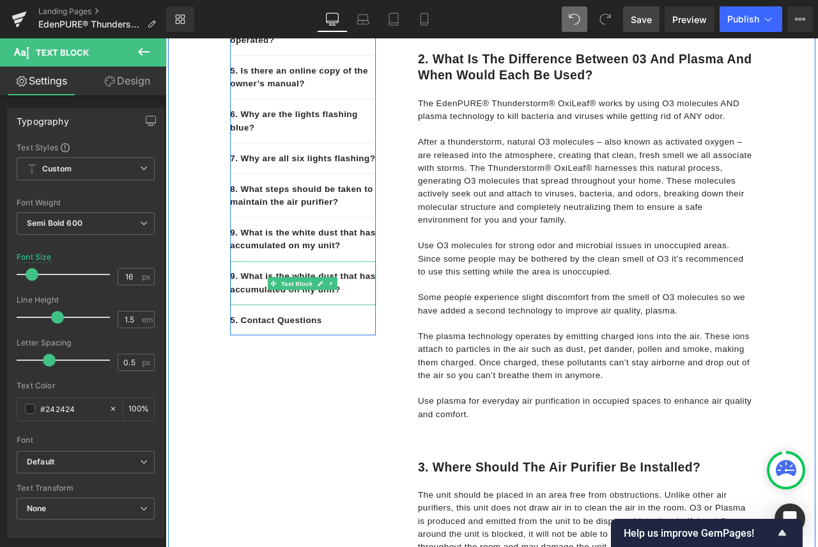
click at [382, 343] on p "9. What is the white dust that has accumulated on my unit?" at bounding box center [328, 328] width 173 height 31
click at [393, 343] on p "9. What is the white dust that has accumulated on my unit?" at bounding box center [328, 328] width 173 height 31
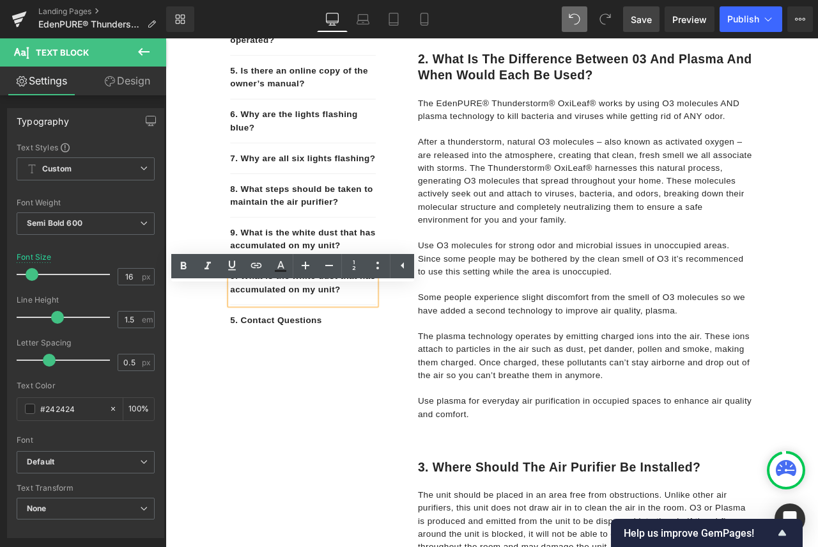
drag, startPoint x: 393, startPoint y: 366, endPoint x: 240, endPoint y: 346, distance: 154.7
click at [242, 343] on p "9. What is the white dust that has accumulated on my unit?" at bounding box center [328, 328] width 173 height 31
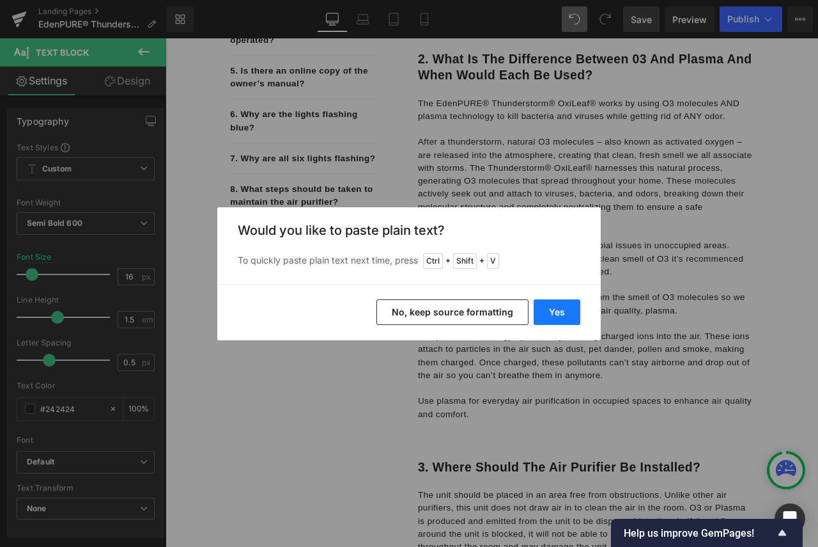
click at [571, 312] on button "Yes" at bounding box center [557, 312] width 47 height 26
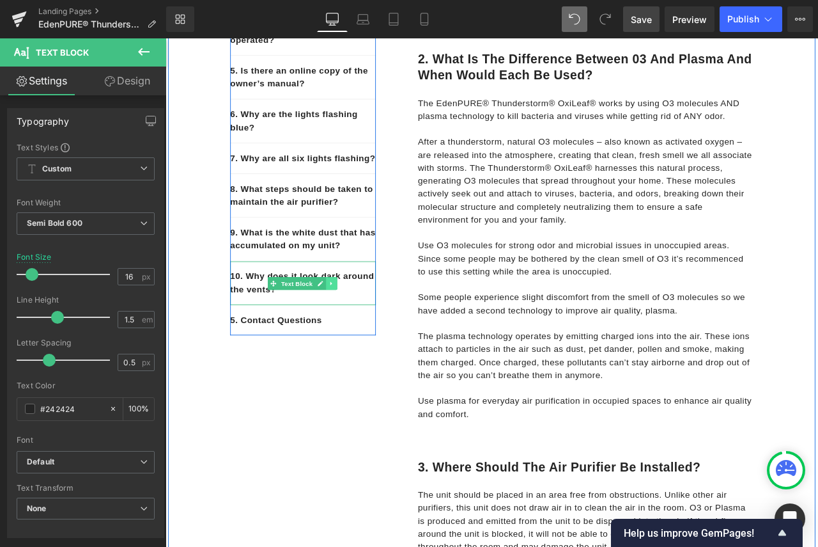
click at [361, 332] on icon at bounding box center [362, 329] width 7 height 8
click at [354, 332] on icon at bounding box center [355, 328] width 7 height 7
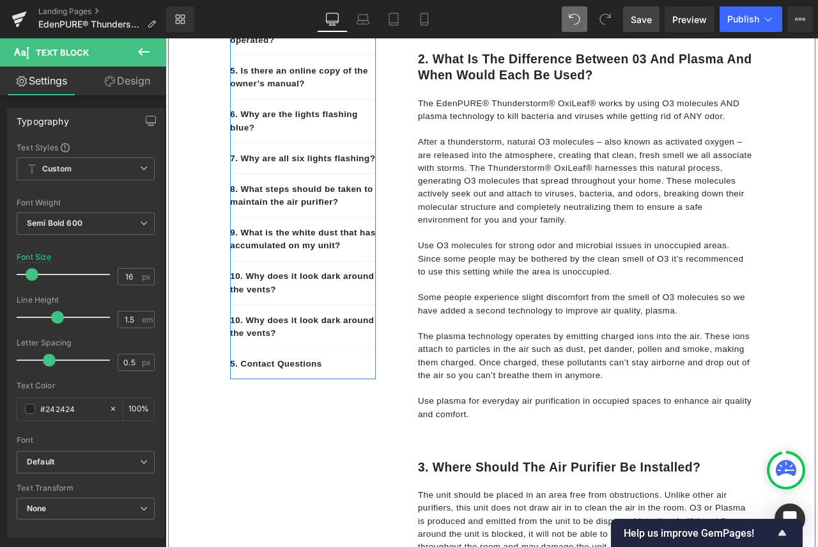
click at [320, 395] on p "10. Why does it look dark around the vents?" at bounding box center [328, 379] width 173 height 31
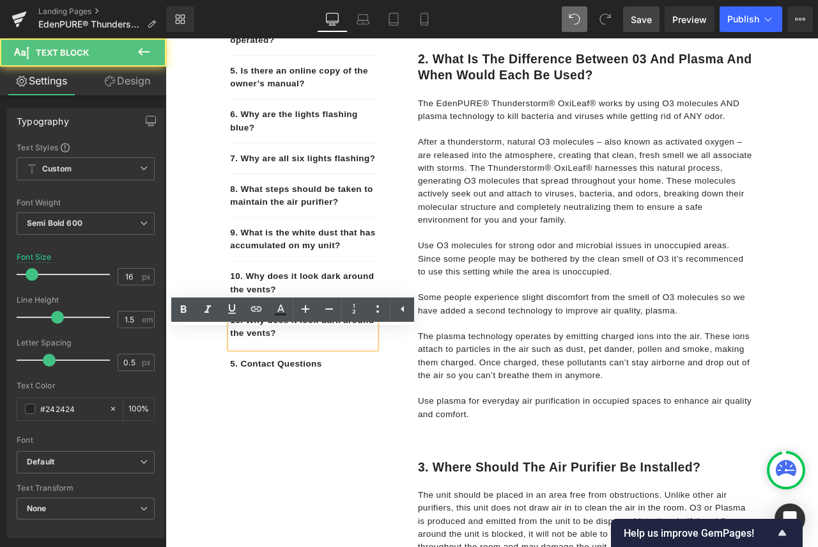
click at [286, 395] on p "10. Why does it look dark around the vents?" at bounding box center [328, 379] width 173 height 31
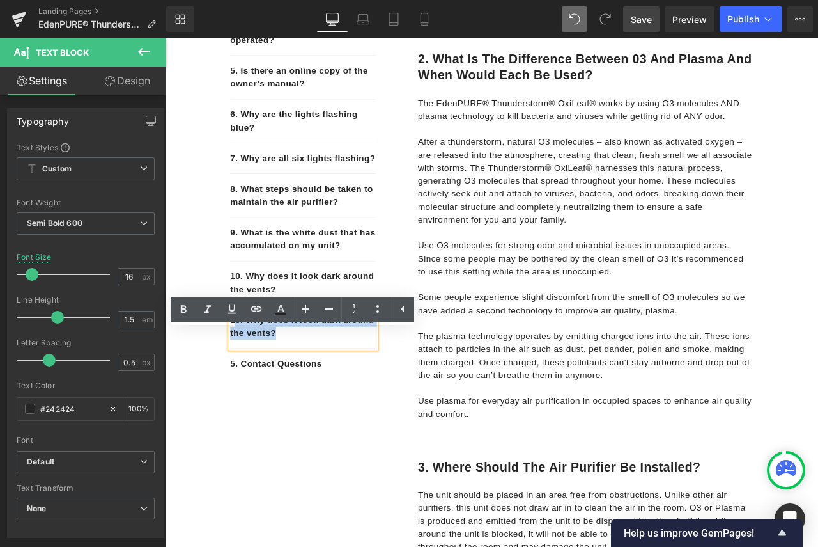
drag, startPoint x: 293, startPoint y: 418, endPoint x: 417, endPoint y: 347, distance: 142.9
click at [246, 395] on p "10. Why does it look dark around the vents?" at bounding box center [328, 379] width 173 height 31
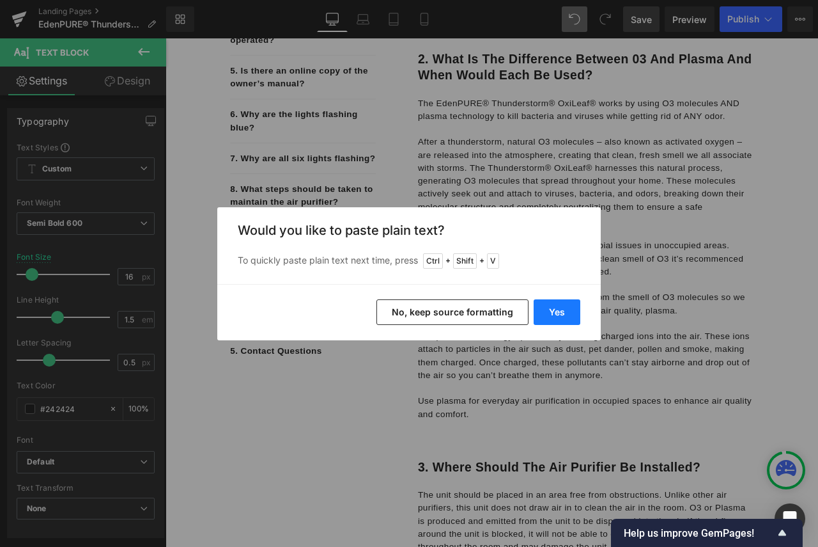
click at [565, 310] on button "Yes" at bounding box center [557, 312] width 47 height 26
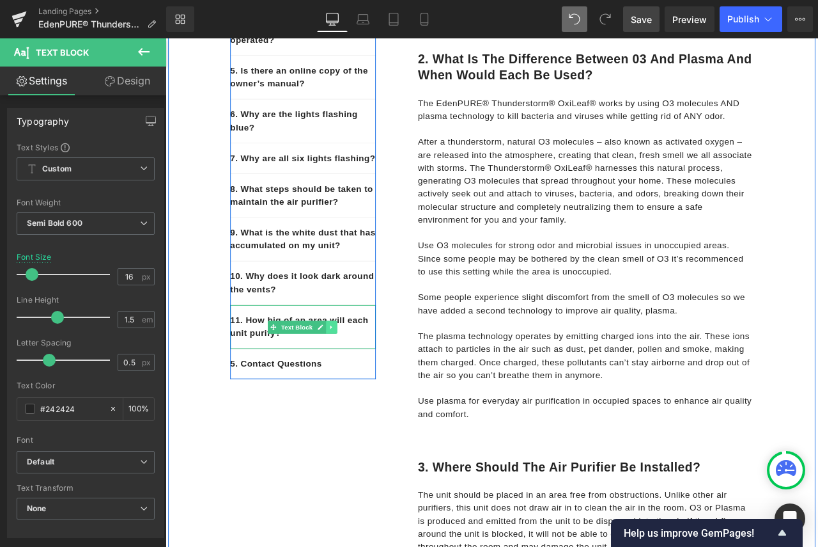
click at [361, 382] on icon at bounding box center [362, 380] width 2 height 4
click at [349, 388] on link at bounding box center [355, 380] width 13 height 15
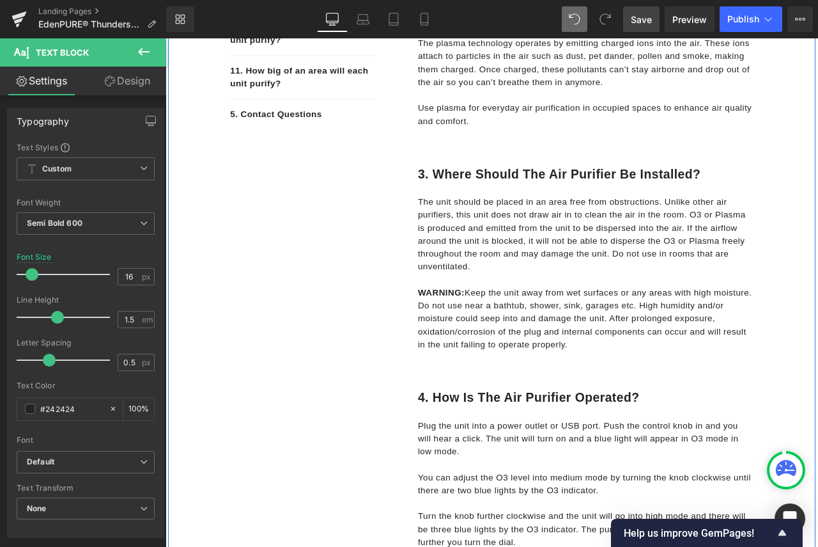
scroll to position [734, 0]
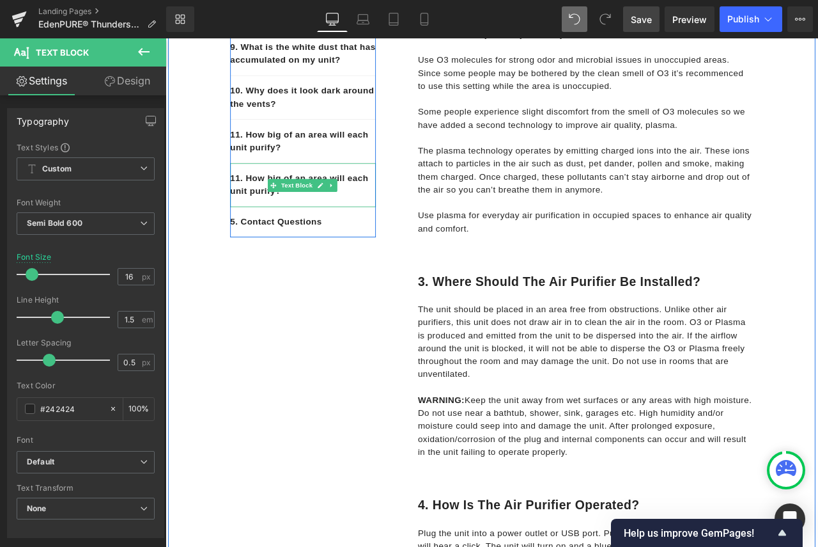
click at [355, 228] on p "11. How big of an area will each unit purify?" at bounding box center [328, 212] width 173 height 31
click at [309, 228] on p "11. How big of an area will each unit purify?" at bounding box center [328, 212] width 173 height 31
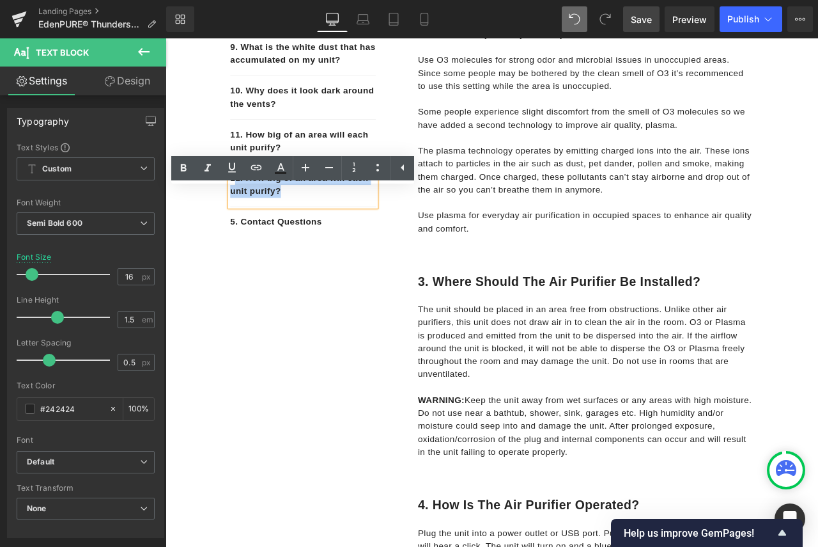
drag, startPoint x: 310, startPoint y: 253, endPoint x: 245, endPoint y: 236, distance: 66.8
click at [245, 228] on p "11. How big of an area will each unit purify?" at bounding box center [328, 212] width 173 height 31
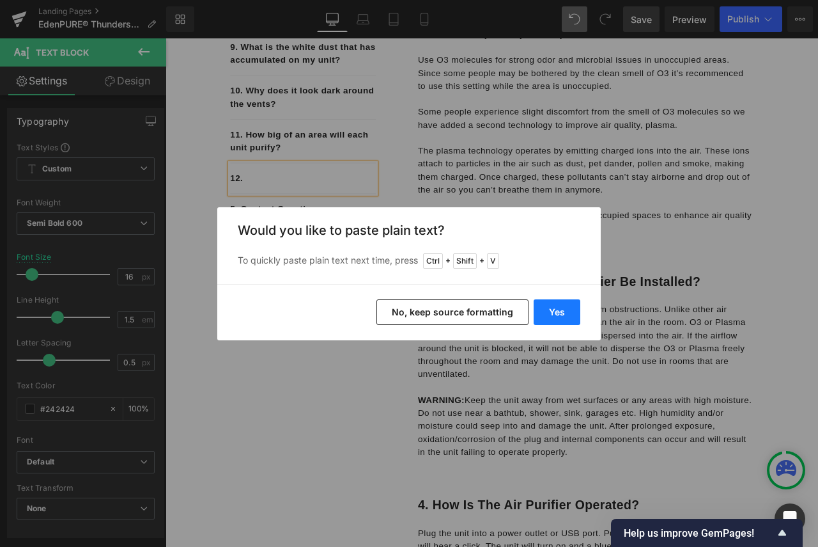
click at [556, 309] on button "Yes" at bounding box center [557, 312] width 47 height 26
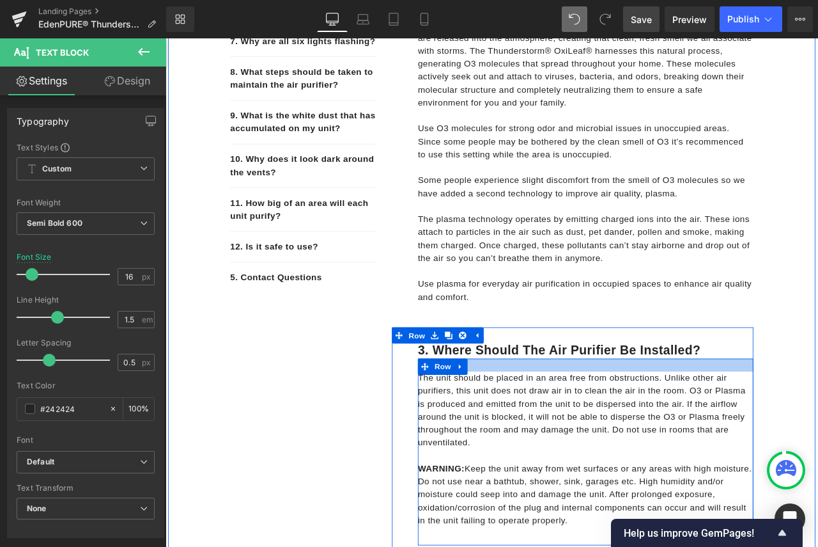
scroll to position [543, 0]
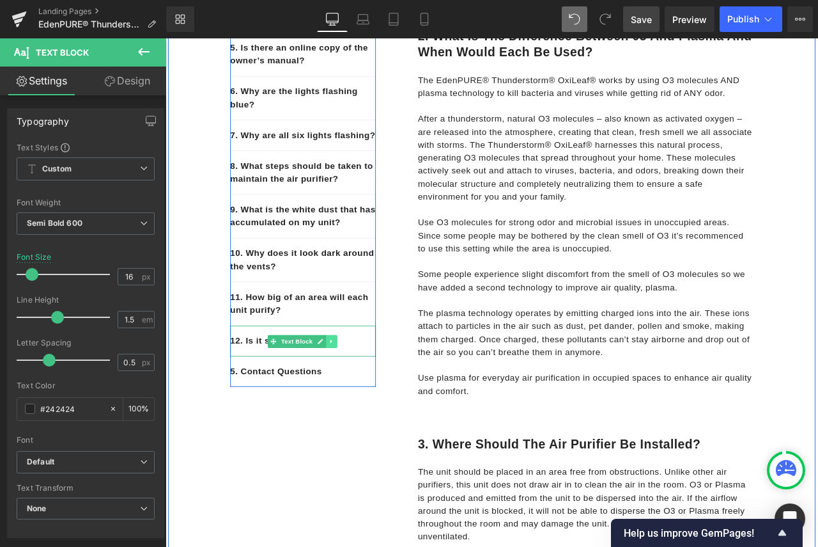
click at [357, 405] on link at bounding box center [362, 396] width 13 height 15
click at [352, 401] on icon at bounding box center [355, 397] width 7 height 8
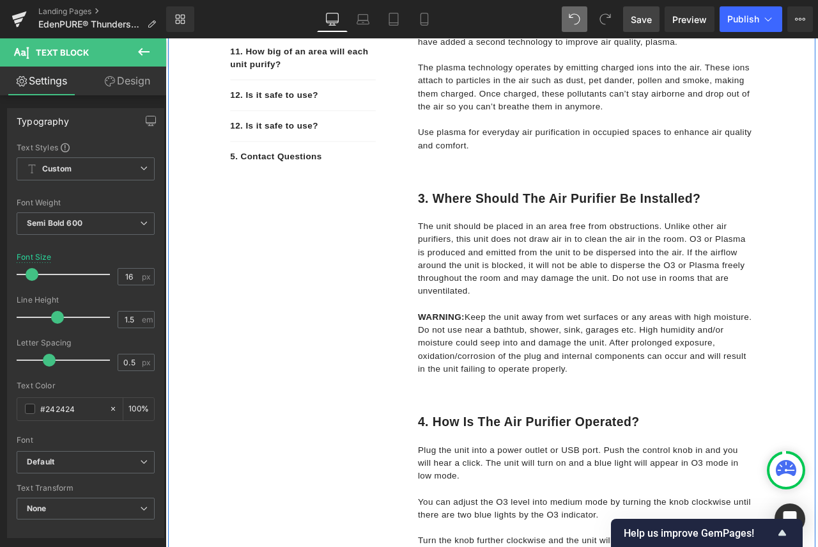
scroll to position [771, 0]
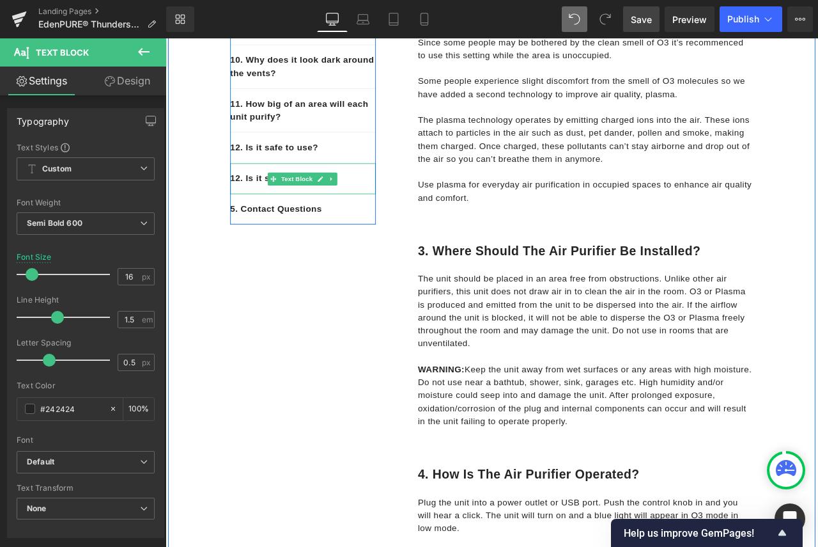
click at [385, 212] on p "12. Is it safe to use?" at bounding box center [328, 204] width 173 height 15
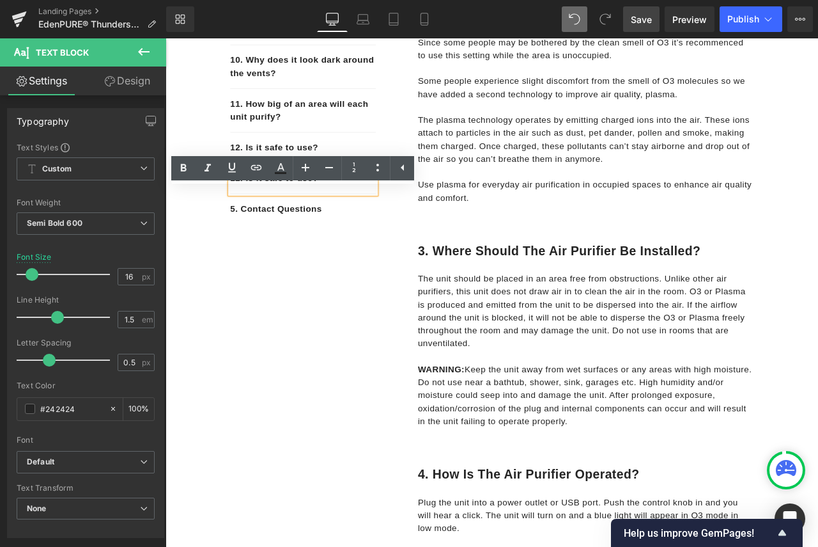
drag, startPoint x: 346, startPoint y: 237, endPoint x: 247, endPoint y: 234, distance: 99.8
click at [247, 212] on p "12. Is it safe to use?" at bounding box center [328, 204] width 173 height 15
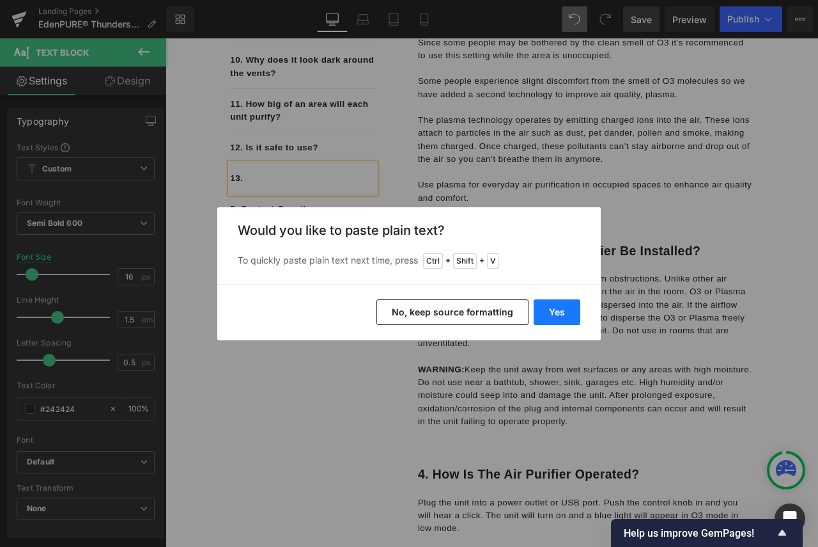
click at [555, 308] on button "Yes" at bounding box center [557, 312] width 47 height 26
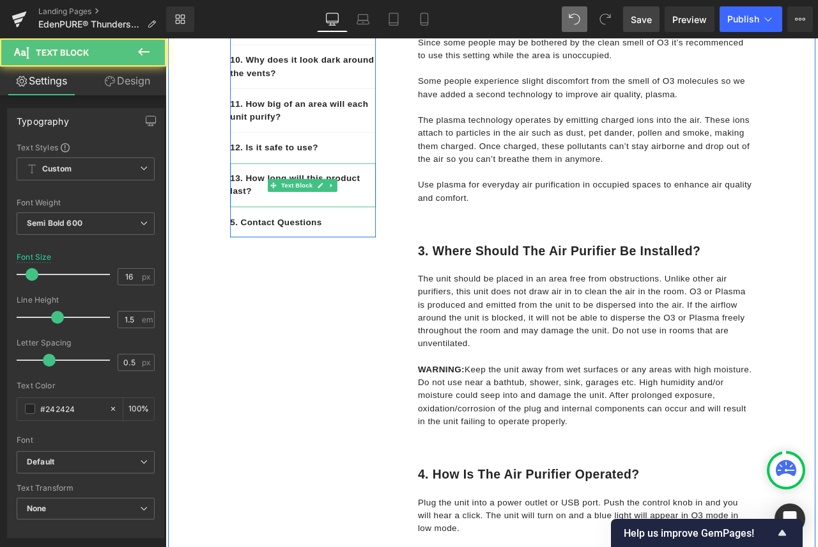
click at [304, 228] on p "13. How long will this product last?" at bounding box center [328, 212] width 173 height 31
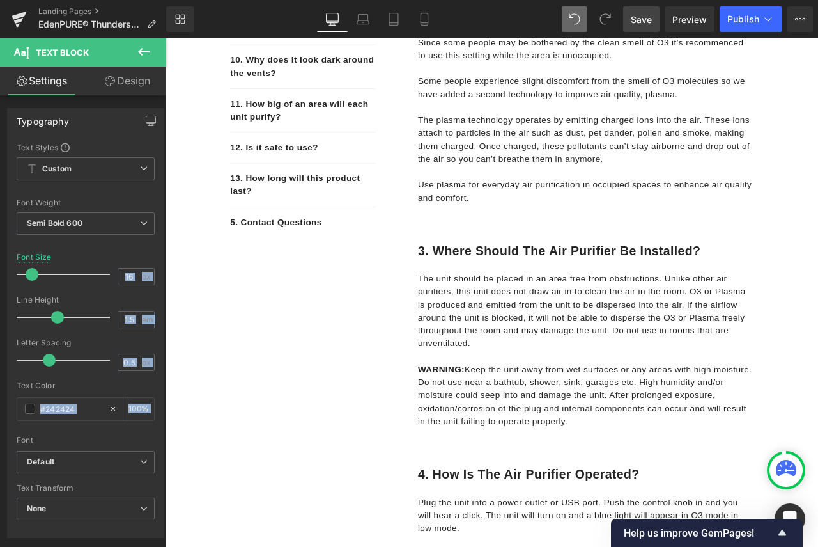
drag, startPoint x: 275, startPoint y: 286, endPoint x: 249, endPoint y: 272, distance: 29.2
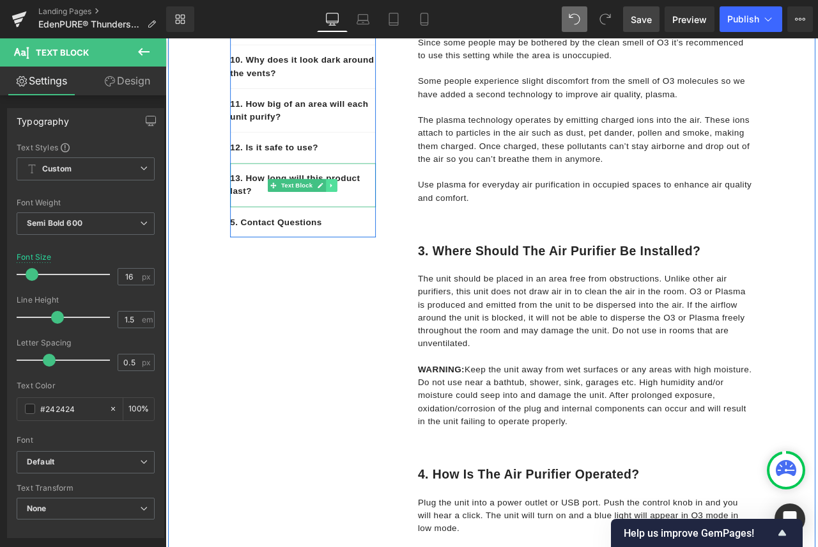
click at [359, 217] on icon at bounding box center [362, 213] width 7 height 8
click at [349, 221] on link at bounding box center [355, 212] width 13 height 15
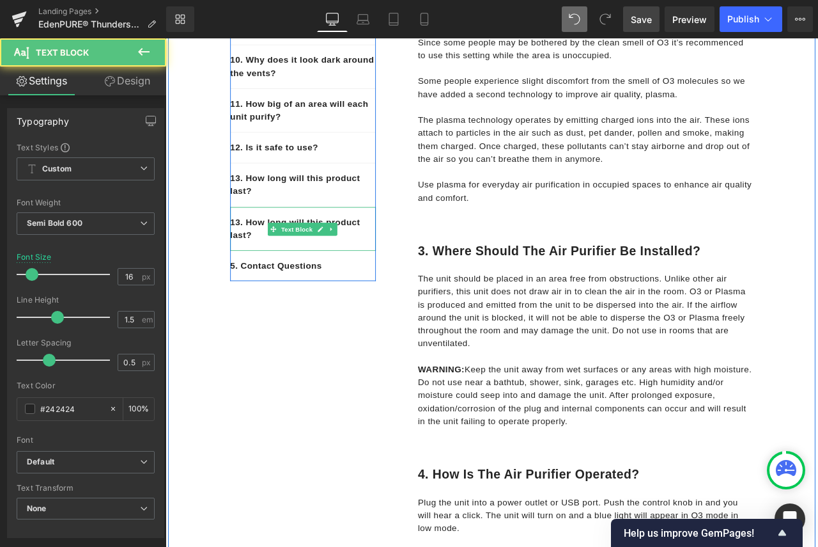
click at [244, 279] on p "13. How long will this product last?" at bounding box center [328, 264] width 173 height 31
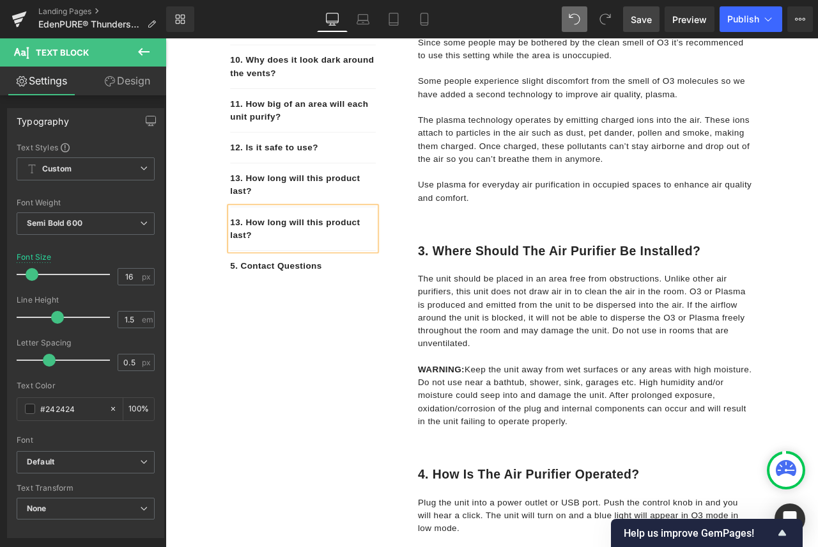
click at [279, 279] on p "13. How long will this product last?" at bounding box center [328, 264] width 173 height 31
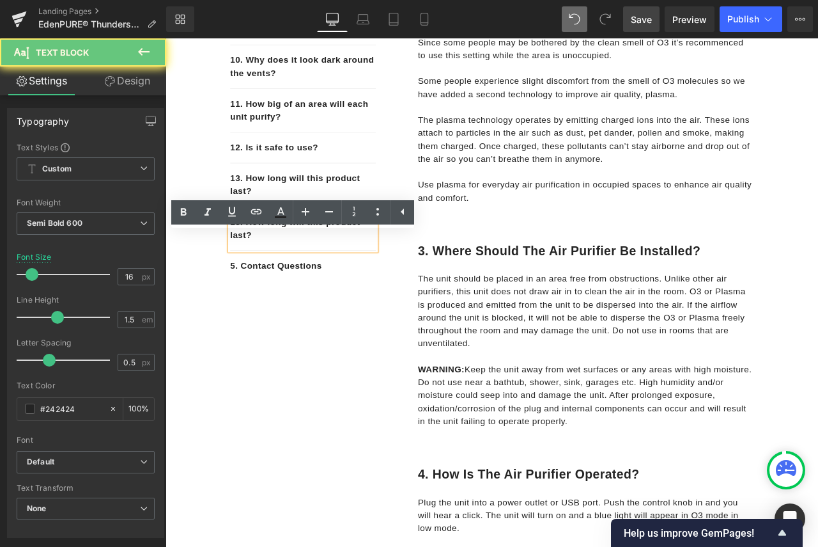
click at [249, 279] on p "13. How long will this product last?" at bounding box center [328, 264] width 173 height 31
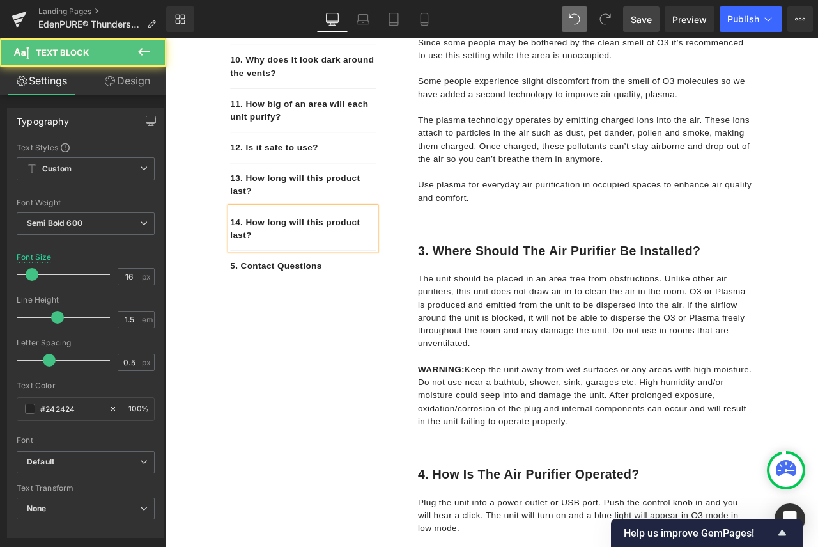
drag, startPoint x: 279, startPoint y: 303, endPoint x: 256, endPoint y: 285, distance: 29.7
click at [256, 279] on p "14. How long will this product last?" at bounding box center [328, 264] width 173 height 31
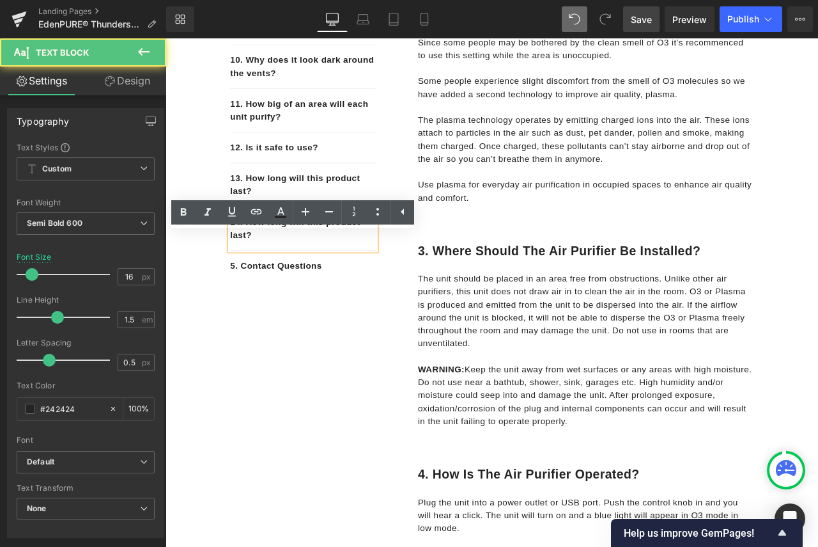
click at [256, 279] on p "14. How long will this product last?" at bounding box center [328, 264] width 173 height 31
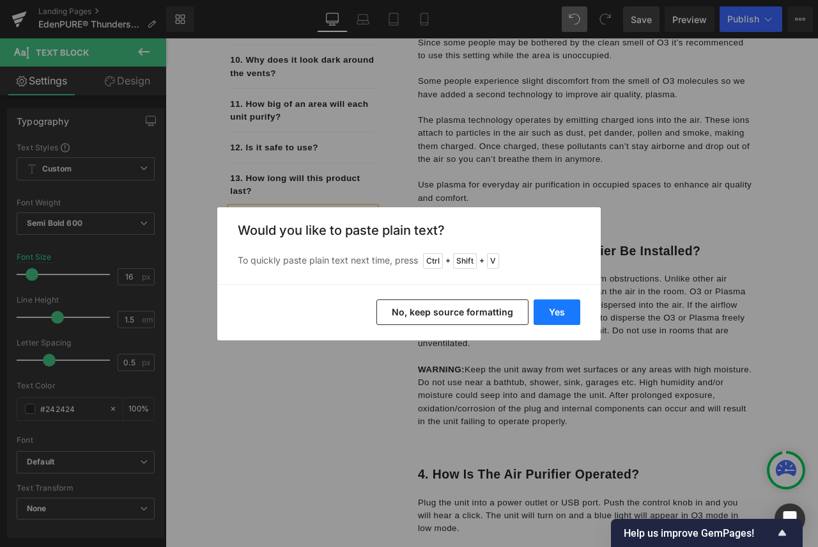
click at [555, 307] on button "Yes" at bounding box center [557, 312] width 47 height 26
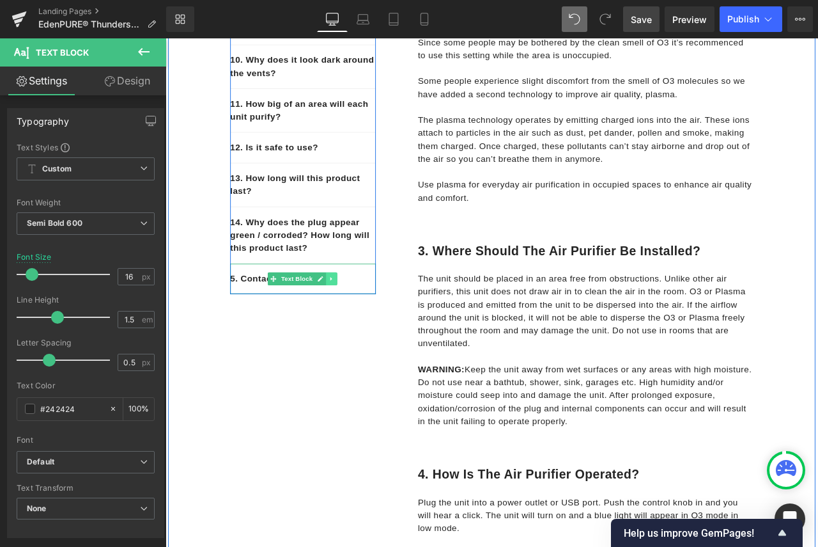
click at [361, 326] on icon at bounding box center [362, 324] width 2 height 4
click at [338, 295] on p "14. Why does the plug appear green / corroded? How long will this product last?" at bounding box center [328, 272] width 173 height 46
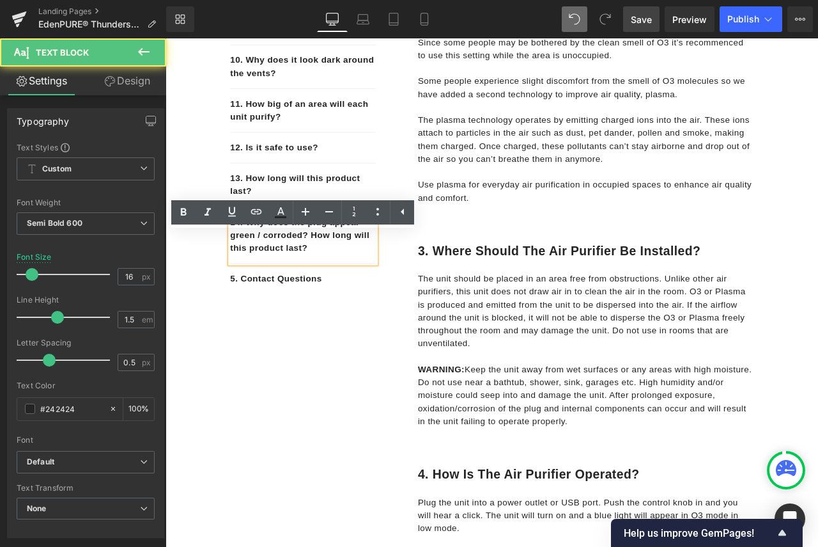
click at [393, 295] on p "14. Why does the plug appear green / corroded? How long will this product last?" at bounding box center [328, 272] width 173 height 46
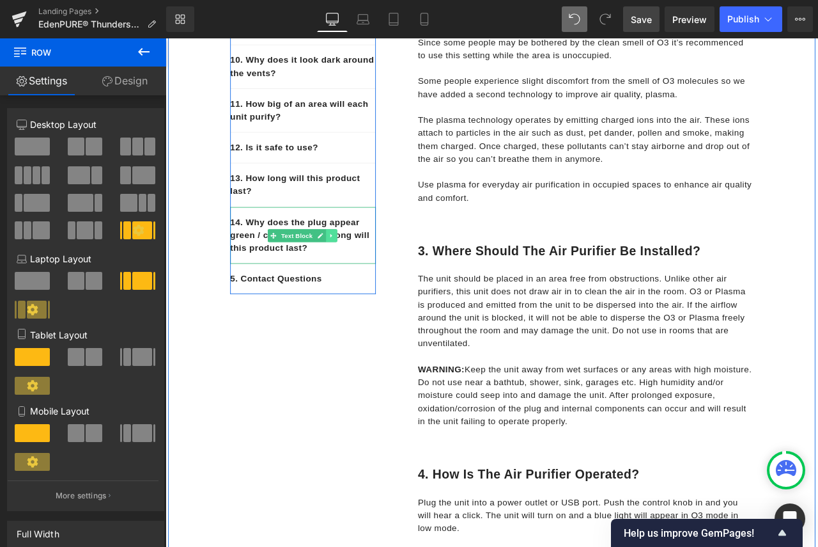
click at [359, 276] on icon at bounding box center [362, 272] width 7 height 8
click at [352, 275] on icon at bounding box center [355, 271] width 7 height 7
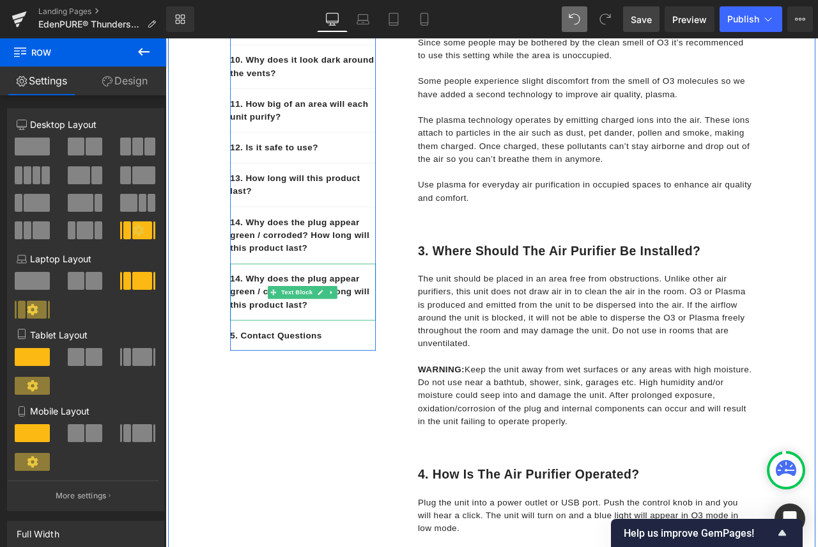
drag, startPoint x: 341, startPoint y: 391, endPoint x: 327, endPoint y: 387, distance: 13.8
click at [341, 362] on p "14. Why does the plug appear green / corroded? How long will this product last?" at bounding box center [328, 339] width 173 height 46
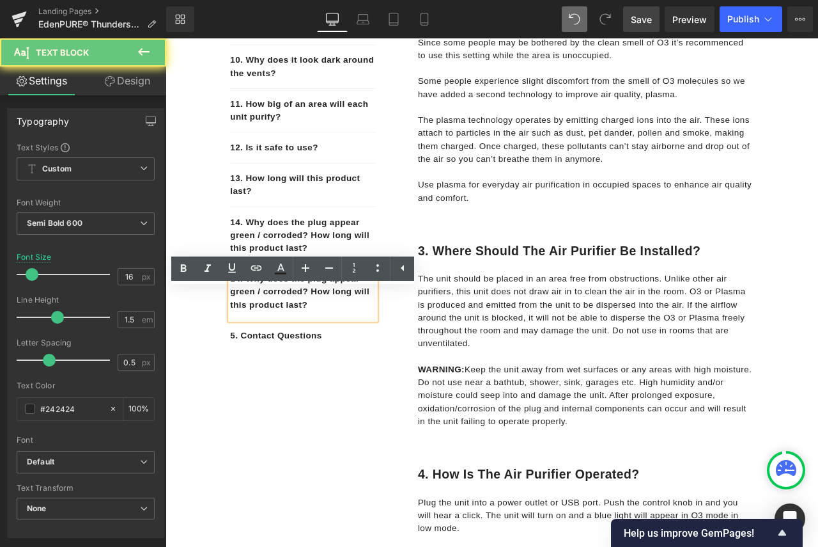
click at [327, 362] on p "14. Why does the plug appear green / corroded? How long will this product last?" at bounding box center [328, 339] width 173 height 46
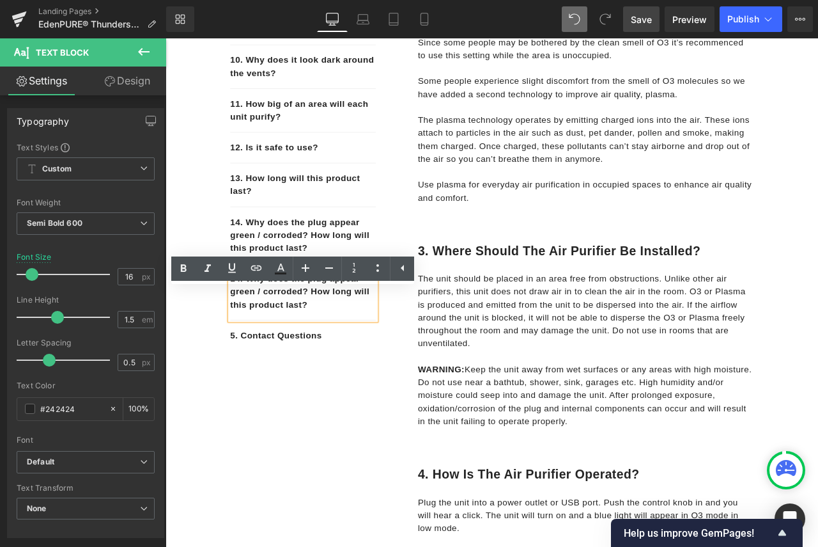
drag, startPoint x: 336, startPoint y: 384, endPoint x: 245, endPoint y: 357, distance: 95.3
click at [245, 357] on p "14. Why does the plug appear green / corroded? How long will this product last?" at bounding box center [328, 339] width 173 height 46
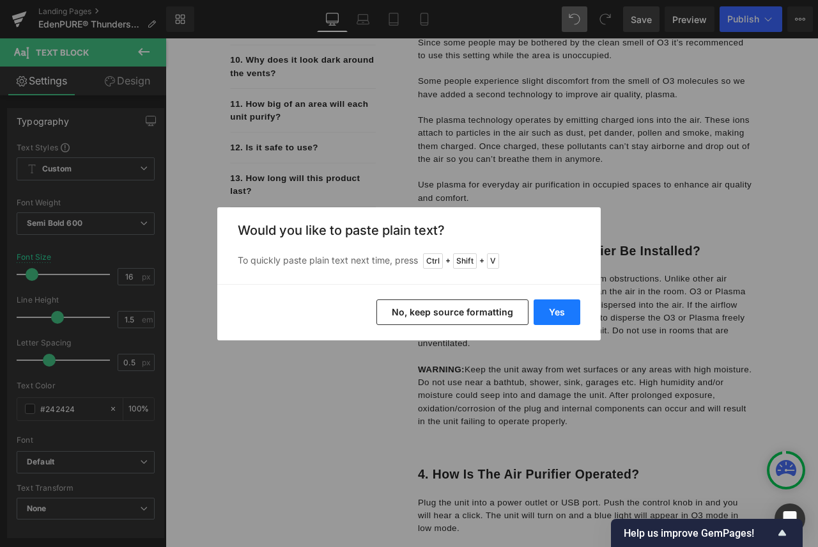
click at [552, 317] on button "Yes" at bounding box center [557, 312] width 47 height 26
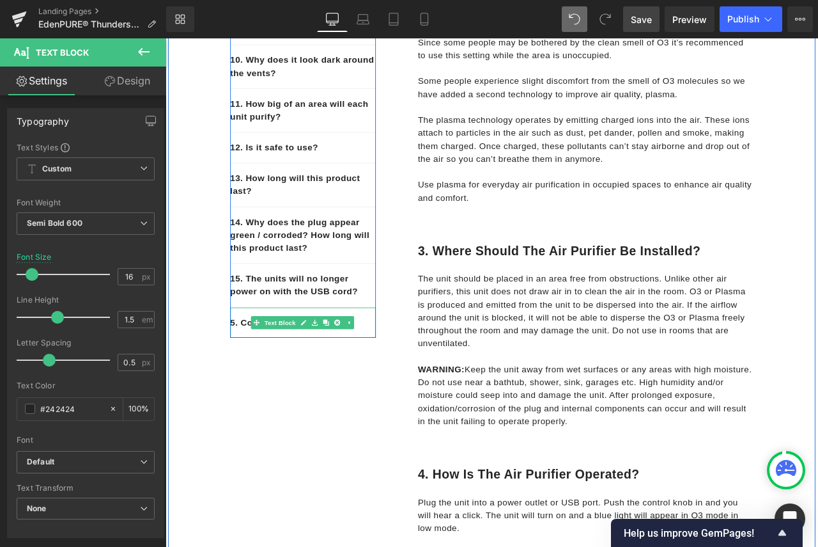
drag, startPoint x: 405, startPoint y: 412, endPoint x: 380, endPoint y: 415, distance: 25.1
click at [405, 383] on p "5. Contact Questions" at bounding box center [328, 375] width 173 height 15
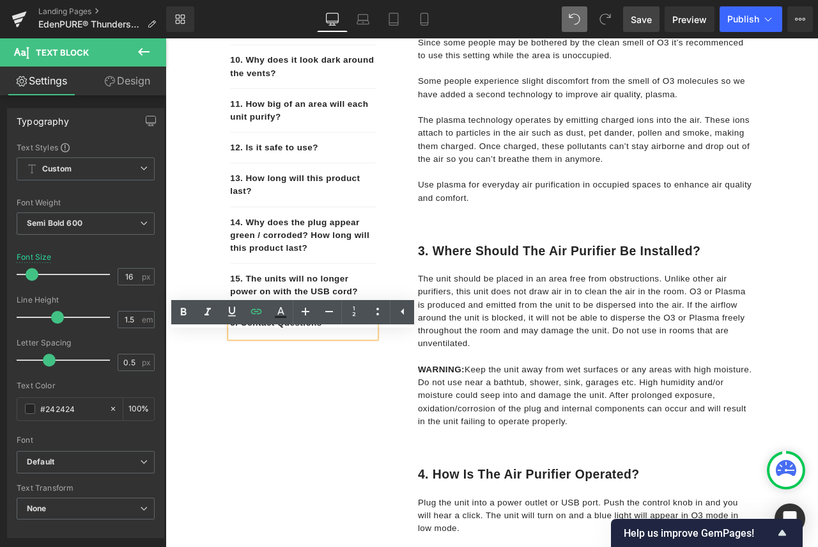
click at [348, 383] on p "5. Contact Questions" at bounding box center [328, 375] width 173 height 15
drag, startPoint x: 334, startPoint y: 406, endPoint x: 238, endPoint y: 408, distance: 95.9
click at [242, 383] on p "5. Contact Questions" at bounding box center [328, 375] width 173 height 15
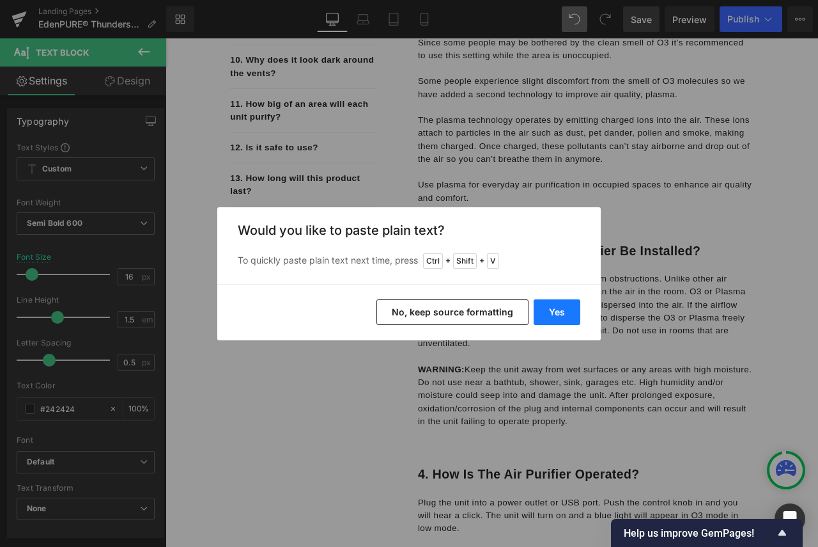
click at [554, 311] on button "Yes" at bounding box center [557, 312] width 47 height 26
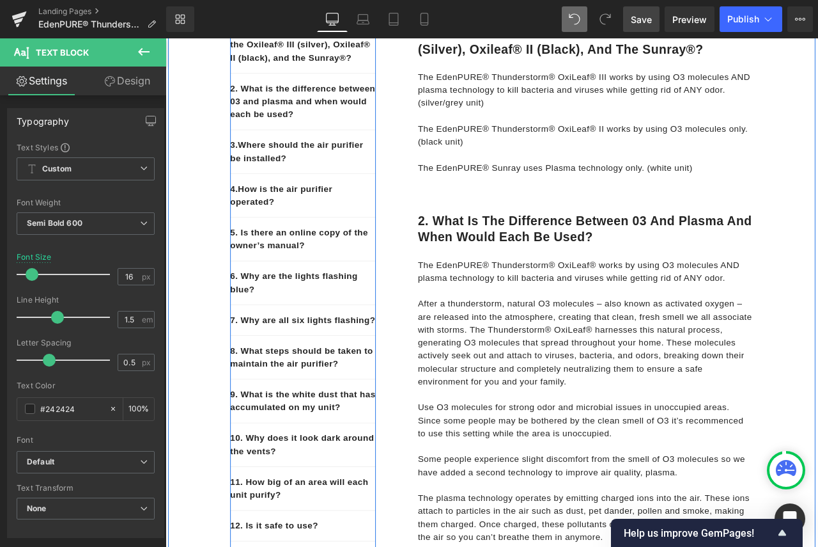
scroll to position [4, 0]
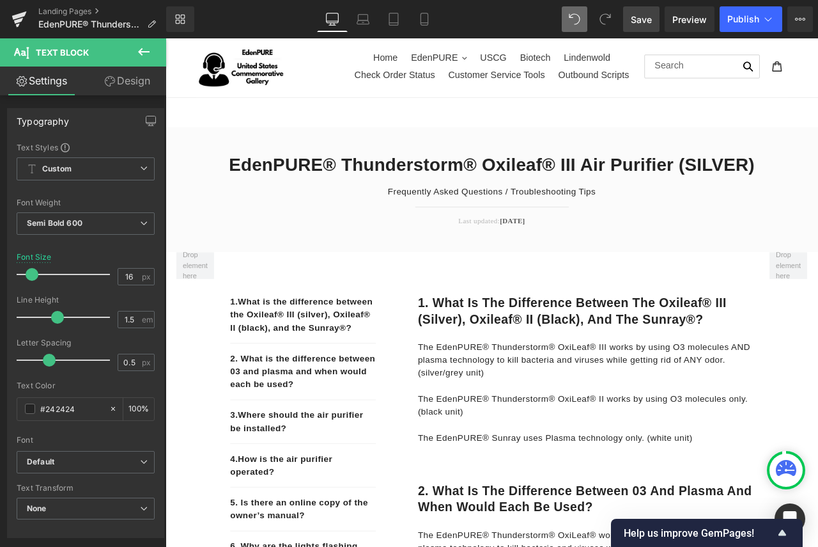
click at [653, 20] on link "Save" at bounding box center [641, 19] width 36 height 26
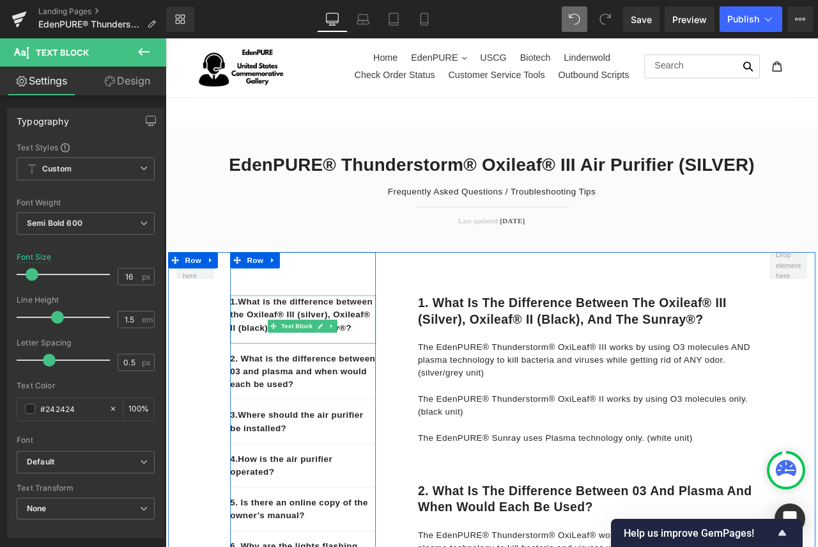
click at [371, 389] on p "1. What is the difference between the Oxileaf® III (silver), Oxileaf® II (black…" at bounding box center [328, 366] width 173 height 46
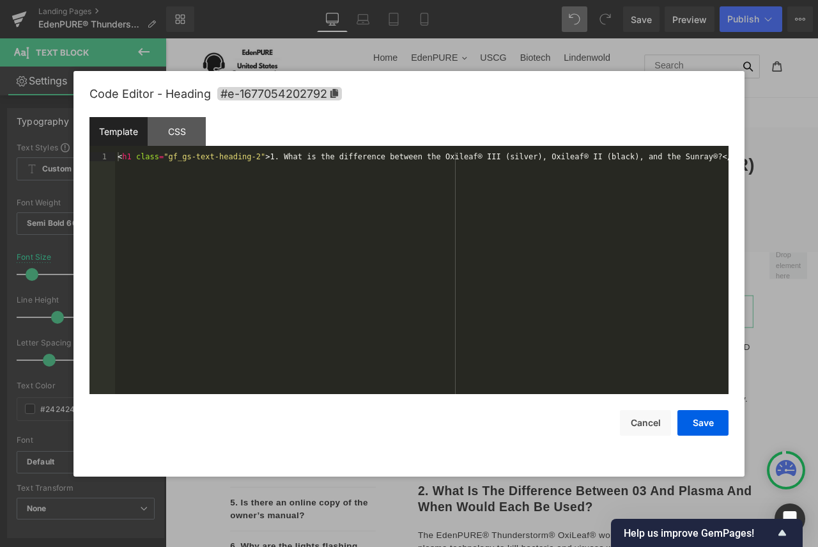
click at [504, 0] on div "Text Block You are previewing how the will restyle your page. You can not edit …" at bounding box center [409, 0] width 818 height 0
click at [336, 94] on icon at bounding box center [334, 93] width 8 height 9
click at [800, 159] on div at bounding box center [409, 273] width 818 height 547
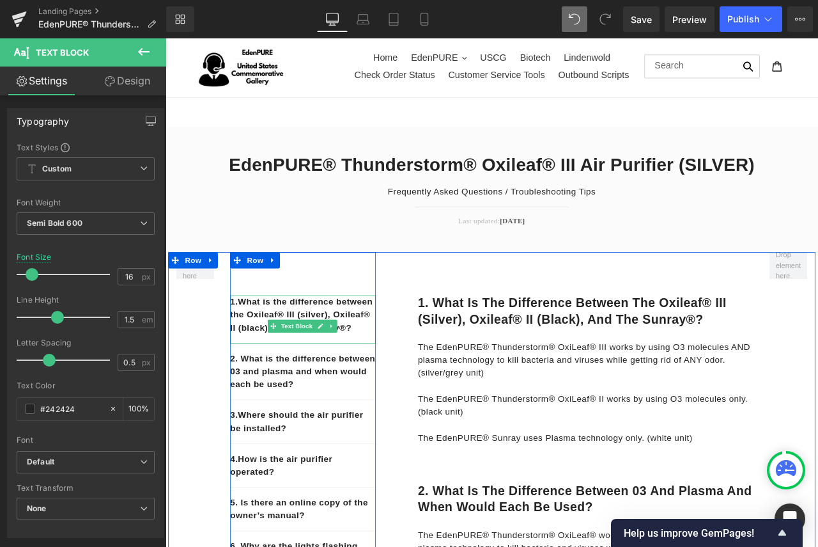
click at [299, 389] on p "1. What is the difference between the Oxileaf® III (silver), Oxileaf® II (black…" at bounding box center [328, 366] width 173 height 46
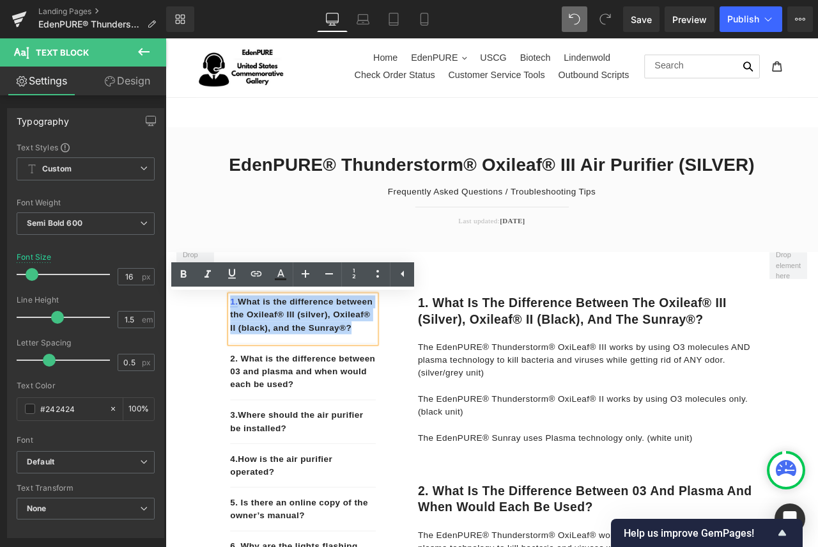
drag, startPoint x: 298, startPoint y: 399, endPoint x: 240, endPoint y: 346, distance: 78.3
click at [242, 346] on p "1. What is the difference between the Oxileaf® III (silver), Oxileaf® II (black…" at bounding box center [328, 366] width 173 height 46
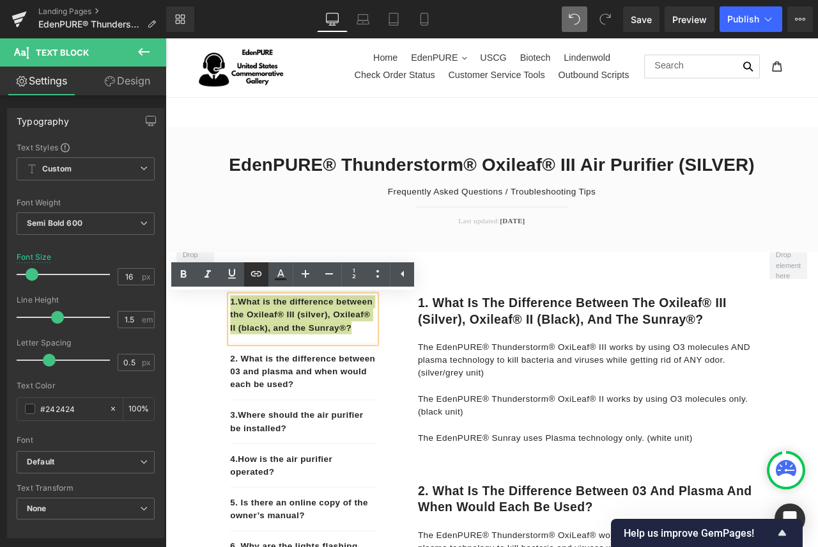
click at [256, 274] on icon at bounding box center [256, 273] width 15 height 15
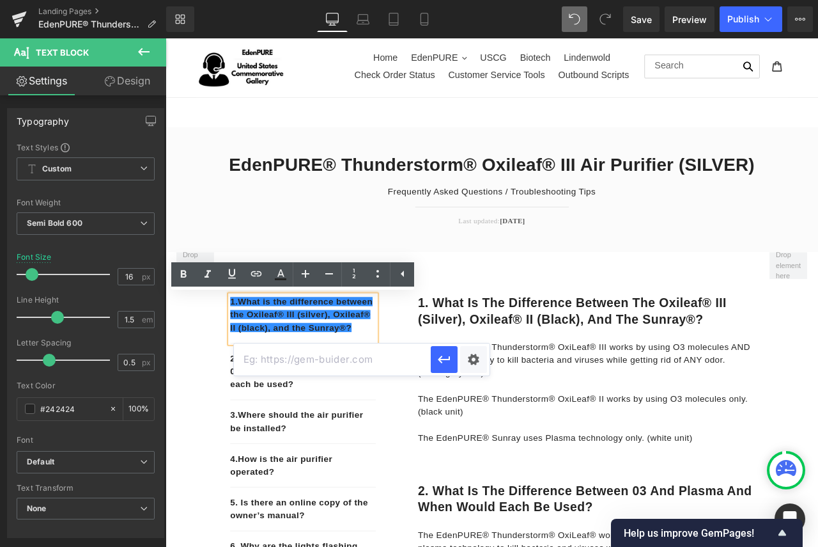
click at [359, 360] on input "text" at bounding box center [332, 359] width 197 height 32
paste input "#e-1677054202792"
type input "#e-1677054202792"
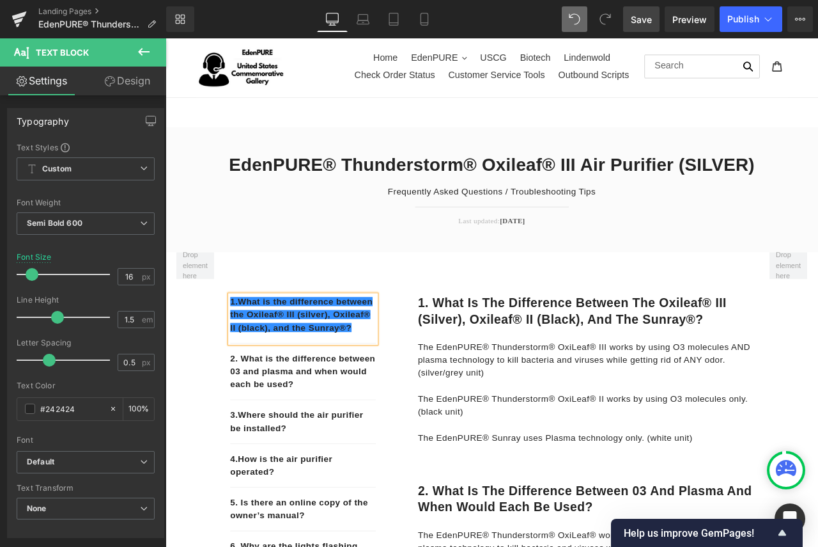
drag, startPoint x: 637, startPoint y: 20, endPoint x: 272, endPoint y: 306, distance: 463.5
click at [637, 20] on span "Save" at bounding box center [641, 19] width 21 height 13
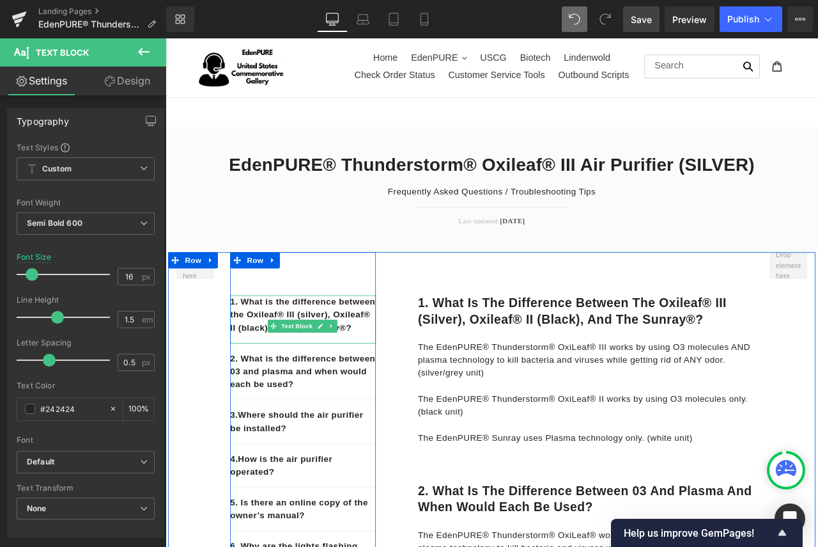
click at [348, 389] on p "1. What is the difference between the Oxileaf® III (silver), Oxileaf® II (black…" at bounding box center [328, 366] width 173 height 46
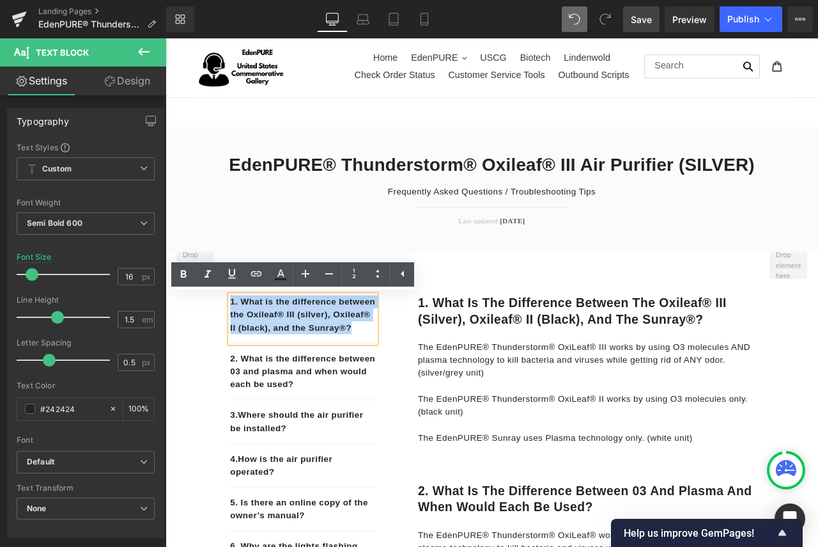
drag, startPoint x: 322, startPoint y: 391, endPoint x: 240, endPoint y: 348, distance: 92.3
click at [242, 348] on p "1. What is the difference between the Oxileaf® III (silver), Oxileaf® II (black…" at bounding box center [328, 366] width 173 height 46
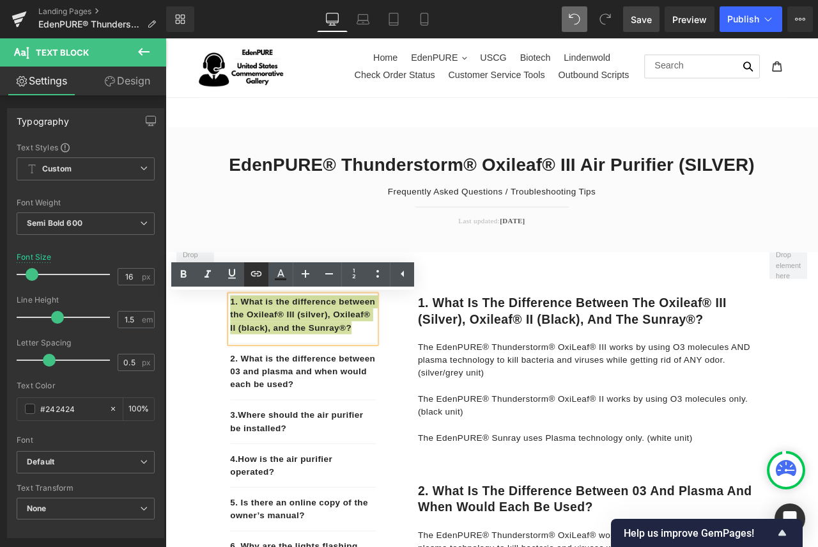
click at [258, 273] on icon at bounding box center [256, 272] width 11 height 5
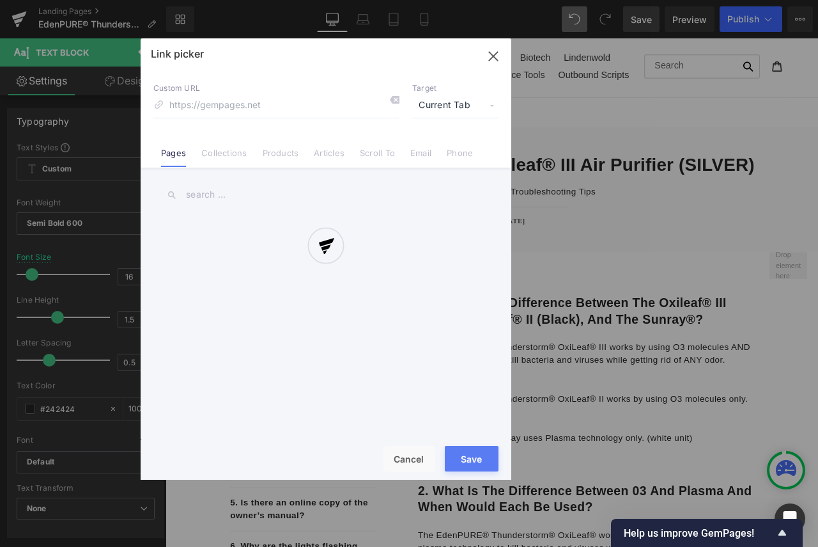
click at [472, 0] on div "Text Color Highlight Color #333333 Edit or remove link: Edit - Unlink - Cancel …" at bounding box center [409, 0] width 818 height 0
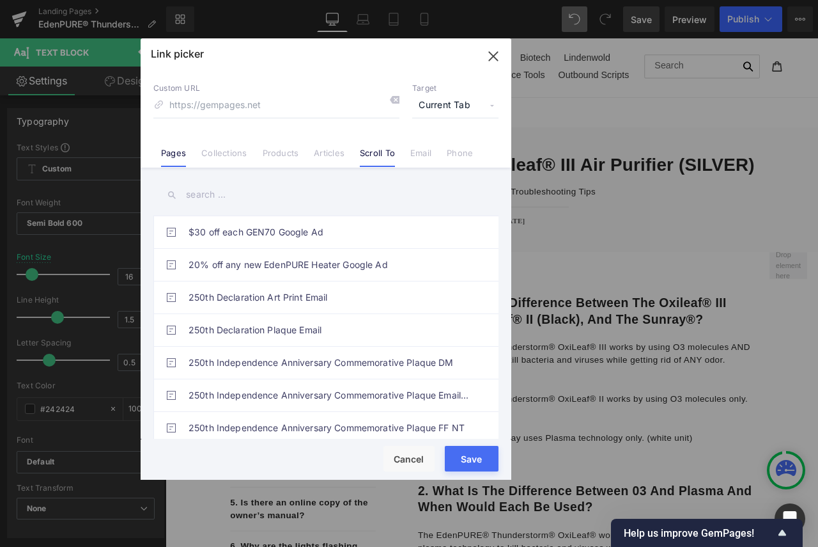
click at [371, 156] on link "Scroll To" at bounding box center [377, 157] width 35 height 19
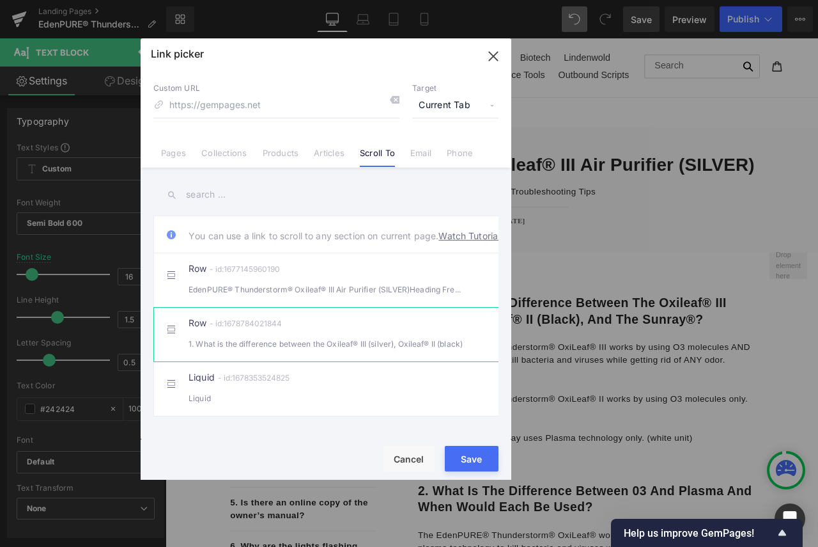
click at [252, 350] on div "1. What is the difference between the Oxileaf® III (silver), Oxileaf® II (black)" at bounding box center [326, 343] width 275 height 13
type input "#r-1678784021844"
click at [473, 455] on button "Save" at bounding box center [472, 459] width 54 height 26
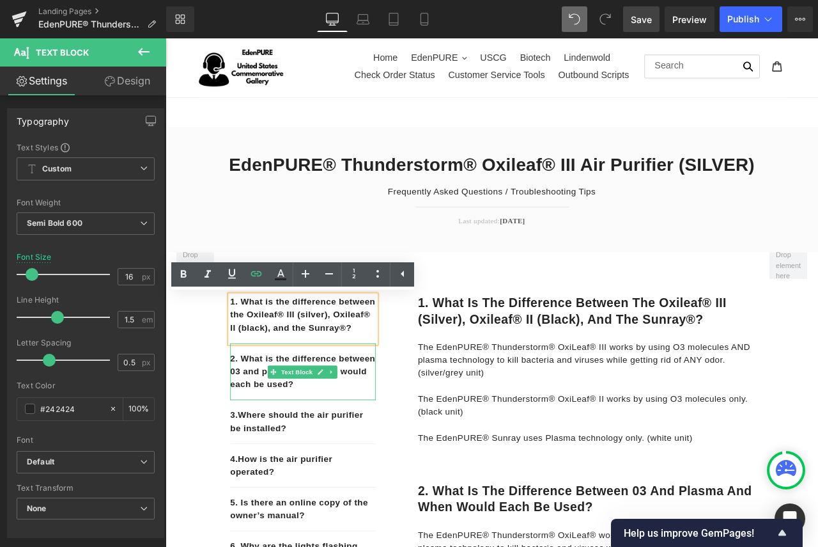
click at [399, 456] on p "2. What is the difference between 03 and plasma and when would each be used?" at bounding box center [328, 433] width 173 height 46
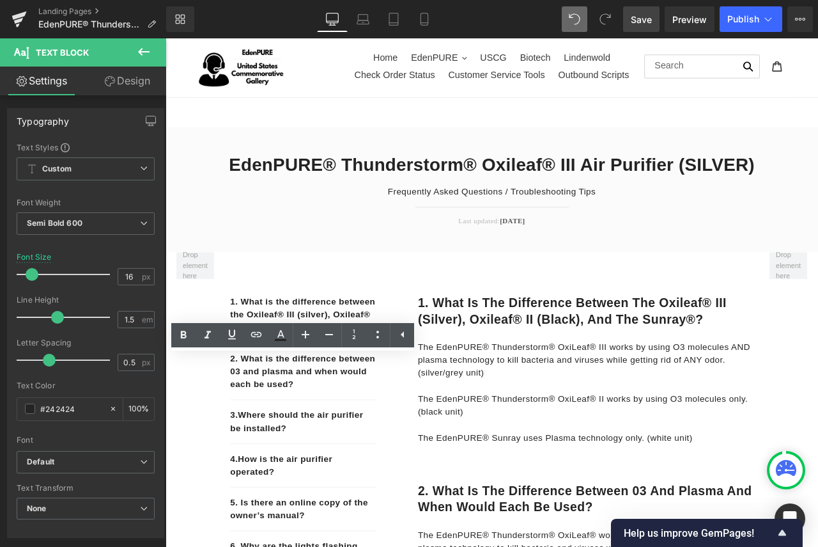
click at [646, 19] on span "Save" at bounding box center [641, 19] width 21 height 13
click at [322, 372] on div "1. What is the difference between the Oxileaf® III (silver), Oxileaf® II (black…" at bounding box center [328, 371] width 173 height 57
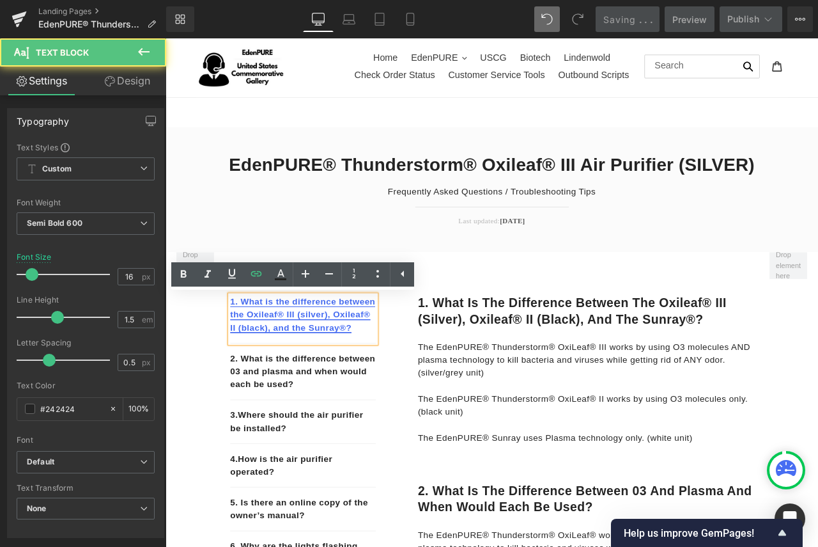
click at [331, 363] on link "1. What is the difference between the Oxileaf® III (silver), Oxileaf® II (black…" at bounding box center [328, 366] width 172 height 42
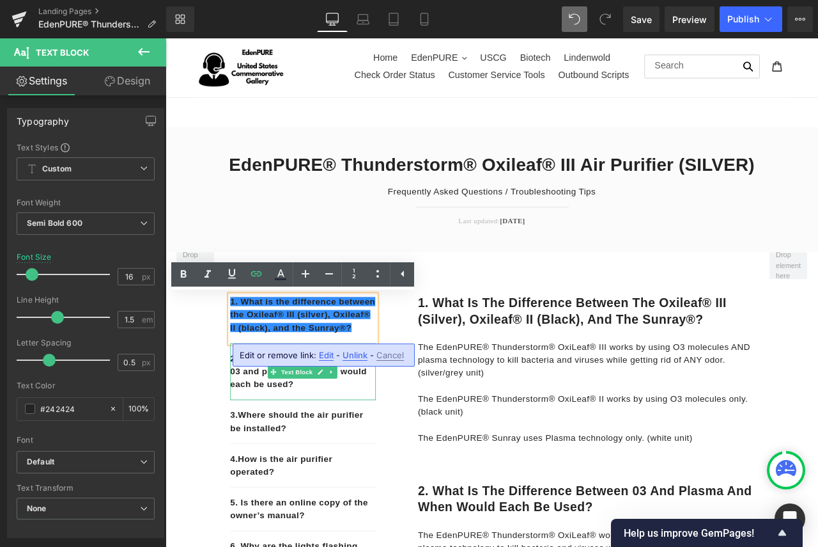
click at [378, 456] on p "2. What is the difference between 03 and plasma and when would each be used?" at bounding box center [328, 433] width 173 height 46
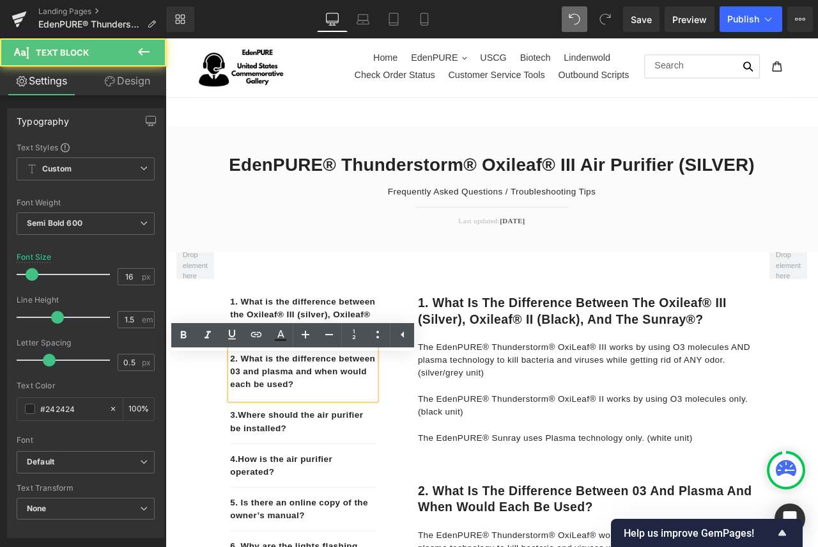
drag, startPoint x: 309, startPoint y: 462, endPoint x: 224, endPoint y: 430, distance: 90.8
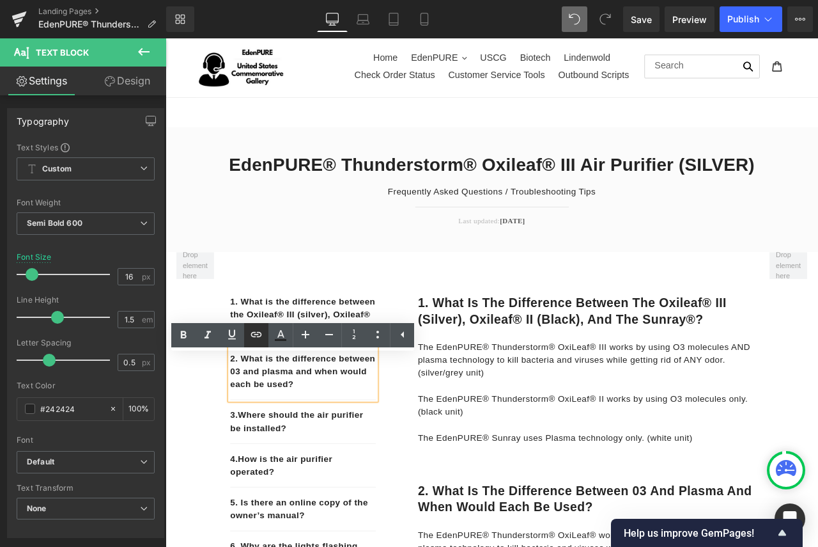
click at [258, 330] on icon at bounding box center [256, 334] width 15 height 15
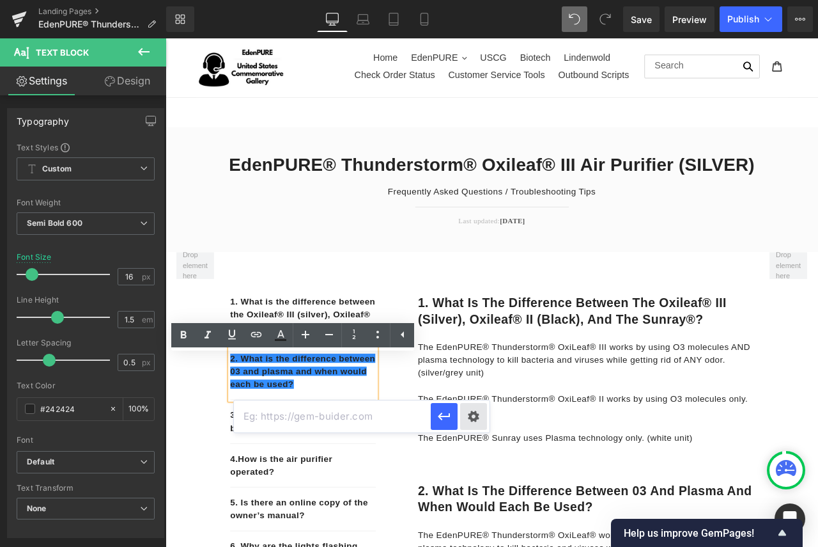
click at [479, 0] on div "Text Color Highlight Color #333333 Edit or remove link: Edit - Unlink - Cancel …" at bounding box center [409, 0] width 818 height 0
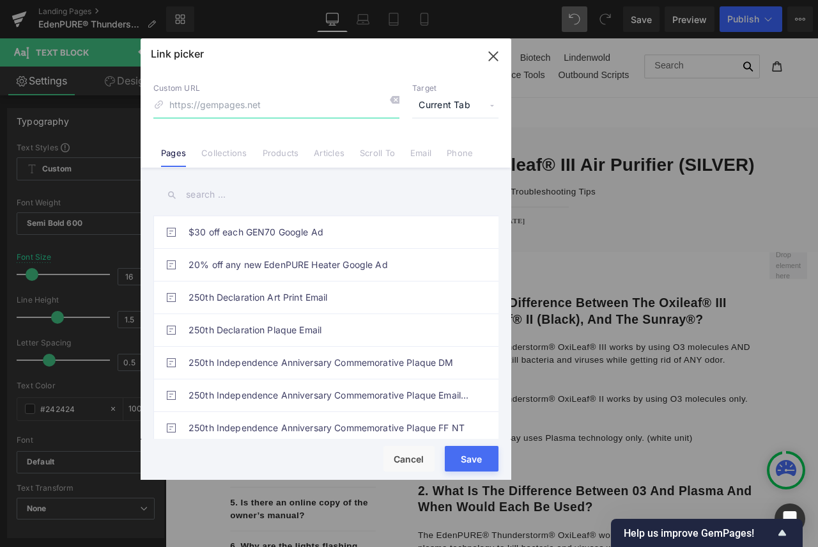
paste input "#e-1677054202792"
type input "#e-1677054202792"
click at [376, 155] on link "Scroll To" at bounding box center [377, 157] width 35 height 19
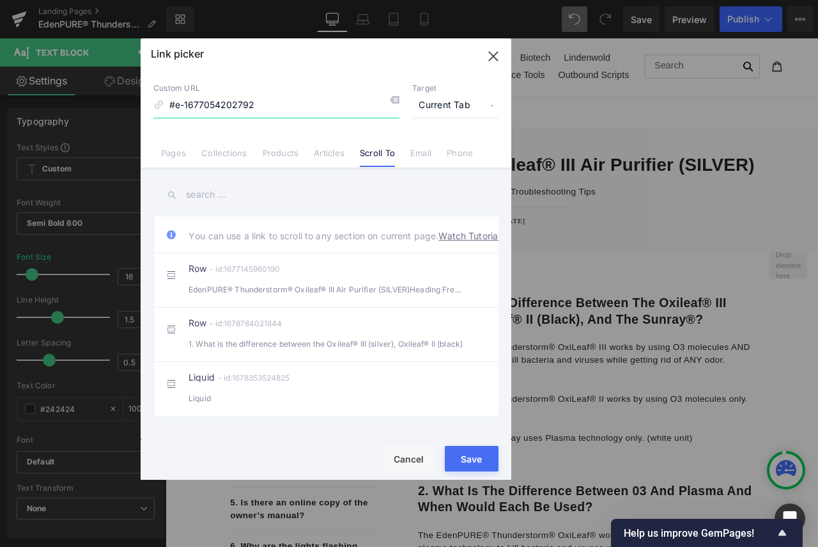
click at [263, 104] on input "#e-1677054202792" at bounding box center [276, 105] width 246 height 24
click at [470, 454] on button "Save" at bounding box center [472, 459] width 54 height 26
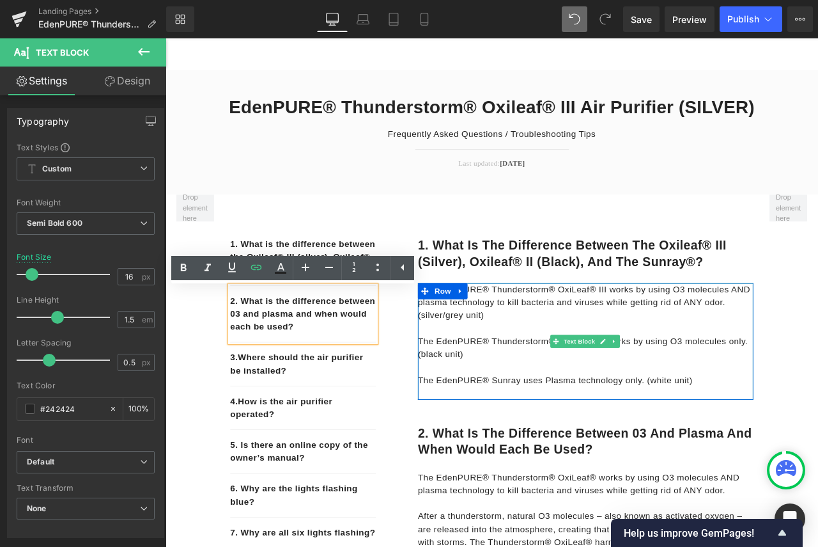
scroll to position [132, 0]
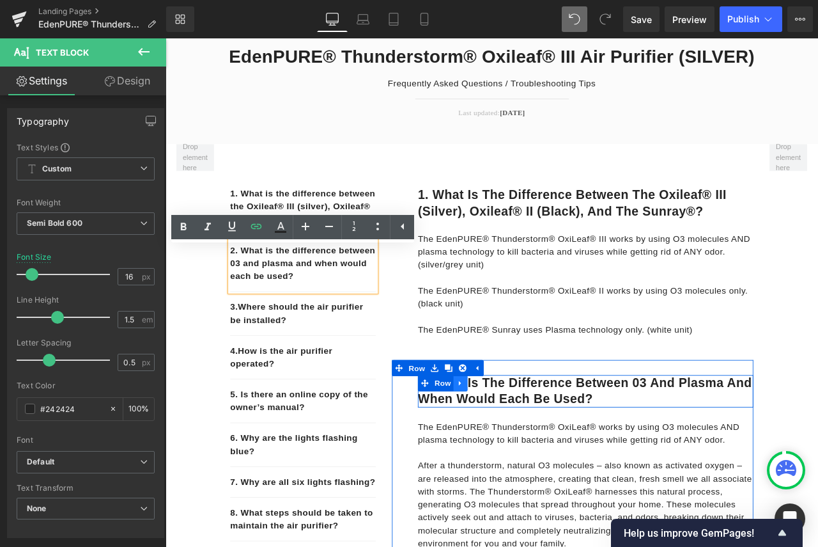
click at [515, 448] on icon at bounding box center [515, 447] width 9 height 10
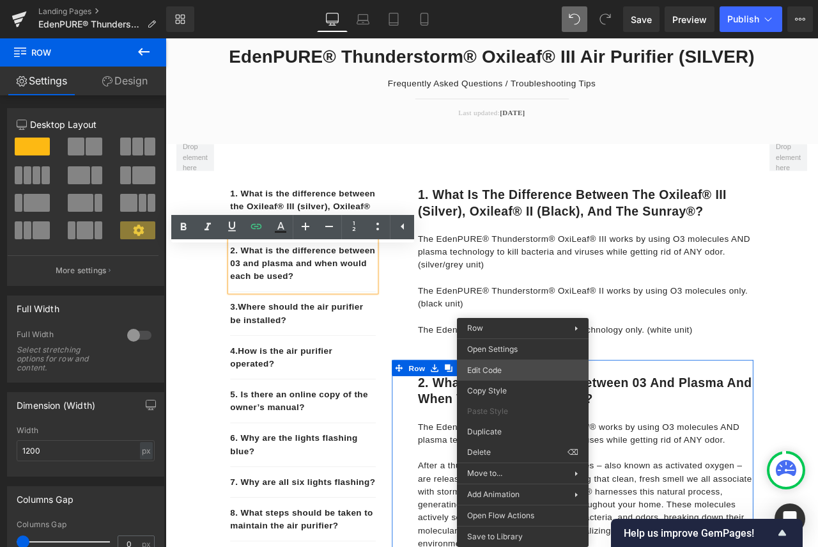
click at [506, 0] on div "Text Block You are previewing how the will restyle your page. You can not edit …" at bounding box center [409, 0] width 818 height 0
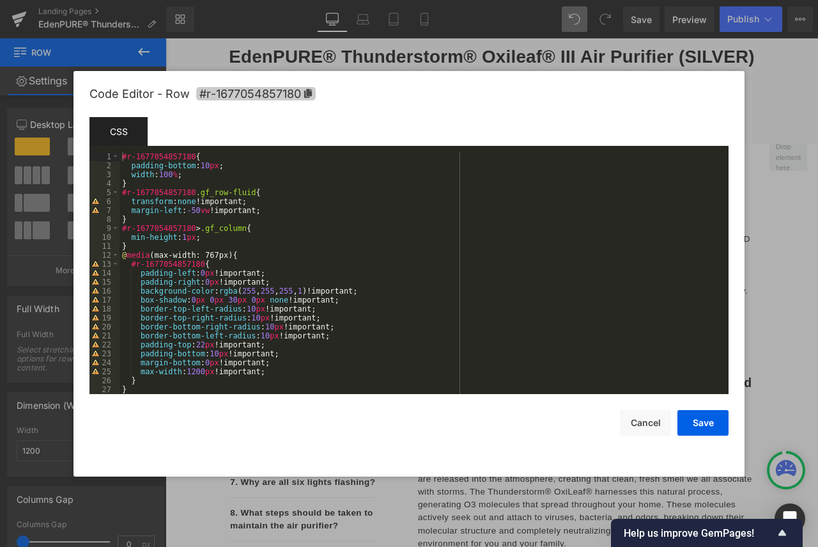
click at [310, 91] on icon at bounding box center [308, 93] width 8 height 9
click at [809, 283] on div at bounding box center [409, 273] width 818 height 547
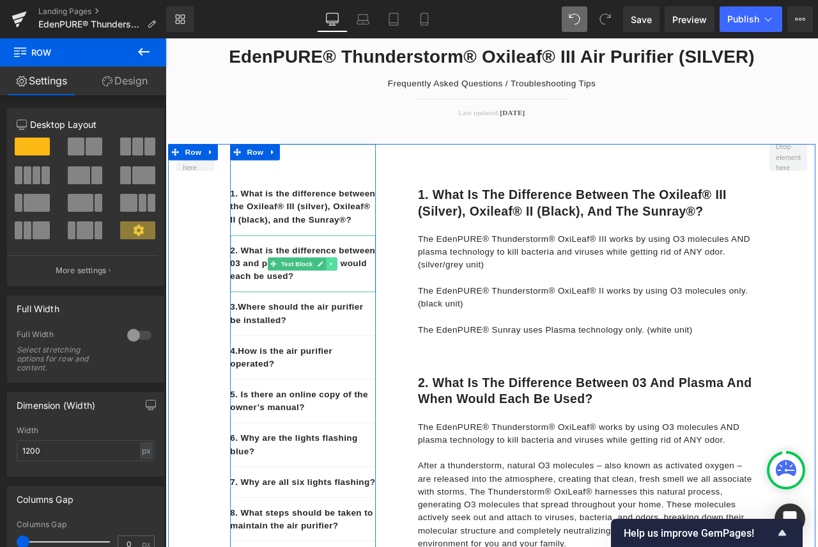
click at [359, 309] on icon at bounding box center [362, 306] width 7 height 8
click at [327, 325] on link "2. What is the difference between 03 and plasma and when would each be used?" at bounding box center [328, 305] width 172 height 42
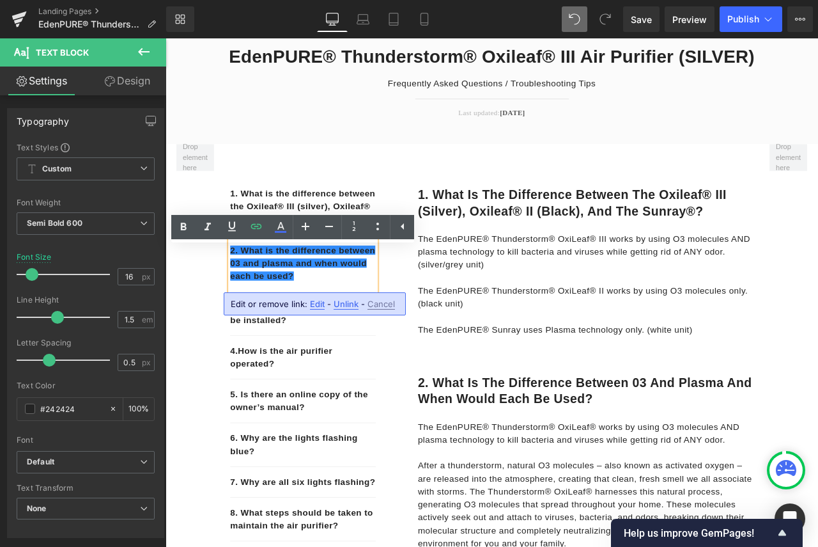
click at [318, 305] on span "Edit" at bounding box center [317, 303] width 15 height 11
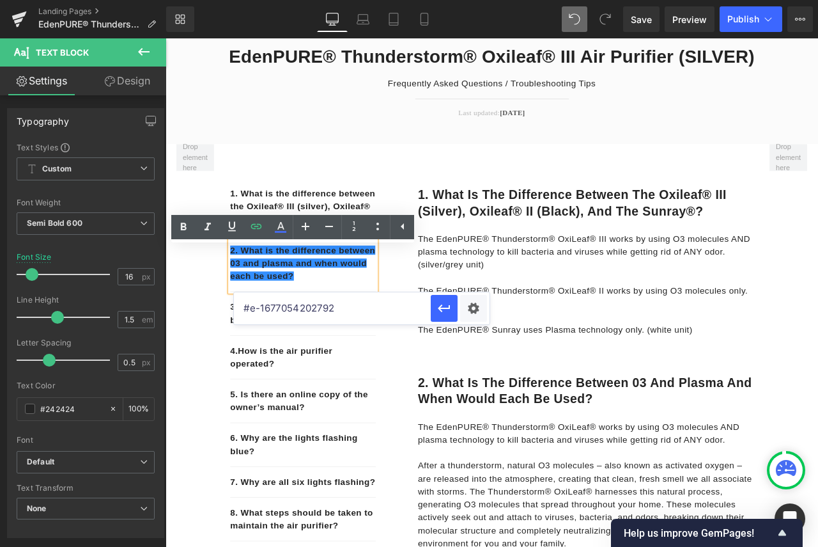
drag, startPoint x: 515, startPoint y: 342, endPoint x: 228, endPoint y: 359, distance: 286.9
paste input "r-1677054857180"
type input "#r-1677054857180"
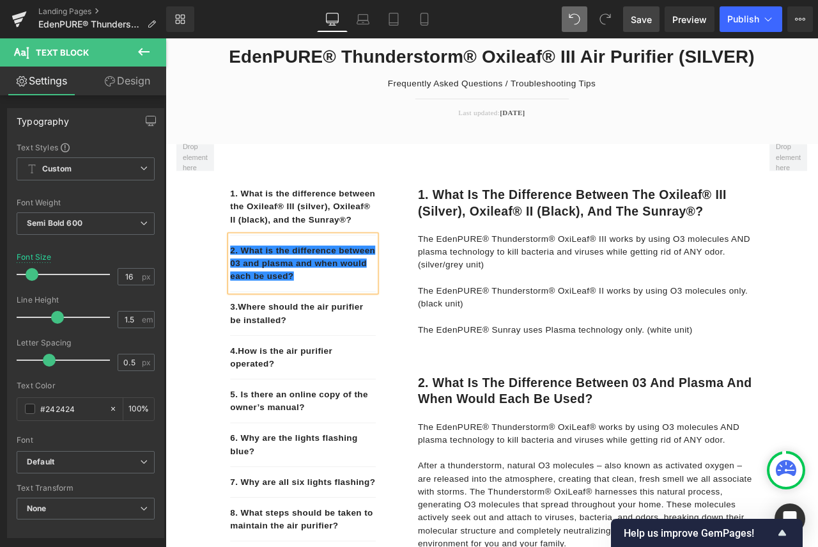
drag, startPoint x: 644, startPoint y: 17, endPoint x: 121, endPoint y: 293, distance: 591.3
click at [644, 17] on span "Save" at bounding box center [641, 19] width 21 height 13
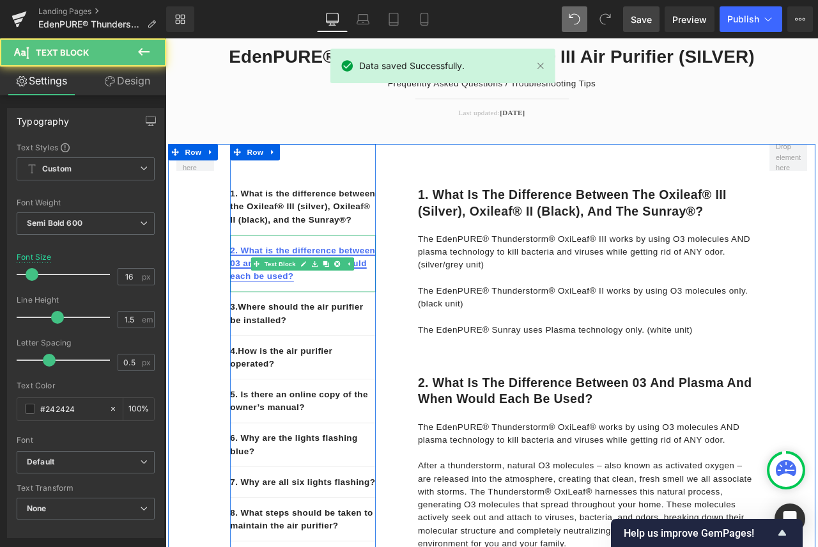
click at [361, 325] on link "2. What is the difference between 03 and plasma and when would each be used?" at bounding box center [328, 305] width 172 height 42
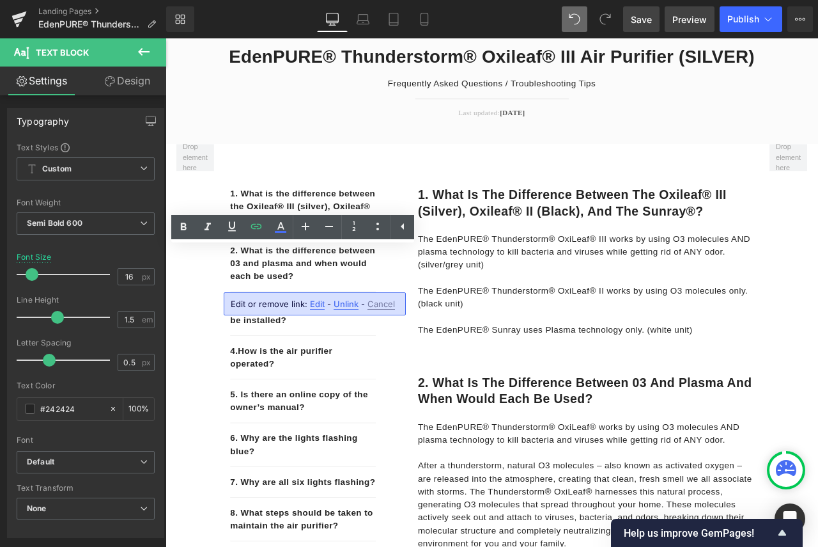
click at [683, 24] on span "Preview" at bounding box center [689, 19] width 35 height 13
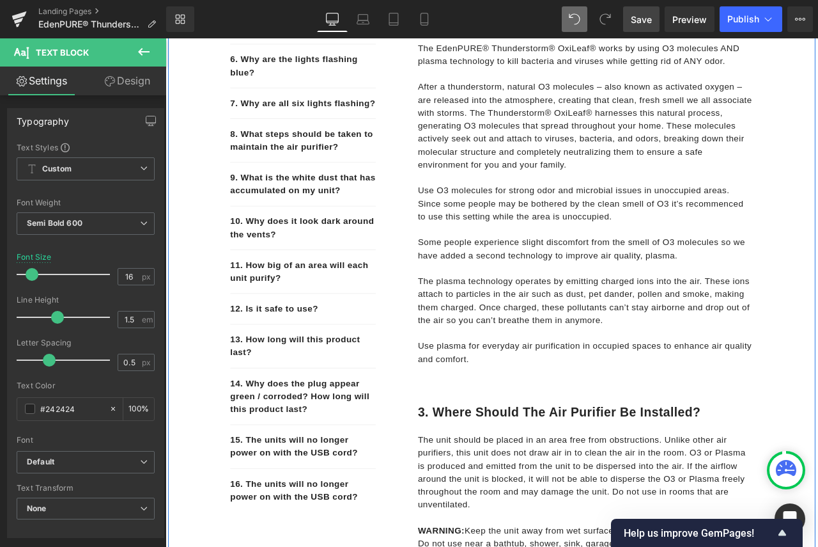
scroll to position [643, 0]
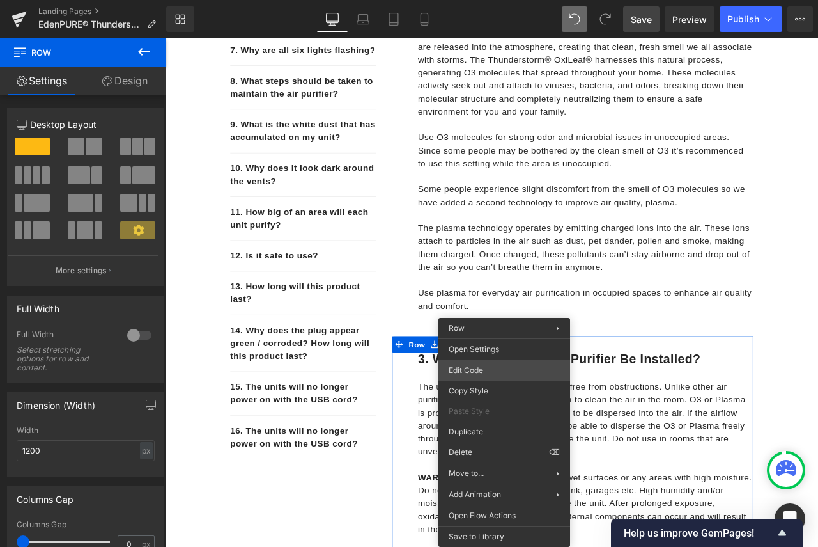
click at [486, 0] on div "Text Block You are previewing how the will restyle your page. You can not edit …" at bounding box center [409, 0] width 818 height 0
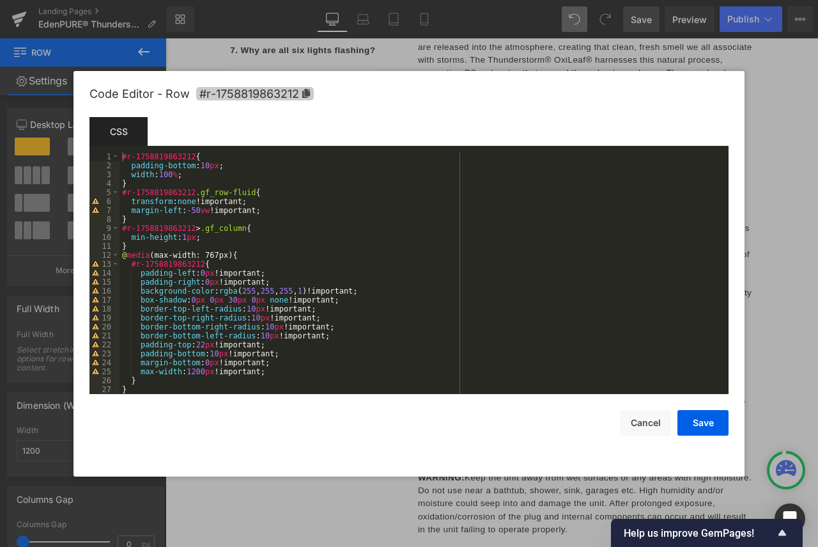
click at [306, 93] on icon at bounding box center [306, 93] width 8 height 9
click at [803, 279] on div at bounding box center [409, 273] width 818 height 547
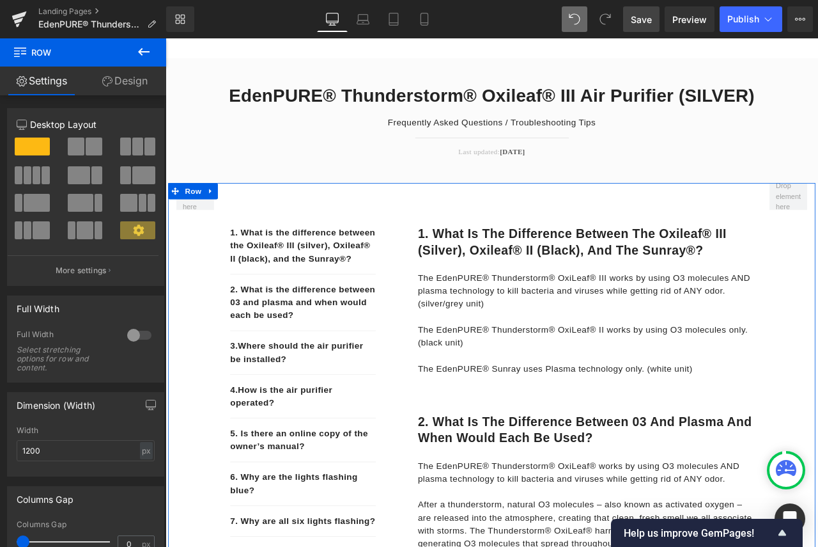
scroll to position [68, 0]
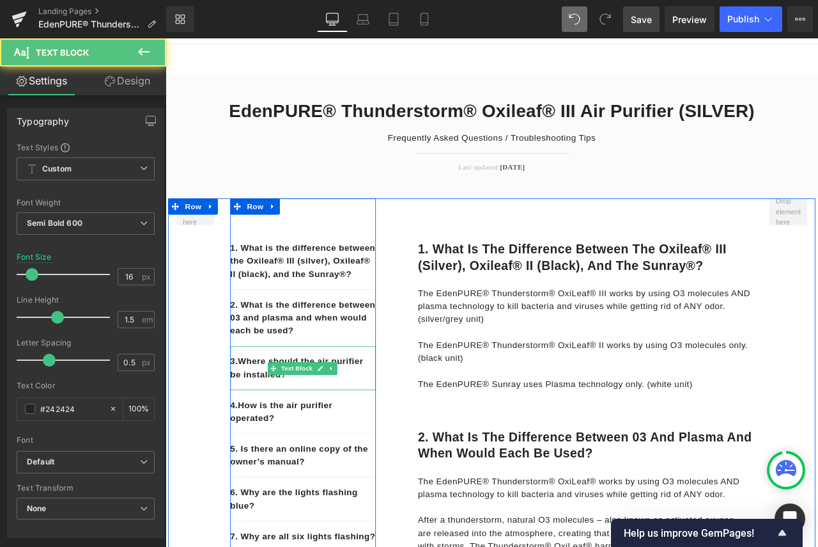
click at [311, 454] on div "3. Where should the air purifier be installed?" at bounding box center [328, 429] width 173 height 52
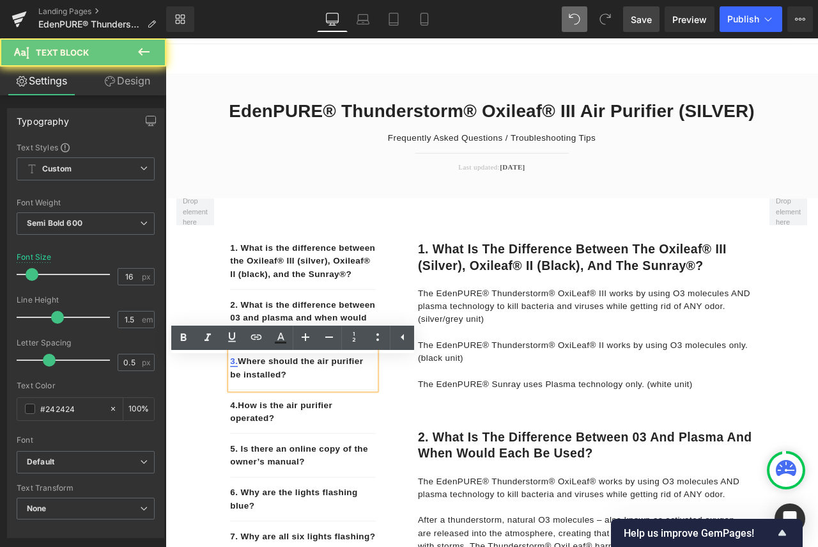
drag, startPoint x: 264, startPoint y: 451, endPoint x: 238, endPoint y: 432, distance: 31.6
click at [242, 432] on p "3. Where should the air purifier be installed?" at bounding box center [328, 428] width 173 height 31
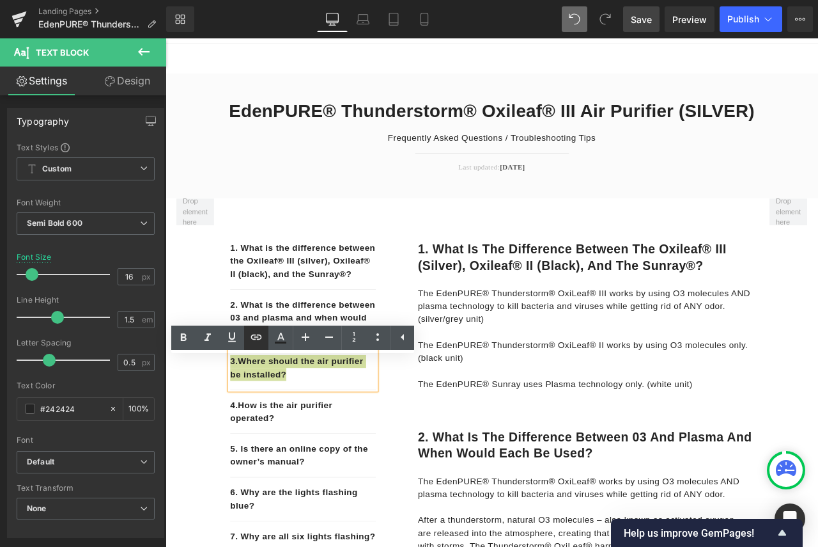
click at [253, 338] on icon at bounding box center [256, 336] width 15 height 15
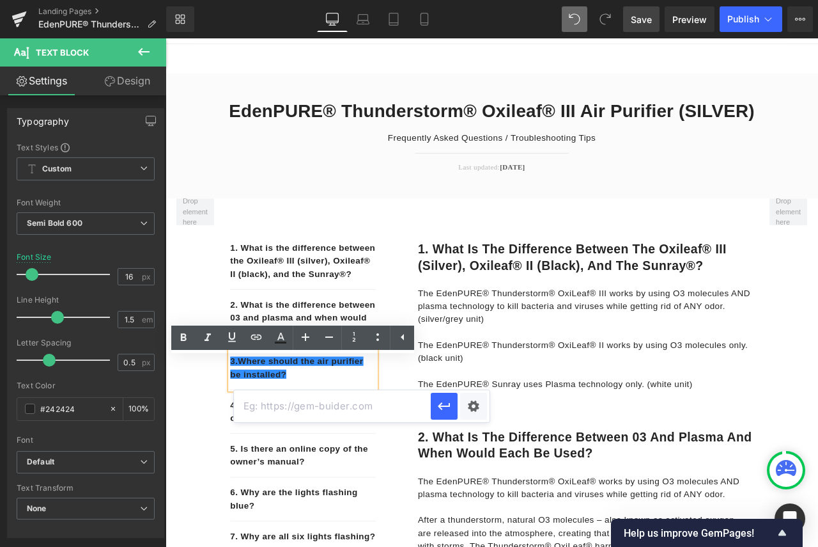
click at [287, 399] on input "text" at bounding box center [332, 406] width 197 height 32
paste input "#r-1758819863212"
type input "#r-1758819863212"
click at [636, 22] on span "Save" at bounding box center [641, 19] width 21 height 13
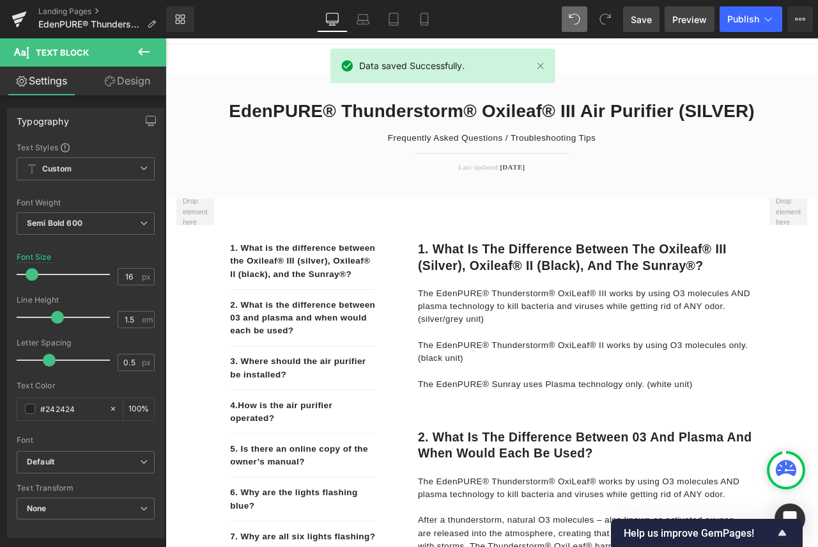
click at [694, 15] on span "Preview" at bounding box center [689, 19] width 35 height 13
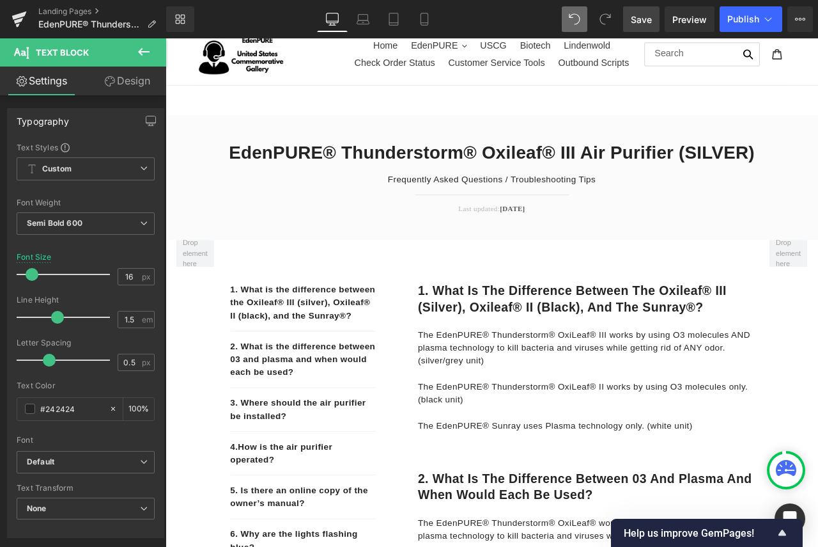
scroll to position [4, 0]
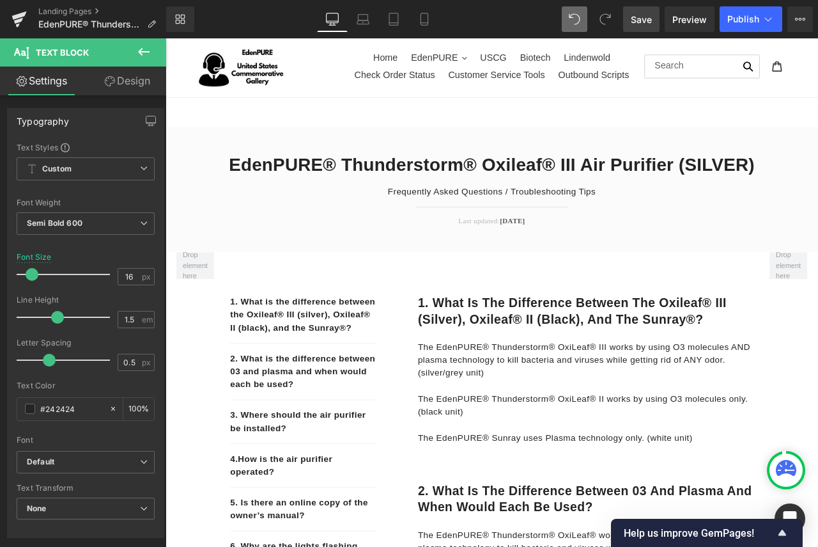
click at [633, 17] on span "Save" at bounding box center [641, 19] width 21 height 13
click at [75, 8] on link "Landing Pages" at bounding box center [102, 11] width 128 height 10
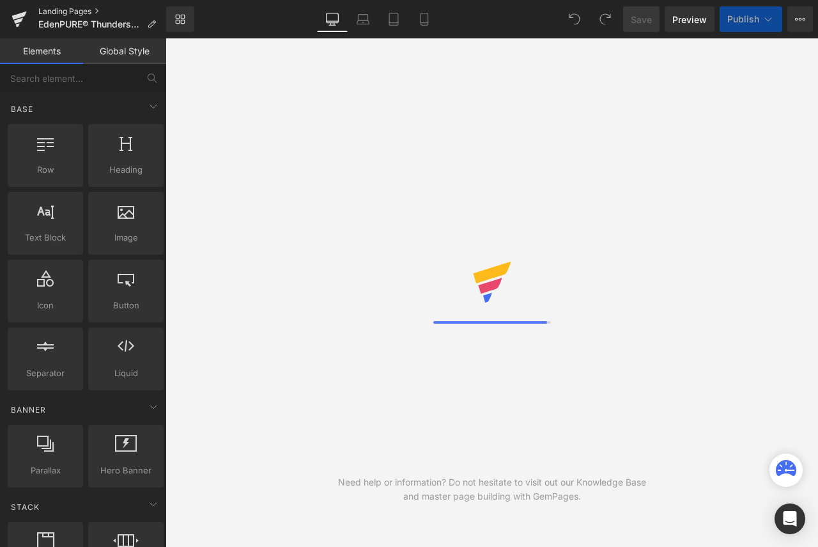
click at [82, 10] on link "Landing Pages" at bounding box center [102, 11] width 128 height 10
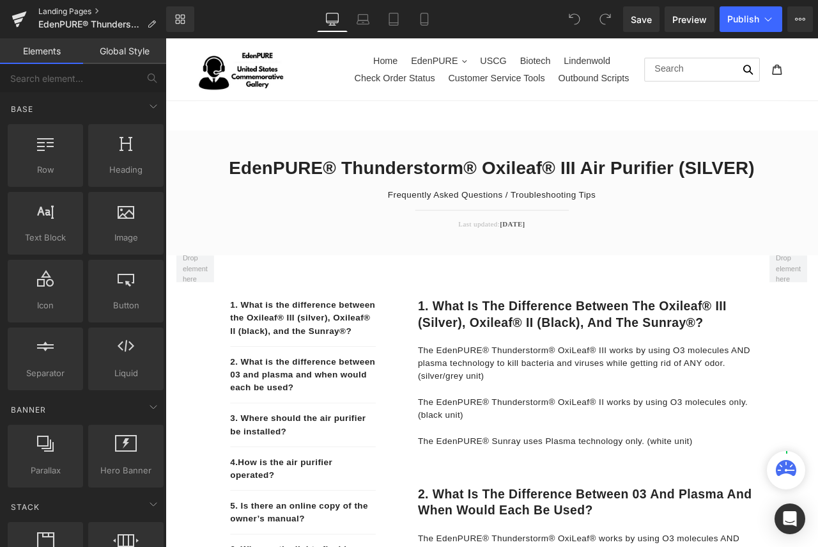
drag, startPoint x: 86, startPoint y: 12, endPoint x: 214, endPoint y: 42, distance: 131.9
click link "Landing Pages"
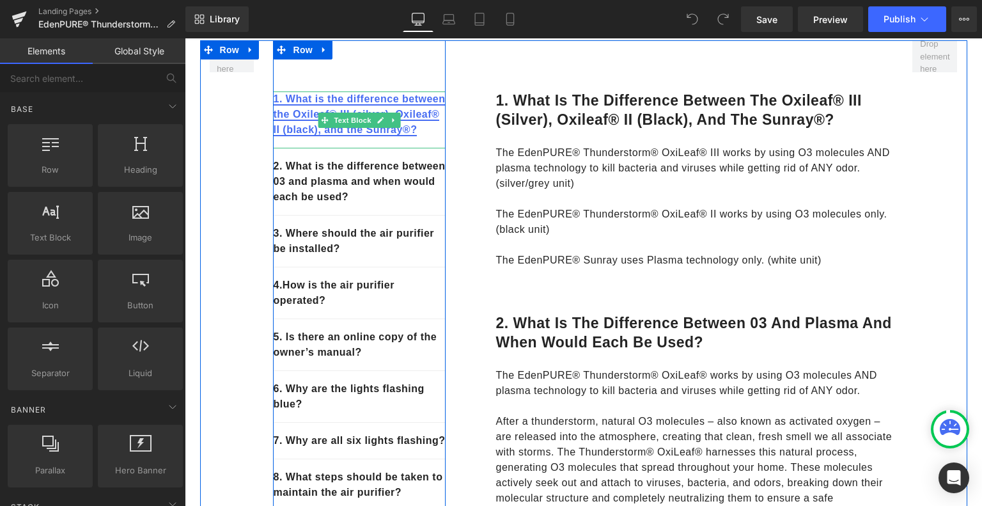
scroll to position [256, 0]
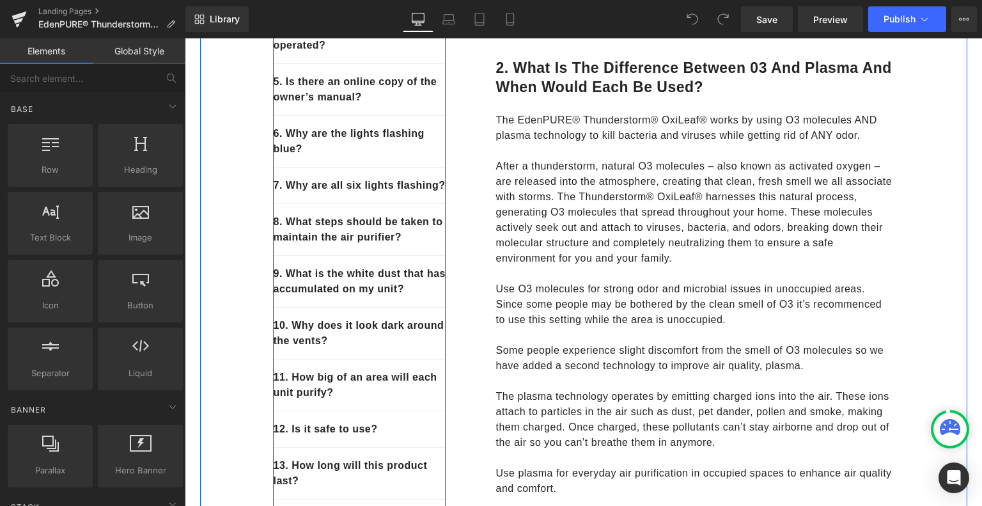
scroll to position [511, 0]
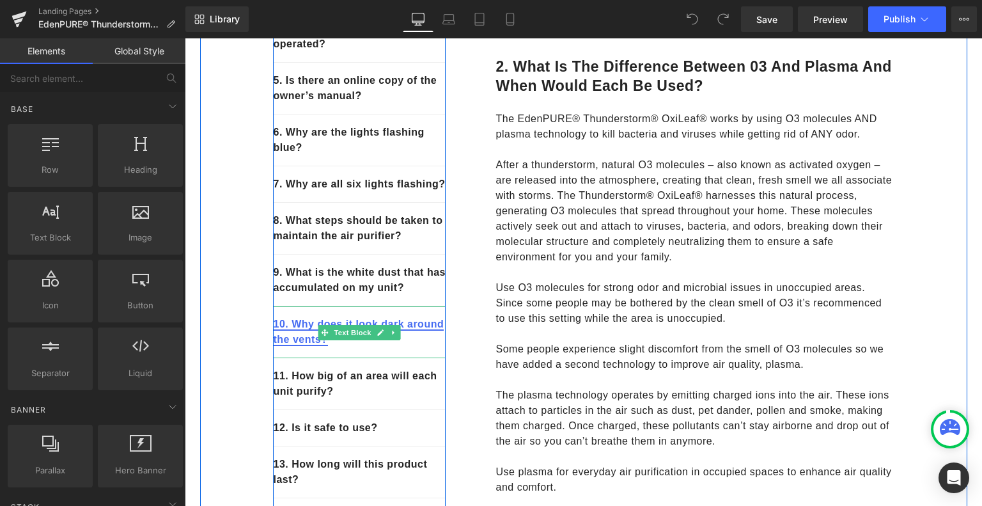
click at [298, 345] on link "10. Why does it look dark around the vents?" at bounding box center [358, 331] width 171 height 26
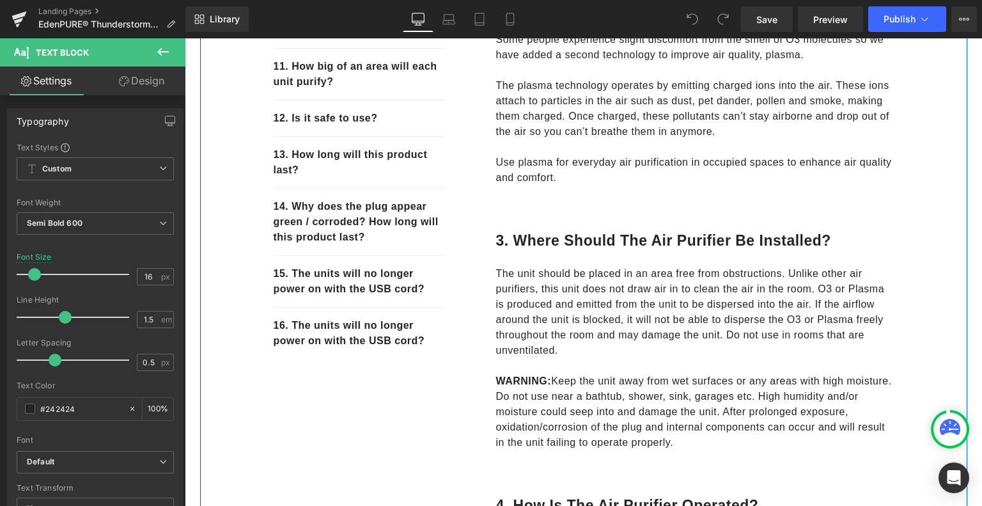
scroll to position [1204, 0]
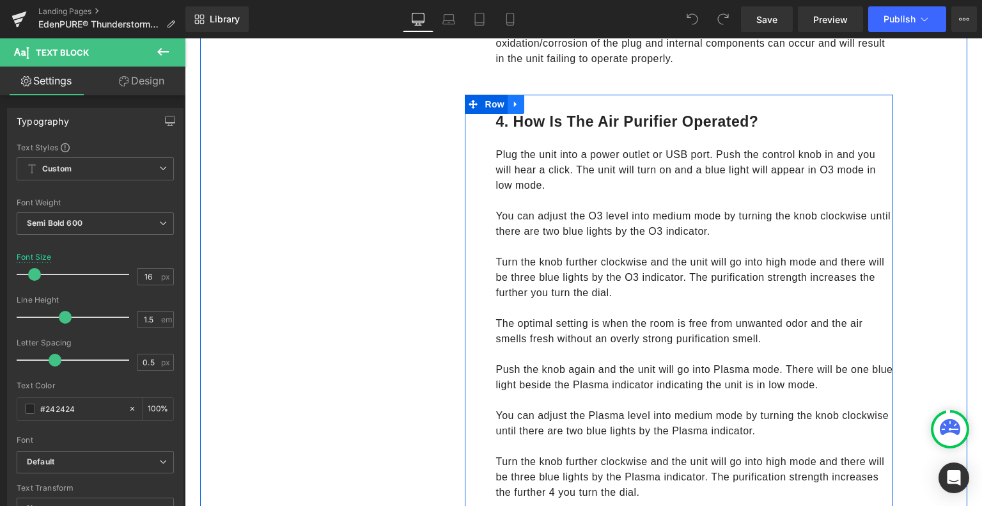
click at [511, 100] on icon at bounding box center [515, 104] width 9 height 10
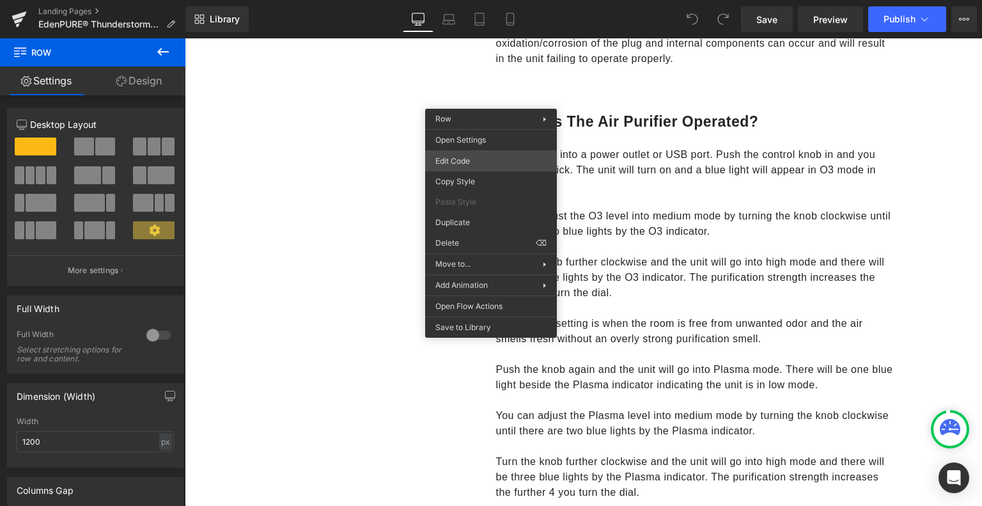
click at [471, 0] on div "You are previewing how the will restyle your page. You can not edit Elements in…" at bounding box center [491, 0] width 982 height 0
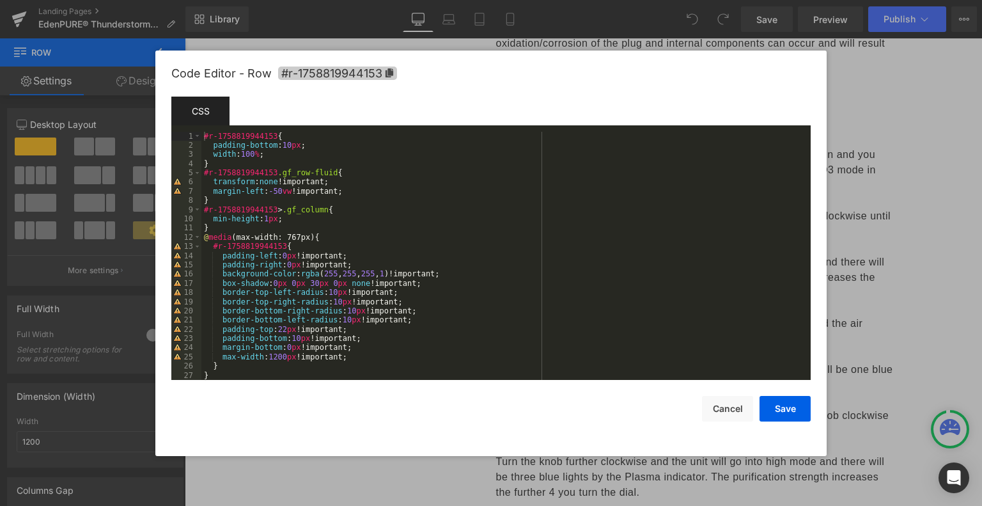
click at [392, 68] on icon at bounding box center [389, 72] width 9 height 9
click at [389, 483] on div at bounding box center [491, 253] width 982 height 506
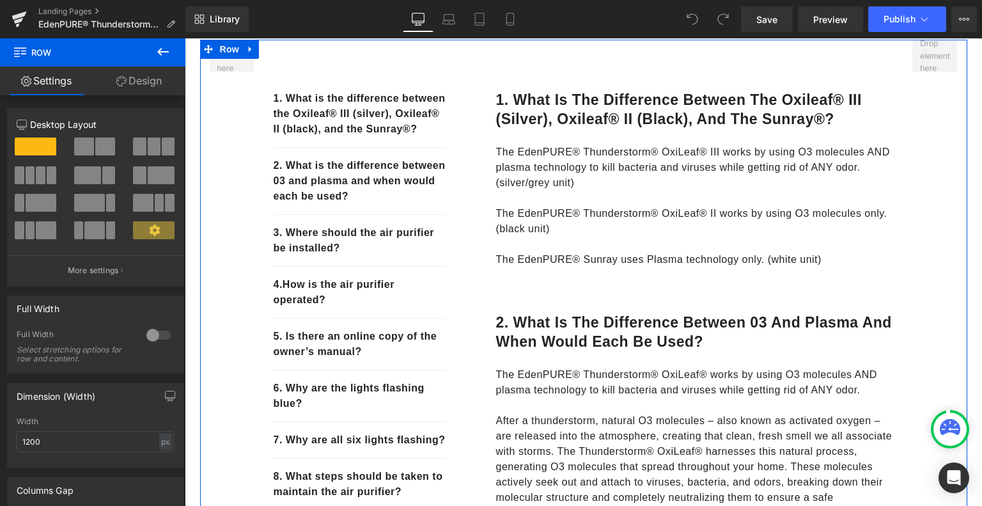
scroll to position [320, 0]
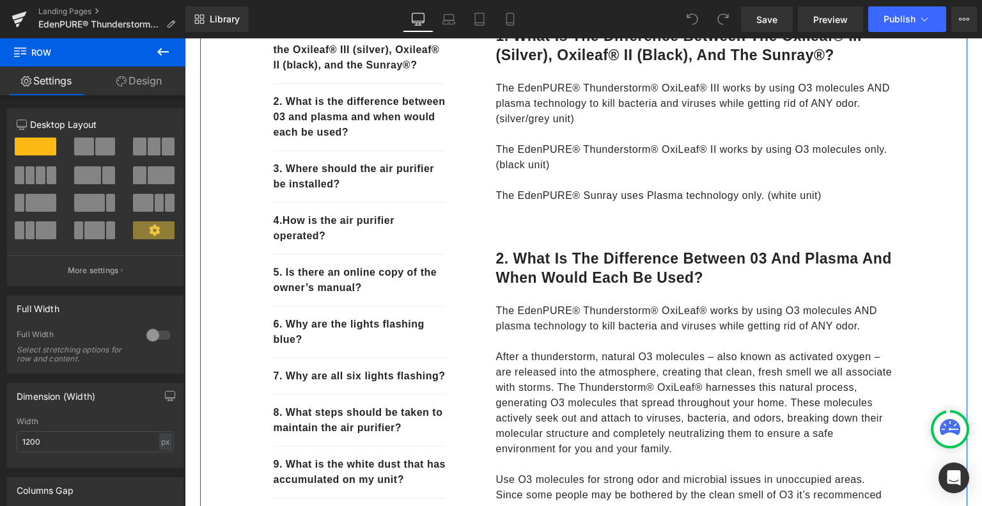
click at [327, 235] on div "4. How is the air purifier operated? Text Block" at bounding box center [359, 229] width 173 height 52
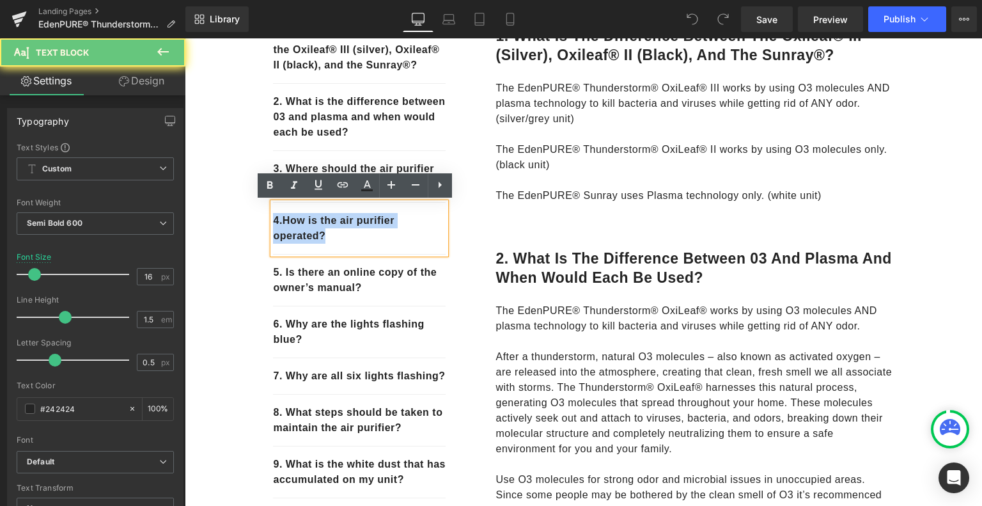
drag, startPoint x: 332, startPoint y: 236, endPoint x: 253, endPoint y: 224, distance: 80.2
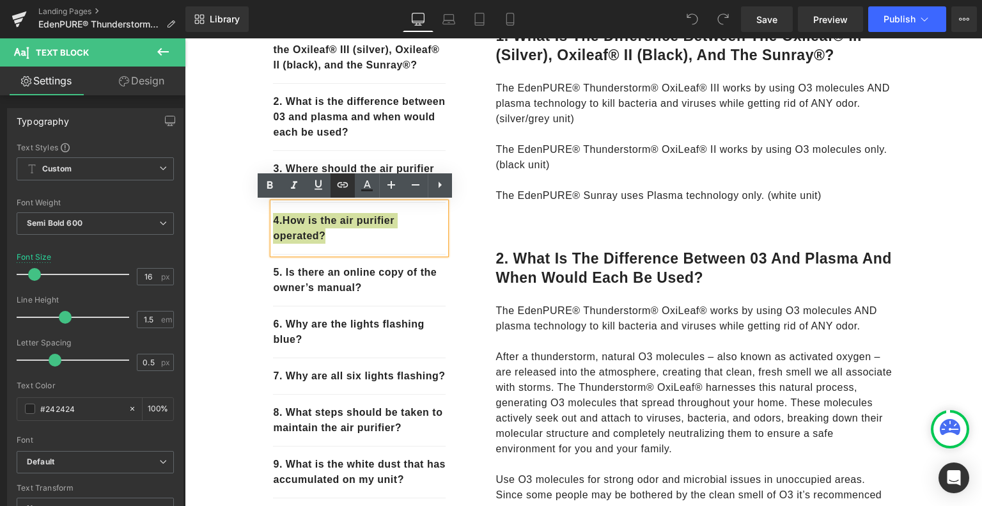
click at [345, 185] on icon at bounding box center [342, 184] width 15 height 15
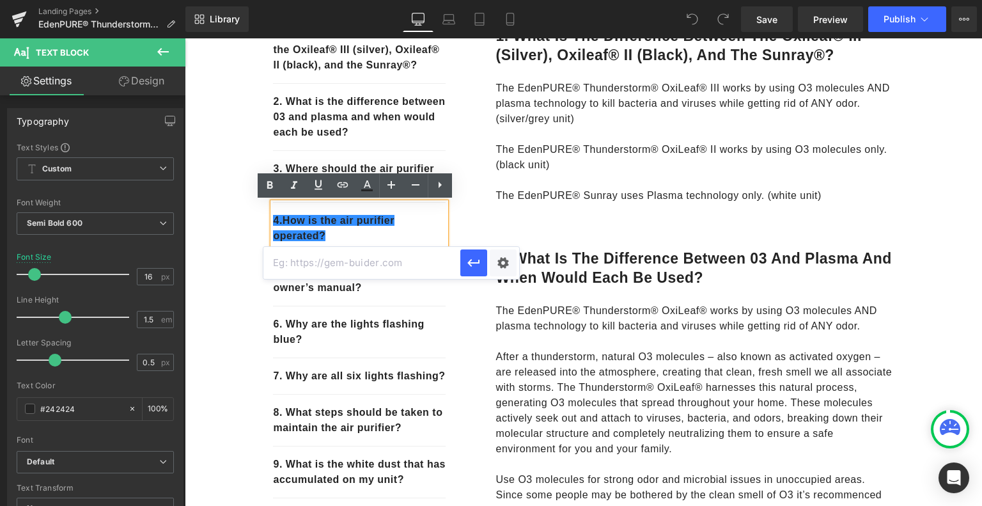
paste input "#r-1758819944153"
type input "#r-1758819944153"
click at [475, 270] on icon "button" at bounding box center [473, 262] width 15 height 15
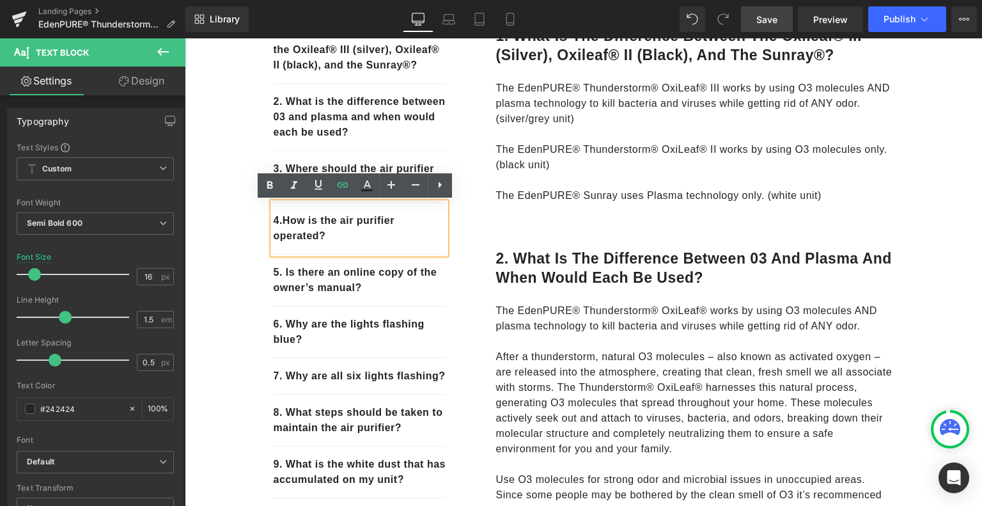
click at [772, 17] on span "Save" at bounding box center [766, 19] width 21 height 13
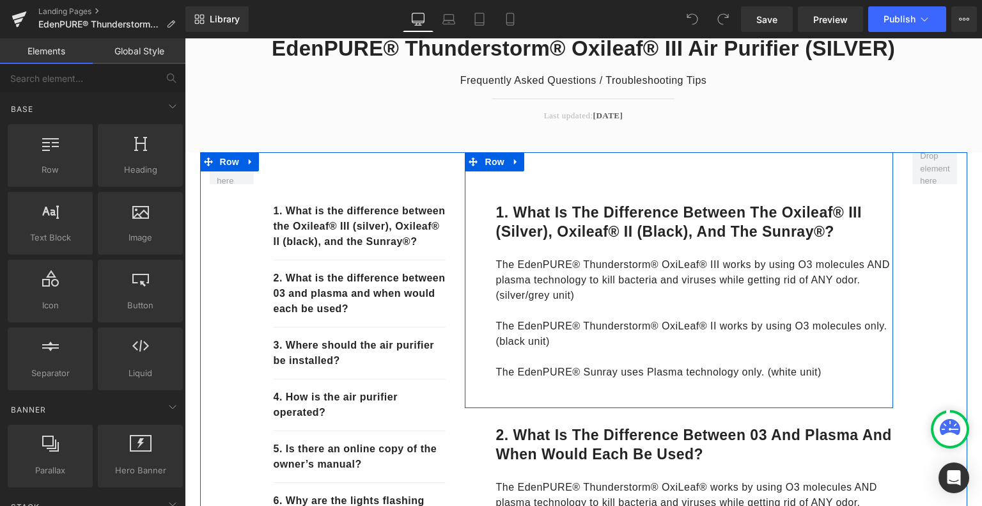
scroll to position [320, 0]
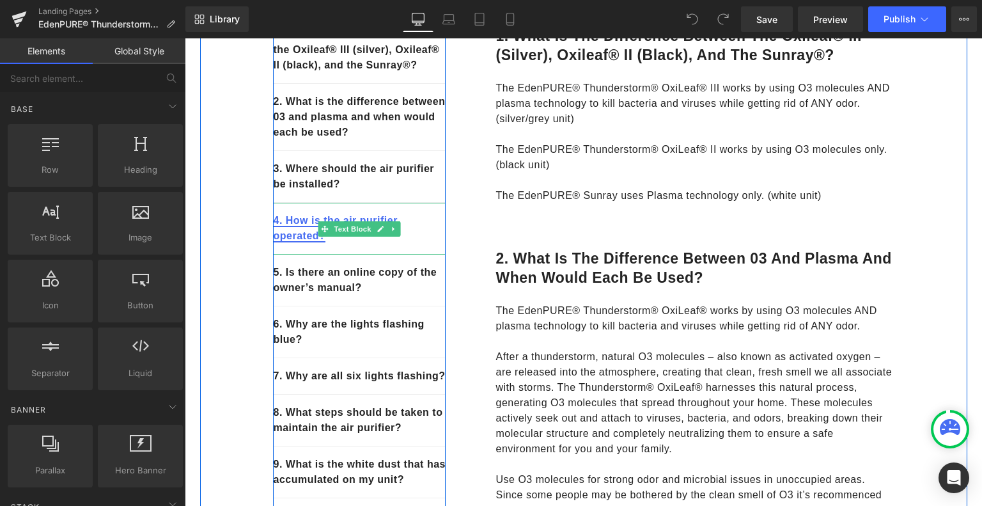
click at [286, 224] on link "4. How is the air purifier operated?" at bounding box center [335, 228] width 124 height 26
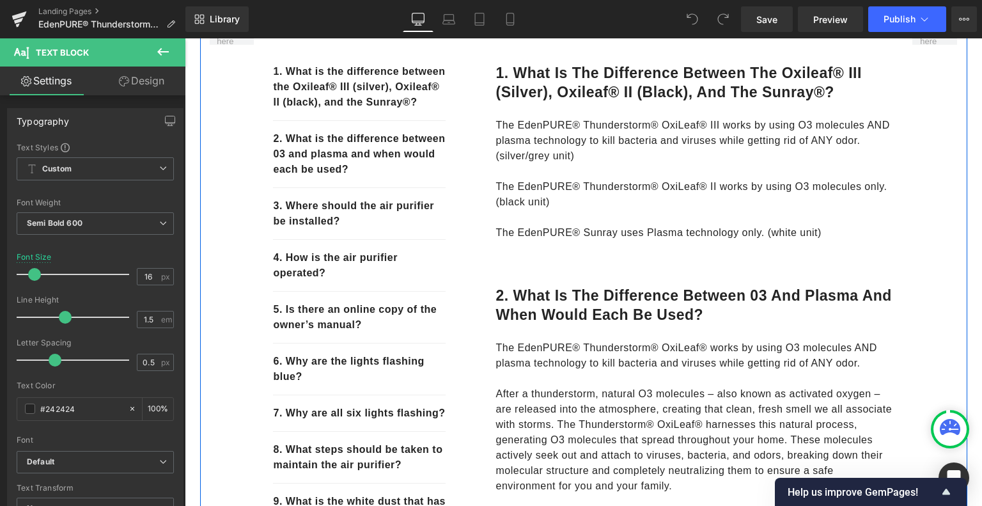
scroll to position [155, 0]
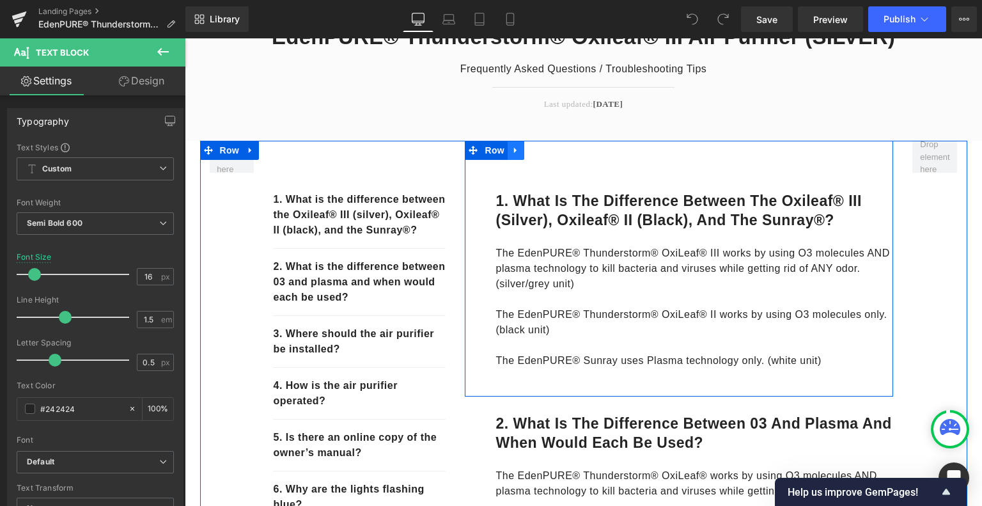
click at [511, 153] on icon at bounding box center [515, 151] width 9 height 10
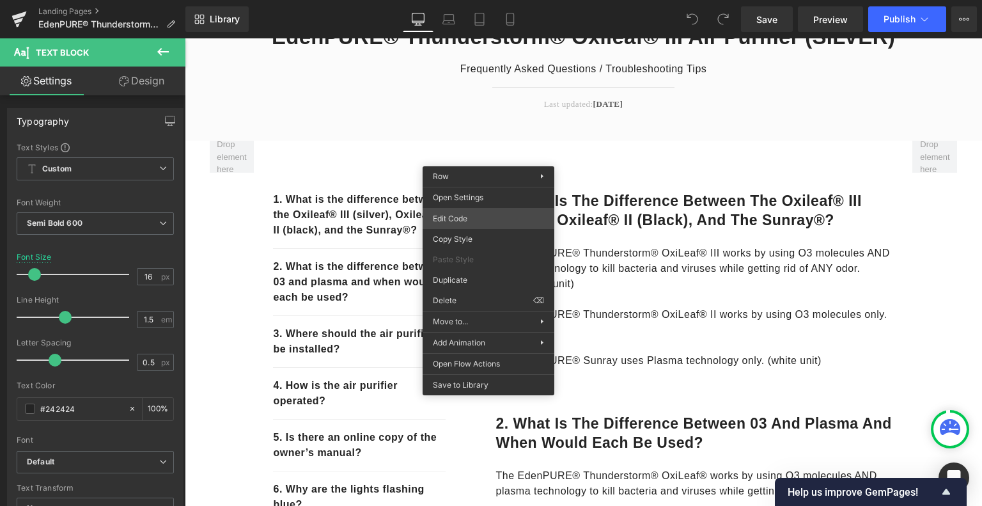
click at [477, 0] on div "You are previewing how the will restyle your page. You can not edit Elements in…" at bounding box center [491, 0] width 982 height 0
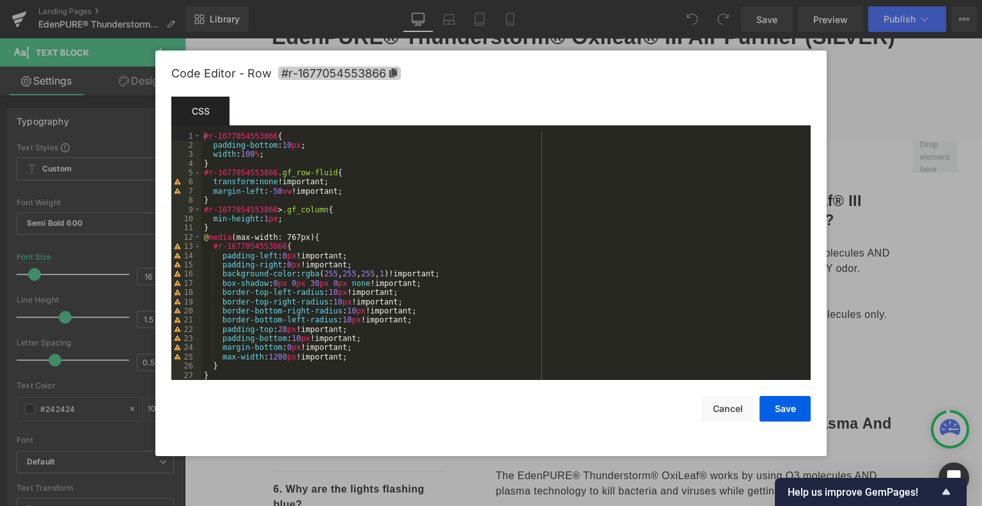
click at [394, 74] on icon at bounding box center [393, 72] width 8 height 9
click at [736, 412] on button "Cancel" at bounding box center [727, 409] width 51 height 26
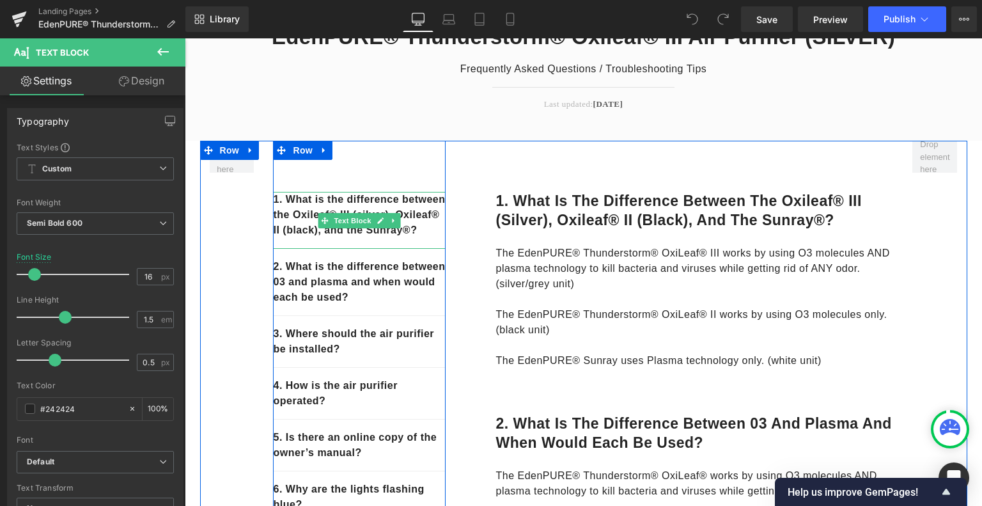
click at [416, 229] on p "1. What is the difference between the Oxileaf® III (silver), Oxileaf® II (black…" at bounding box center [359, 215] width 173 height 46
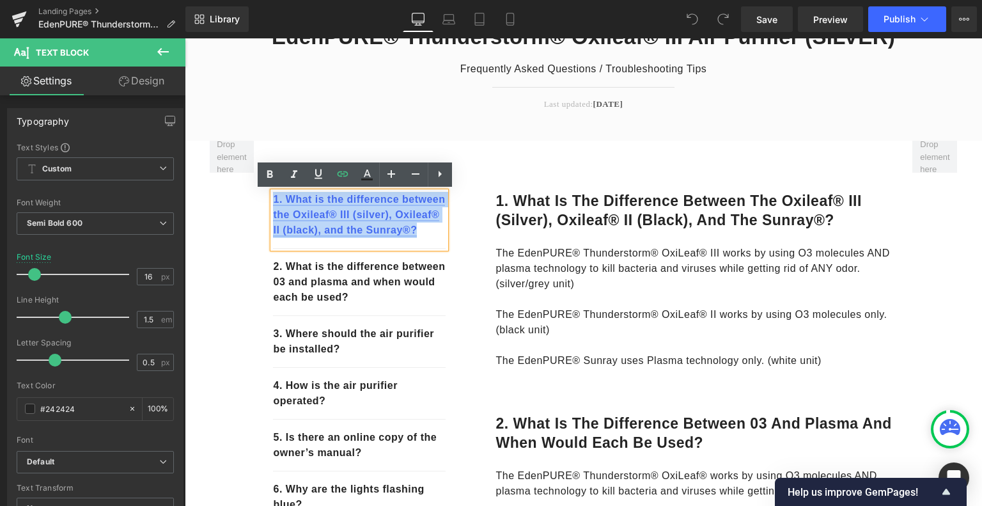
drag, startPoint x: 414, startPoint y: 231, endPoint x: 270, endPoint y: 201, distance: 146.9
click at [273, 201] on p "1. What is the difference between the Oxileaf® III (silver), Oxileaf® II (black…" at bounding box center [359, 215] width 173 height 46
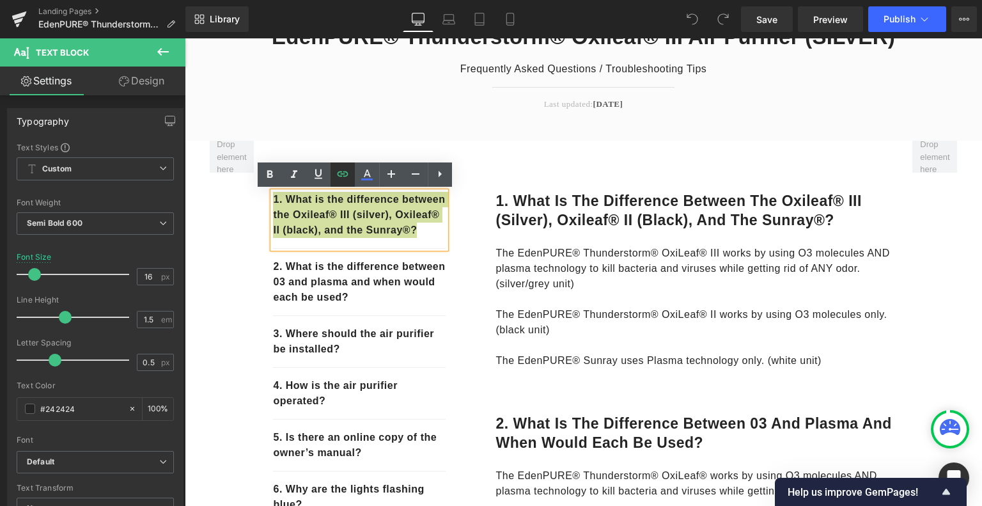
click at [340, 177] on icon at bounding box center [342, 173] width 15 height 15
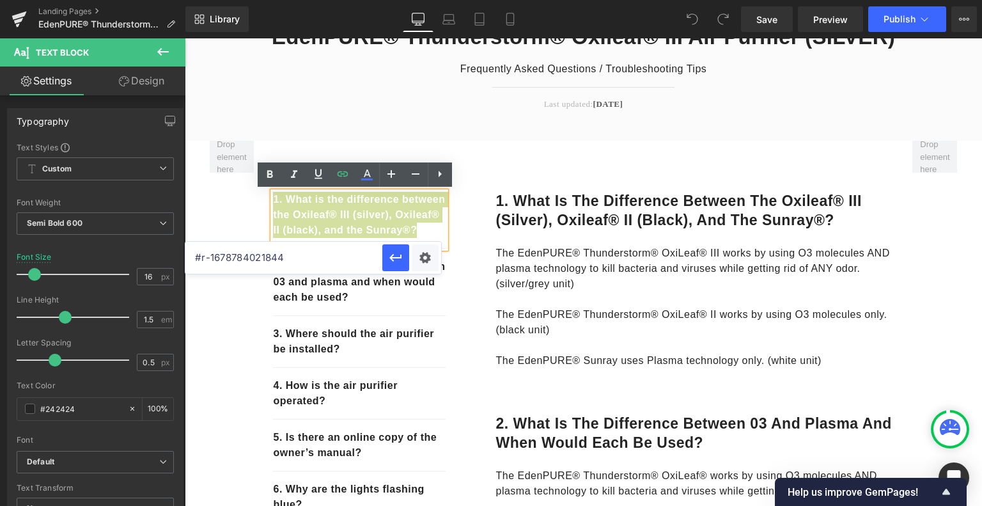
click at [325, 256] on input "#r-1678784021844" at bounding box center [283, 258] width 197 height 32
paste input "7054553866"
click at [398, 258] on icon "button" at bounding box center [395, 257] width 15 height 15
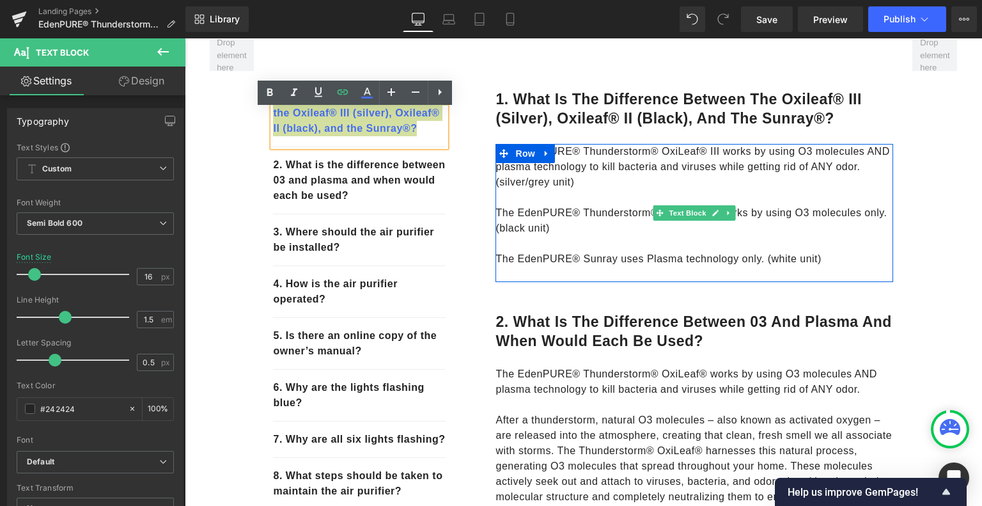
scroll to position [283, 0]
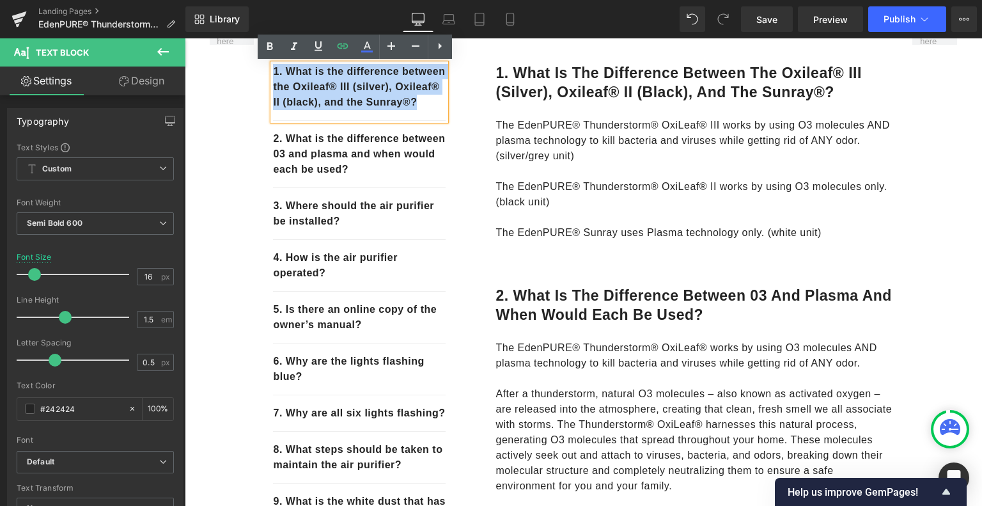
click at [698, 311] on div "2. What is the difference between 03 and plasma and when would each be used? He…" at bounding box center [694, 305] width 398 height 38
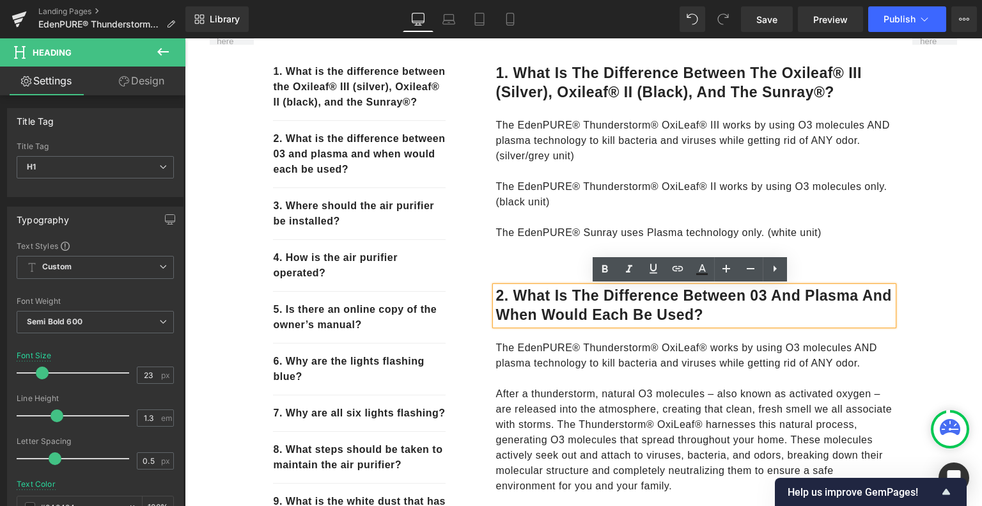
click at [505, 274] on div "2. What is the difference between 03 and plasma and when would each be used? He…" at bounding box center [679, 509] width 428 height 483
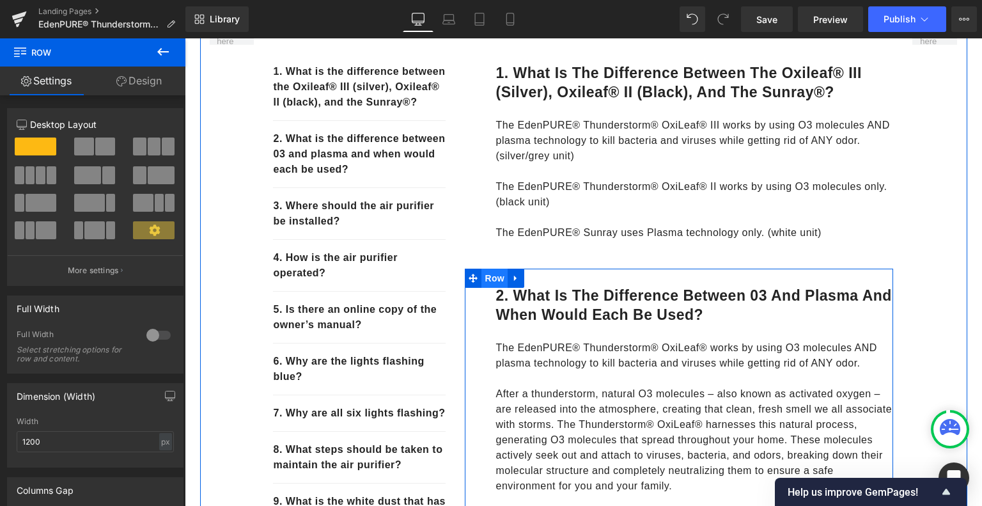
click at [485, 281] on span "Row" at bounding box center [494, 277] width 26 height 19
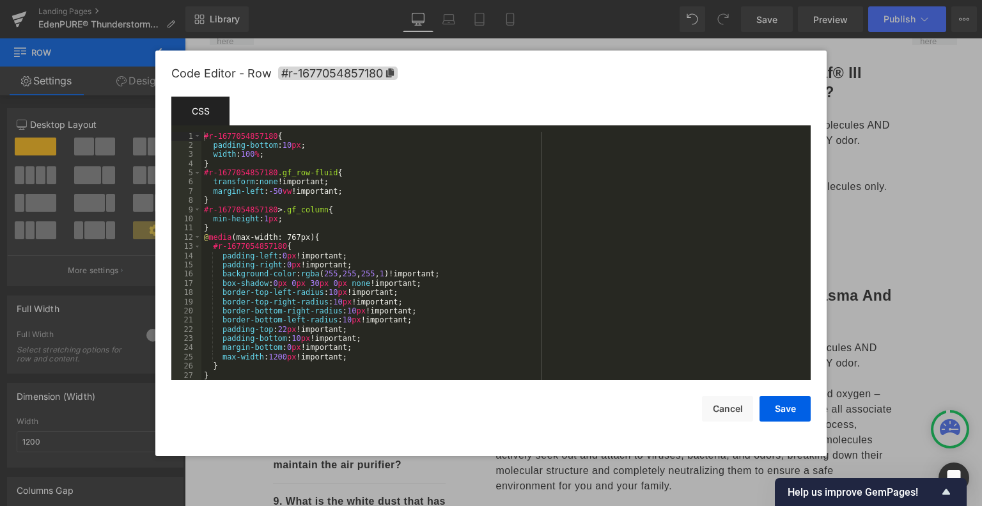
click at [489, 0] on div "Row You are previewing how the will restyle your page. You can not edit Element…" at bounding box center [491, 0] width 982 height 0
click at [392, 74] on icon at bounding box center [390, 72] width 8 height 9
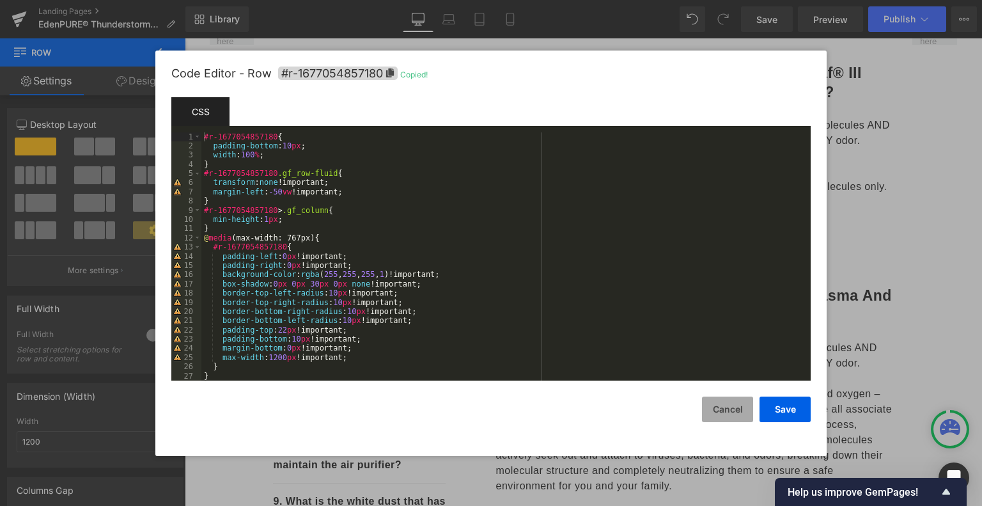
click at [734, 407] on button "Cancel" at bounding box center [727, 409] width 51 height 26
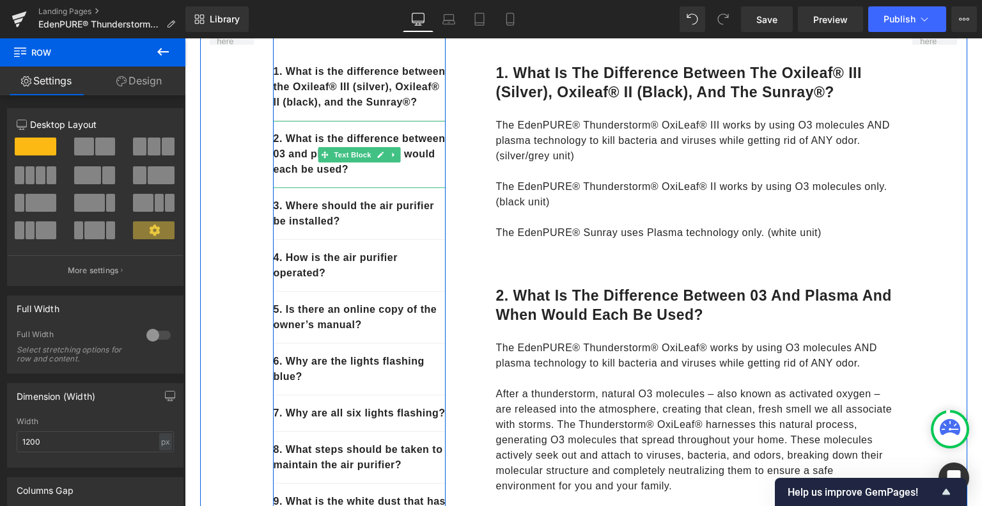
click at [353, 173] on p "2. What is the difference between 03 and plasma and when would each be used?" at bounding box center [359, 154] width 173 height 46
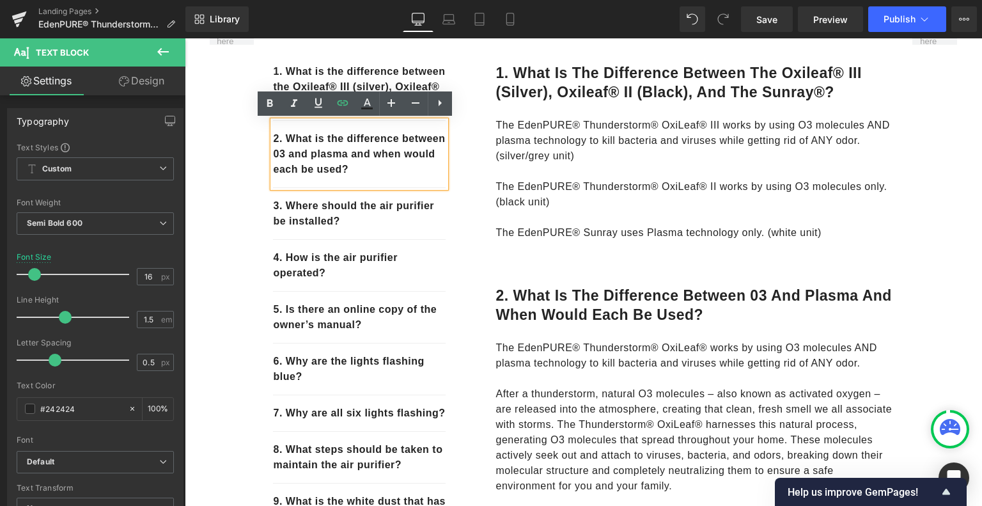
drag, startPoint x: 351, startPoint y: 171, endPoint x: 267, endPoint y: 134, distance: 91.8
click at [273, 134] on div "2. What is the difference between 03 and plasma and when would each be used?" at bounding box center [359, 154] width 173 height 67
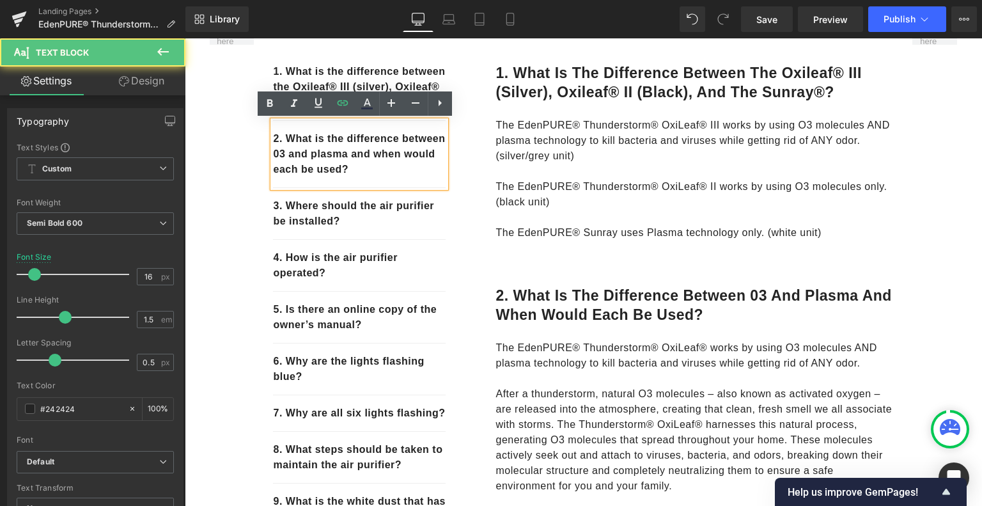
click at [273, 134] on div "2. What is the difference between 03 and plasma and when would each be used?" at bounding box center [359, 154] width 173 height 67
click at [352, 170] on p "2. What is the difference between 03 and plasma and when would each be used?" at bounding box center [359, 154] width 173 height 46
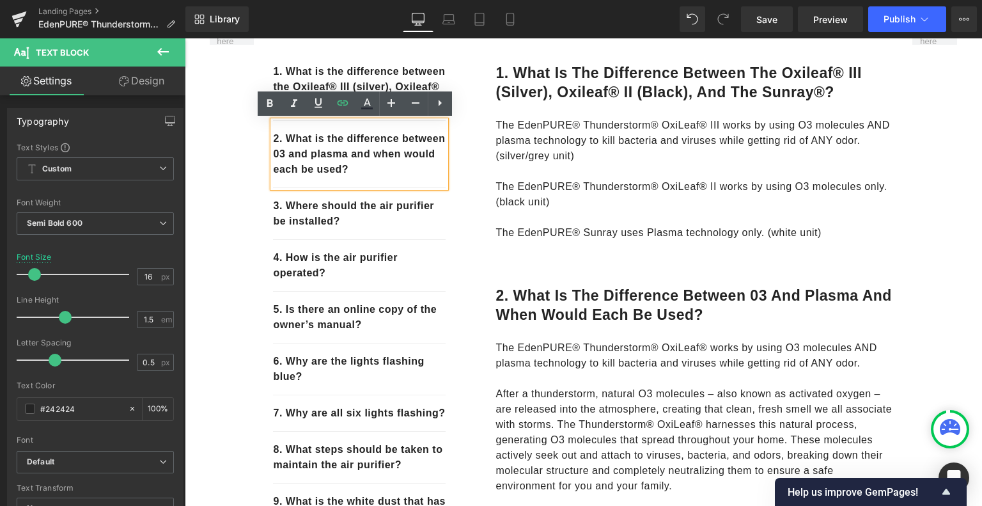
drag, startPoint x: 368, startPoint y: 169, endPoint x: 261, endPoint y: 135, distance: 112.2
click at [263, 135] on div "1. What is the difference between the Oxileaf® III (silver), Oxileaf® II (black…" at bounding box center [359, 455] width 192 height 884
click at [346, 105] on icon at bounding box center [342, 102] width 11 height 5
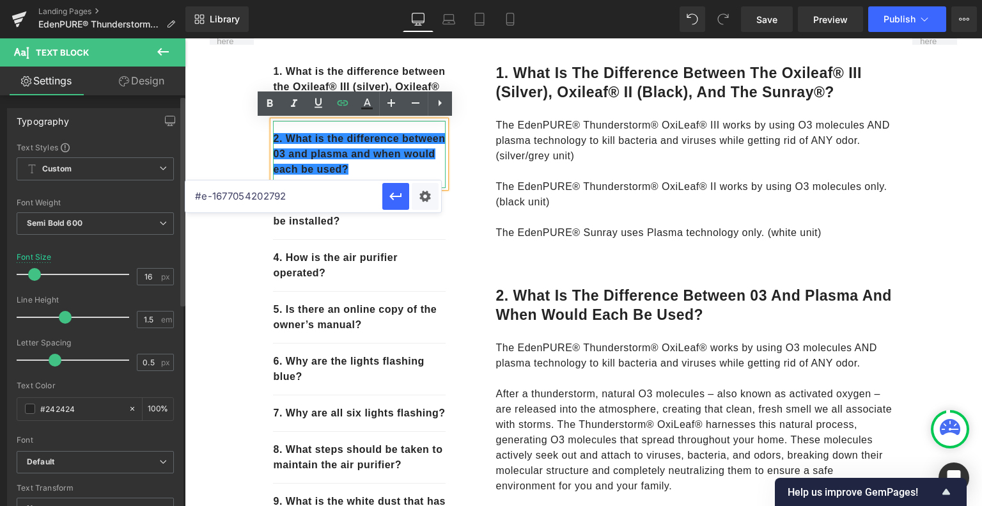
drag, startPoint x: 318, startPoint y: 199, endPoint x: 148, endPoint y: 199, distance: 169.4
click at [148, 0] on div "Row You are previewing how the will restyle your page. You can not edit Element…" at bounding box center [491, 0] width 982 height 0
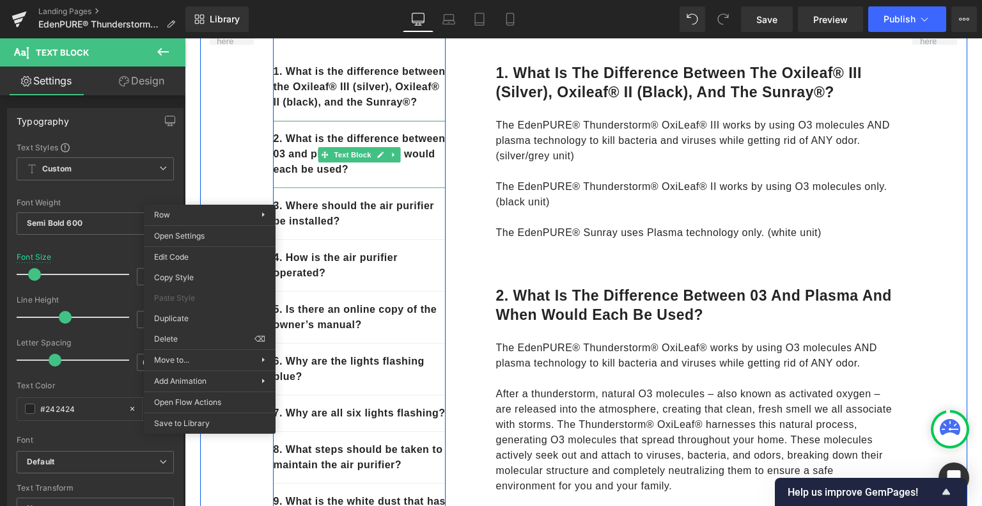
click at [364, 175] on p "2. What is the difference between 03 and plasma and when would each be used?" at bounding box center [359, 154] width 173 height 46
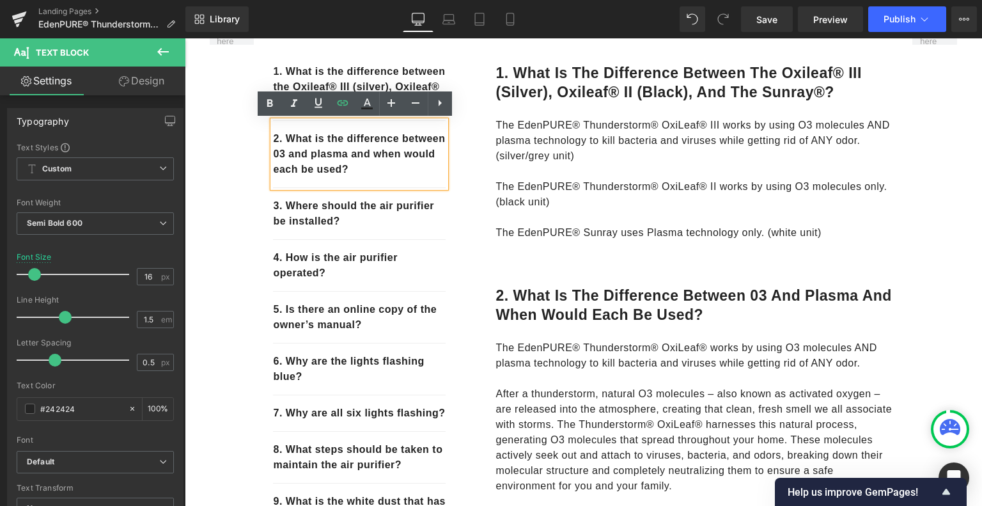
drag, startPoint x: 368, startPoint y: 171, endPoint x: 262, endPoint y: 137, distance: 111.0
click at [263, 137] on div "1. What is the difference between the Oxileaf® III (silver), Oxileaf® II (black…" at bounding box center [359, 455] width 192 height 884
click at [337, 105] on icon at bounding box center [342, 102] width 15 height 15
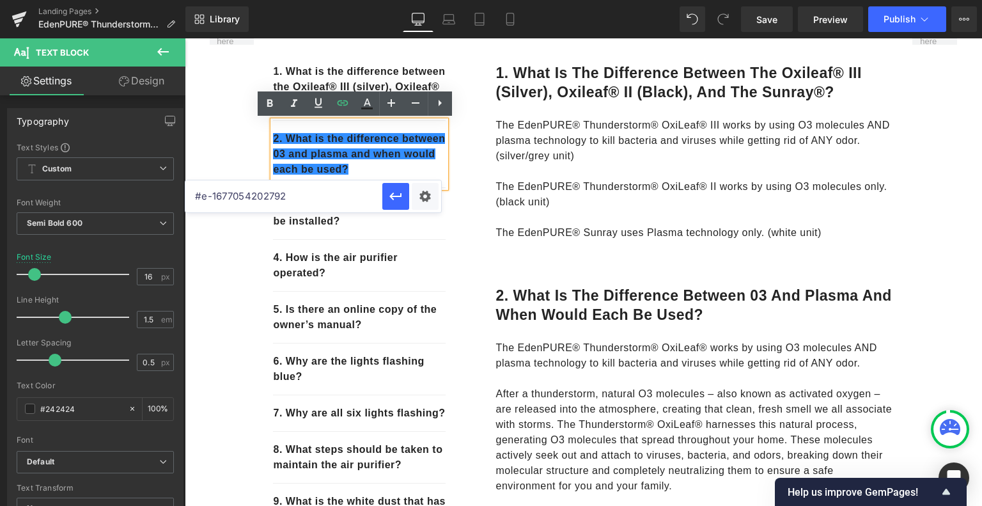
drag, startPoint x: 314, startPoint y: 197, endPoint x: 193, endPoint y: 196, distance: 121.4
click at [193, 196] on input "#e-1677054202792" at bounding box center [283, 196] width 197 height 32
paste input "r-1677054857180"
type input "#r-1677054857180"
click at [399, 198] on icon "button" at bounding box center [395, 196] width 15 height 15
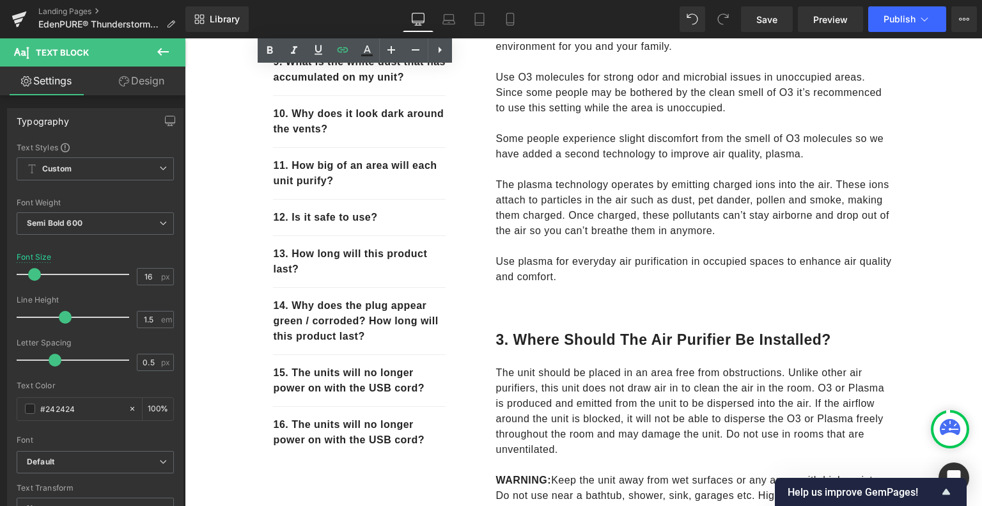
scroll to position [794, 0]
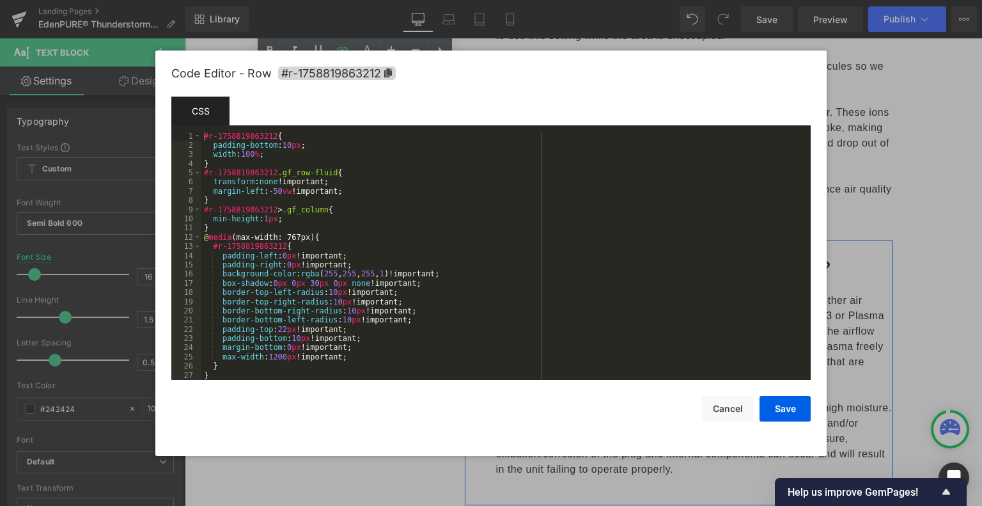
click at [481, 0] on div "Row You are previewing how the will restyle your page. You can not edit Element…" at bounding box center [491, 0] width 982 height 0
click at [385, 74] on icon at bounding box center [388, 72] width 8 height 9
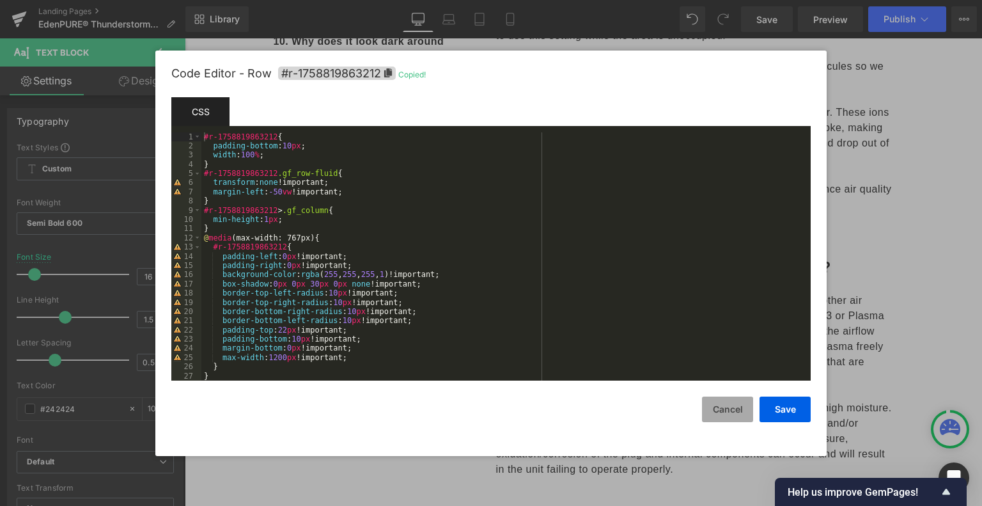
click at [713, 412] on button "Cancel" at bounding box center [727, 409] width 51 height 26
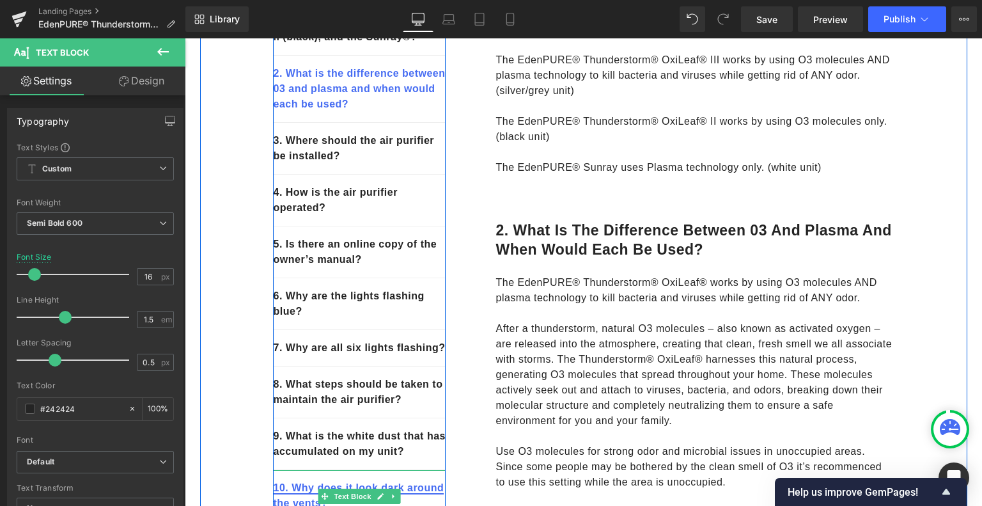
scroll to position [346, 0]
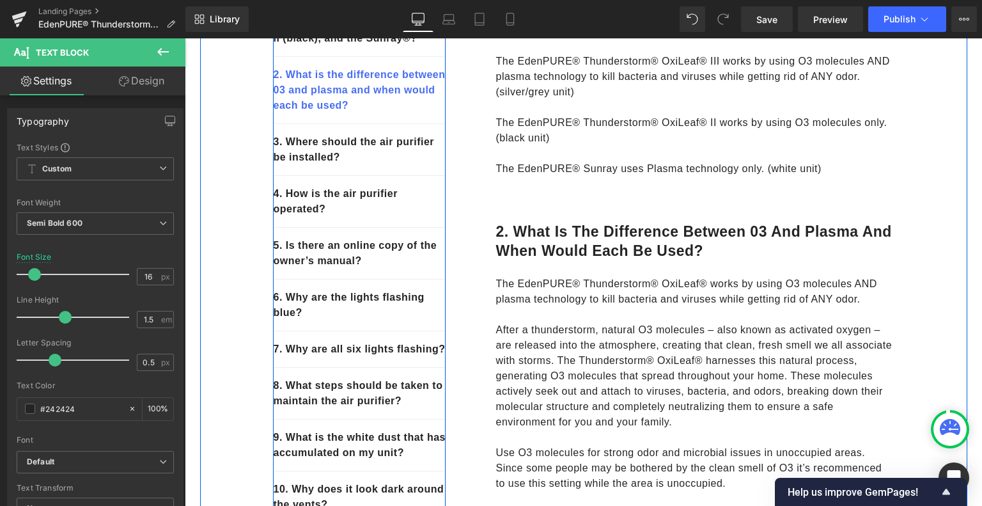
click at [353, 162] on p "3. Where should the air purifier be installed?" at bounding box center [359, 149] width 173 height 31
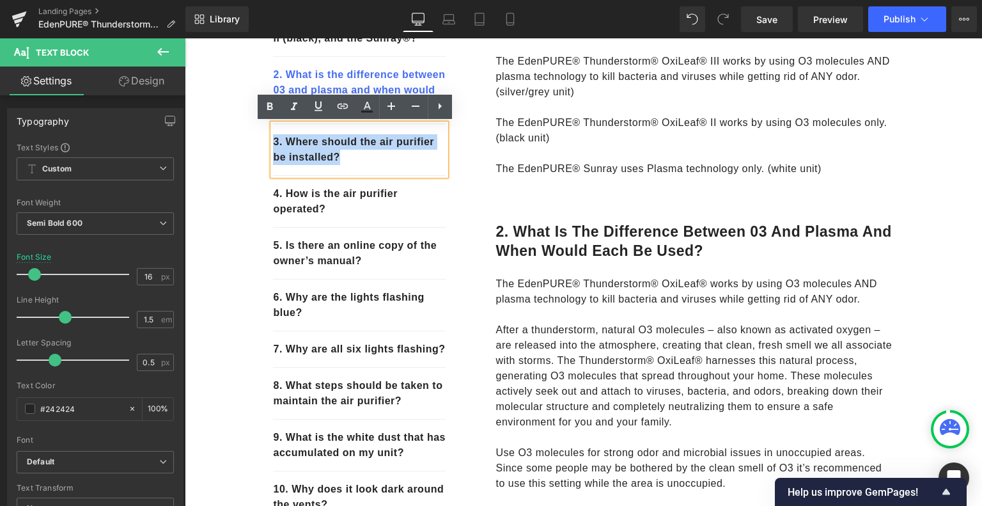
drag, startPoint x: 330, startPoint y: 156, endPoint x: 269, endPoint y: 140, distance: 62.8
click at [273, 140] on p "3. Where should the air purifier be installed?" at bounding box center [359, 149] width 173 height 31
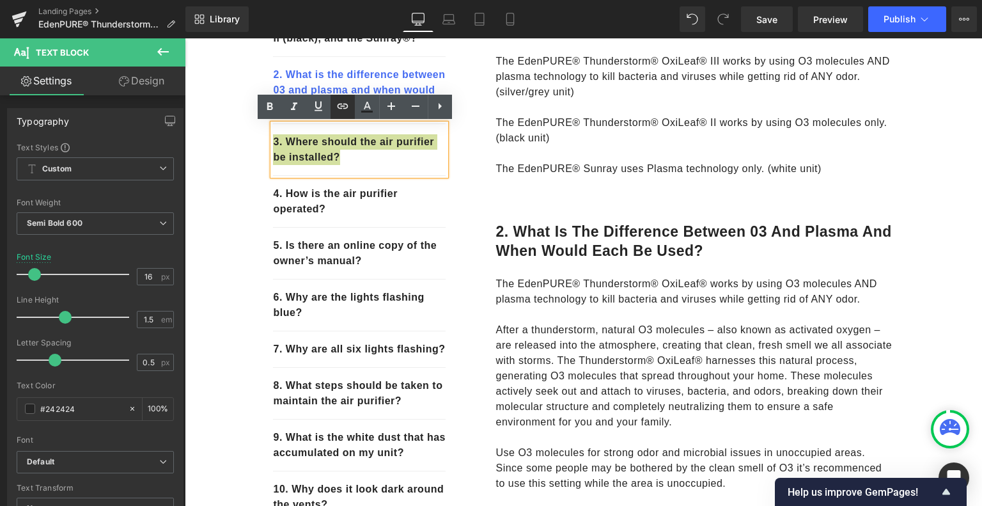
click at [339, 107] on icon at bounding box center [342, 106] width 11 height 5
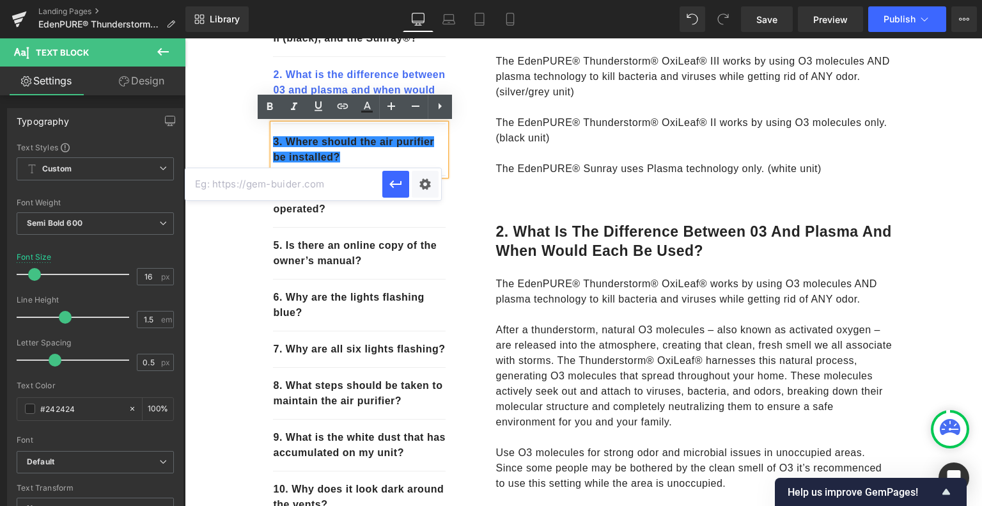
paste input "#r-1758819863212"
click at [398, 189] on icon "button" at bounding box center [395, 183] width 15 height 15
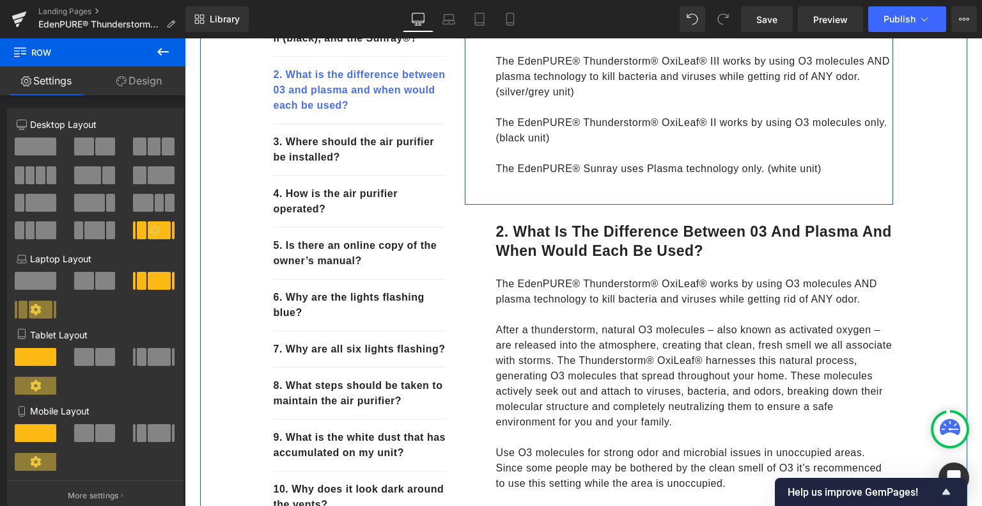
click at [473, 155] on div "1. What is the difference between the Oxileaf® III (silver), Oxileaf® II (black…" at bounding box center [679, 77] width 428 height 256
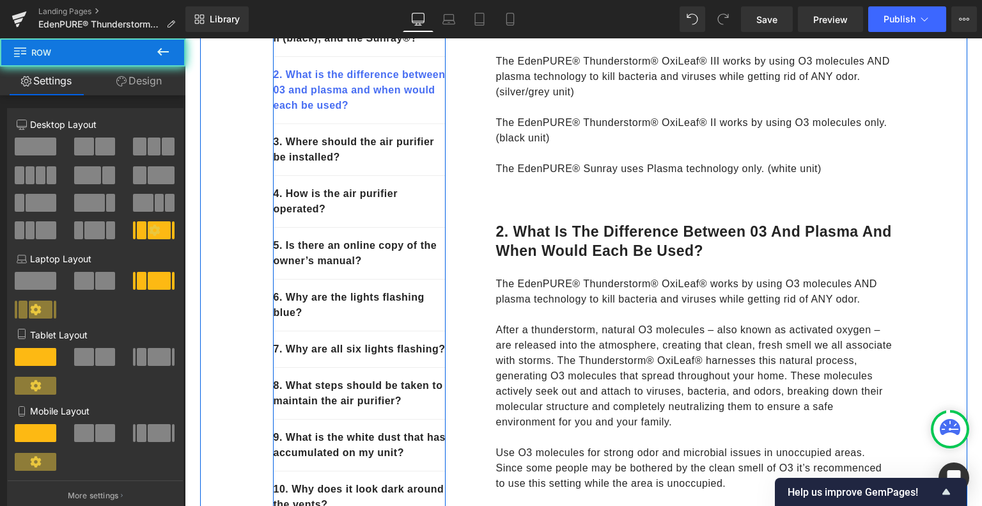
scroll to position [219, 0]
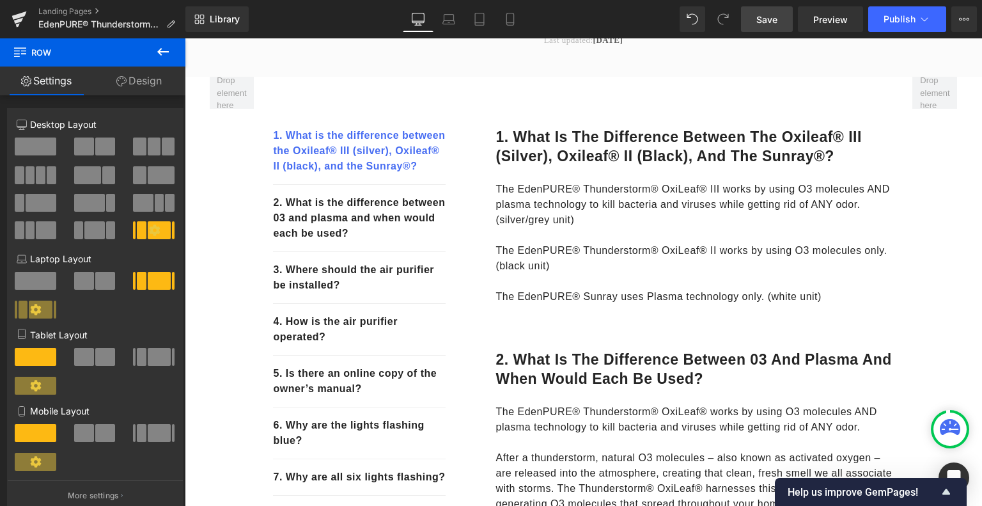
click at [774, 13] on span "Save" at bounding box center [766, 19] width 21 height 13
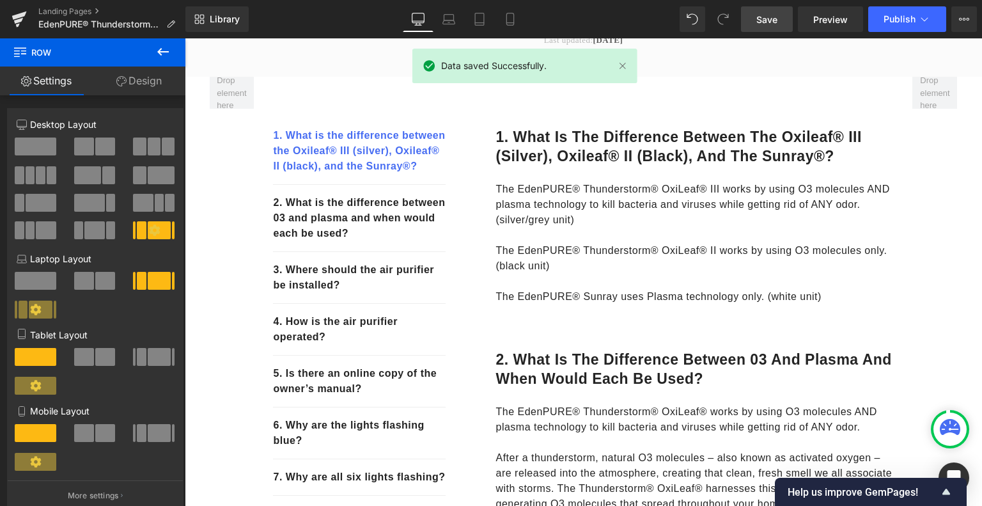
click at [764, 19] on span "Save" at bounding box center [766, 19] width 21 height 13
click at [839, 19] on span "Preview" at bounding box center [830, 19] width 35 height 13
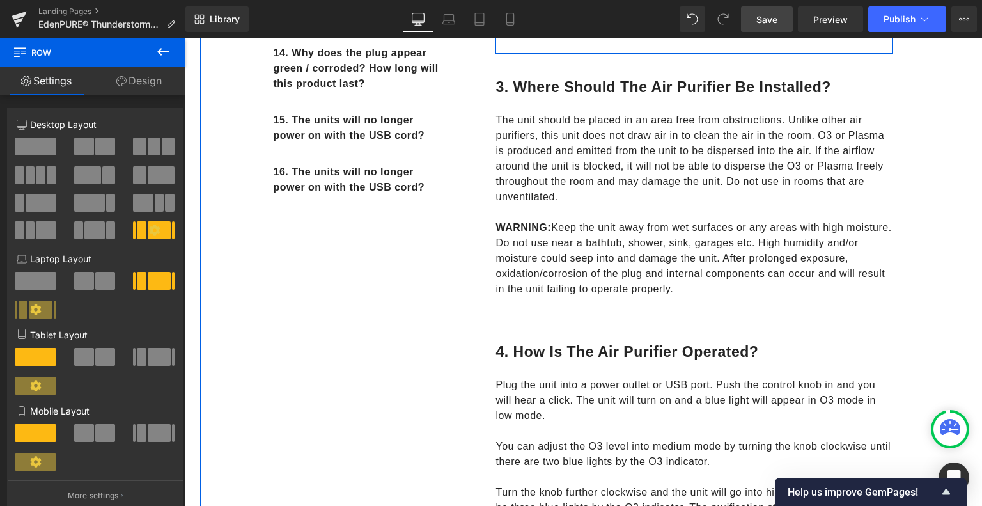
scroll to position [1113, 0]
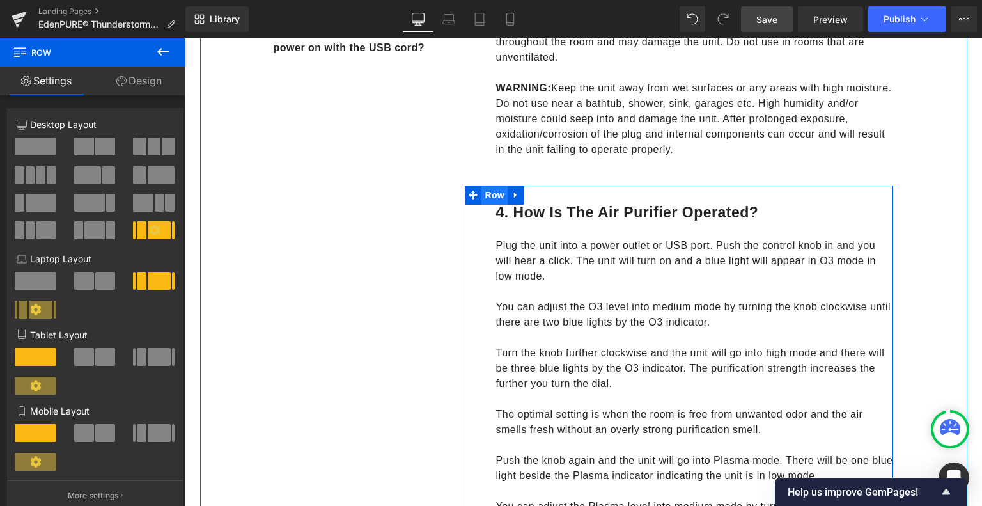
click at [499, 194] on span "Row" at bounding box center [494, 194] width 26 height 19
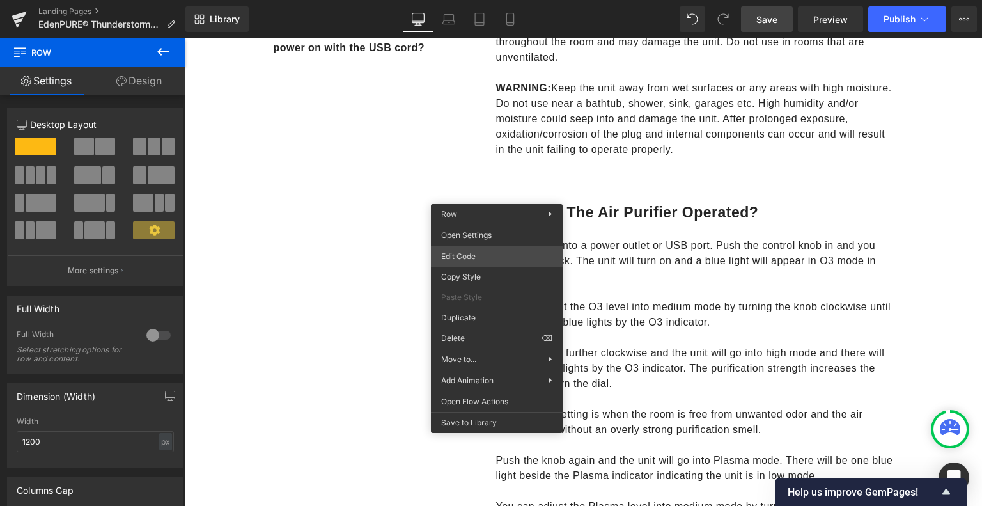
click at [470, 0] on div "Row You are previewing how the will restyle your page. You can not edit Element…" at bounding box center [491, 0] width 982 height 0
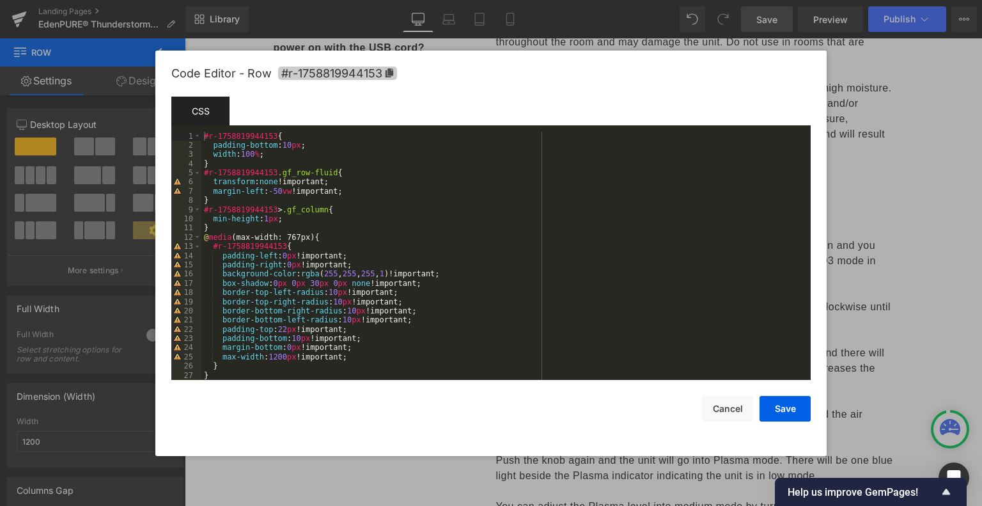
click at [391, 72] on icon at bounding box center [389, 72] width 8 height 9
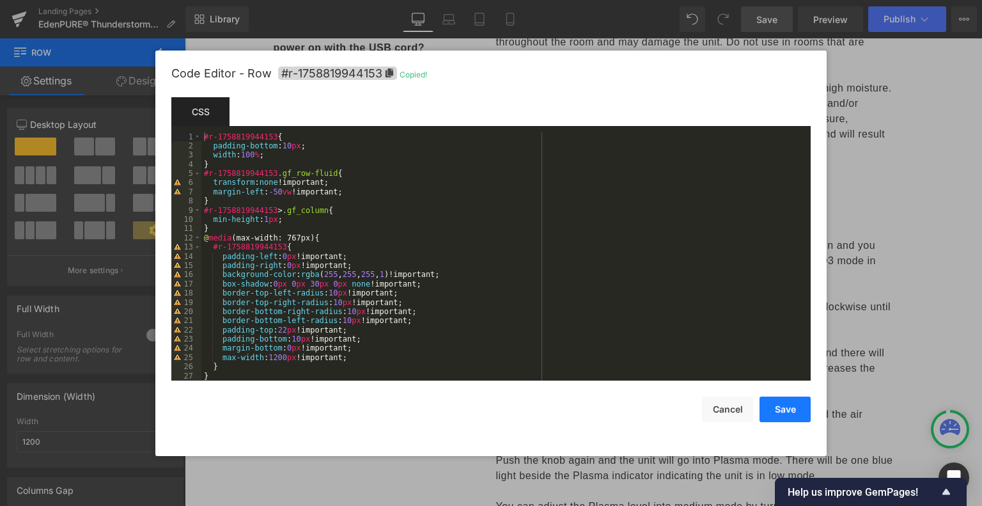
click at [773, 412] on button "Save" at bounding box center [784, 409] width 51 height 26
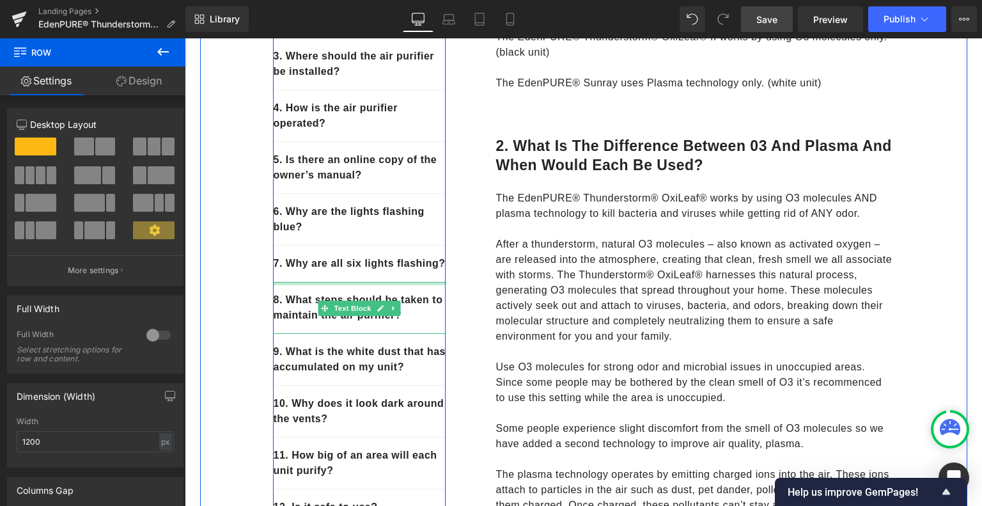
scroll to position [410, 0]
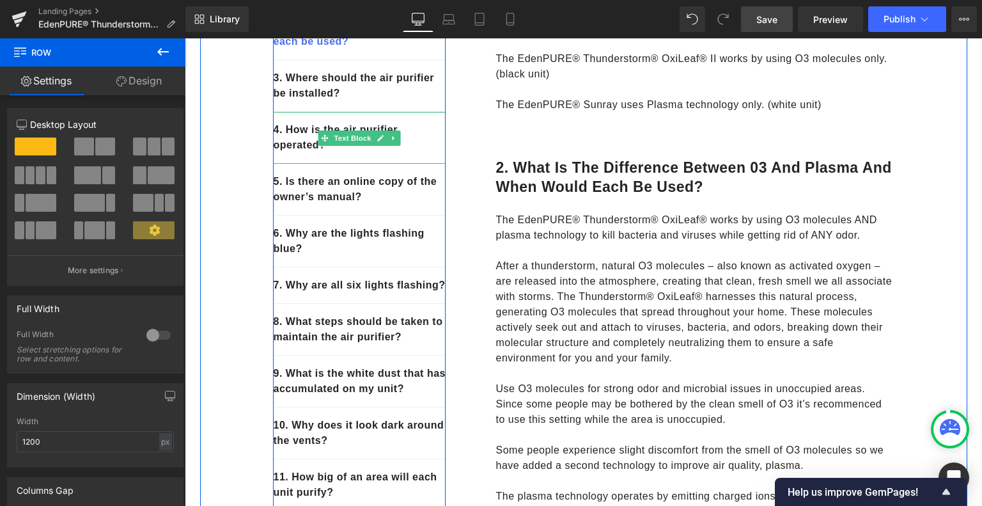
click at [330, 145] on p "4. How is the air purifier operated?" at bounding box center [359, 137] width 173 height 31
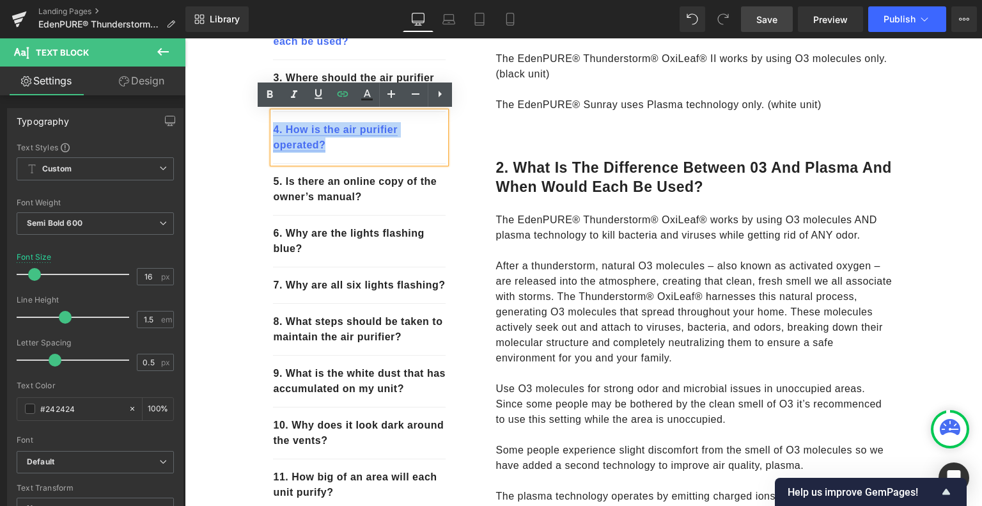
drag, startPoint x: 327, startPoint y: 146, endPoint x: 268, endPoint y: 130, distance: 60.5
click at [273, 130] on p "4. How is the air purifier operated?" at bounding box center [359, 137] width 173 height 31
click at [339, 91] on icon at bounding box center [342, 93] width 15 height 15
type input "#r-1758819944153"
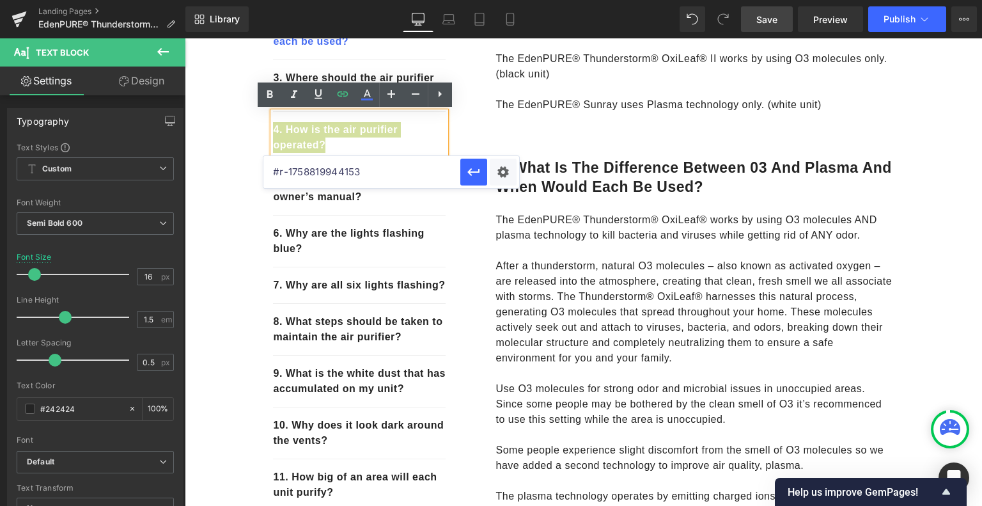
drag, startPoint x: 566, startPoint y: 214, endPoint x: 256, endPoint y: 176, distance: 312.3
click at [476, 176] on icon "button" at bounding box center [473, 171] width 15 height 15
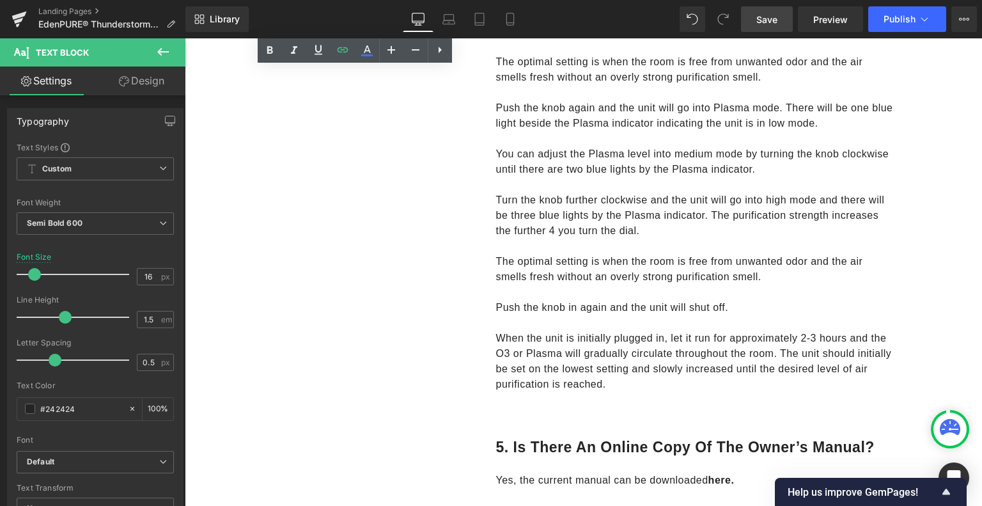
scroll to position [1625, 0]
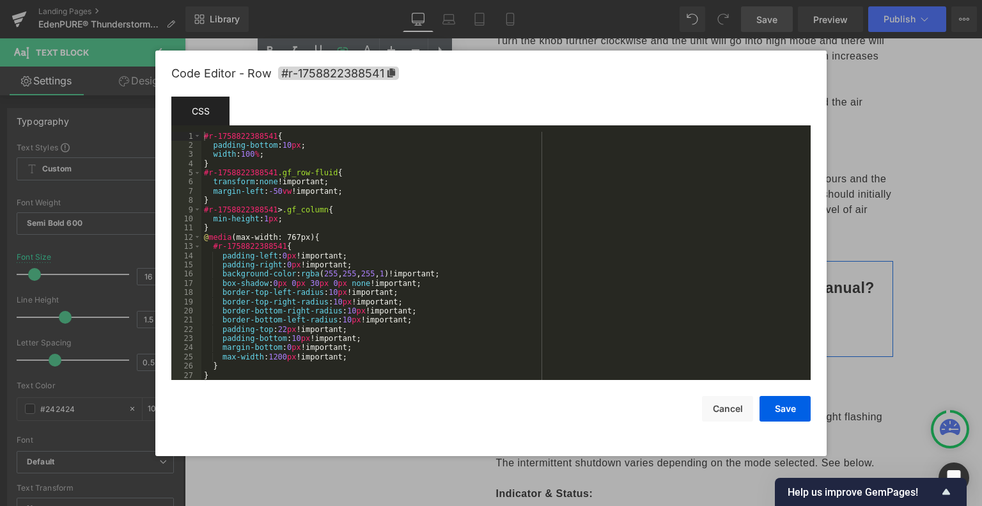
click at [471, 0] on div "Row You are previewing how the will restyle your page. You can not edit Element…" at bounding box center [491, 0] width 982 height 0
click at [390, 72] on icon at bounding box center [391, 72] width 8 height 9
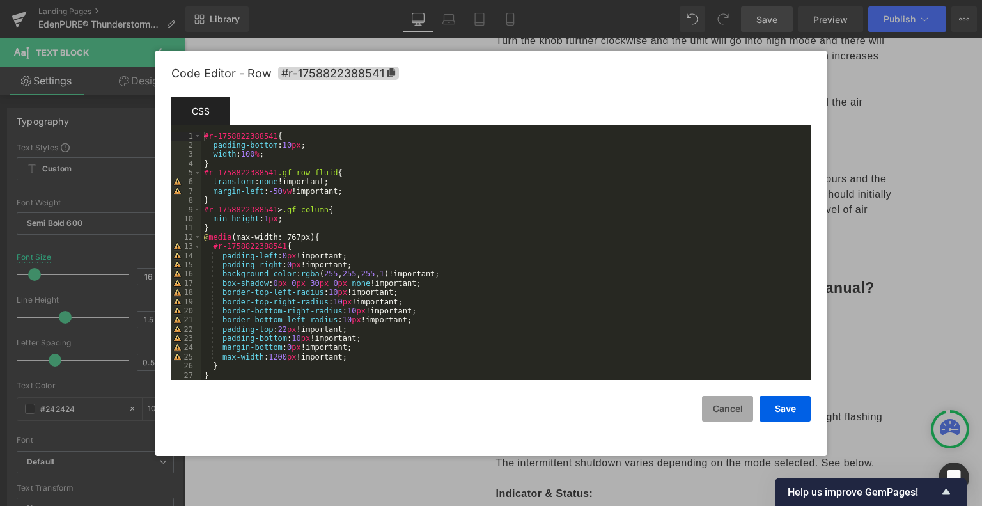
click at [729, 411] on button "Cancel" at bounding box center [727, 409] width 51 height 26
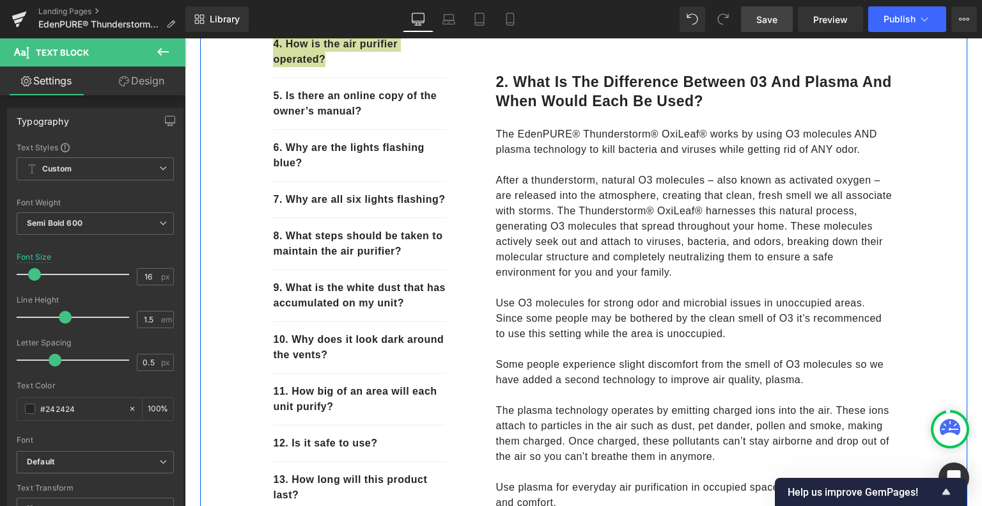
scroll to position [474, 0]
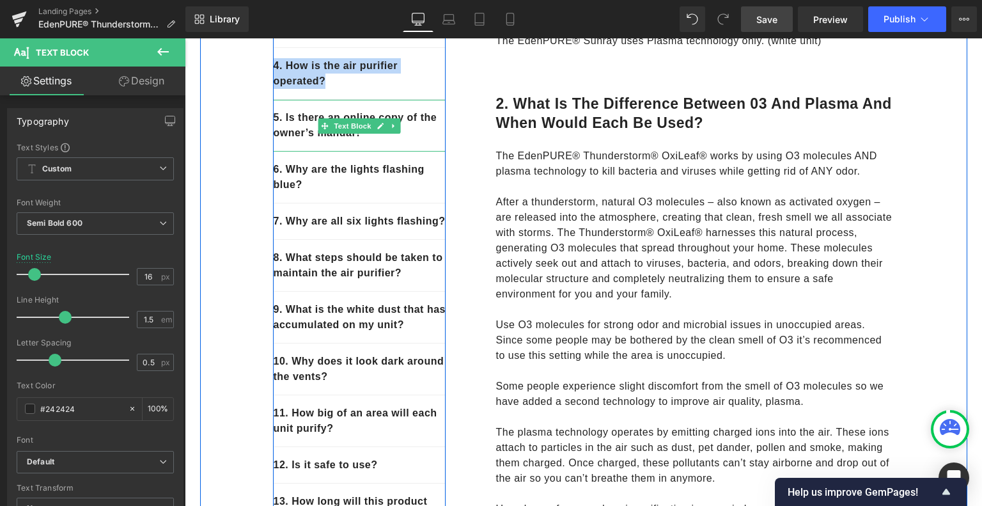
click at [363, 140] on p "5. Is there an online copy of the owner’s manual?" at bounding box center [359, 125] width 173 height 31
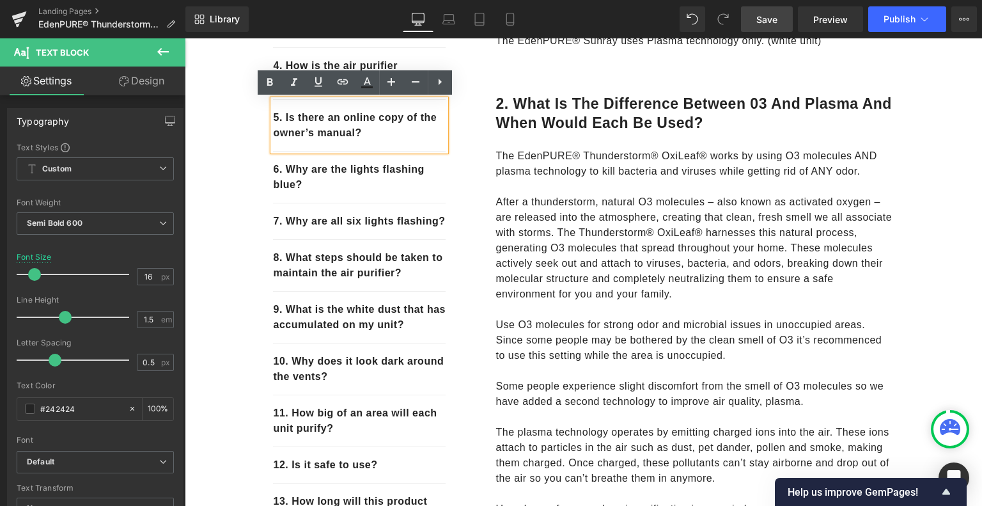
drag, startPoint x: 366, startPoint y: 135, endPoint x: 269, endPoint y: 114, distance: 98.7
click at [273, 114] on p "5. Is there an online copy of the owner’s manual?" at bounding box center [359, 125] width 173 height 31
click at [341, 81] on icon at bounding box center [342, 81] width 11 height 5
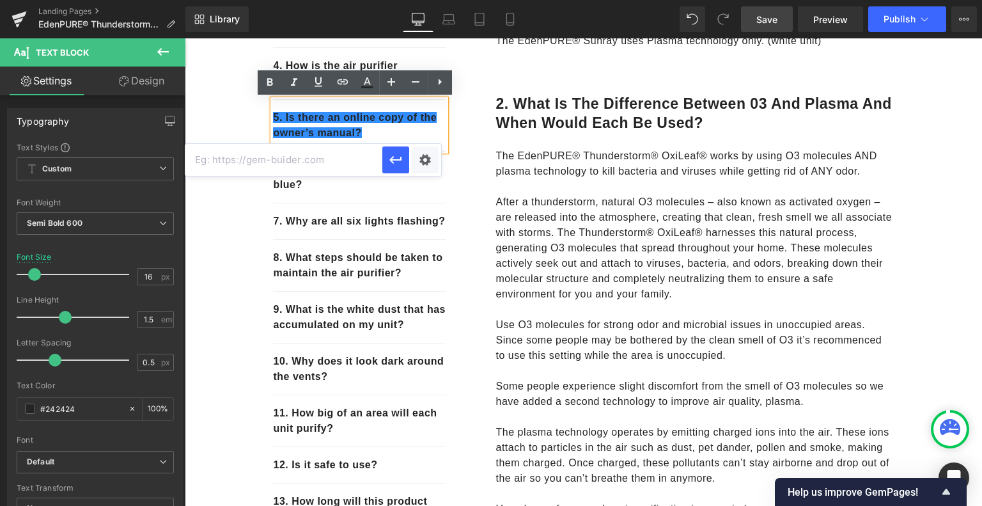
paste input "#r-1758822388541"
type input "#r-1758822388541"
click at [392, 158] on icon "button" at bounding box center [395, 160] width 12 height 8
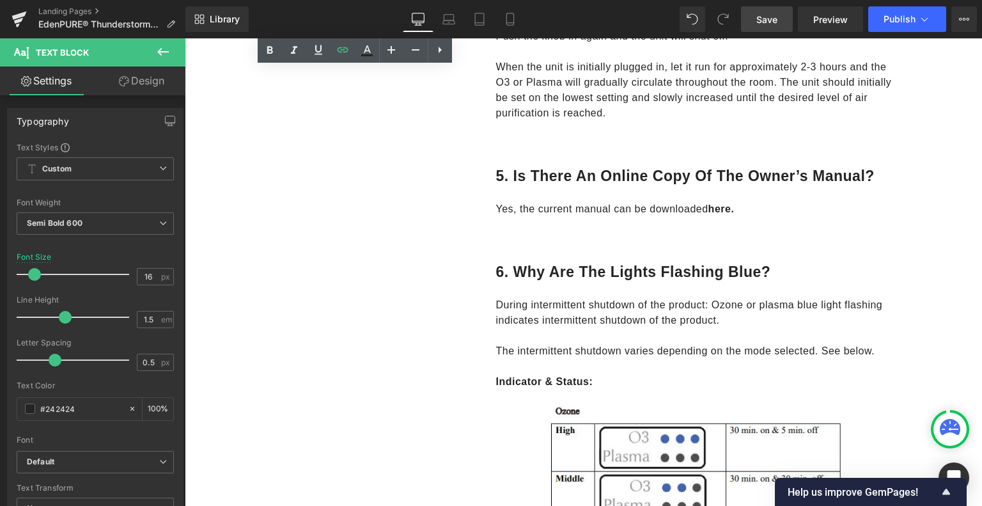
scroll to position [1817, 0]
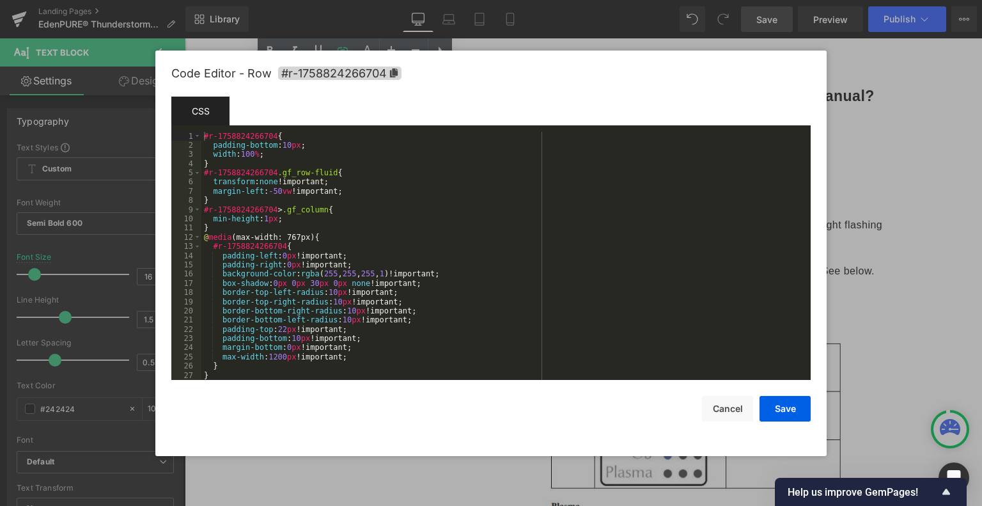
click at [451, 0] on div "Row You are previewing how the will restyle your page. You can not edit Element…" at bounding box center [491, 0] width 982 height 0
click at [394, 74] on icon at bounding box center [394, 72] width 8 height 9
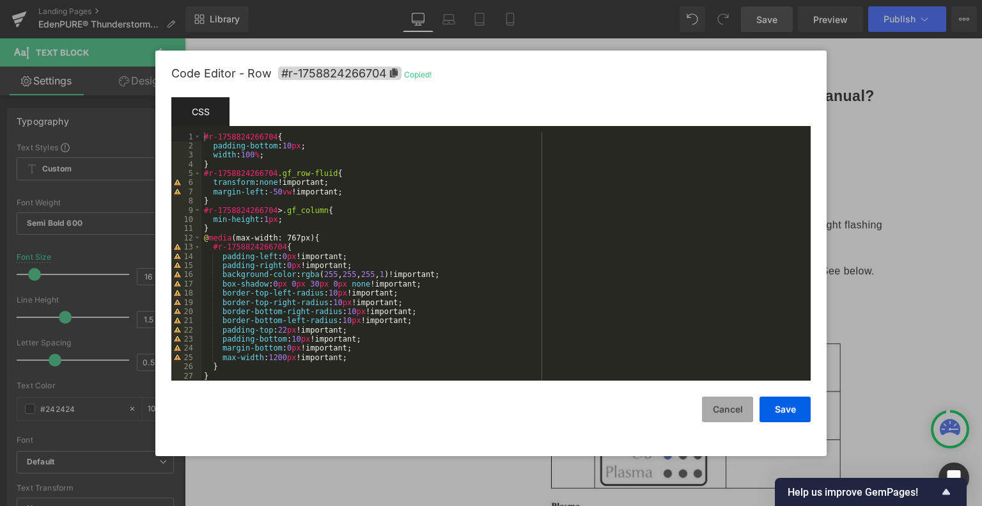
click at [725, 410] on button "Cancel" at bounding box center [727, 409] width 51 height 26
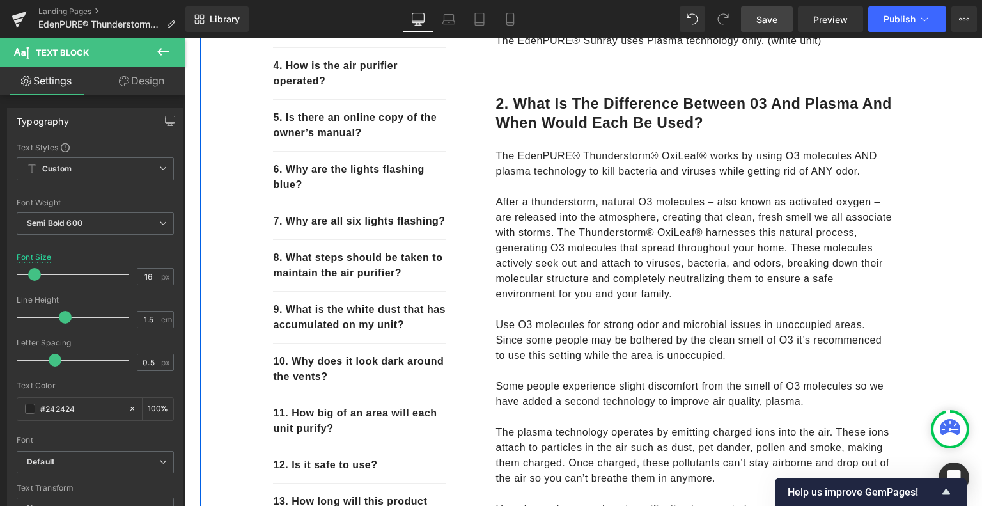
scroll to position [346, 0]
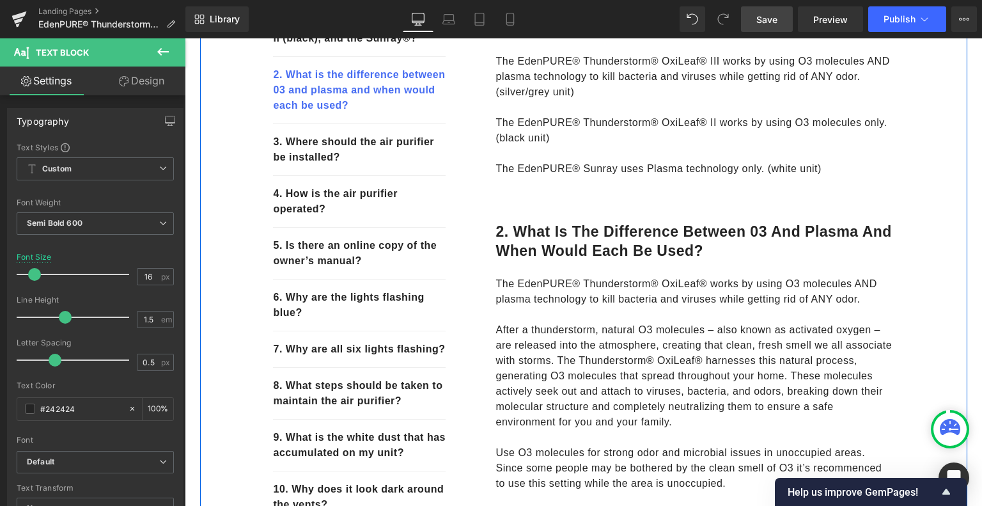
click at [309, 313] on p "6. Why are the lights flashing blue?" at bounding box center [359, 305] width 173 height 31
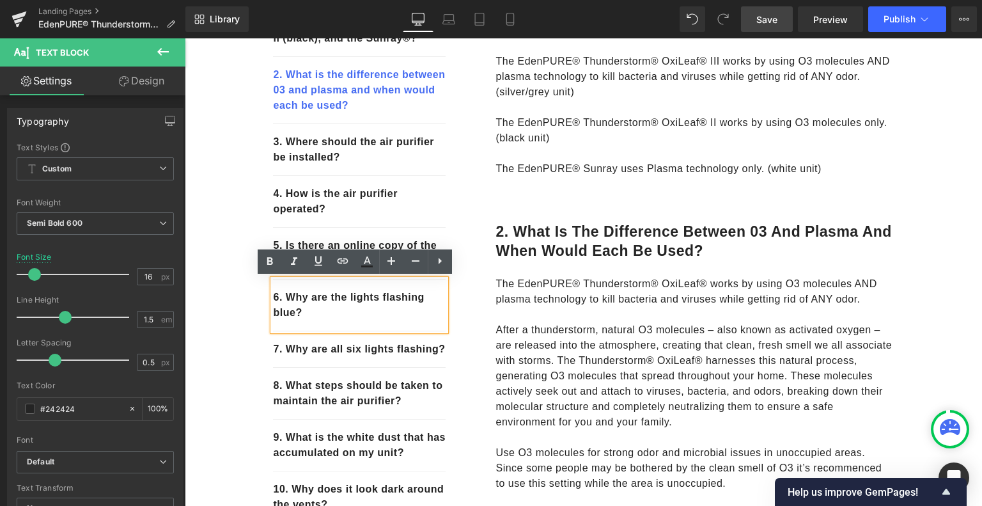
drag, startPoint x: 309, startPoint y: 313, endPoint x: 267, endPoint y: 291, distance: 46.9
click at [273, 291] on div "6. Why are the lights flashing blue?" at bounding box center [359, 305] width 173 height 52
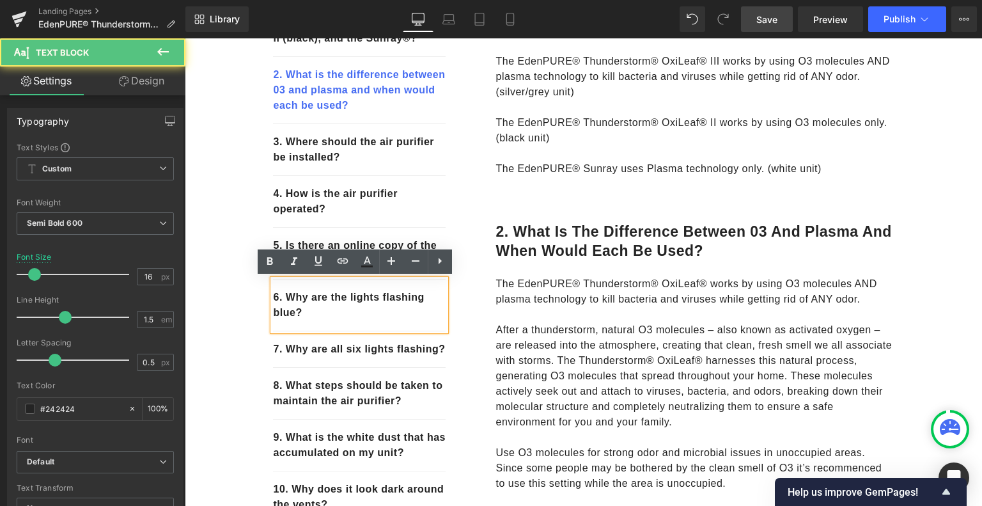
click at [324, 322] on div "6. Why are the lights flashing blue?" at bounding box center [359, 305] width 173 height 52
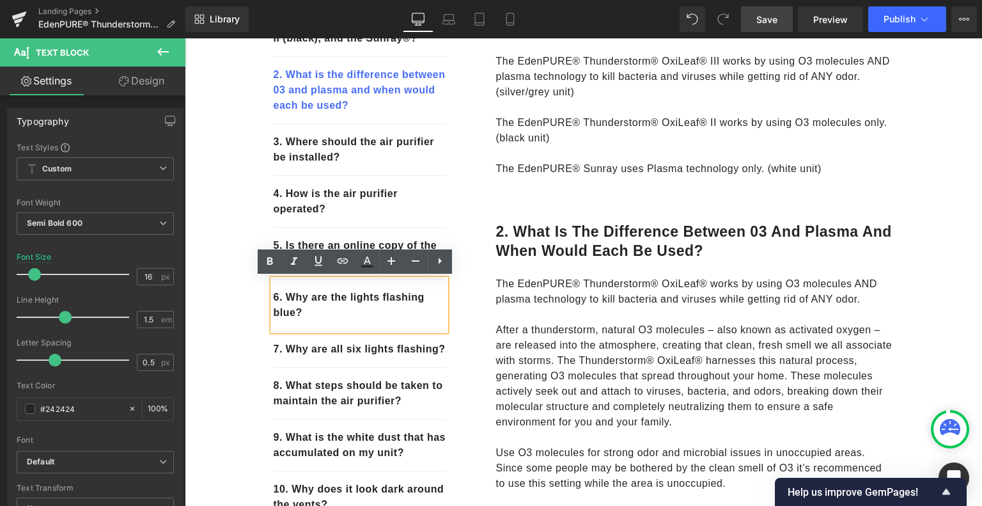
drag, startPoint x: 294, startPoint y: 313, endPoint x: 269, endPoint y: 297, distance: 30.0
click at [273, 297] on div "6. Why are the lights flashing blue?" at bounding box center [359, 305] width 173 height 52
click at [341, 263] on icon at bounding box center [342, 260] width 11 height 5
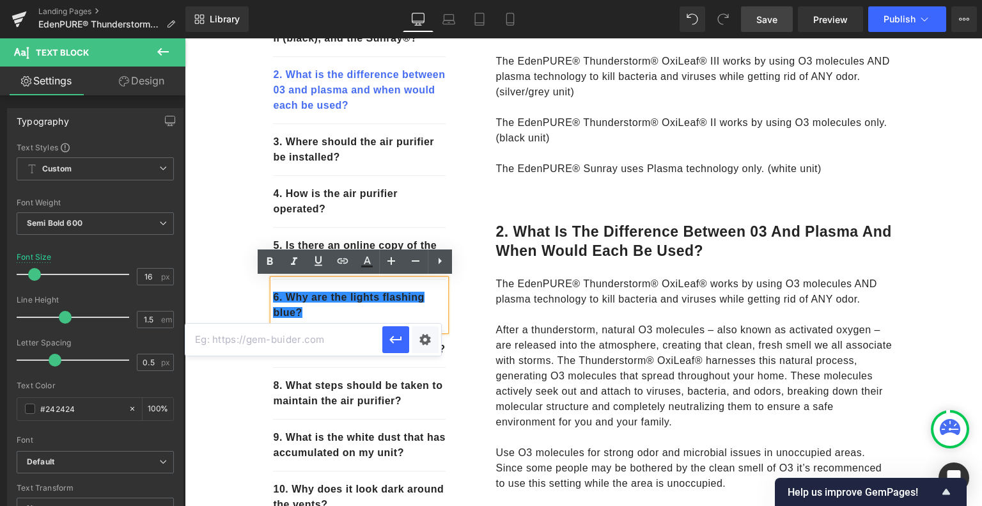
paste input "#r-1758824266704"
click at [399, 342] on icon "button" at bounding box center [395, 339] width 15 height 15
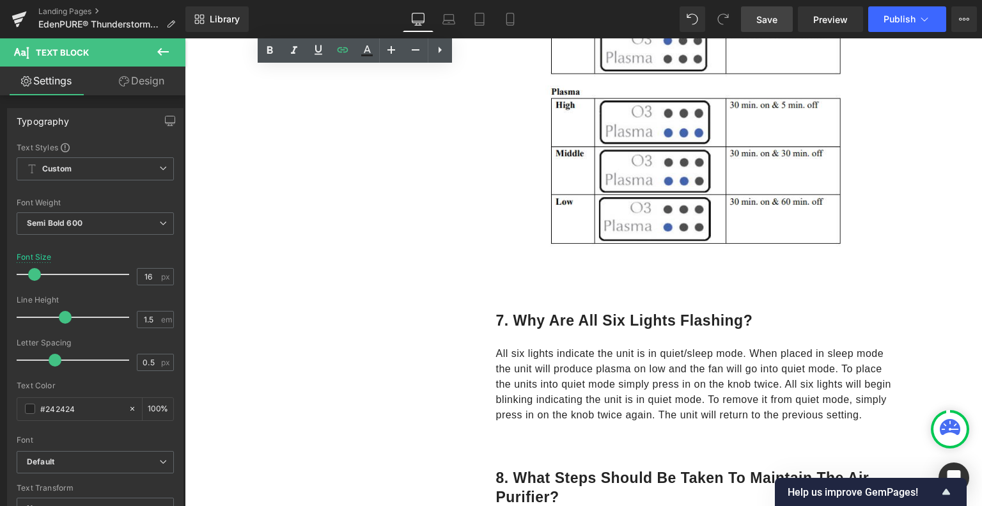
scroll to position [2456, 0]
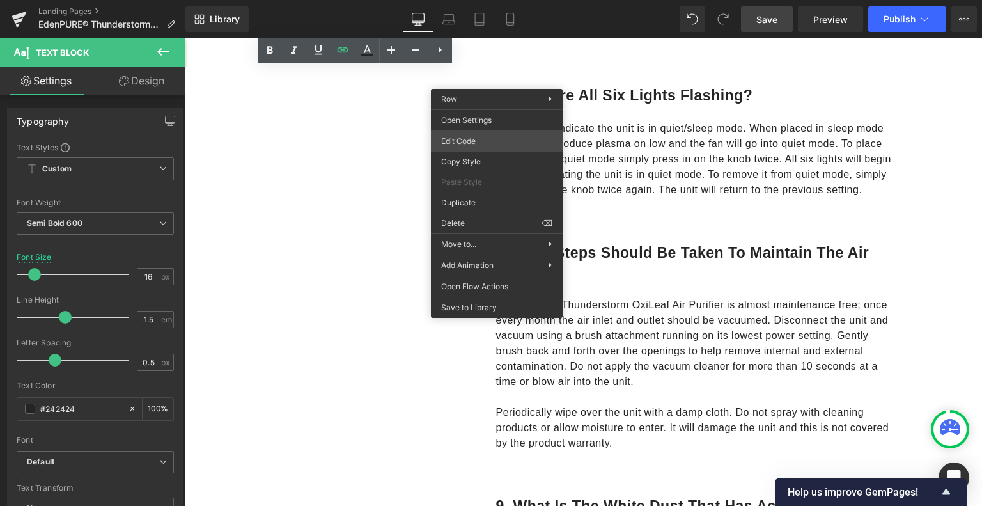
click at [470, 0] on div "Row You are previewing how the will restyle your page. You can not edit Element…" at bounding box center [491, 0] width 982 height 0
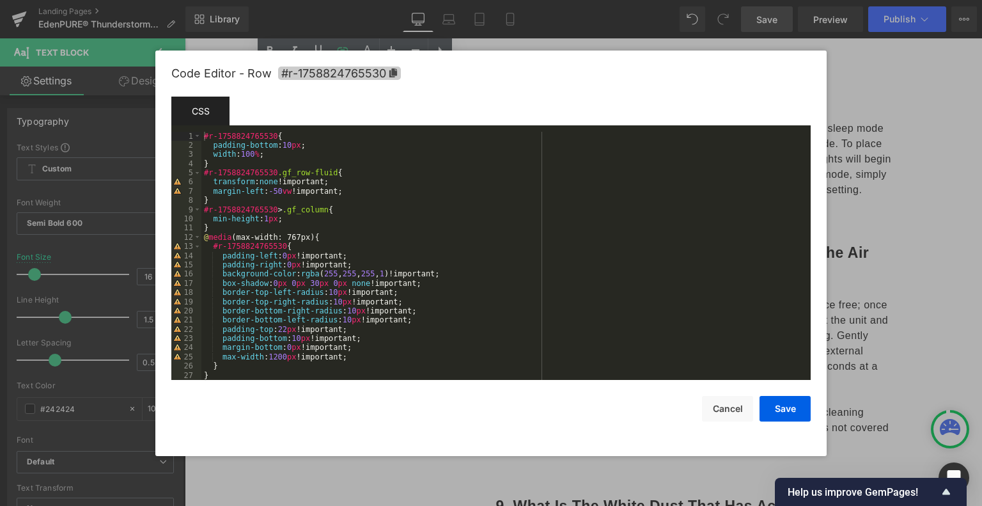
click at [394, 69] on icon at bounding box center [393, 72] width 9 height 9
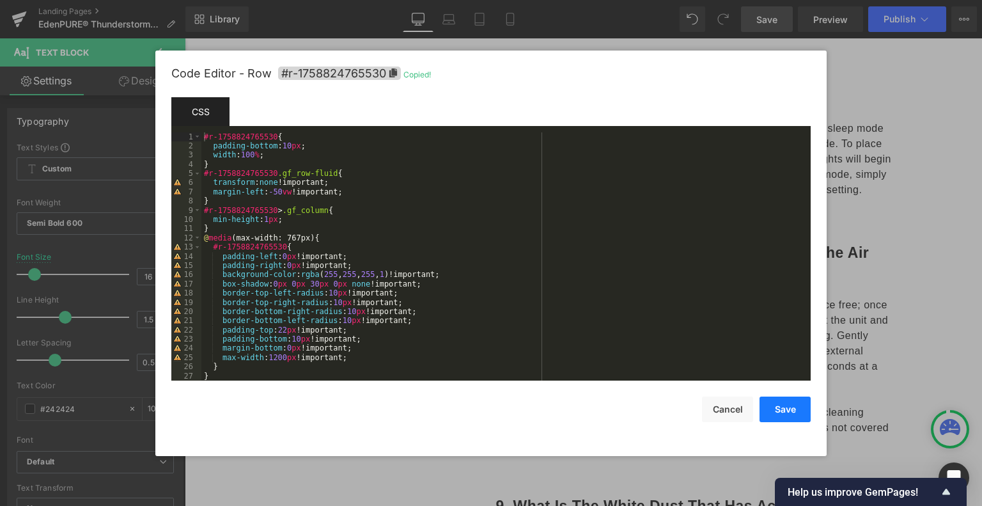
click at [779, 409] on button "Save" at bounding box center [784, 409] width 51 height 26
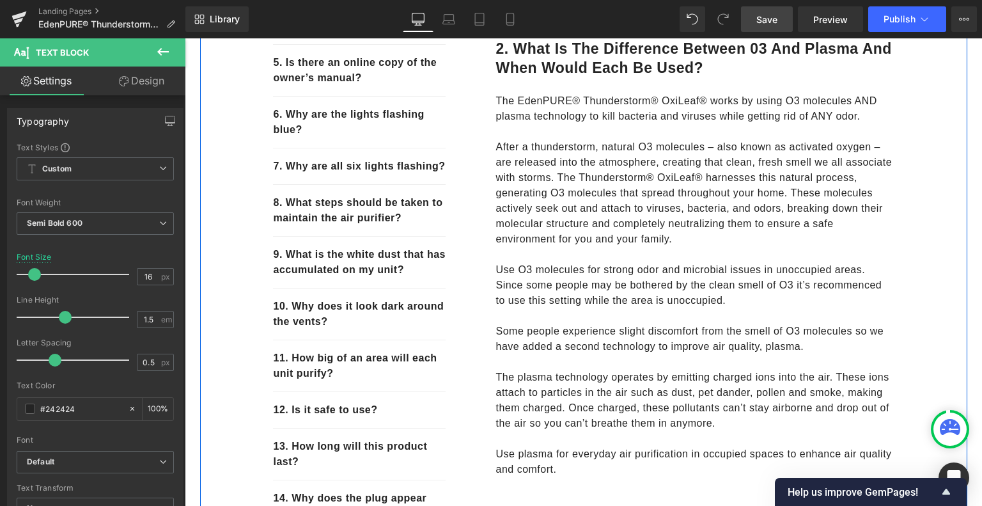
scroll to position [474, 0]
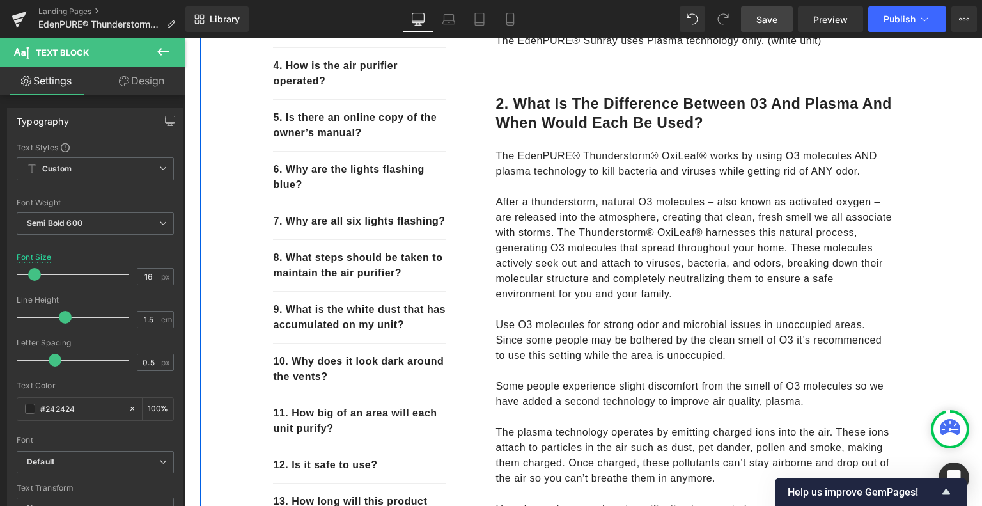
click at [327, 231] on div "7. Why are all six lights flashing? Text Block" at bounding box center [359, 221] width 173 height 36
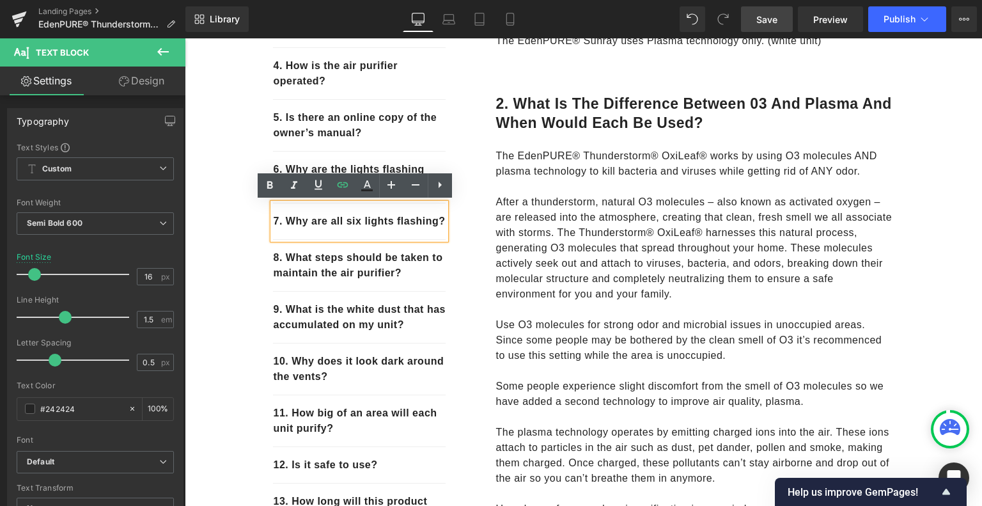
drag, startPoint x: 330, startPoint y: 240, endPoint x: 316, endPoint y: 231, distance: 16.7
click at [273, 216] on div "7. Why are all six lights flashing?" at bounding box center [359, 221] width 173 height 36
click at [344, 229] on p "7. Why are all six lights flashing?" at bounding box center [359, 220] width 173 height 15
drag, startPoint x: 344, startPoint y: 236, endPoint x: 268, endPoint y: 222, distance: 77.4
click at [273, 222] on p "7. Why are all six lights flashing?" at bounding box center [359, 220] width 173 height 15
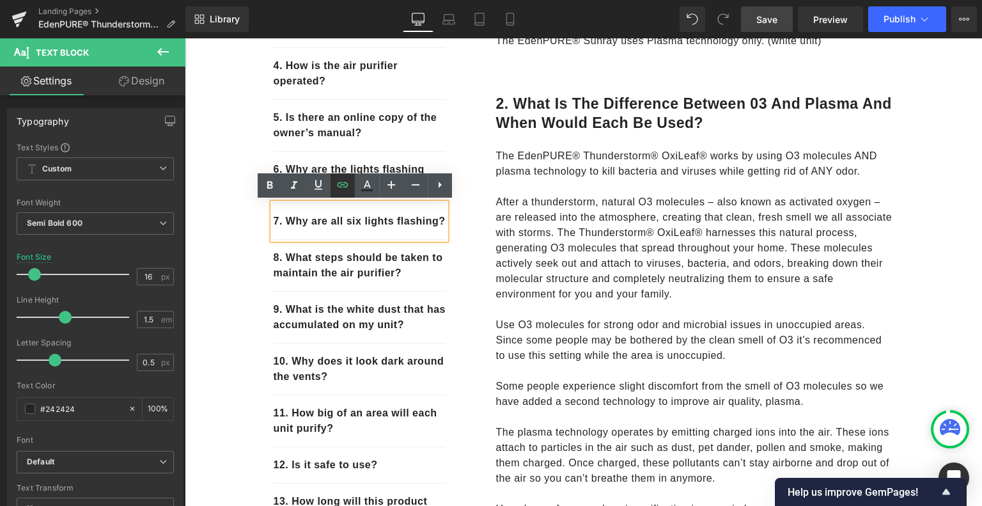
click at [343, 186] on icon at bounding box center [342, 184] width 11 height 5
type input "#r-1758824765530"
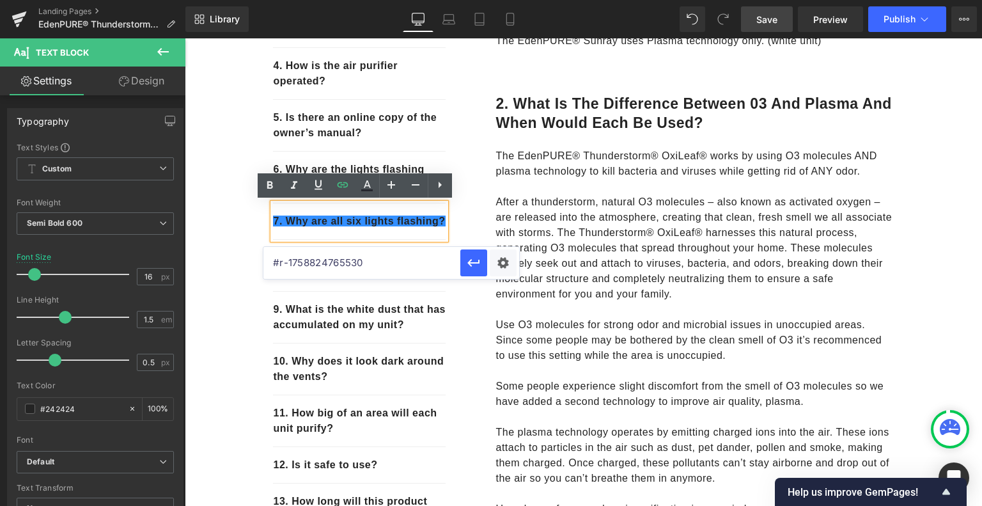
drag, startPoint x: 412, startPoint y: 260, endPoint x: 270, endPoint y: 261, distance: 141.3
click at [270, 261] on input "#r-1758824765530" at bounding box center [361, 263] width 197 height 32
click at [476, 267] on icon "button" at bounding box center [473, 262] width 15 height 15
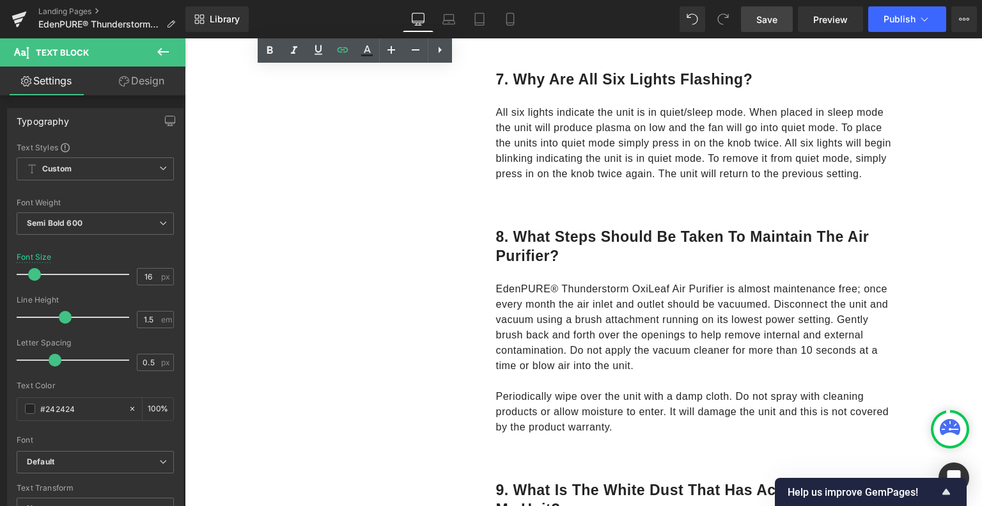
scroll to position [2456, 0]
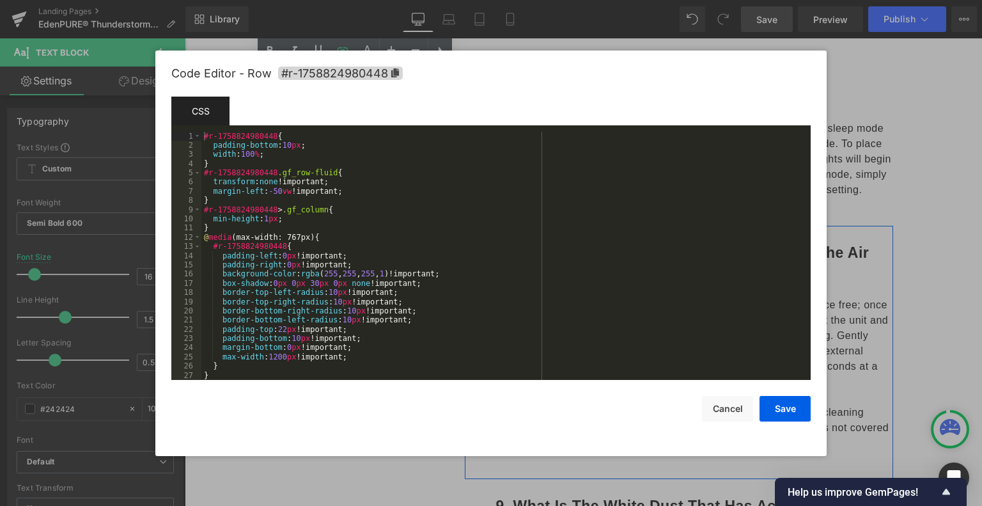
click at [469, 0] on div "Row You are previewing how the will restyle your page. You can not edit Element…" at bounding box center [491, 0] width 982 height 0
click at [396, 72] on icon at bounding box center [395, 72] width 8 height 9
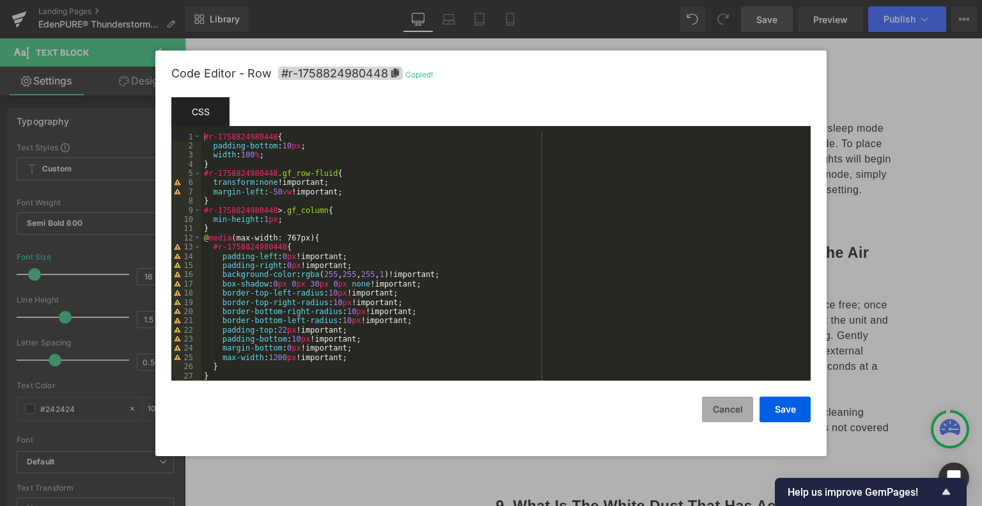
click at [720, 407] on button "Cancel" at bounding box center [727, 409] width 51 height 26
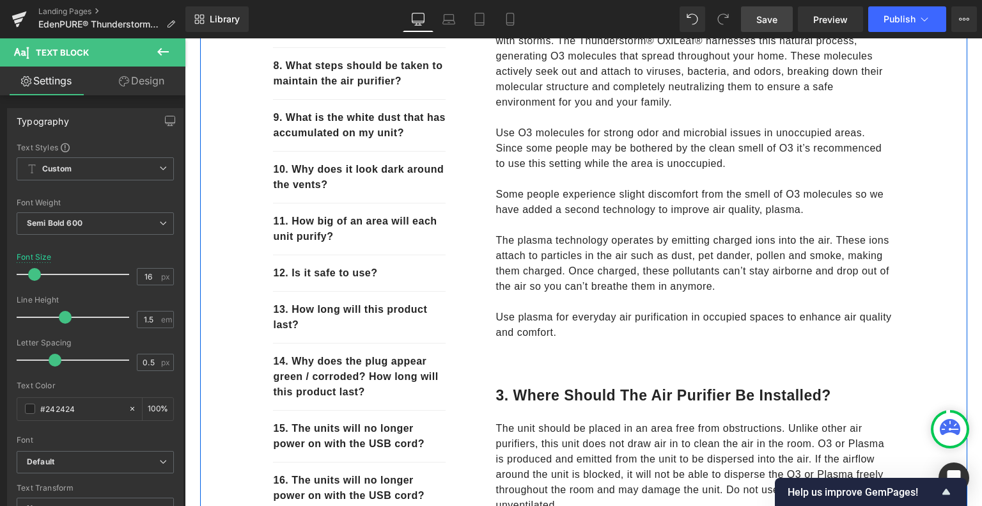
scroll to position [602, 0]
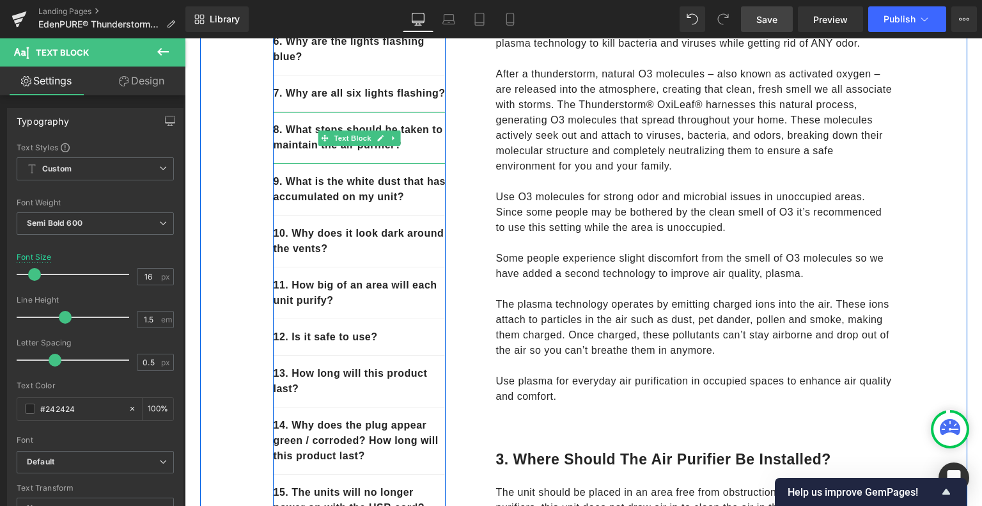
click at [406, 153] on p "8. What steps should be taken to maintain the air purifier?" at bounding box center [359, 137] width 173 height 31
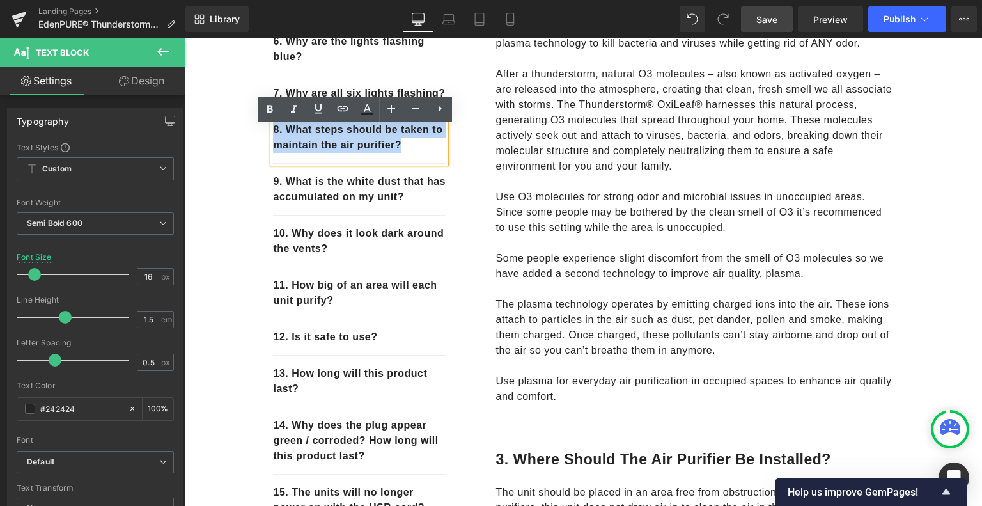
drag, startPoint x: 407, startPoint y: 162, endPoint x: 269, endPoint y: 146, distance: 138.3
click at [273, 146] on p "8. What steps should be taken to maintain the air purifier?" at bounding box center [359, 137] width 173 height 31
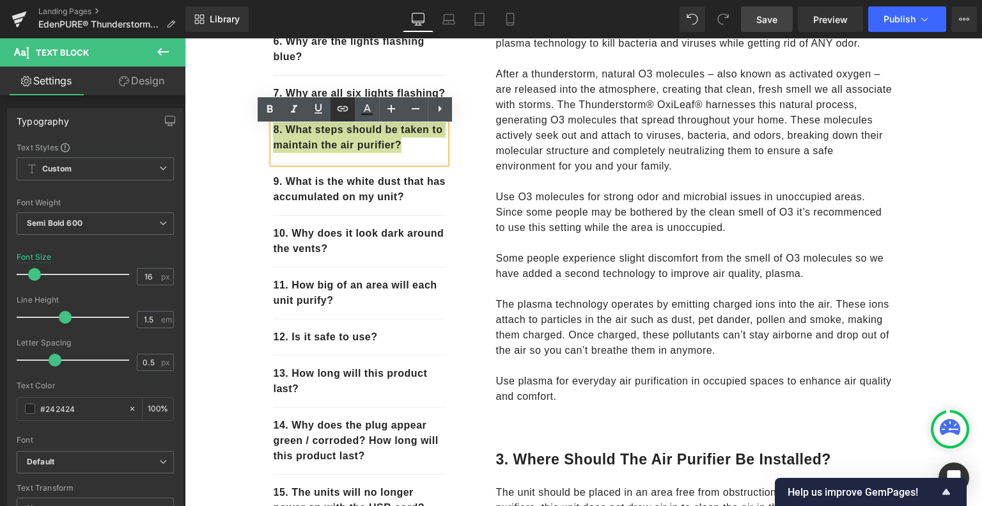
click at [339, 112] on icon at bounding box center [342, 108] width 15 height 15
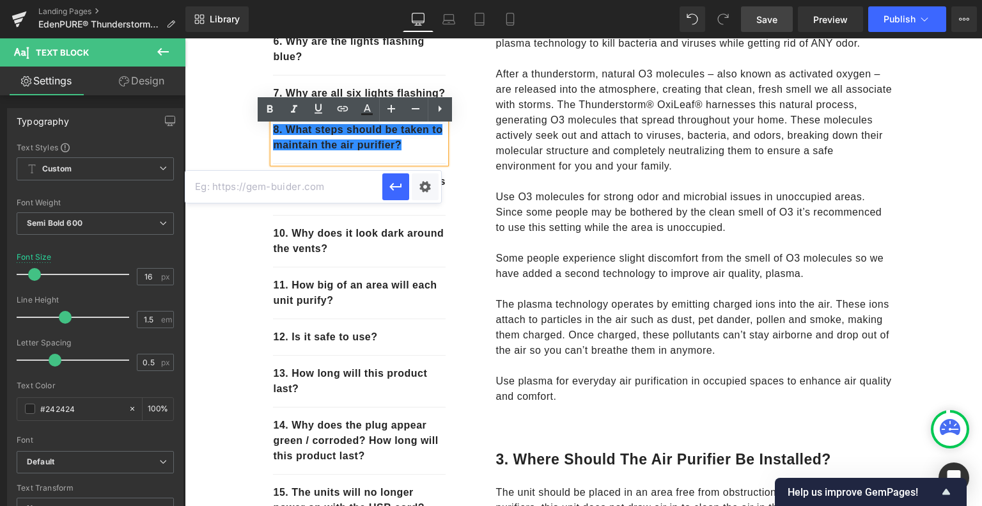
paste input "#r-1758824980448"
type input "#r-1758824980448"
click at [396, 183] on icon "button" at bounding box center [395, 186] width 15 height 15
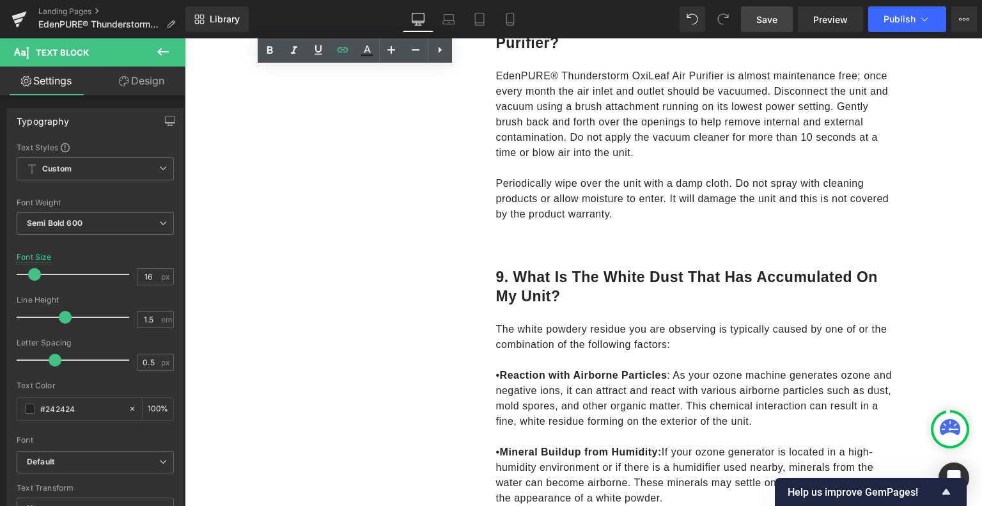
scroll to position [2711, 0]
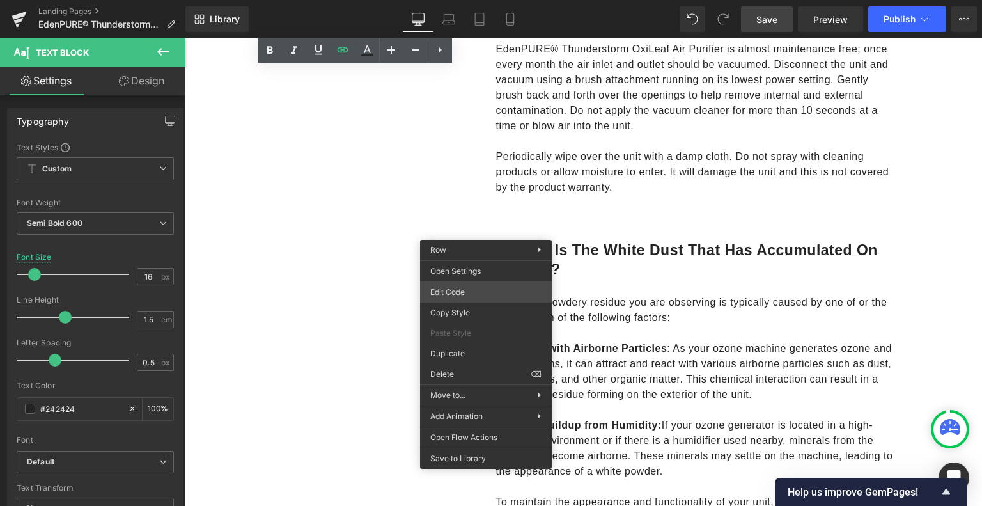
click at [460, 0] on div "Row You are previewing how the will restyle your page. You can not edit Element…" at bounding box center [491, 0] width 982 height 0
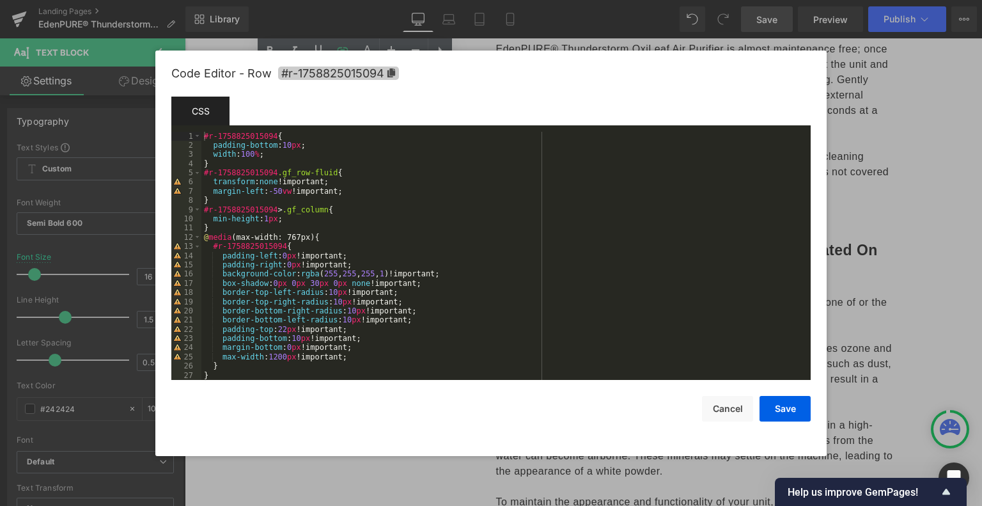
click at [391, 71] on icon at bounding box center [391, 72] width 8 height 9
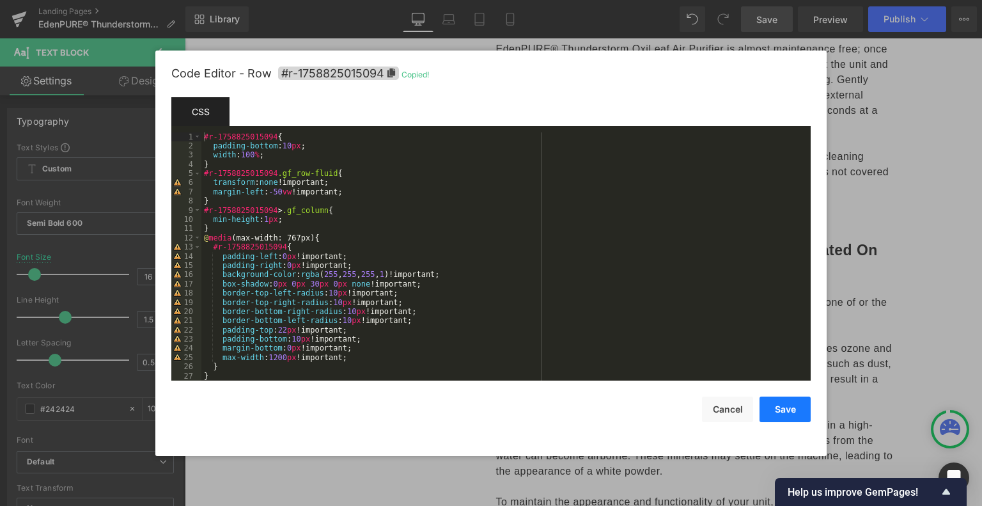
click at [798, 408] on button "Save" at bounding box center [784, 409] width 51 height 26
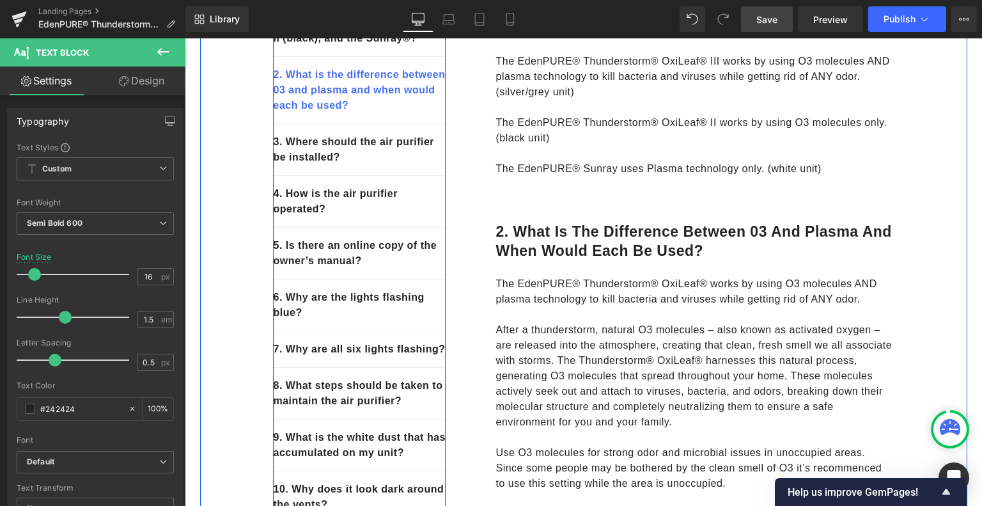
scroll to position [538, 0]
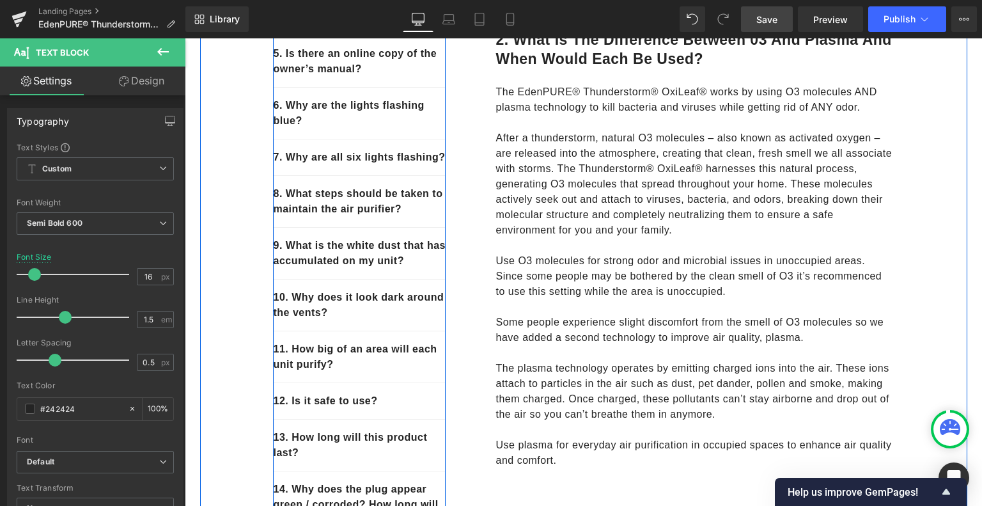
click at [399, 268] on p "9. What is the white dust that has accumulated on my unit?" at bounding box center [359, 253] width 173 height 31
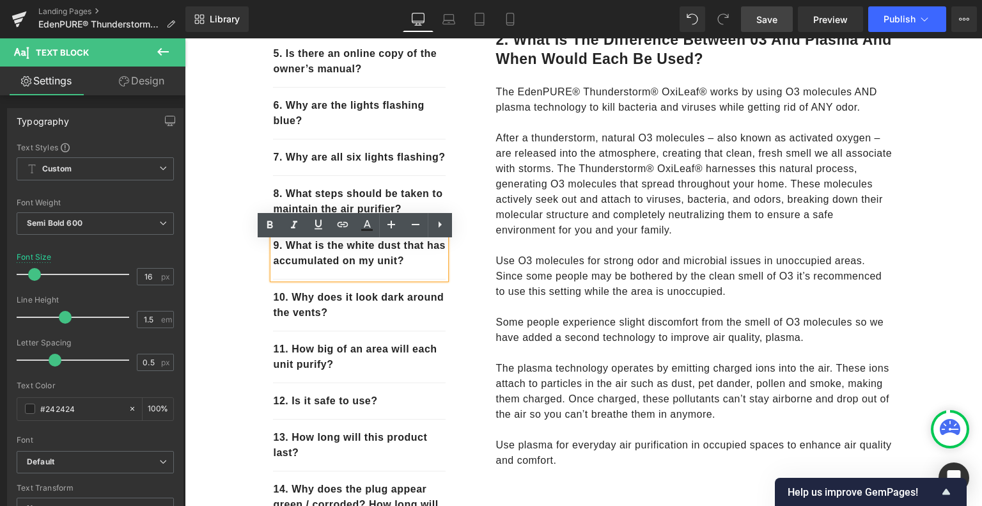
drag, startPoint x: 410, startPoint y: 277, endPoint x: 267, endPoint y: 254, distance: 145.0
click at [273, 254] on div "9. What is the white dust that has accumulated on my unit?" at bounding box center [359, 254] width 173 height 52
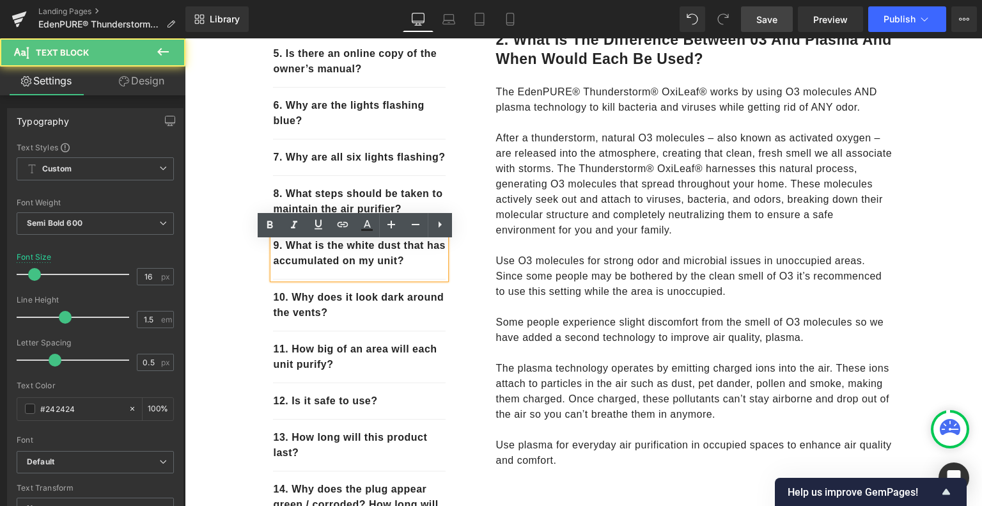
drag, startPoint x: 406, startPoint y: 276, endPoint x: 263, endPoint y: 261, distance: 143.4
click at [263, 261] on div "1. What is the difference between the Oxileaf® III (silver), Oxileaf® II (black…" at bounding box center [359, 199] width 192 height 884
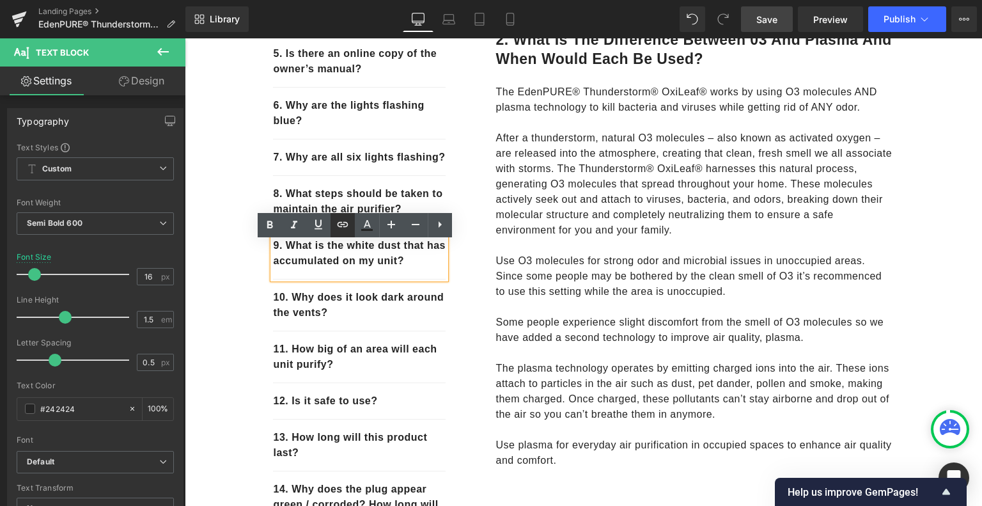
click at [341, 227] on icon at bounding box center [342, 224] width 11 height 5
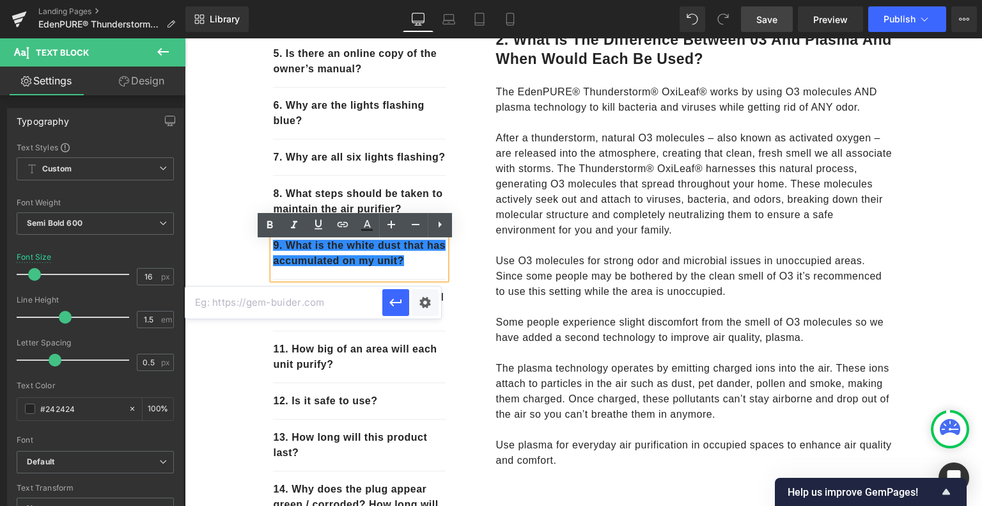
paste input "#r-1758825015094"
click at [394, 300] on icon "button" at bounding box center [395, 302] width 15 height 15
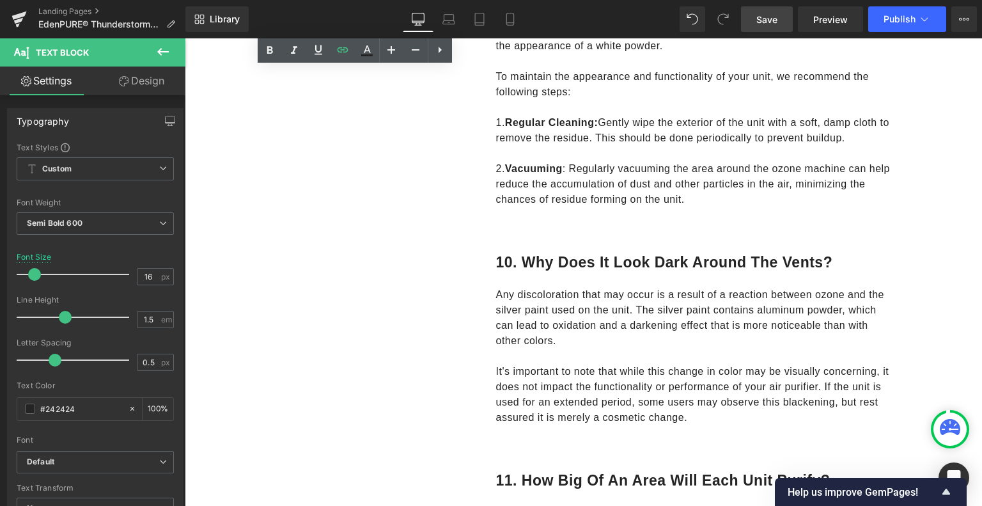
scroll to position [3159, 0]
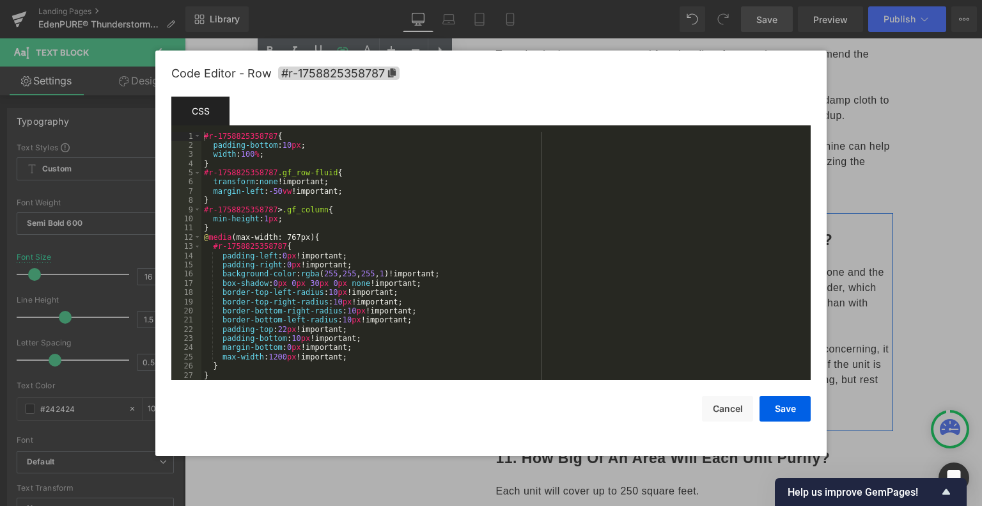
click at [470, 0] on div "Row You are previewing how the will restyle your page. You can not edit Element…" at bounding box center [491, 0] width 982 height 0
click at [391, 73] on icon at bounding box center [392, 72] width 8 height 9
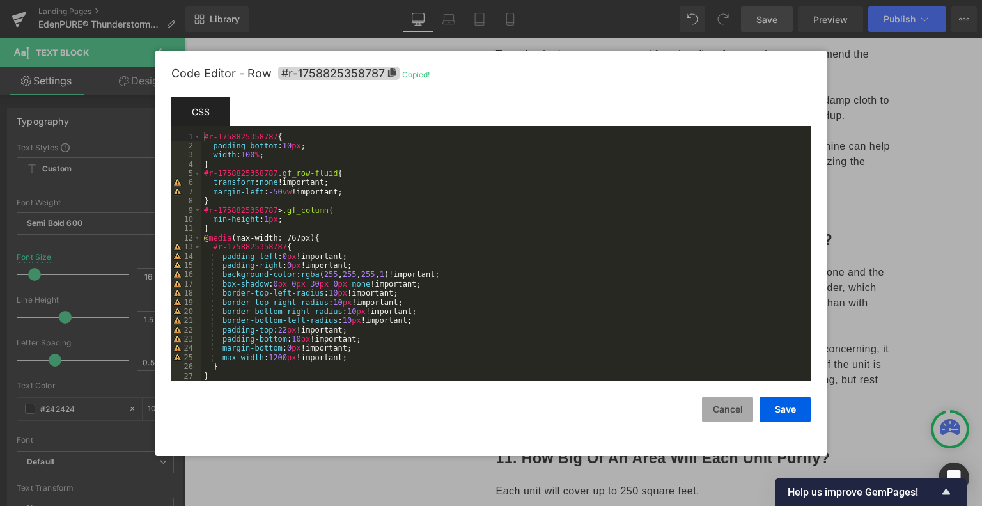
click at [721, 413] on button "Cancel" at bounding box center [727, 409] width 51 height 26
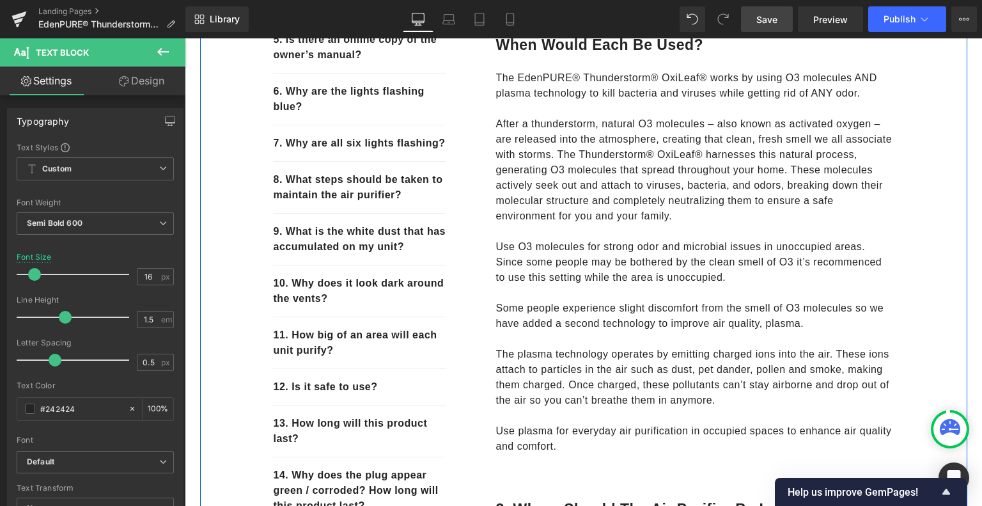
scroll to position [474, 0]
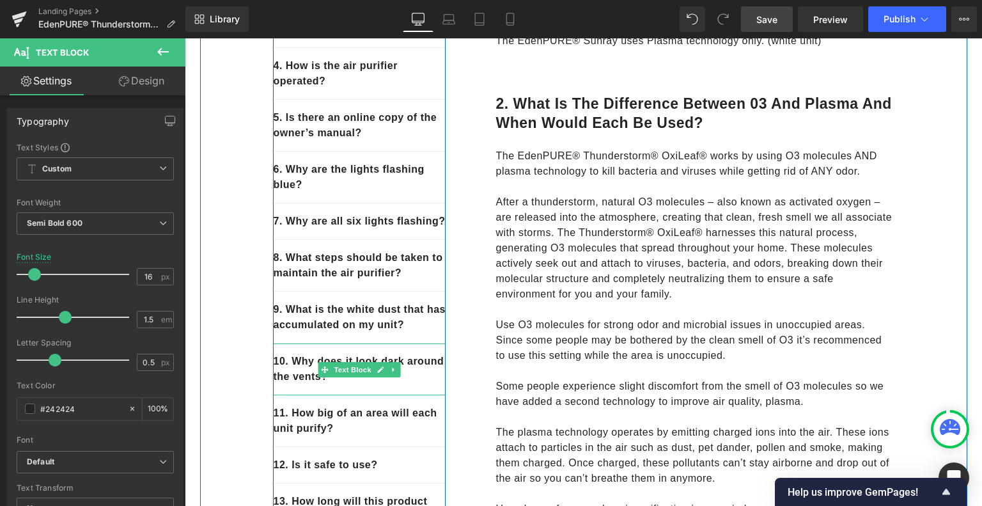
click at [327, 384] on p "10. Why does it look dark around the vents?" at bounding box center [359, 368] width 173 height 31
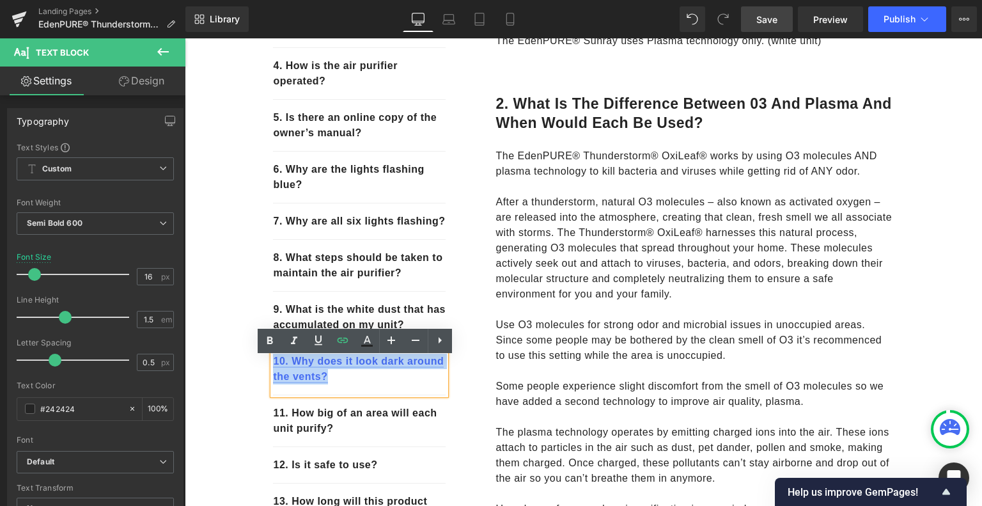
drag, startPoint x: 333, startPoint y: 391, endPoint x: 270, endPoint y: 380, distance: 64.2
click at [273, 380] on p "10. Why does it look dark around the vents?" at bounding box center [359, 368] width 173 height 31
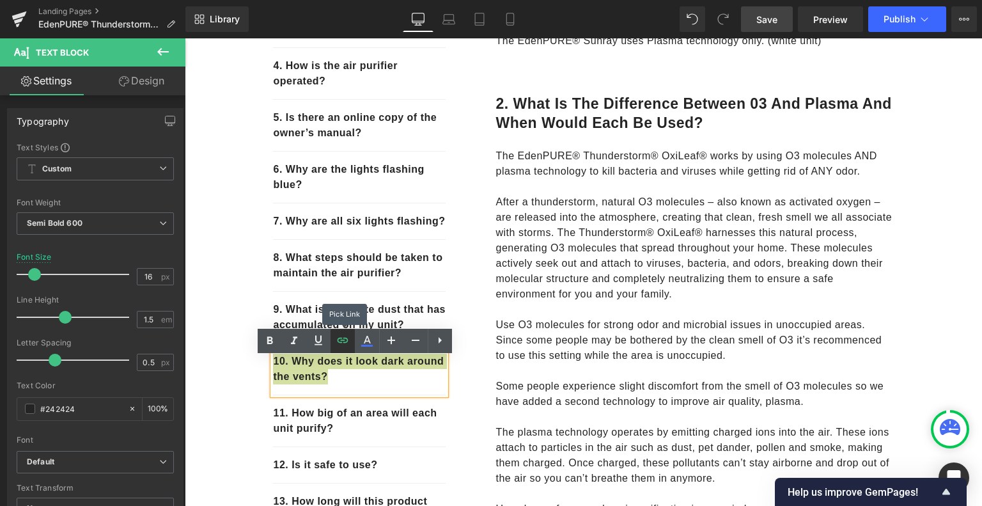
click at [346, 347] on link at bounding box center [342, 341] width 24 height 24
type input "#r-1758825358787"
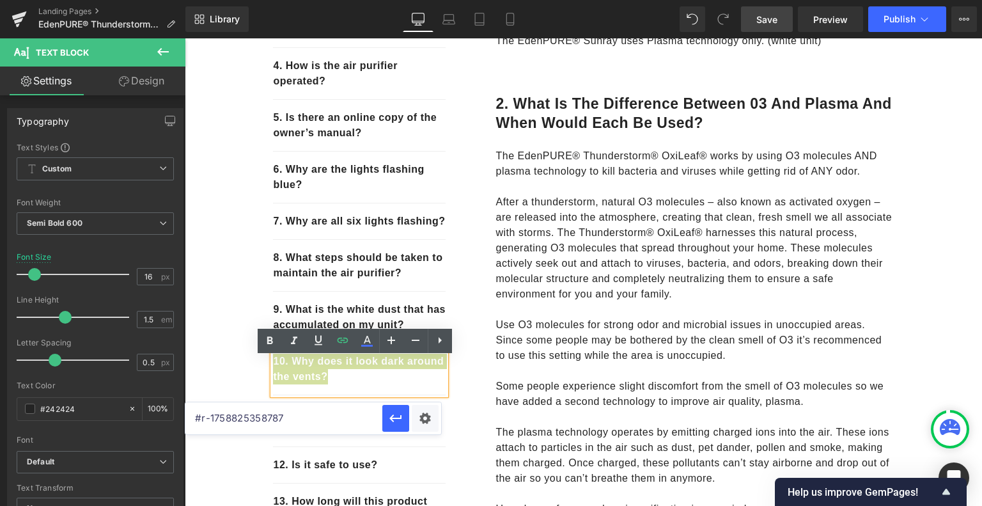
click at [314, 419] on input "#r-1758825358787" at bounding box center [283, 418] width 197 height 32
drag, startPoint x: 314, startPoint y: 419, endPoint x: 261, endPoint y: 418, distance: 53.1
click at [261, 418] on input "#r-1758825358787" at bounding box center [283, 418] width 197 height 32
click at [297, 423] on input "#r-1758825358787" at bounding box center [283, 418] width 197 height 32
drag, startPoint x: 319, startPoint y: 417, endPoint x: 184, endPoint y: 416, distance: 134.9
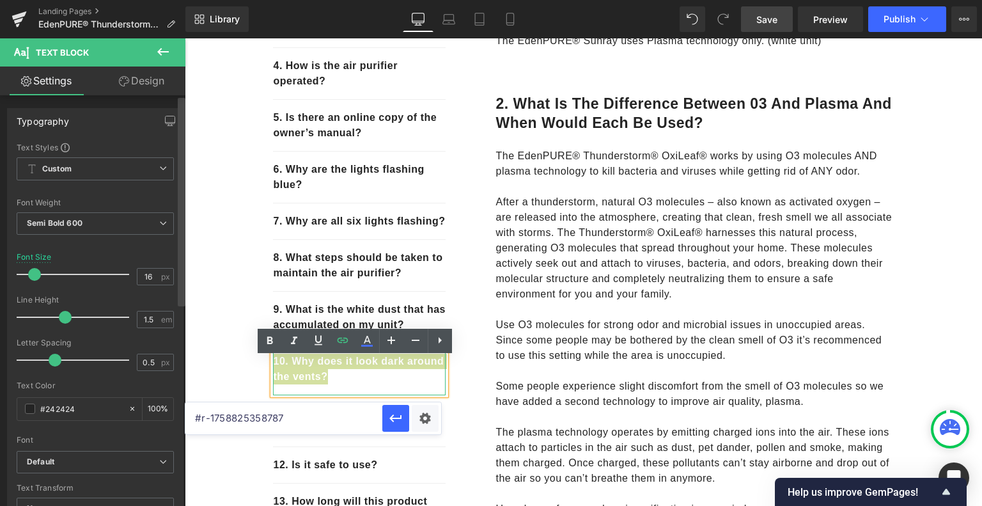
click at [184, 0] on div "Row You are previewing how the will restyle your page. You can not edit Element…" at bounding box center [491, 0] width 982 height 0
click at [394, 417] on icon "button" at bounding box center [395, 417] width 15 height 15
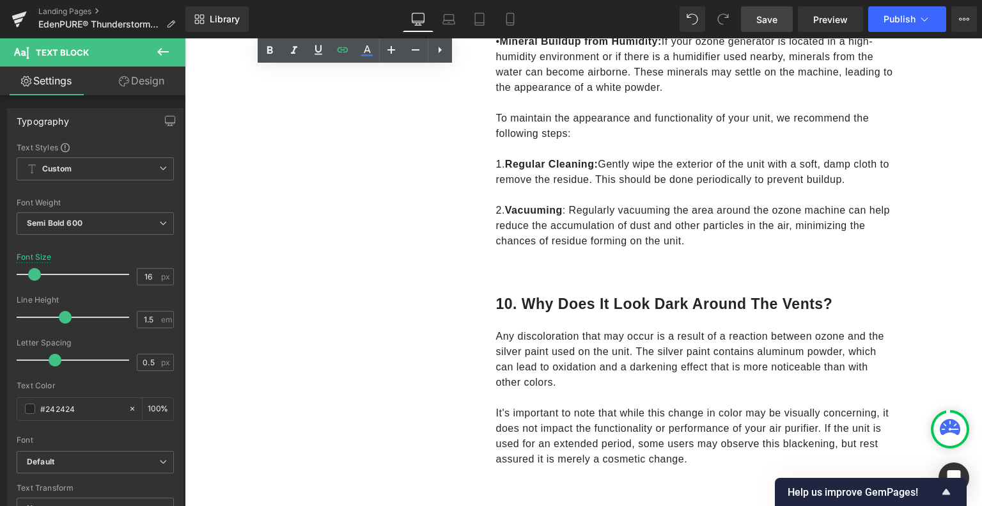
scroll to position [3287, 0]
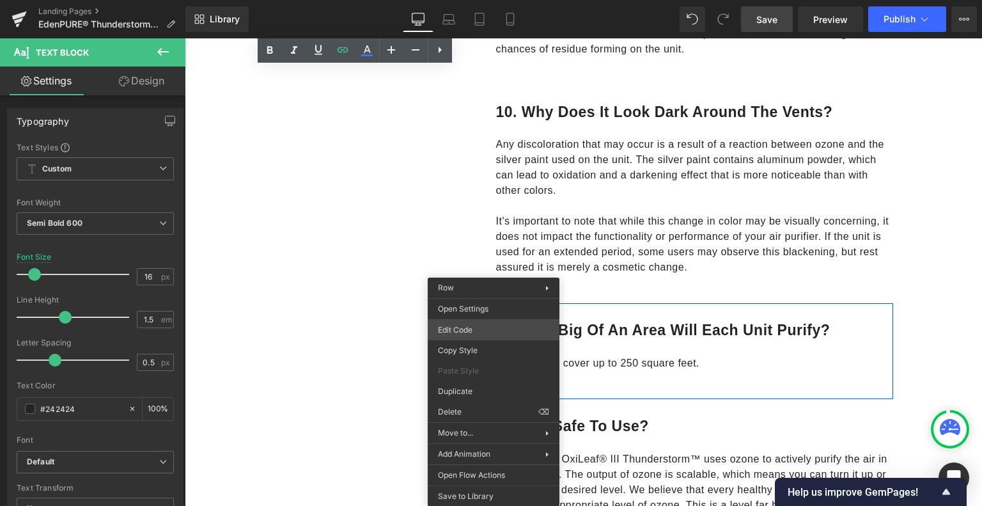
click at [477, 0] on div "Row You are previewing how the will restyle your page. You can not edit Element…" at bounding box center [491, 0] width 982 height 0
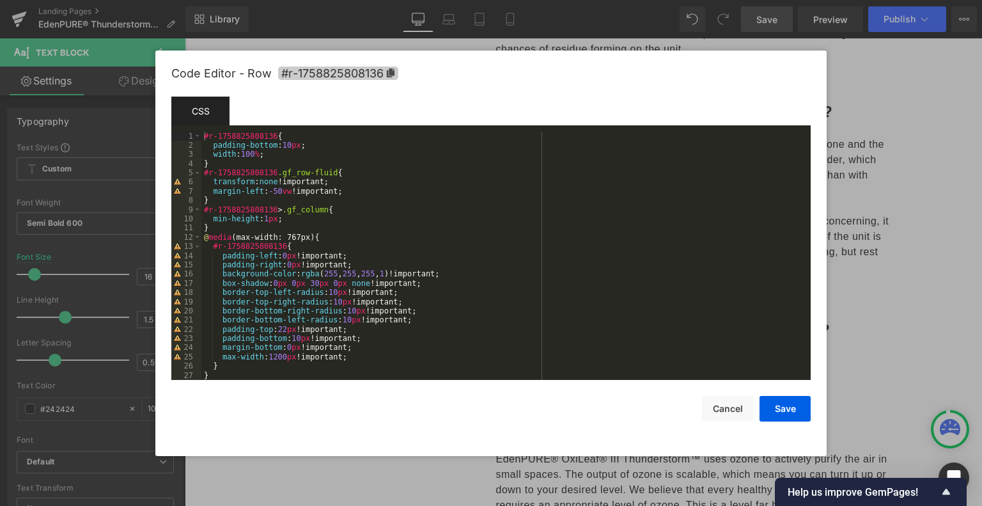
click at [392, 71] on icon at bounding box center [391, 72] width 8 height 9
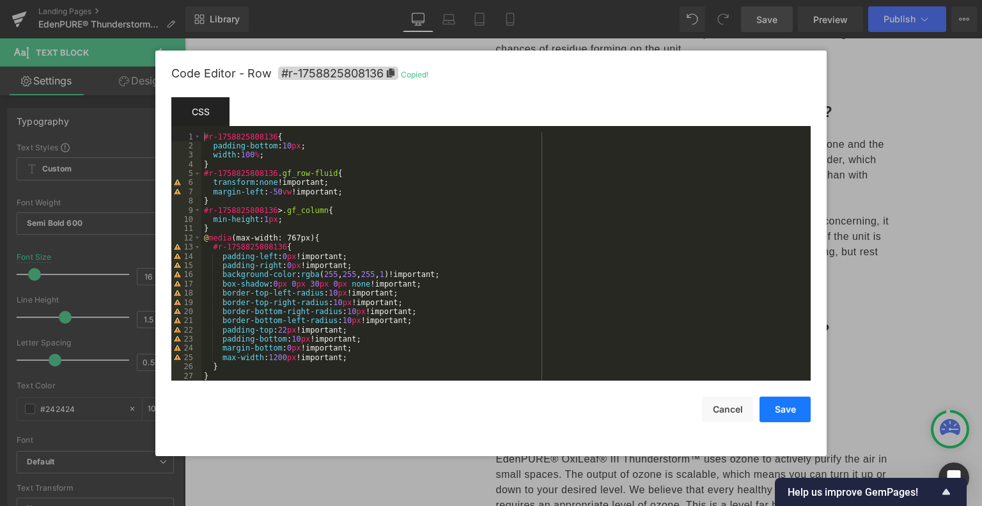
click at [782, 411] on button "Save" at bounding box center [784, 409] width 51 height 26
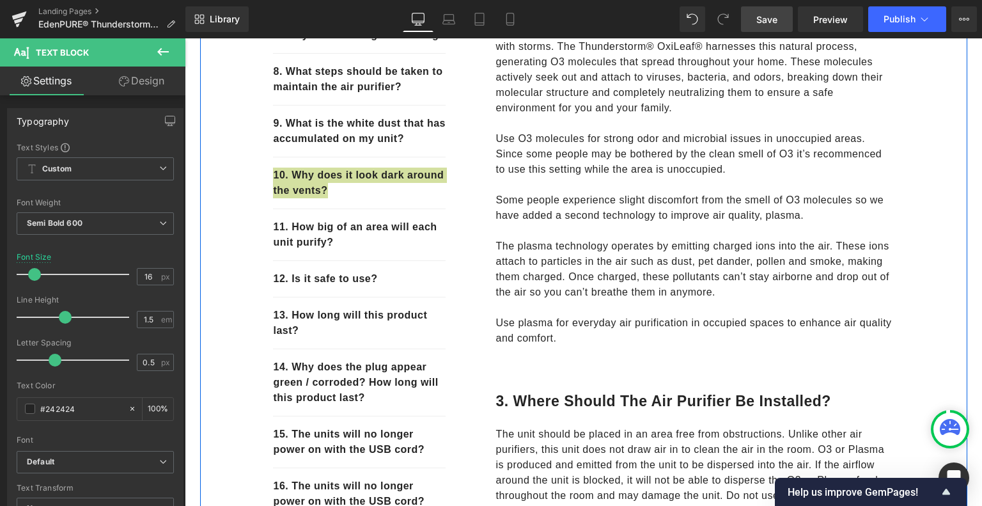
scroll to position [538, 0]
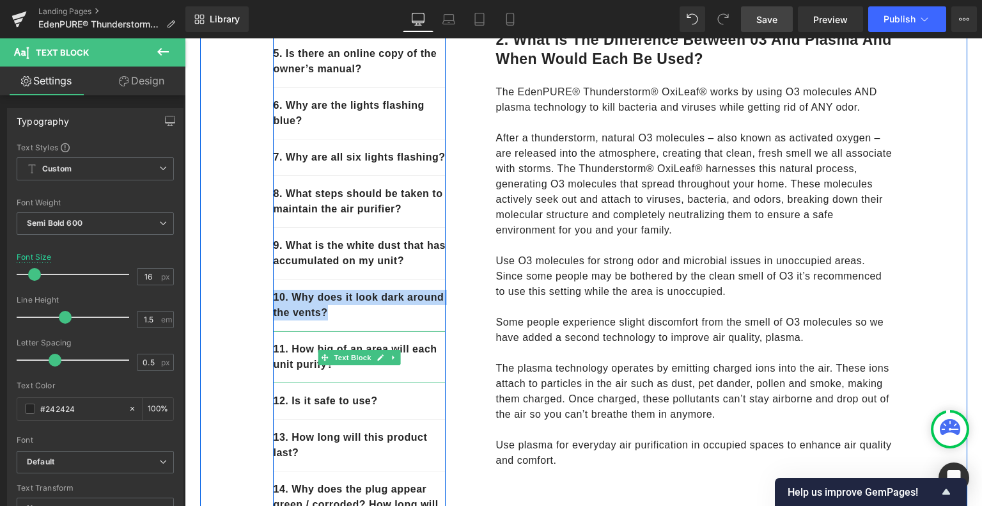
click at [353, 383] on div "11. How big of an area will each unit purify?" at bounding box center [359, 357] width 173 height 52
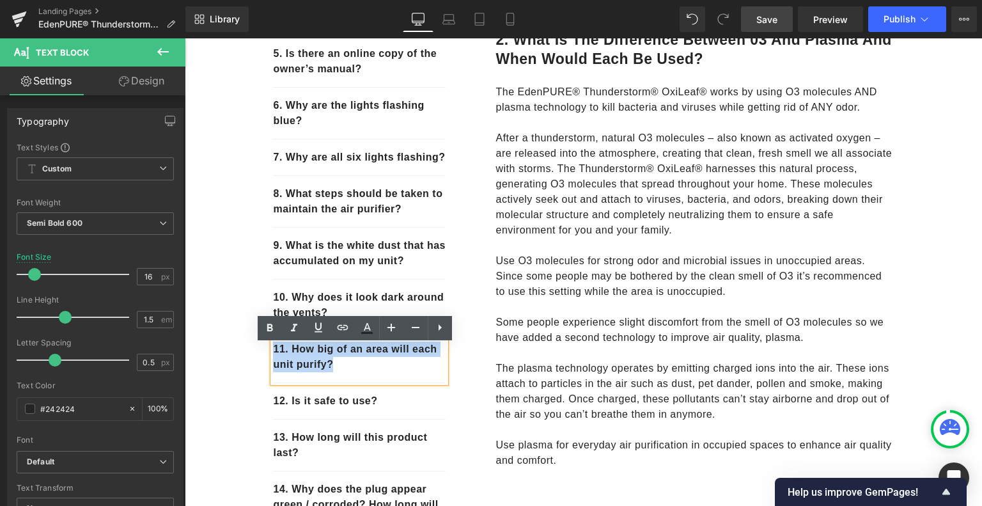
drag, startPoint x: 336, startPoint y: 383, endPoint x: 252, endPoint y: 366, distance: 86.0
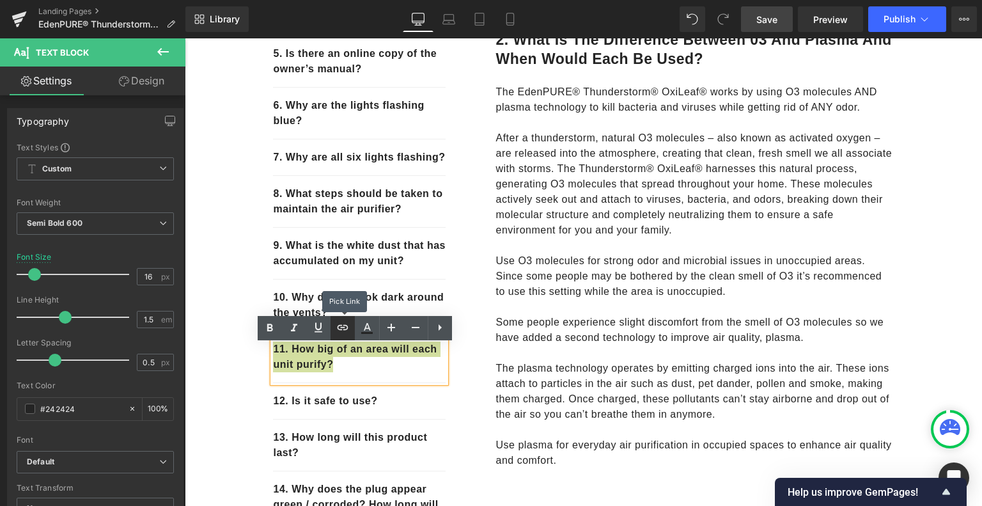
click at [346, 329] on icon at bounding box center [342, 327] width 11 height 5
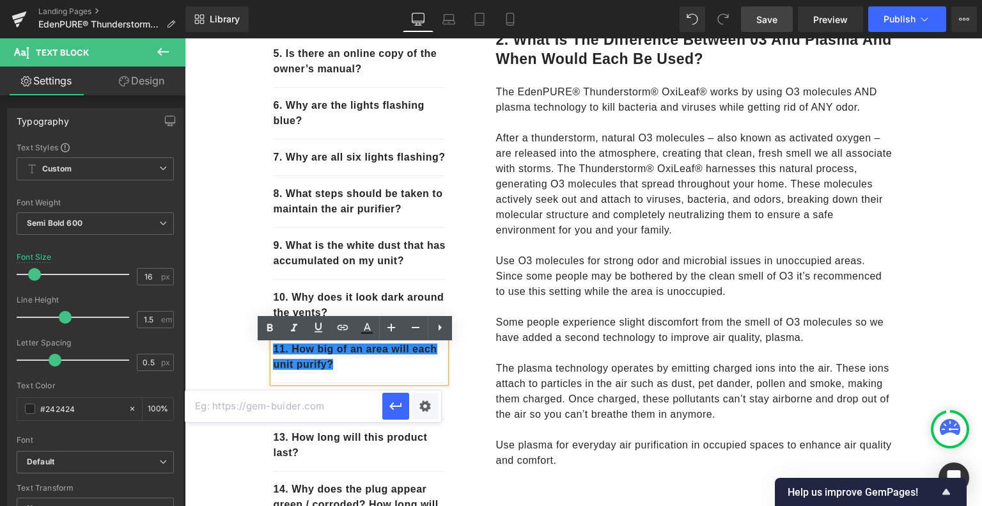
paste input "#r-1758825808136"
type input "#r-1758825808136"
click at [394, 403] on icon "button" at bounding box center [395, 405] width 15 height 15
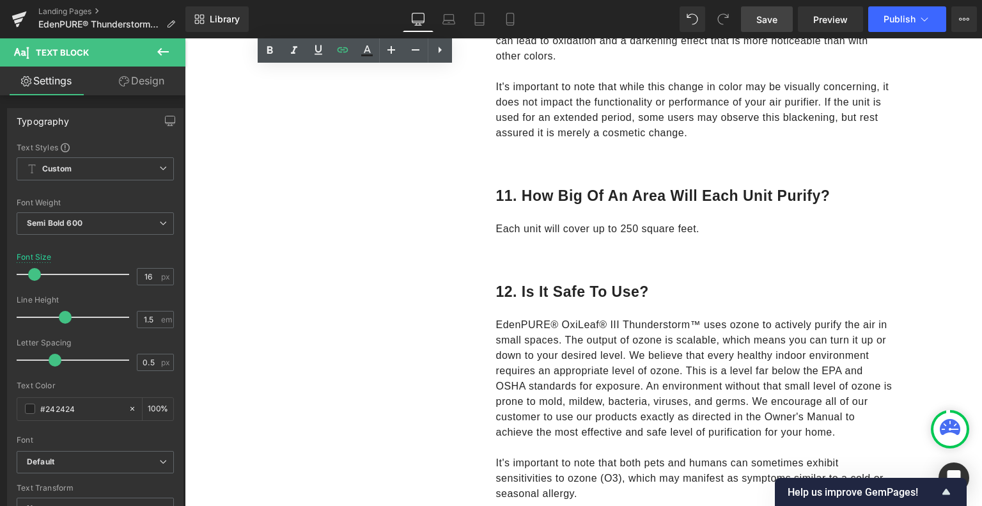
scroll to position [3542, 0]
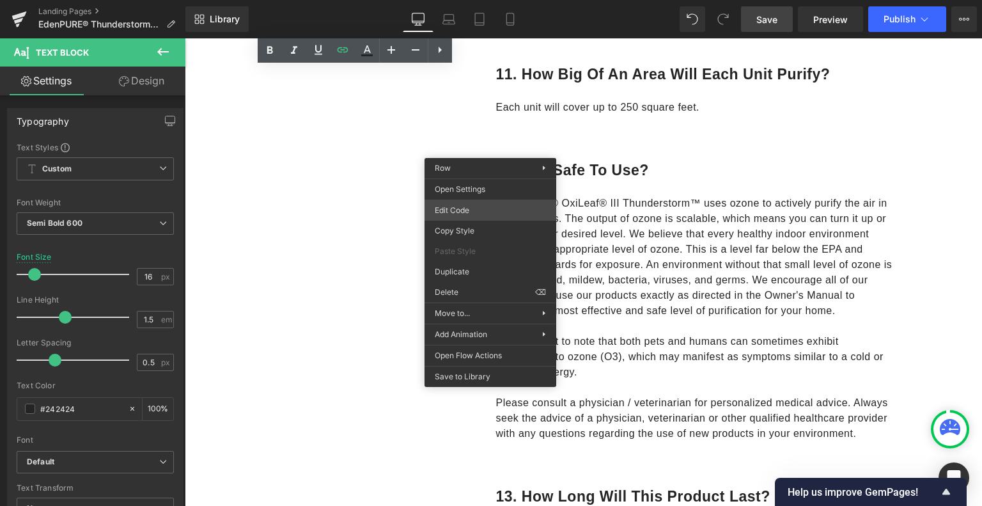
click at [476, 0] on div "Row You are previewing how the will restyle your page. You can not edit Element…" at bounding box center [491, 0] width 982 height 0
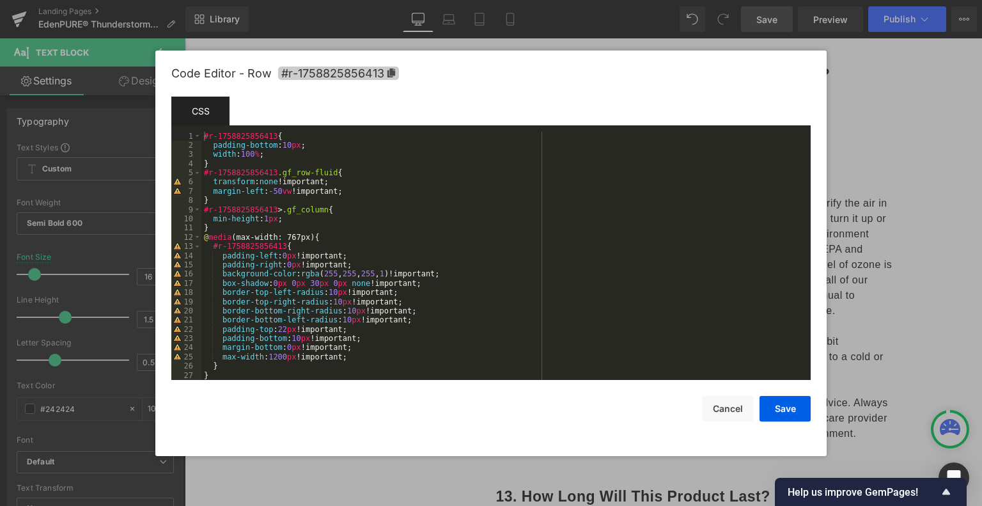
click at [369, 73] on span "#r-1758825856413" at bounding box center [338, 72] width 121 height 13
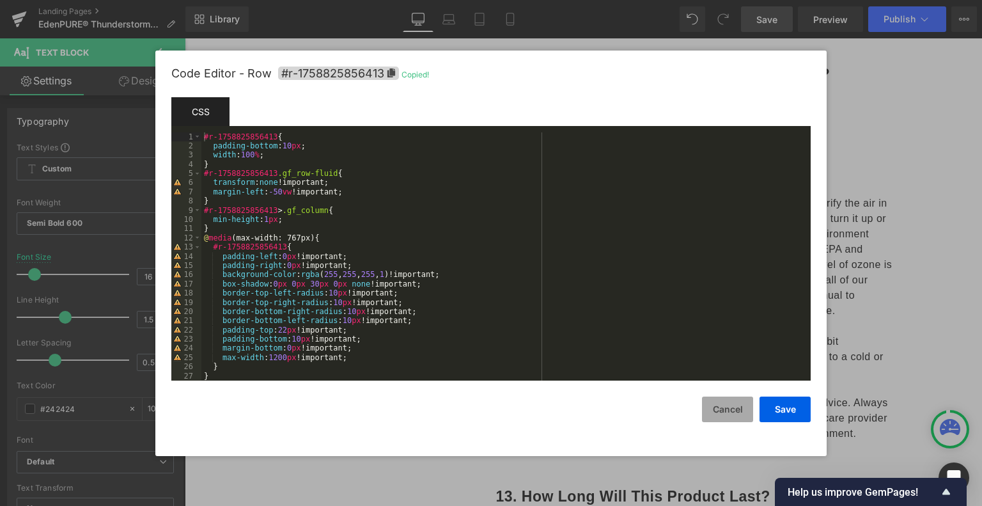
drag, startPoint x: 736, startPoint y: 405, endPoint x: 506, endPoint y: 362, distance: 233.9
click at [736, 405] on button "Cancel" at bounding box center [727, 409] width 51 height 26
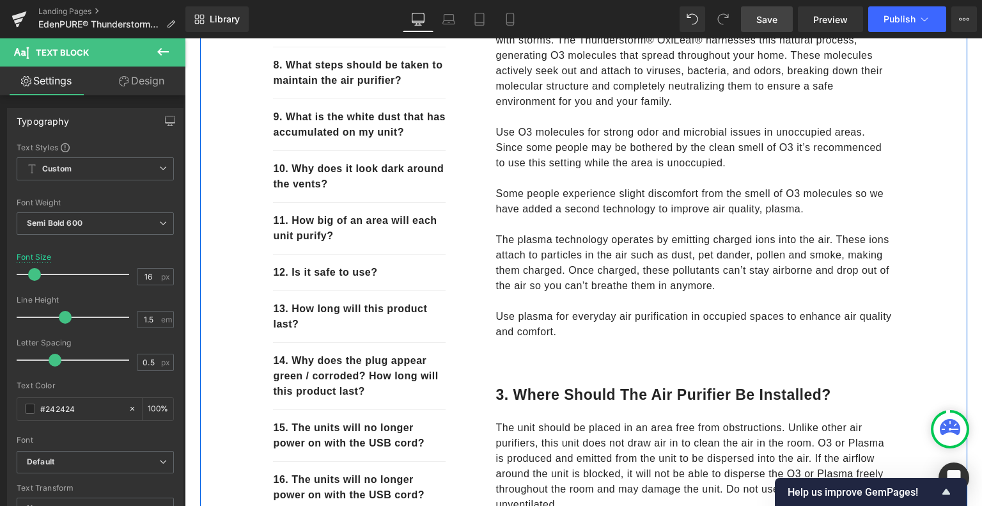
scroll to position [666, 0]
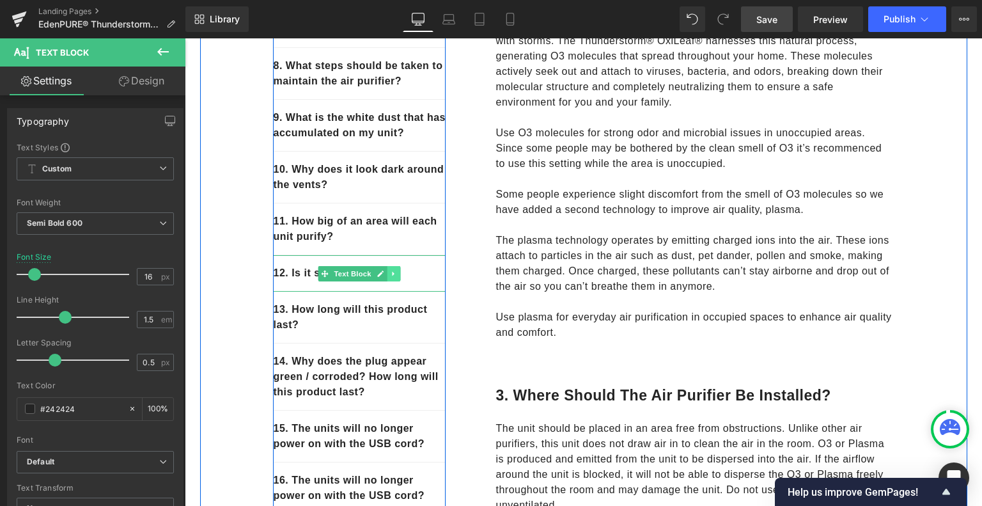
click at [391, 277] on icon at bounding box center [394, 274] width 7 height 8
click at [284, 281] on p "12. Is it safe to use?" at bounding box center [359, 272] width 173 height 15
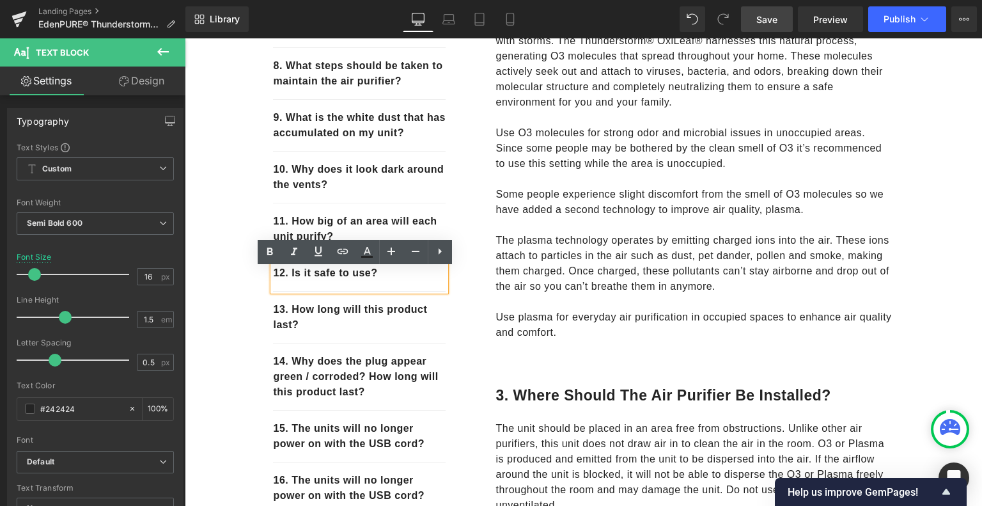
drag, startPoint x: 389, startPoint y: 284, endPoint x: 270, endPoint y: 283, distance: 118.9
click at [273, 281] on p "12. Is it safe to use?" at bounding box center [359, 272] width 173 height 15
click at [342, 252] on icon at bounding box center [342, 251] width 15 height 15
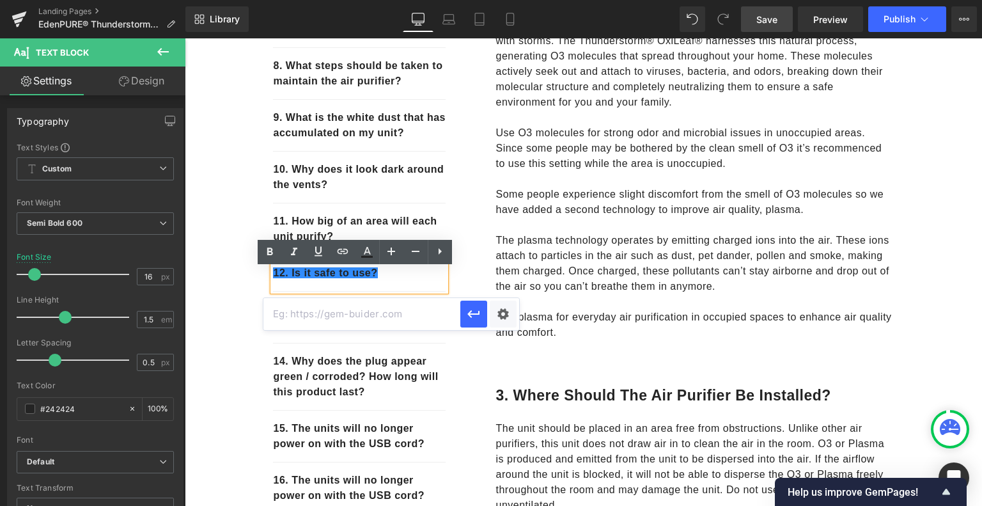
paste input "#r-1758825856413"
type input "#r-1758825856413"
click at [470, 313] on icon "button" at bounding box center [473, 313] width 15 height 15
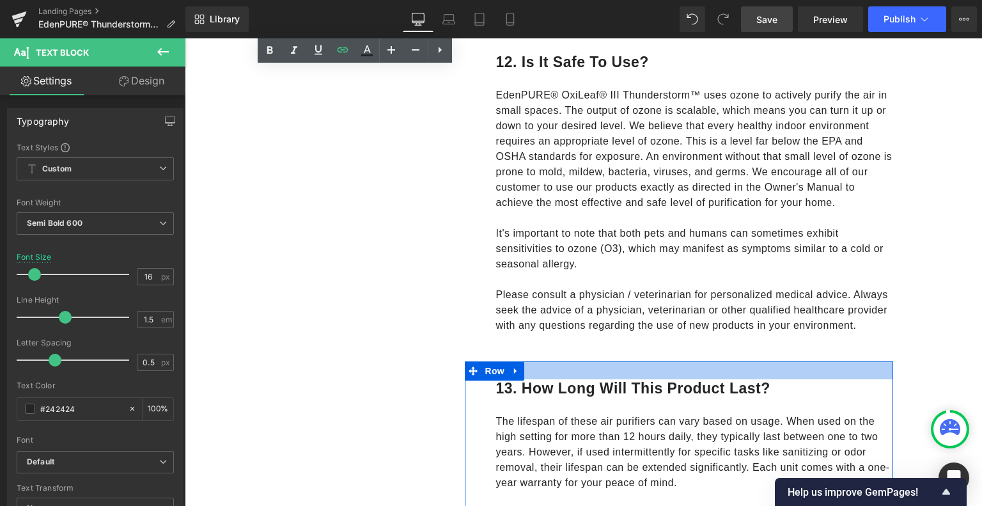
scroll to position [3734, 0]
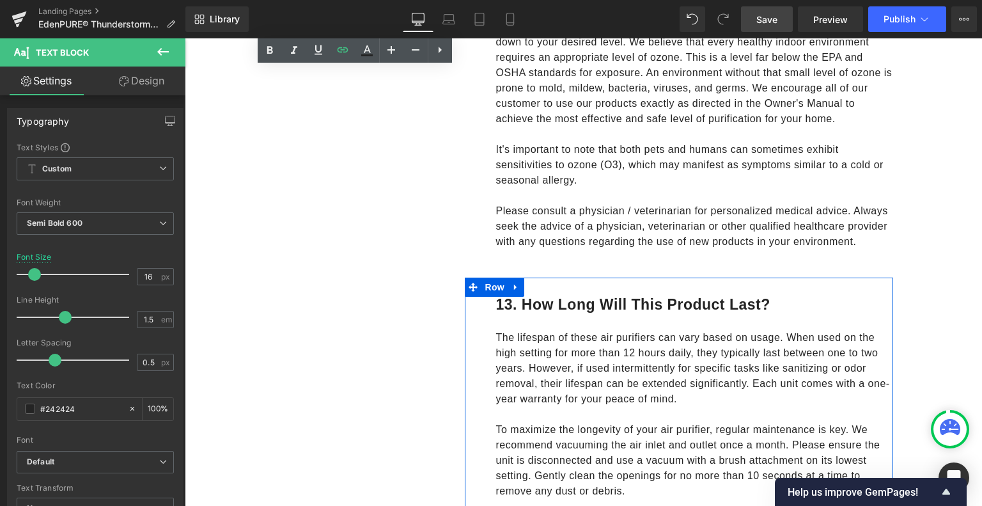
click at [777, 304] on h1 "13. How long will this product last?" at bounding box center [694, 304] width 398 height 19
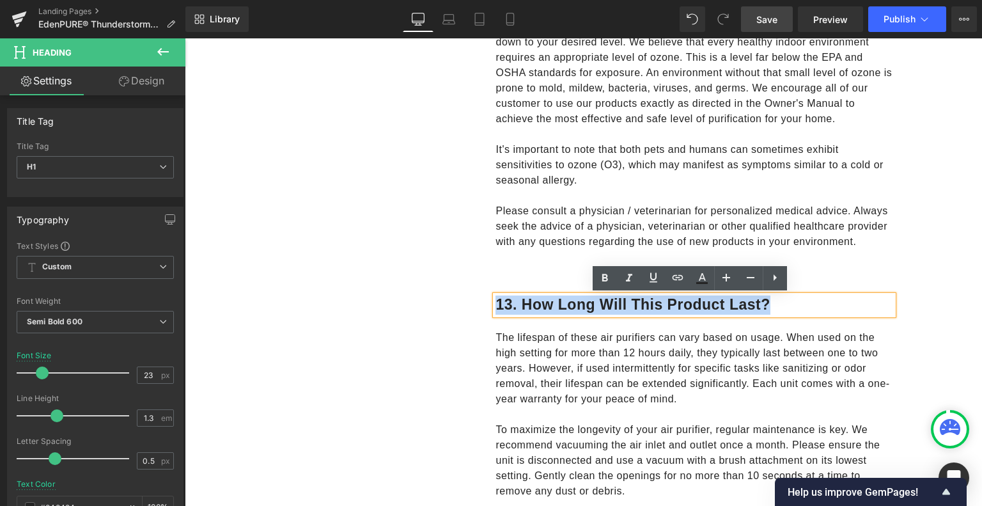
drag, startPoint x: 775, startPoint y: 306, endPoint x: 486, endPoint y: 298, distance: 289.7
click at [486, 298] on div "13. How long will this product last? Heading Row The lifespan of these air puri…" at bounding box center [679, 478] width 428 height 403
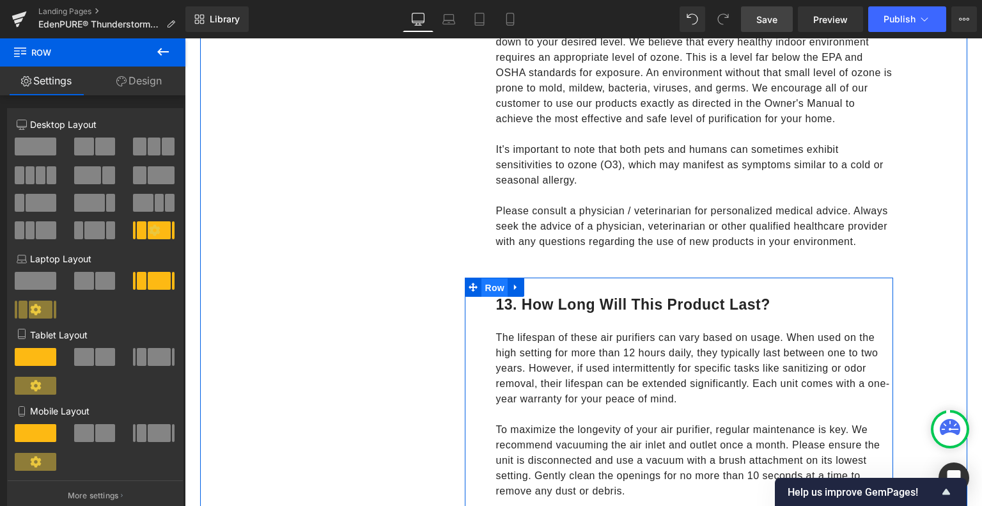
click at [490, 288] on span "Row" at bounding box center [494, 287] width 26 height 19
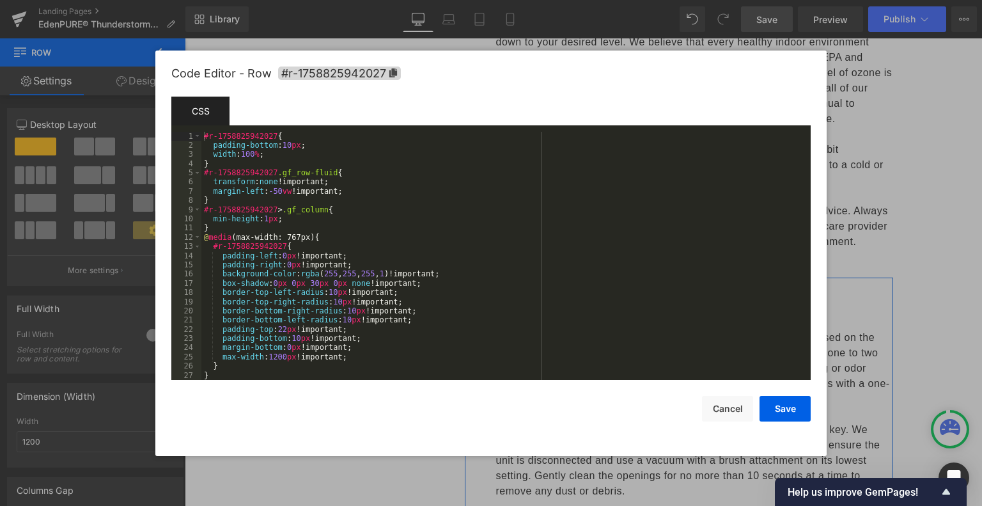
click at [470, 0] on div "Row You are previewing how the will restyle your page. You can not edit Element…" at bounding box center [491, 0] width 982 height 0
click at [389, 73] on icon at bounding box center [393, 72] width 8 height 9
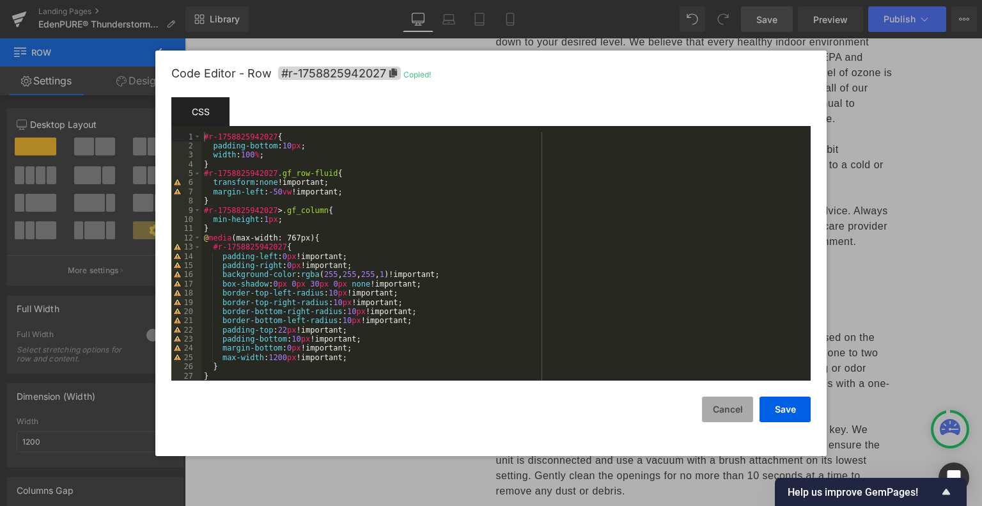
click at [722, 417] on button "Cancel" at bounding box center [727, 409] width 51 height 26
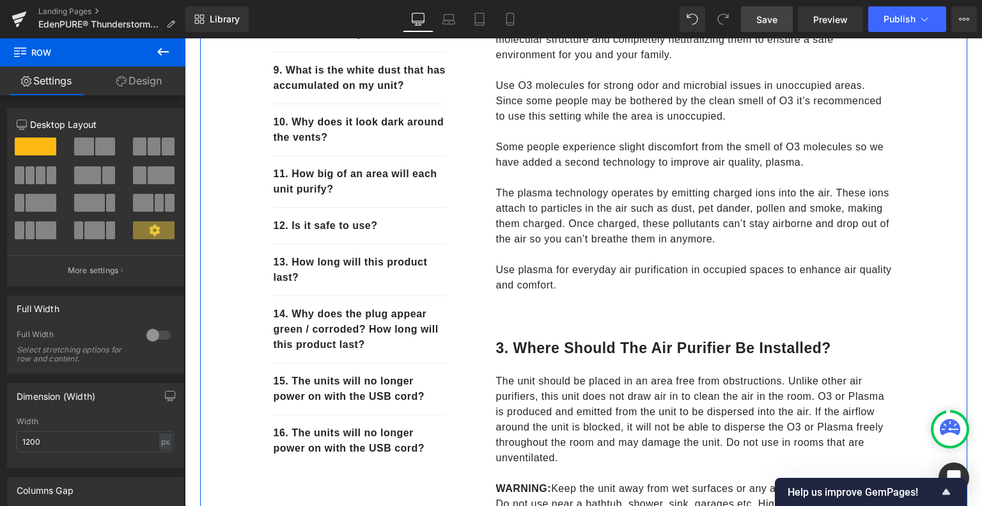
scroll to position [666, 0]
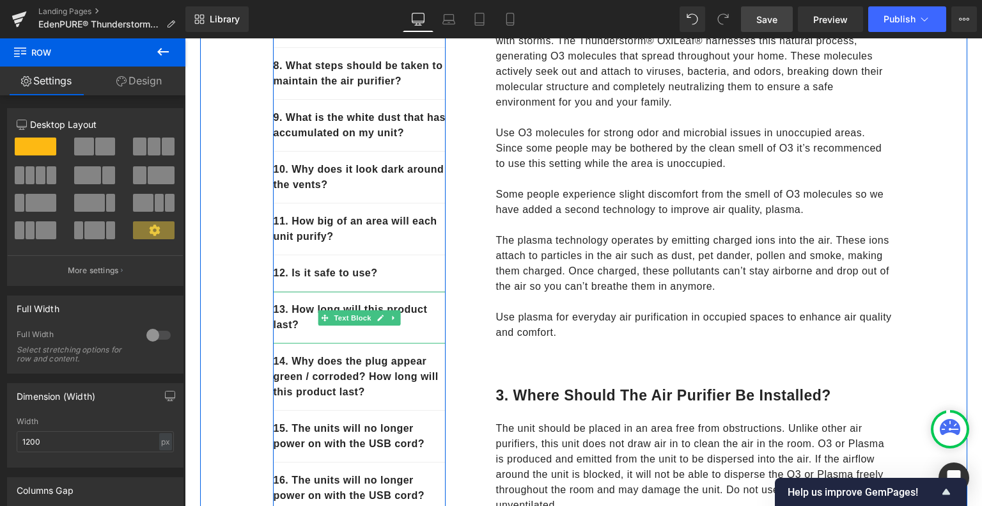
click at [304, 343] on div "13. How long will this product last?" at bounding box center [359, 317] width 173 height 52
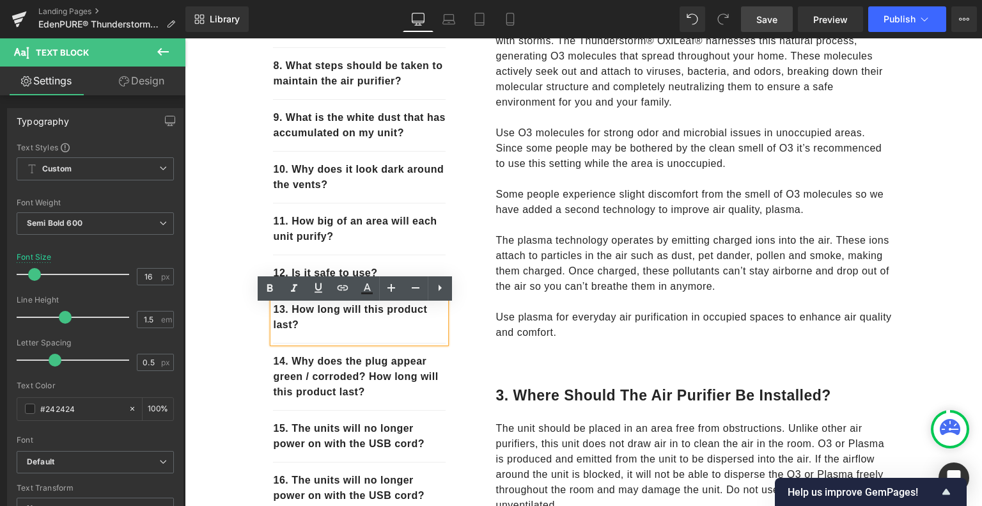
drag, startPoint x: 302, startPoint y: 342, endPoint x: 268, endPoint y: 325, distance: 37.2
click at [273, 325] on p "13. How long will this product last?" at bounding box center [359, 317] width 173 height 31
click at [346, 285] on icon at bounding box center [342, 287] width 11 height 5
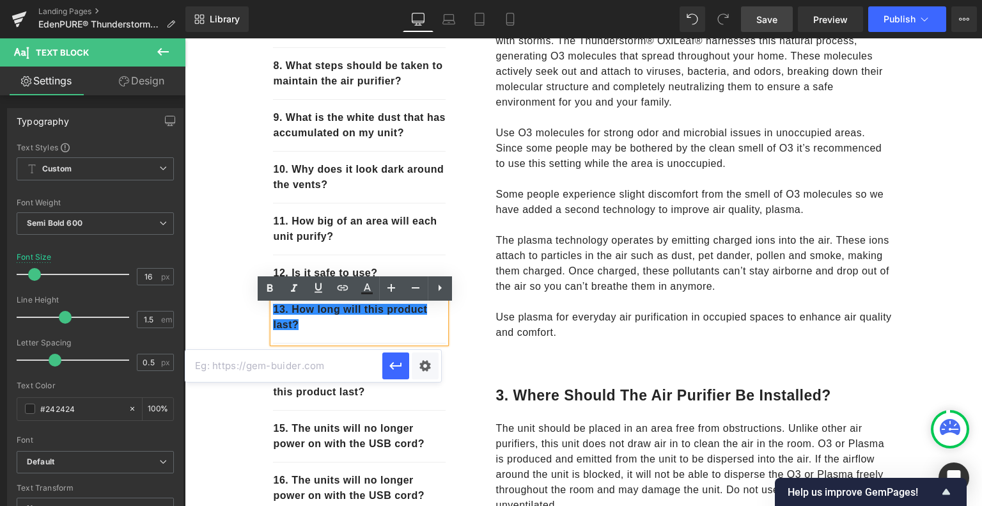
paste input "#r-1758825942027"
type input "#r-1758825942027"
click at [396, 368] on icon "button" at bounding box center [395, 365] width 15 height 15
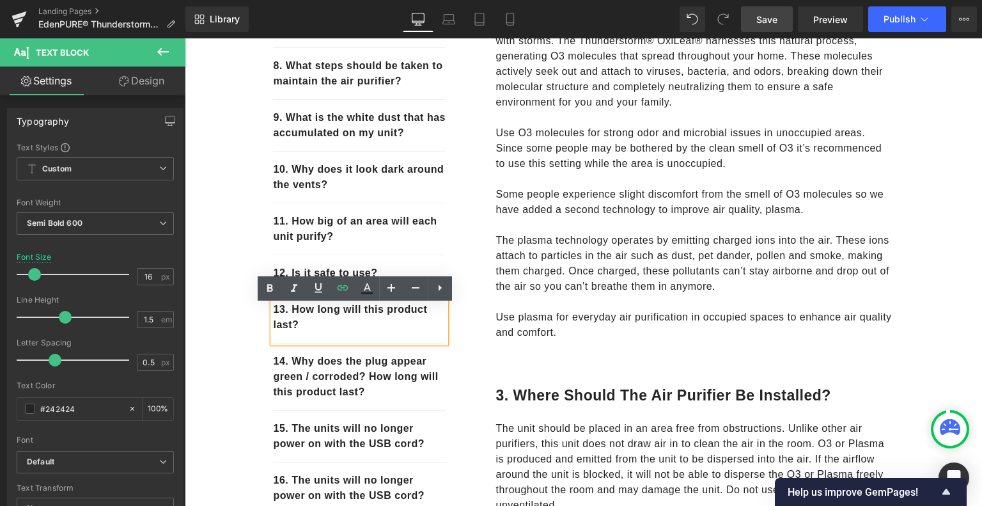
drag, startPoint x: 757, startPoint y: 22, endPoint x: 686, endPoint y: 314, distance: 300.6
click at [757, 22] on span "Save" at bounding box center [766, 19] width 21 height 13
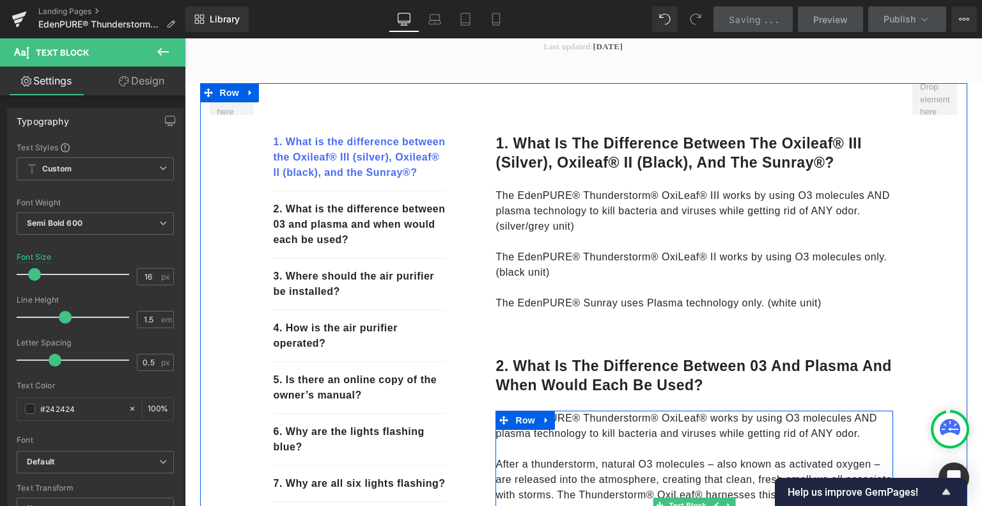
scroll to position [219, 0]
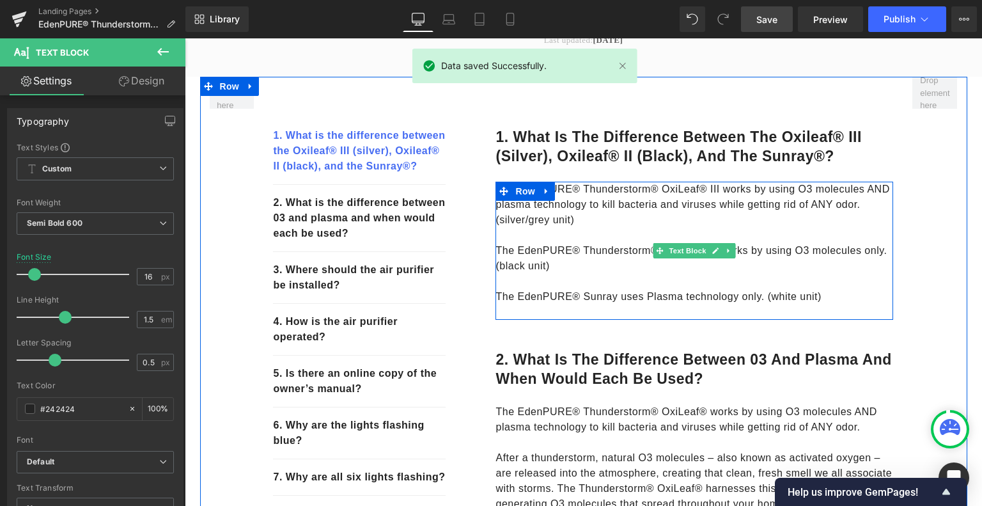
click at [633, 245] on p "The EdenPURE® Thunderstorm® OxiLeaf® II works by using O3 molecules only. (blac…" at bounding box center [694, 258] width 398 height 31
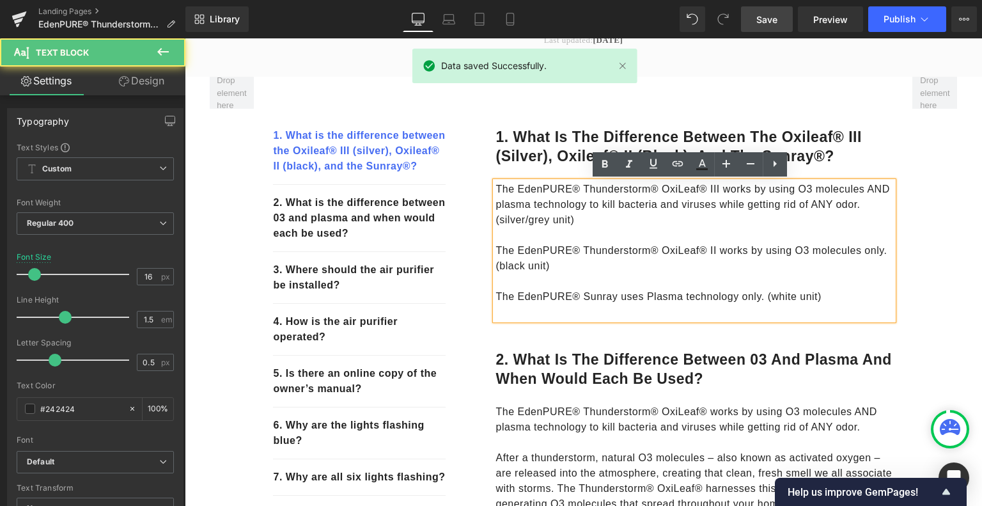
click at [846, 300] on p "The EdenPURE® Sunray uses Plasma technology only. (white unit)" at bounding box center [694, 296] width 398 height 15
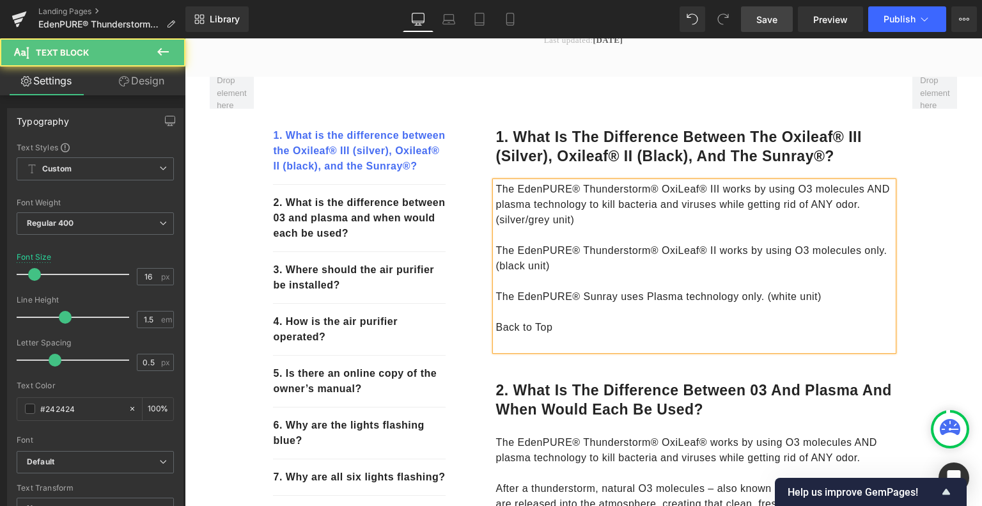
click at [567, 334] on p "Back to Top" at bounding box center [694, 327] width 398 height 15
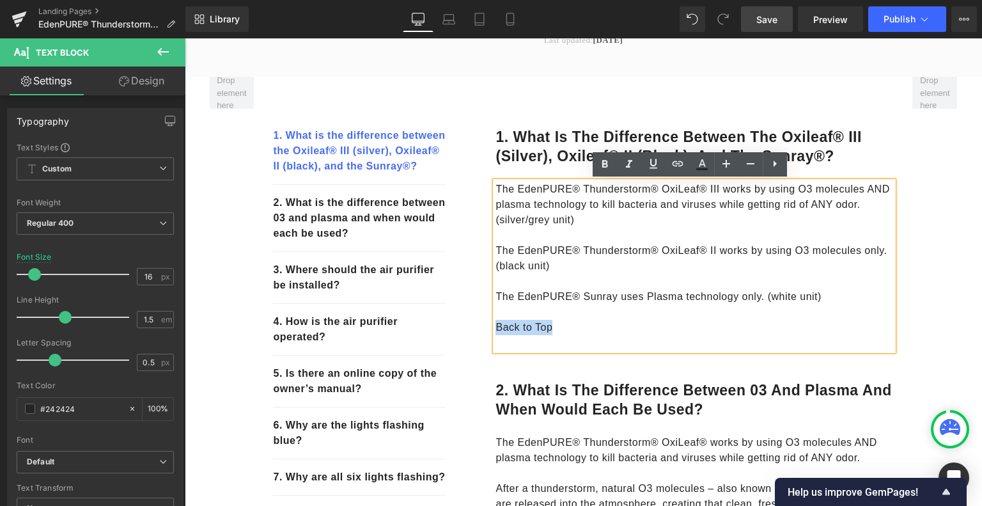
drag, startPoint x: 559, startPoint y: 329, endPoint x: 492, endPoint y: 329, distance: 67.1
click at [495, 329] on p "Back to Top" at bounding box center [694, 327] width 398 height 15
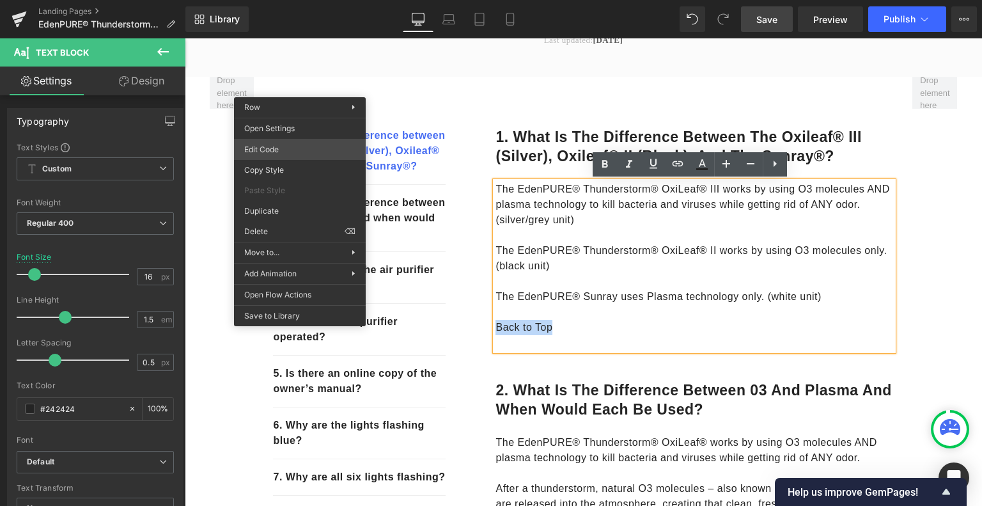
click at [276, 0] on div "Row You are previewing how the will restyle your page. You can not edit Element…" at bounding box center [491, 0] width 982 height 0
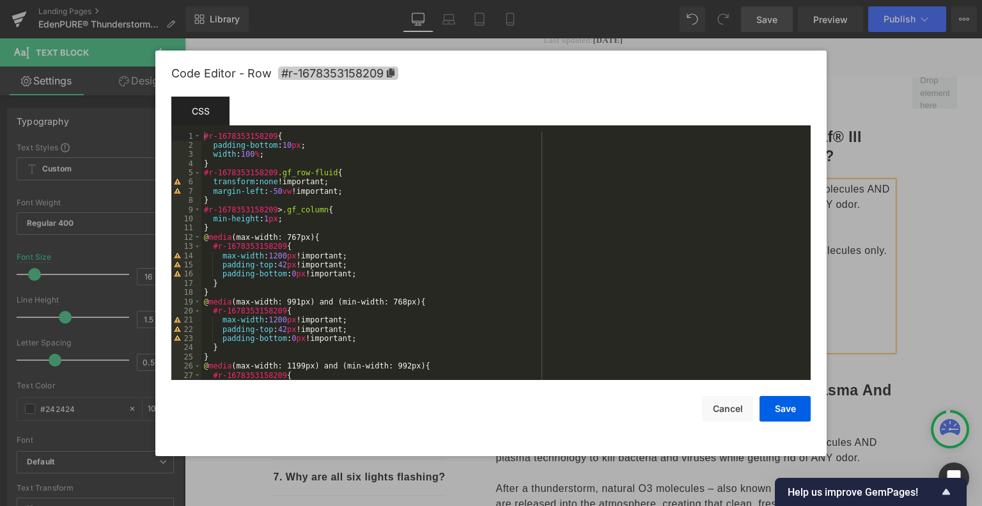
click at [391, 74] on icon at bounding box center [391, 72] width 8 height 9
copy p "Back to Top"
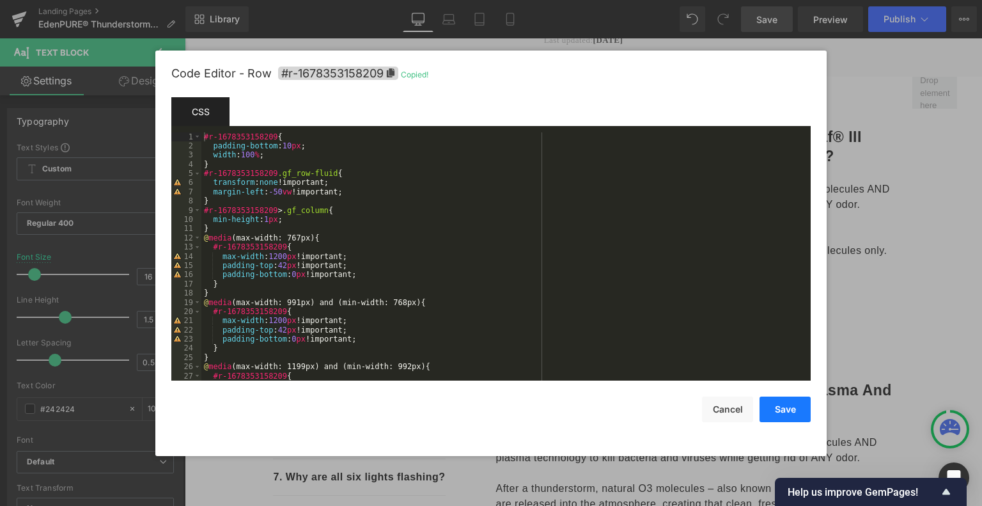
click at [798, 414] on button "Save" at bounding box center [784, 409] width 51 height 26
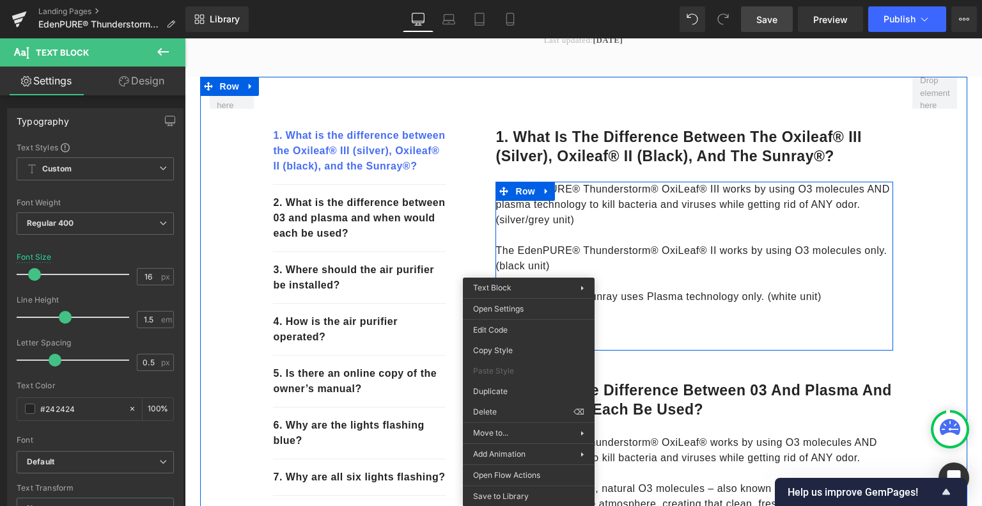
click at [668, 312] on p at bounding box center [694, 311] width 398 height 15
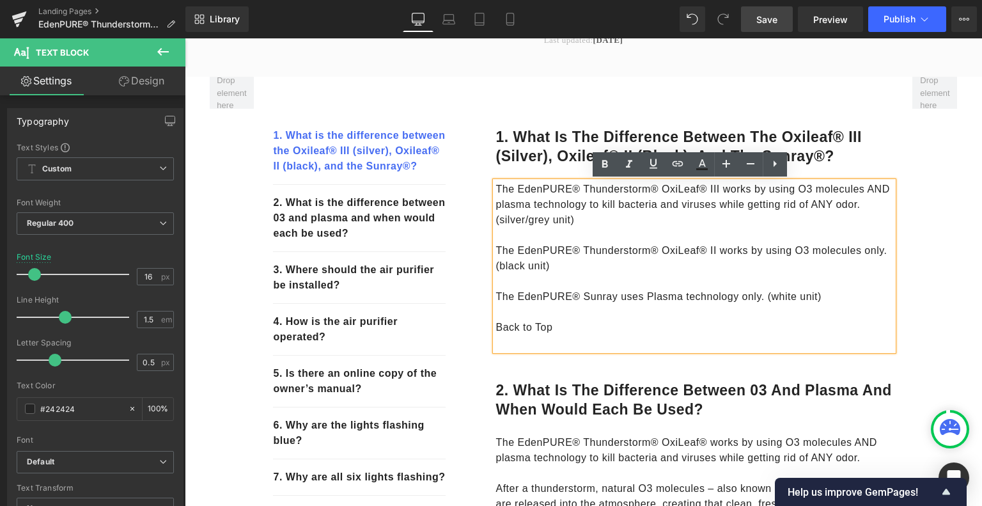
drag, startPoint x: 566, startPoint y: 322, endPoint x: 488, endPoint y: 329, distance: 77.7
click at [495, 329] on div "The EdenPURE® Thunderstorm® OxiLeaf® III works by using O3 molecules AND plasma…" at bounding box center [694, 266] width 398 height 169
click at [561, 329] on p "Back to Top" at bounding box center [694, 327] width 398 height 15
drag, startPoint x: 567, startPoint y: 325, endPoint x: 493, endPoint y: 327, distance: 74.2
click at [495, 327] on p "Back to Top" at bounding box center [694, 327] width 398 height 15
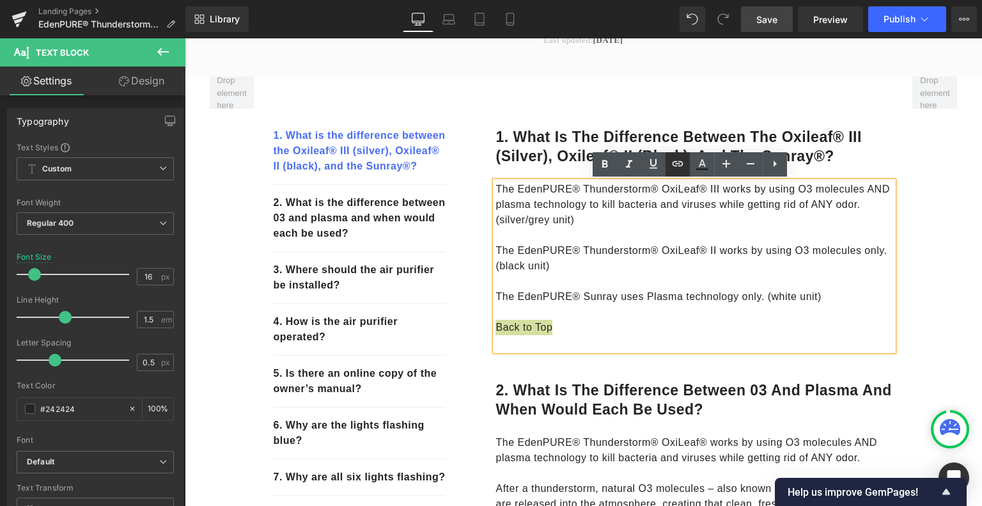
click at [672, 163] on icon at bounding box center [677, 163] width 11 height 5
click at [566, 343] on input "text" at bounding box center [584, 339] width 197 height 32
paste input "#r-1678353158209"
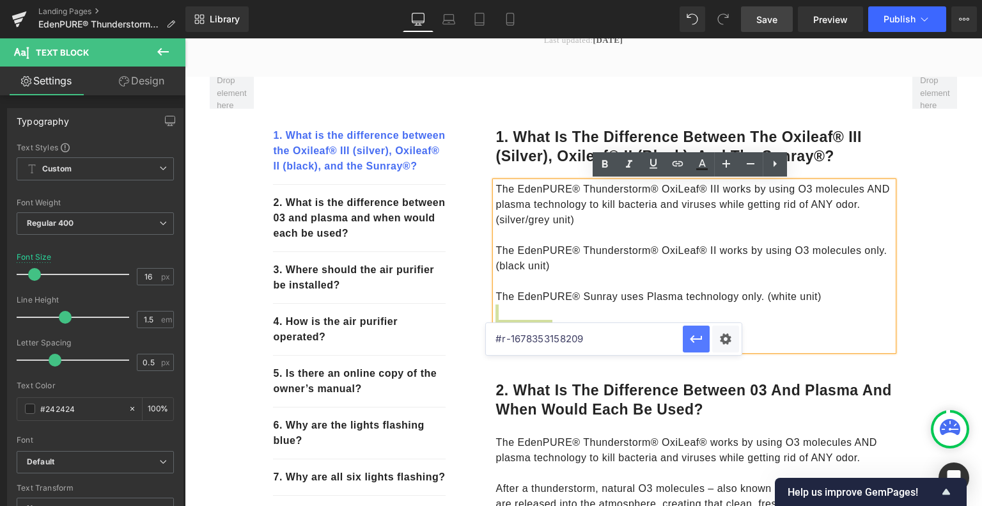
type input "#r-1678353158209"
click at [690, 344] on icon "button" at bounding box center [695, 338] width 15 height 15
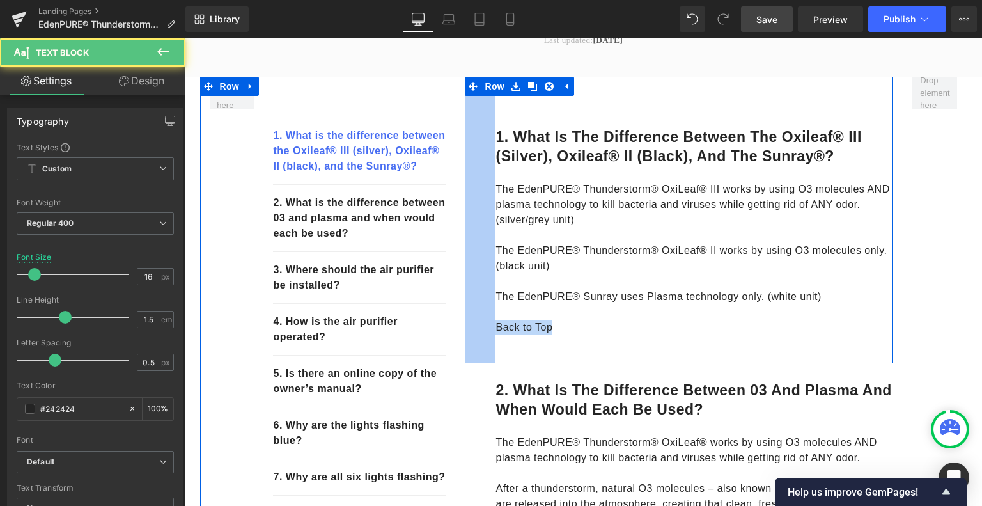
drag, startPoint x: 509, startPoint y: 329, endPoint x: 477, endPoint y: 330, distance: 31.3
click at [477, 330] on div "1. What is the difference between the Oxileaf® III (silver), Oxileaf® II (black…" at bounding box center [679, 220] width 428 height 286
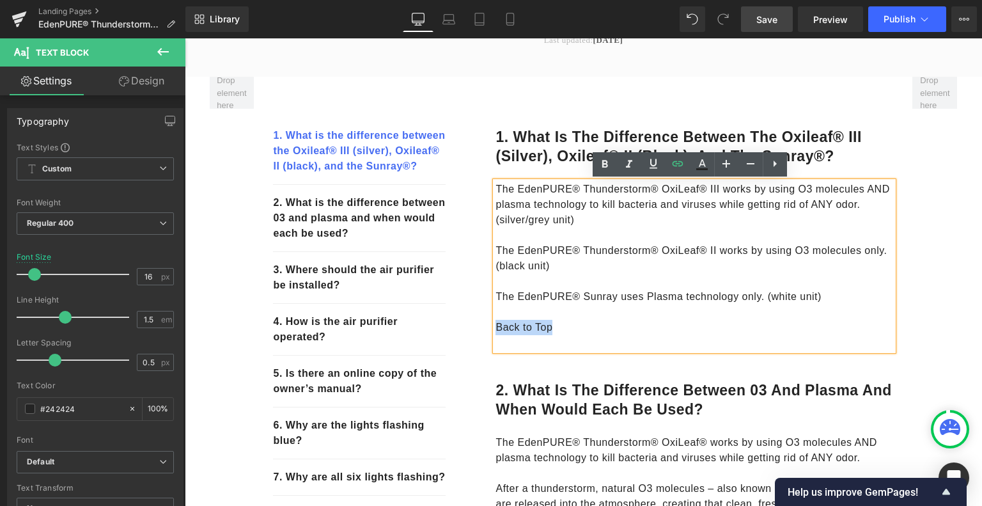
copy link "Back to Top"
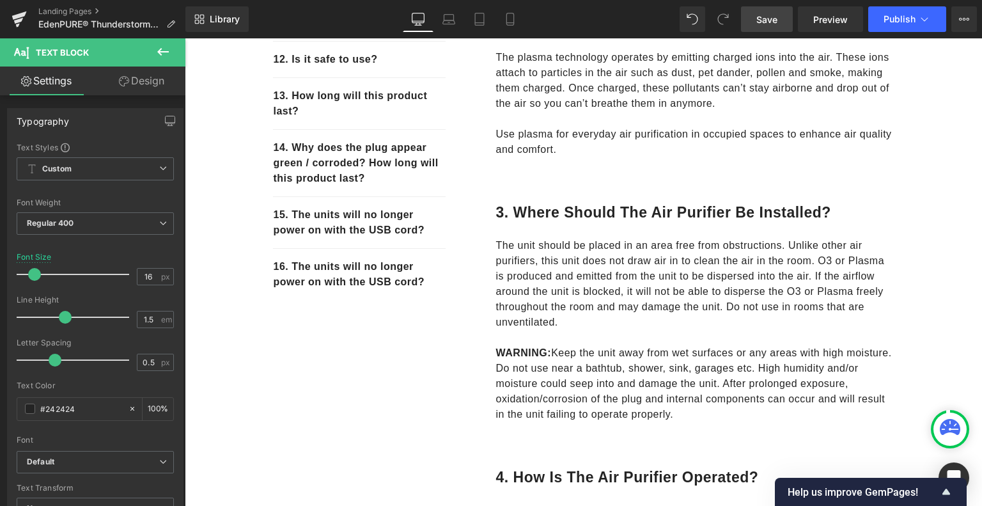
scroll to position [794, 0]
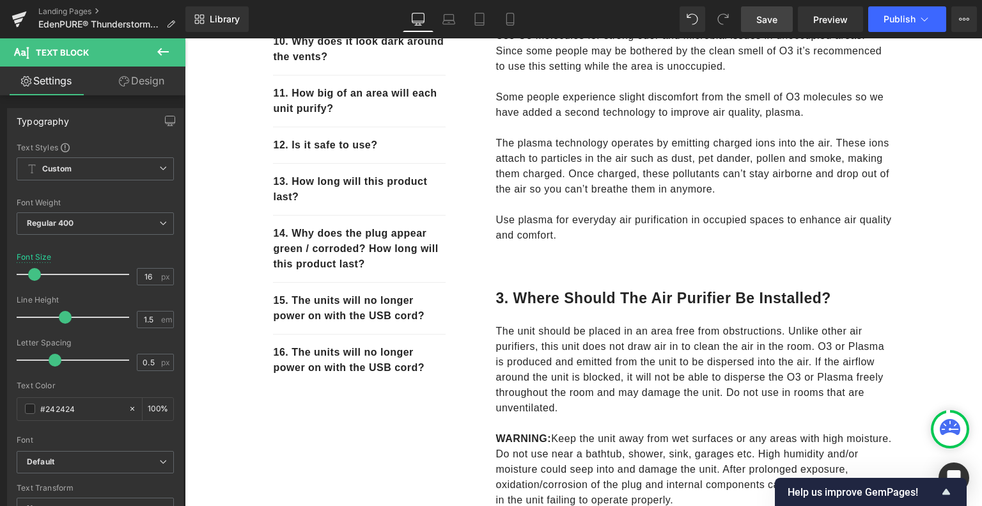
click at [616, 240] on p "Use plasma for everyday air purification in occupied spaces to enhance air qual…" at bounding box center [694, 227] width 398 height 31
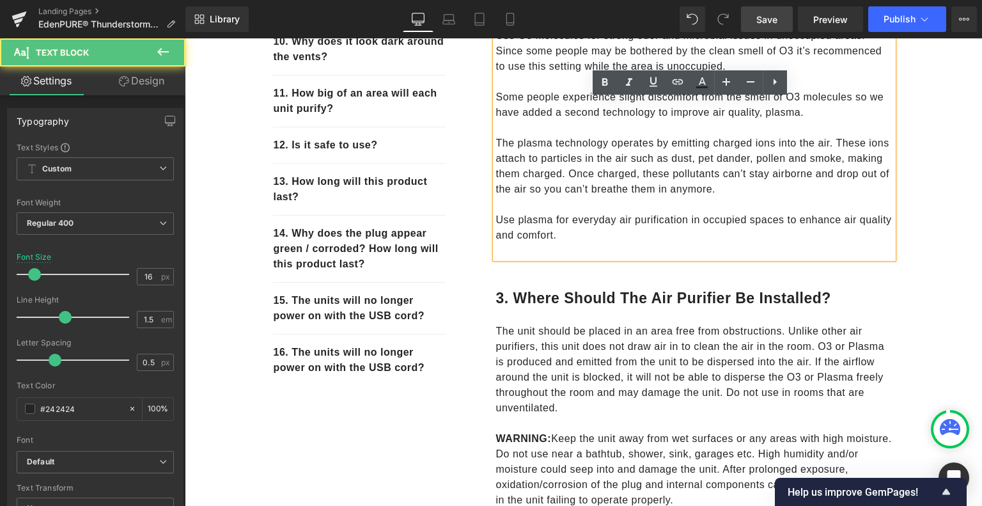
click at [589, 245] on div "The EdenPURE® Thunderstorm® OxiLeaf® works by using O3 molecules AND plasma tec…" at bounding box center [694, 58] width 398 height 399
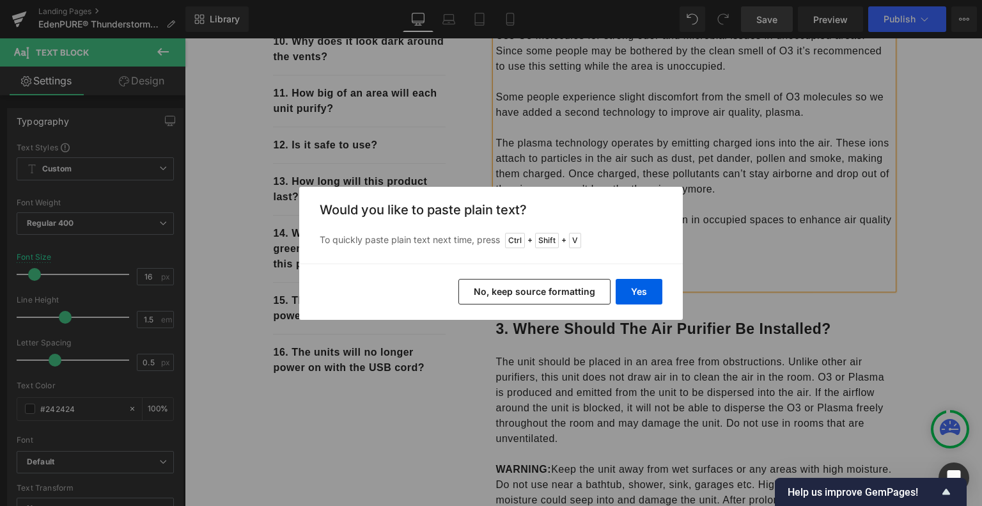
click at [596, 293] on button "No, keep source formatting" at bounding box center [534, 292] width 152 height 26
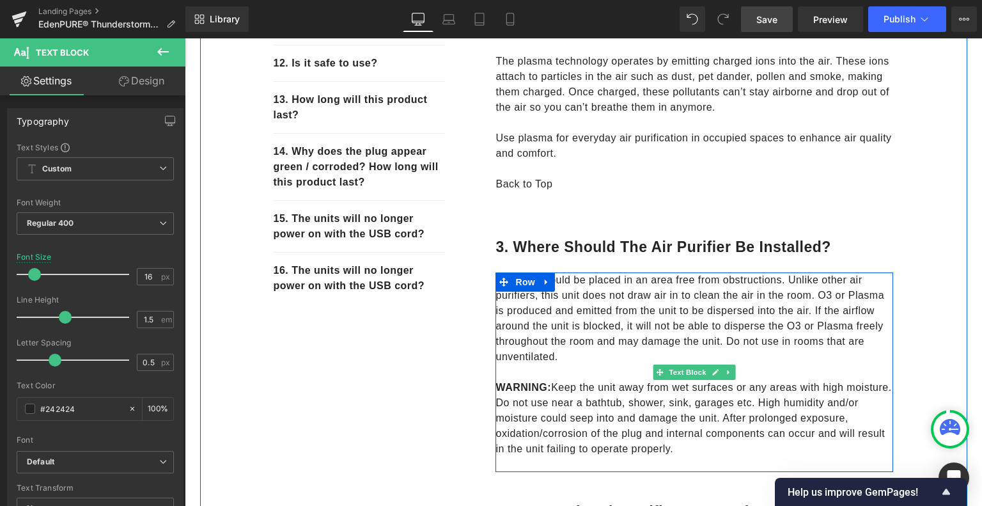
scroll to position [858, 0]
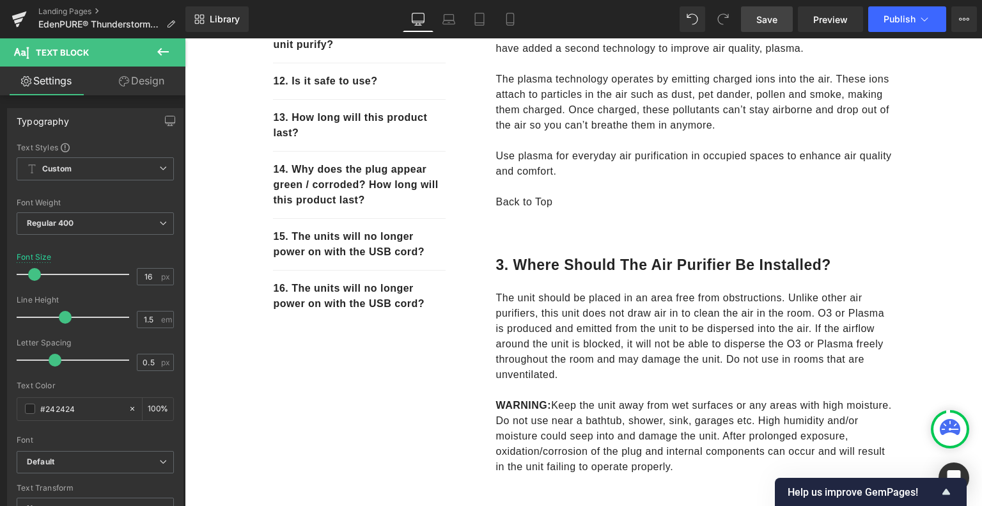
click at [764, 15] on span "Save" at bounding box center [766, 19] width 21 height 13
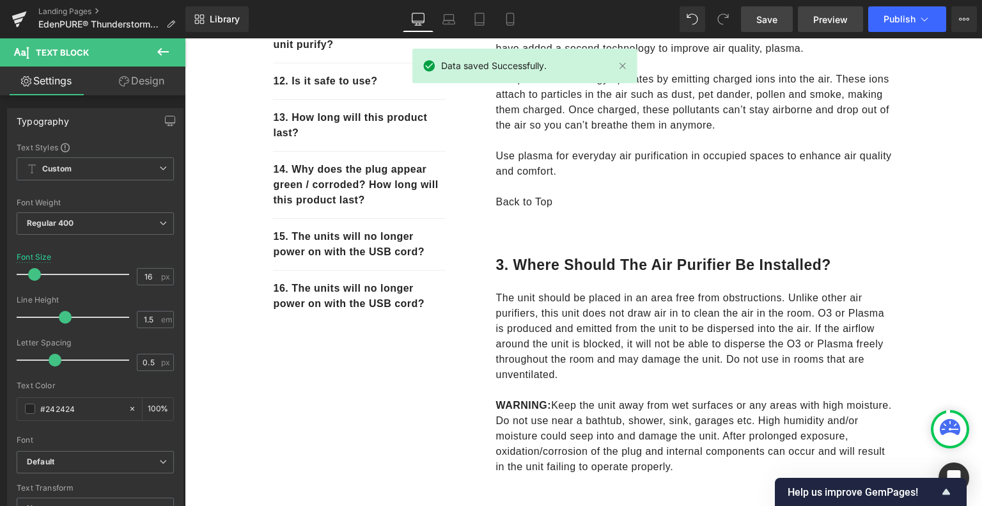
click at [826, 24] on span "Preview" at bounding box center [830, 19] width 35 height 13
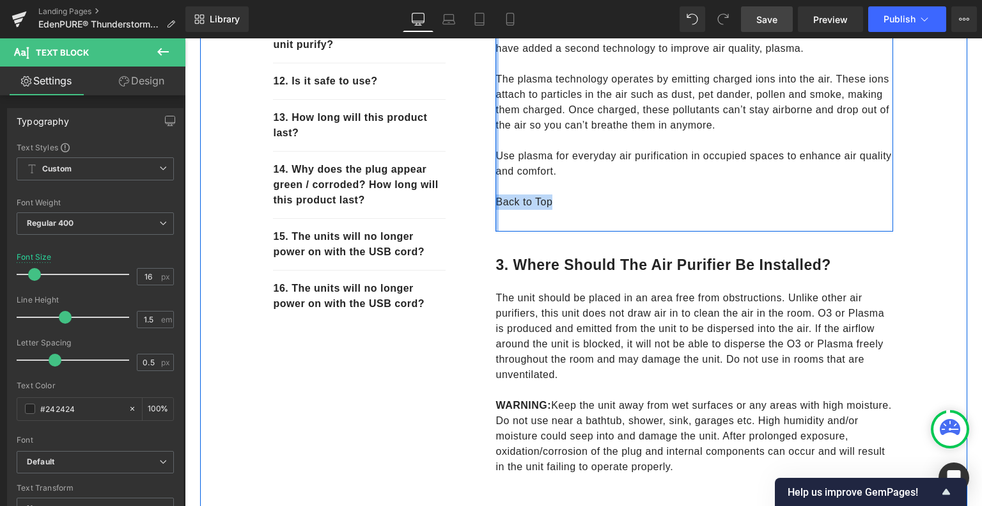
drag, startPoint x: 552, startPoint y: 199, endPoint x: 490, endPoint y: 197, distance: 62.1
click at [495, 197] on div "The EdenPURE® Thunderstorm® OxiLeaf® works by using O3 molecules AND plasma tec…" at bounding box center [694, 5] width 398 height 451
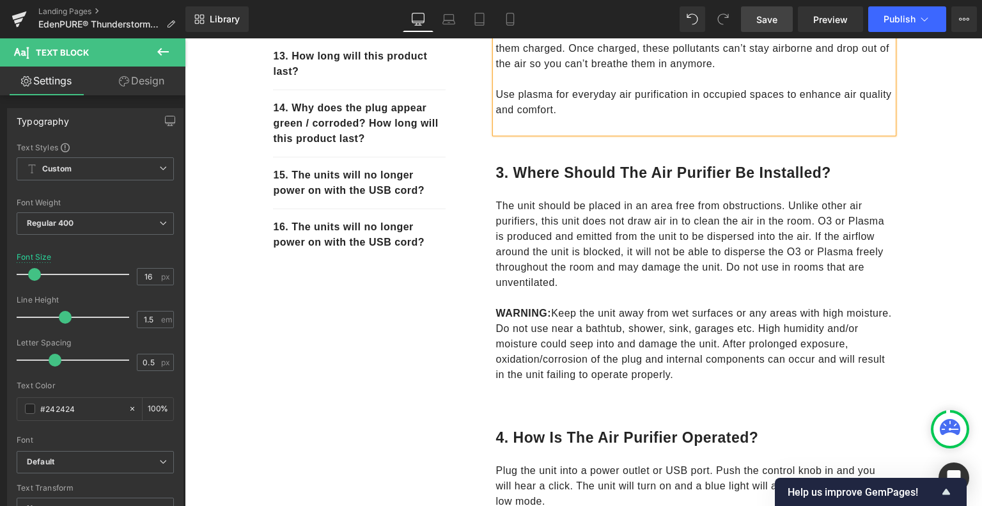
scroll to position [986, 0]
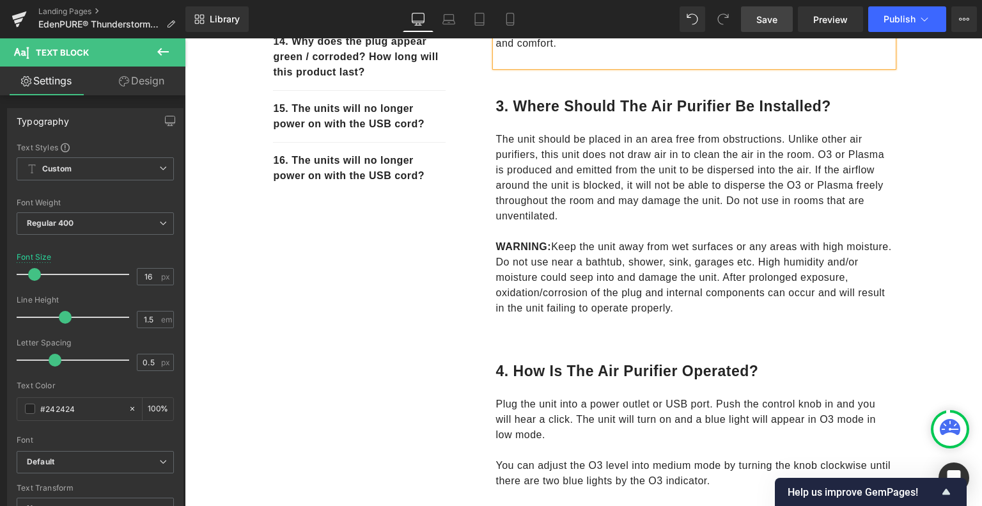
click at [582, 276] on p "WARNING: Keep the unit away from wet surfaces or any areas with high moisture. …" at bounding box center [694, 277] width 398 height 77
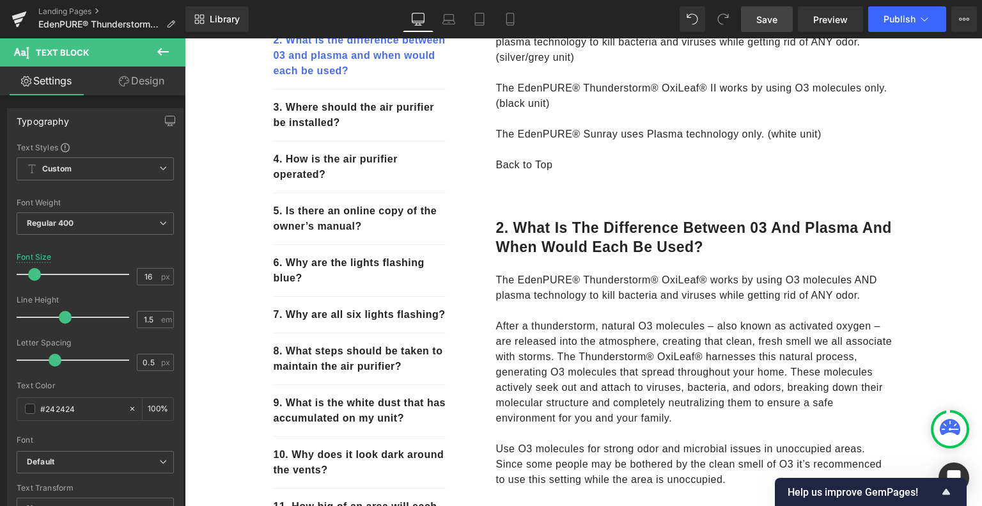
scroll to position [283, 0]
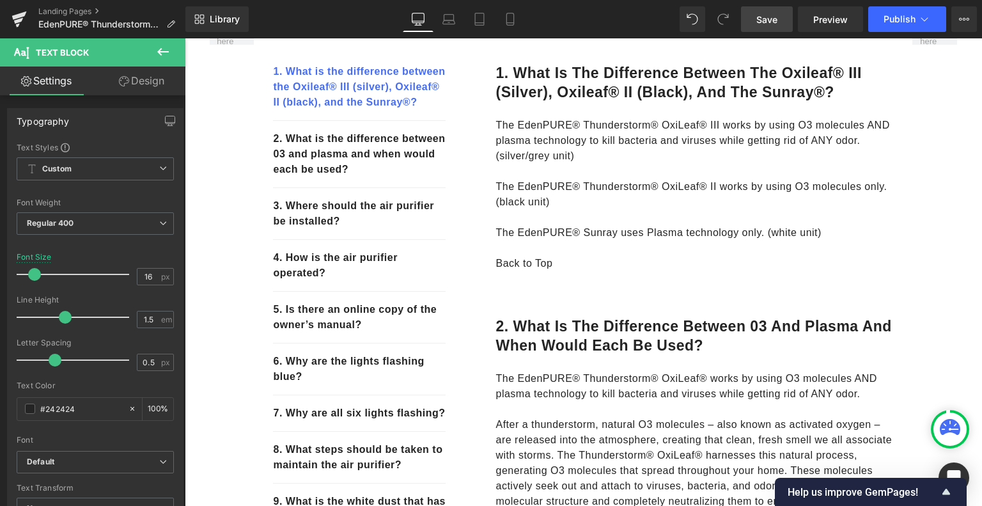
click at [590, 260] on p "Back to Top" at bounding box center [694, 263] width 398 height 15
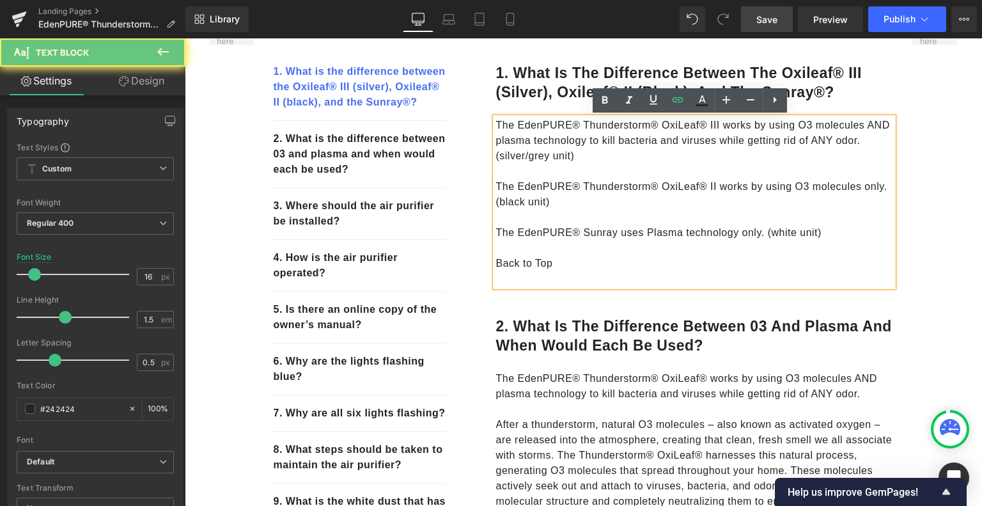
click at [589, 259] on p "Back to Top" at bounding box center [694, 263] width 398 height 15
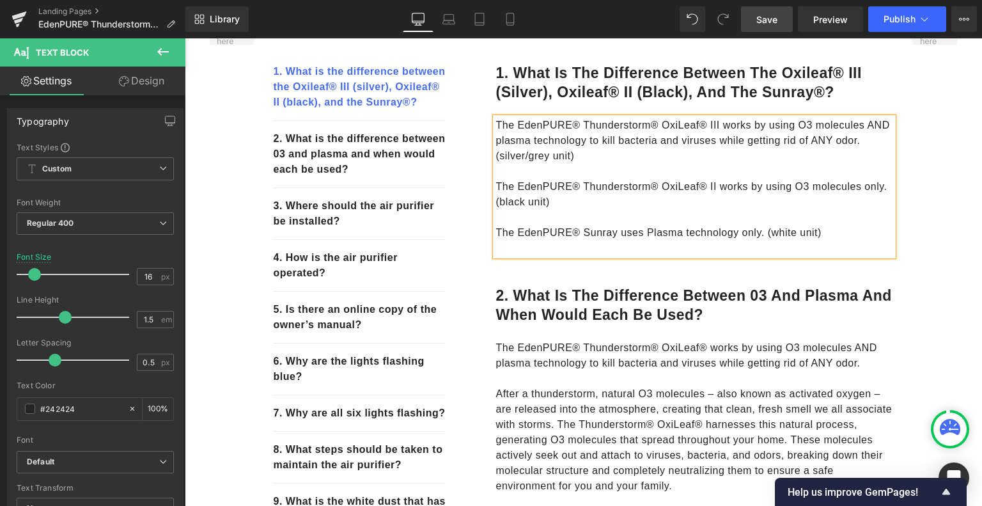
click at [755, 22] on link "Save" at bounding box center [767, 19] width 52 height 26
